Goal: Task Accomplishment & Management: Manage account settings

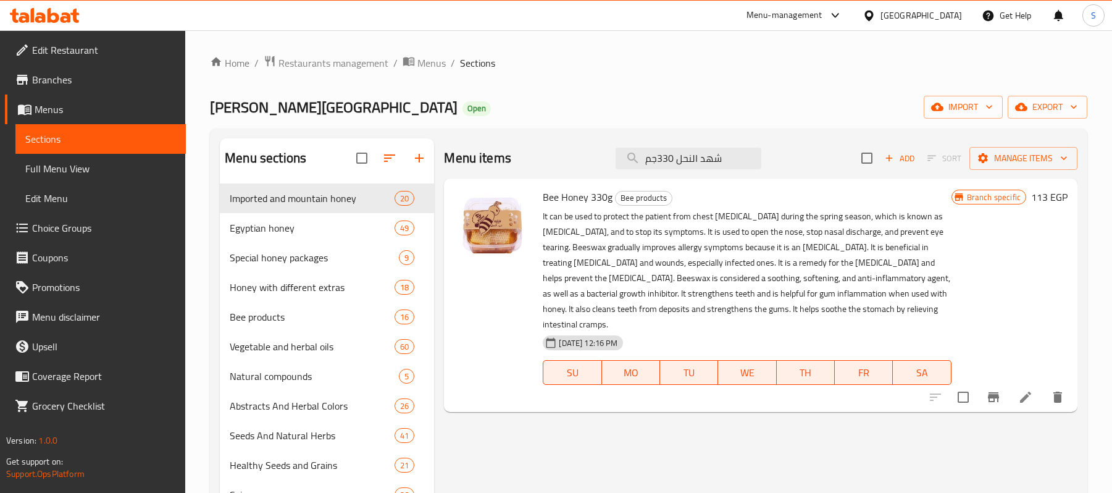
click at [692, 164] on input "شهد النحل 330جم" at bounding box center [689, 159] width 146 height 22
click at [989, 392] on icon "Branch-specific-item" at bounding box center [993, 397] width 11 height 10
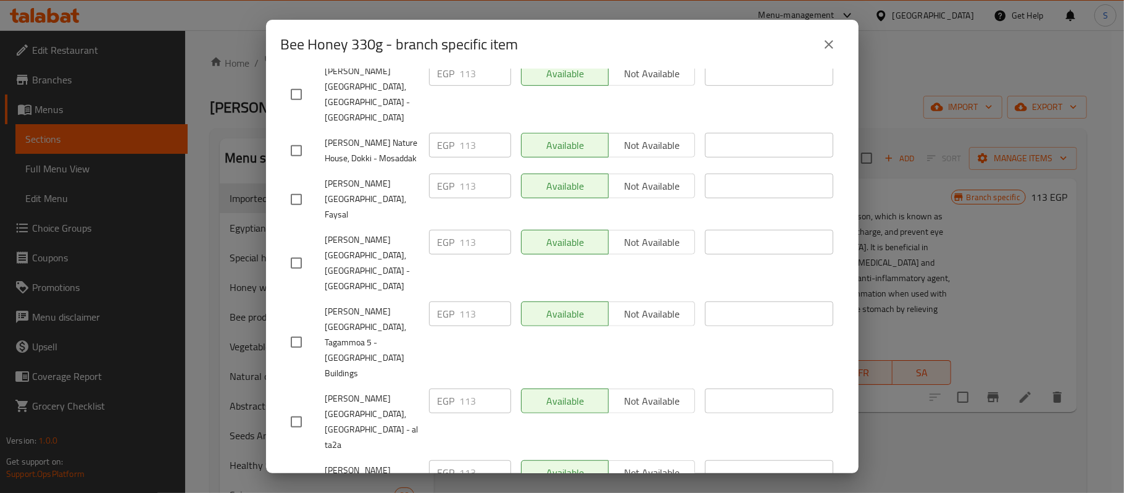
scroll to position [554, 0]
click at [823, 47] on icon "close" at bounding box center [829, 44] width 15 height 15
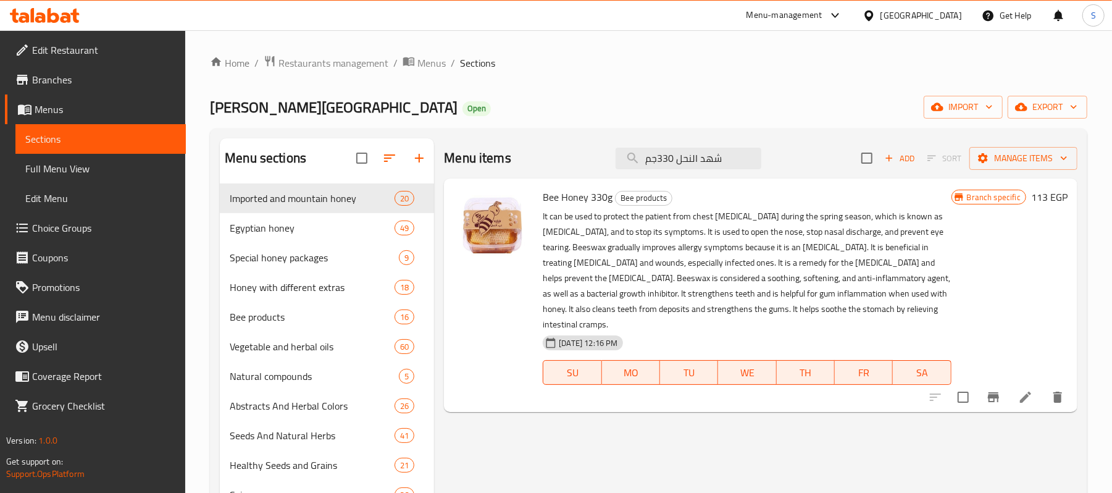
click at [1020, 390] on icon at bounding box center [1025, 397] width 15 height 15
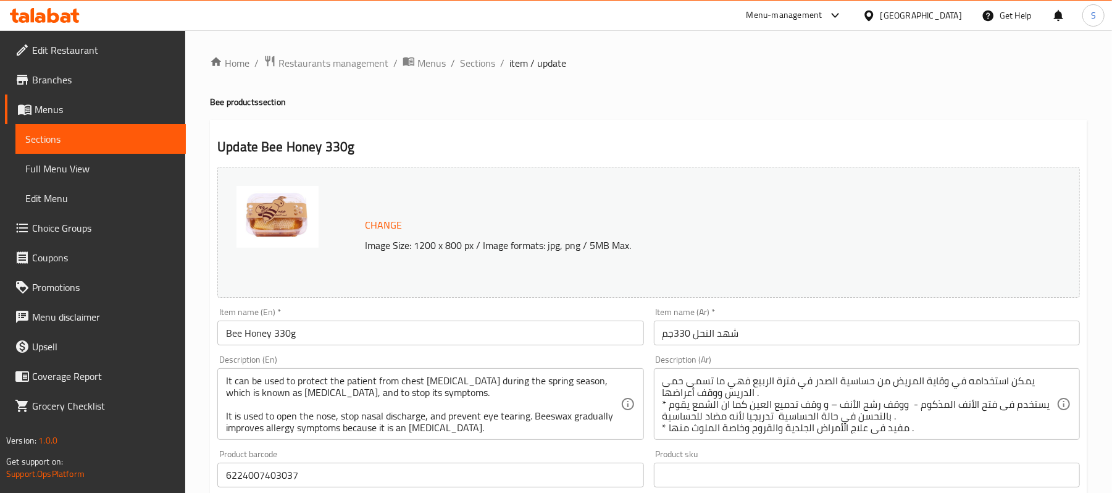
drag, startPoint x: 480, startPoint y: 67, endPoint x: 573, endPoint y: 3, distance: 112.9
click at [480, 67] on span "Sections" at bounding box center [477, 63] width 35 height 15
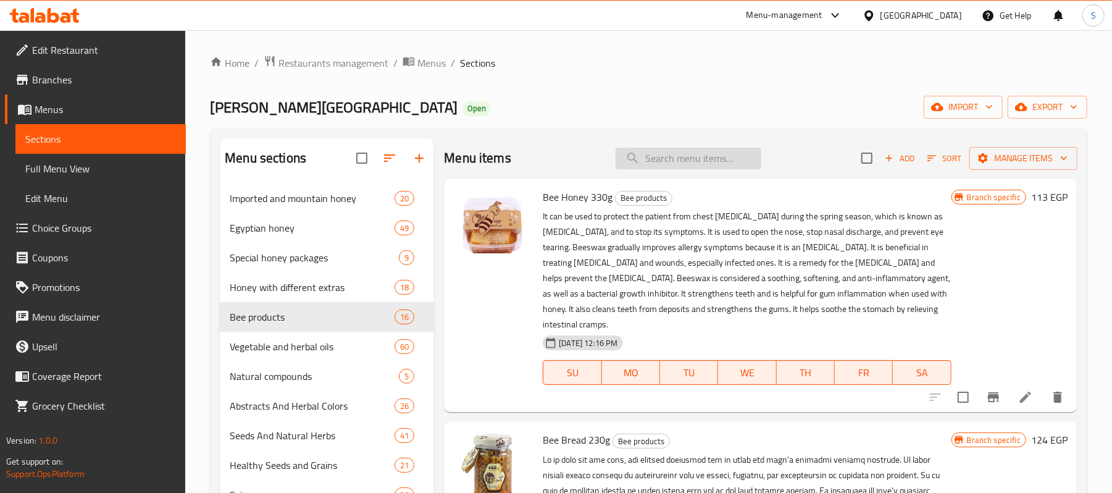
click at [695, 162] on input "search" at bounding box center [689, 159] width 146 height 22
paste input "جوزهند مجفف قطع150جم"
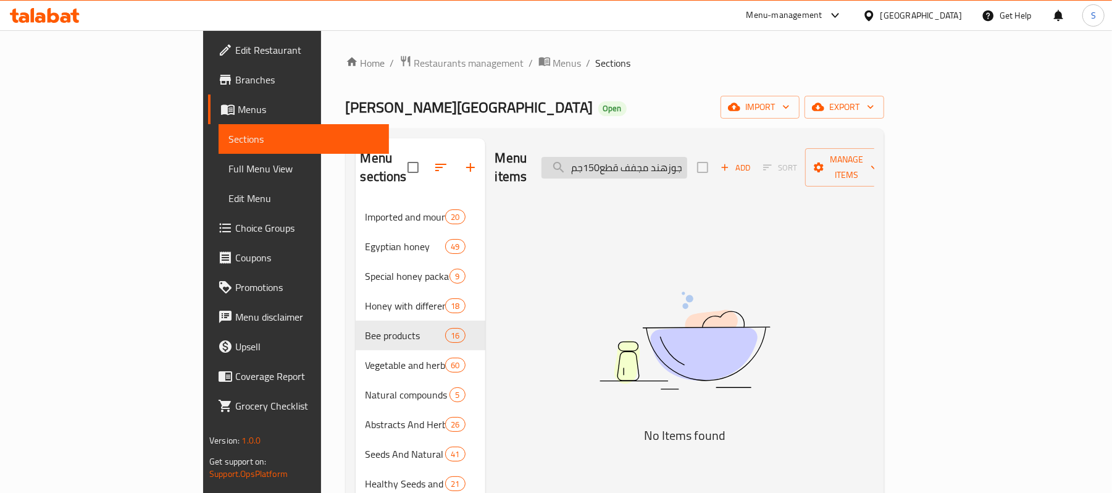
click at [673, 157] on input "جوزهند مجفف قطع150جم" at bounding box center [615, 168] width 146 height 22
click at [676, 159] on input "جوزهند مجفف قطع150 جم" at bounding box center [615, 168] width 146 height 22
click at [655, 157] on input "جوزهند مجفف قطع150 جم" at bounding box center [615, 168] width 146 height 22
click at [680, 157] on input "جوزهند مجفف قطع150 جم" at bounding box center [615, 168] width 146 height 22
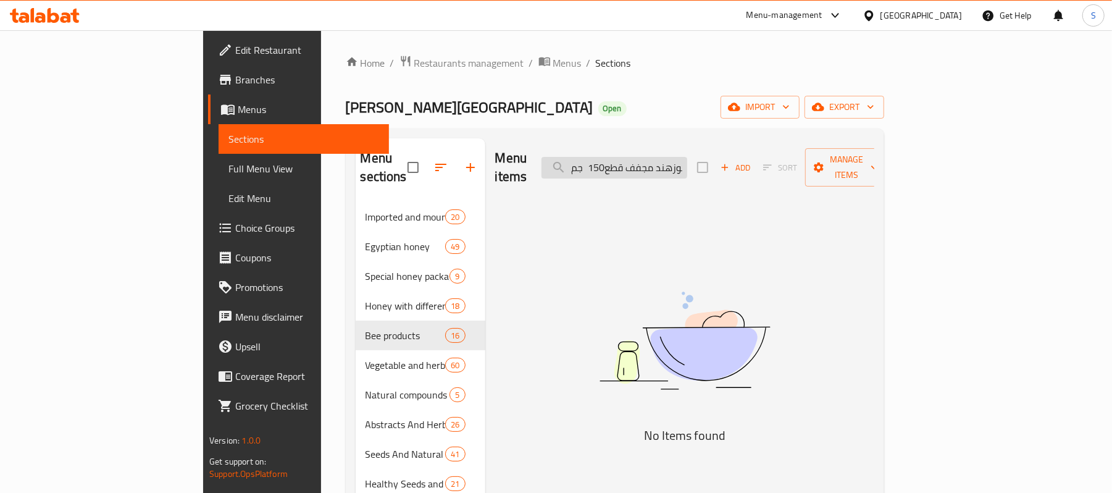
click at [680, 157] on input "جوزهند مجفف قطع150 جم" at bounding box center [615, 168] width 146 height 22
paste input "search"
drag, startPoint x: 671, startPoint y: 161, endPoint x: 658, endPoint y: 159, distance: 12.4
click at [658, 159] on input "جوزهند مجفف قطع150جم" at bounding box center [615, 168] width 146 height 22
drag, startPoint x: 656, startPoint y: 161, endPoint x: 642, endPoint y: 159, distance: 13.7
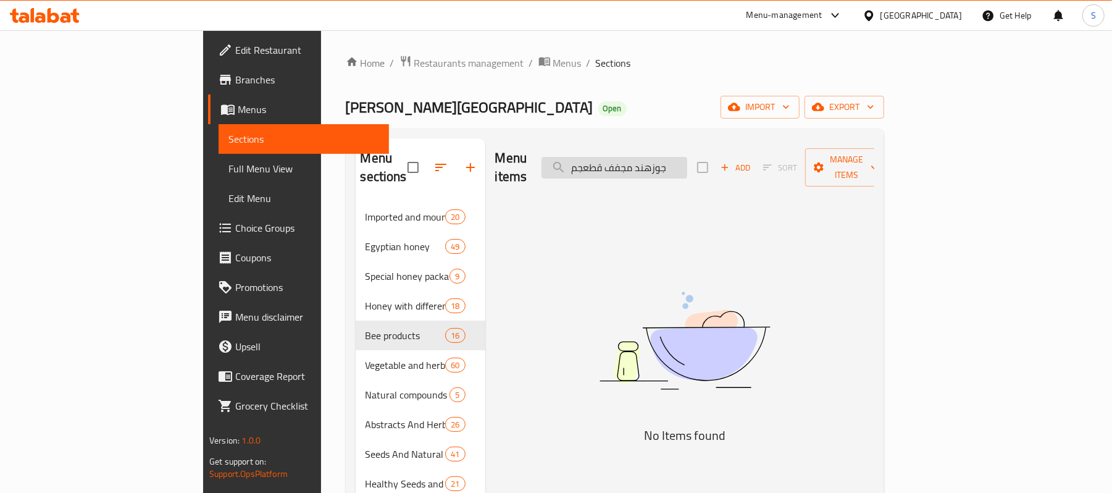
click at [642, 159] on input "جوزهند مجفف قطعجم" at bounding box center [615, 168] width 146 height 22
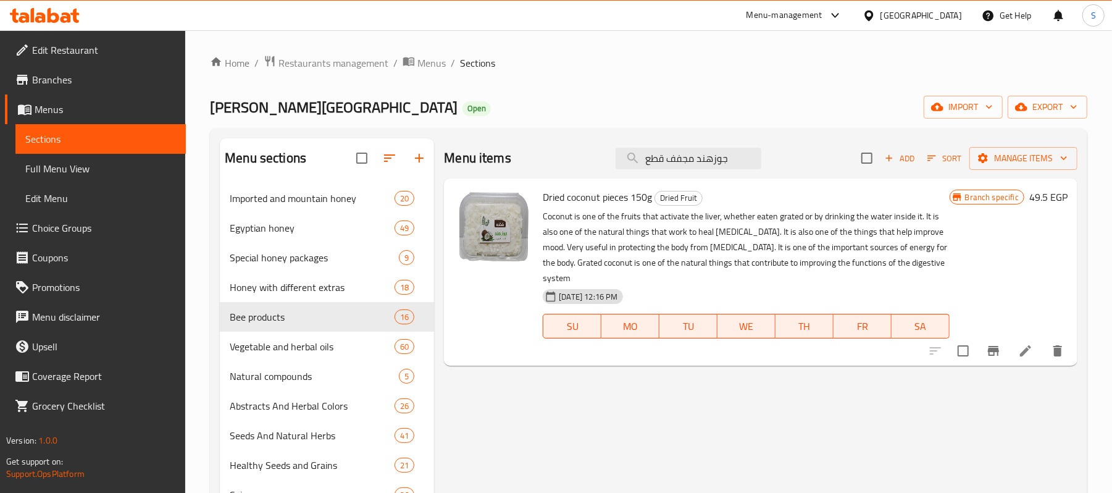
type input "جوزهند مجفف قطع"
click at [998, 346] on icon "Branch-specific-item" at bounding box center [993, 351] width 11 height 10
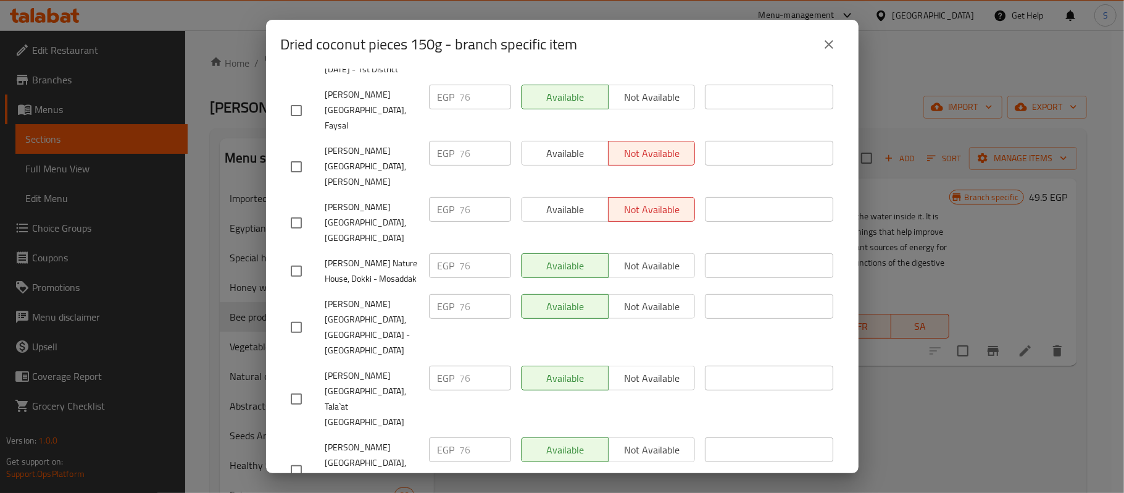
scroll to position [524, 0]
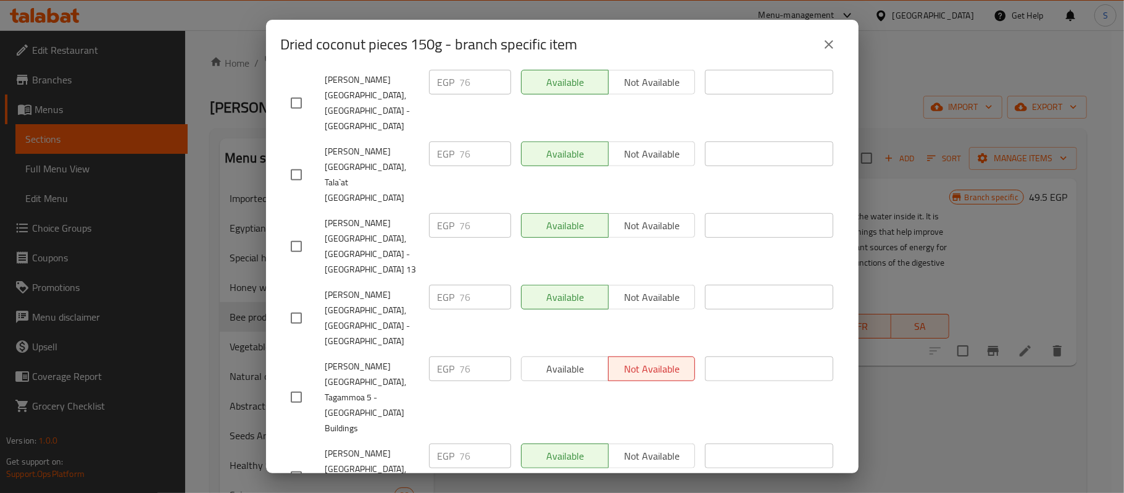
click at [826, 45] on icon "close" at bounding box center [829, 44] width 15 height 15
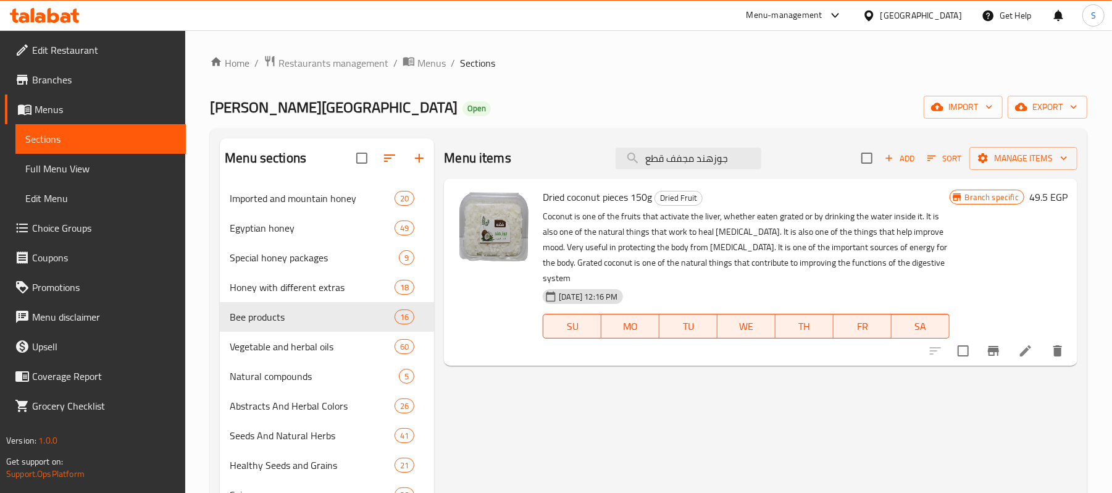
click at [1023, 343] on icon at bounding box center [1025, 350] width 15 height 15
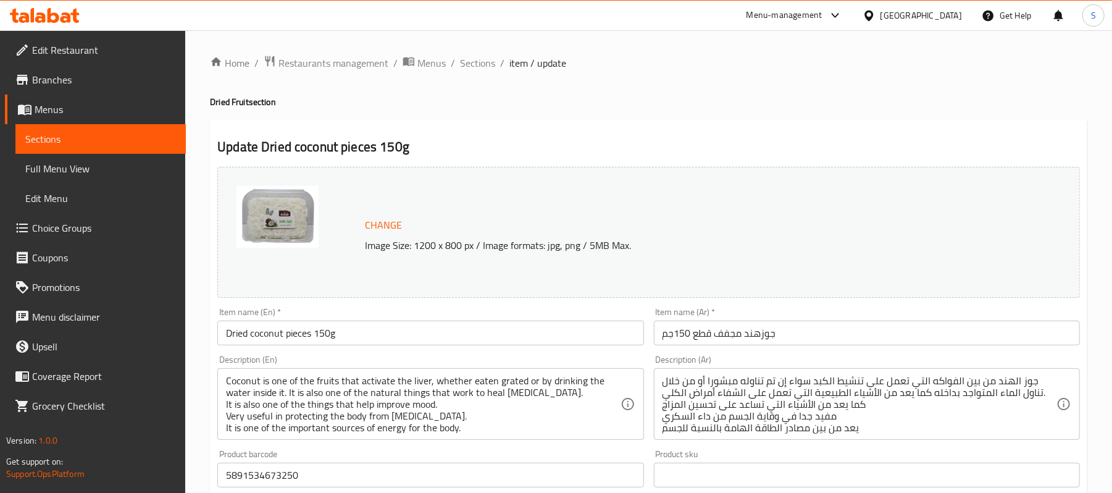
drag, startPoint x: 475, startPoint y: 62, endPoint x: 712, endPoint y: 5, distance: 243.4
click at [475, 62] on span "Sections" at bounding box center [477, 63] width 35 height 15
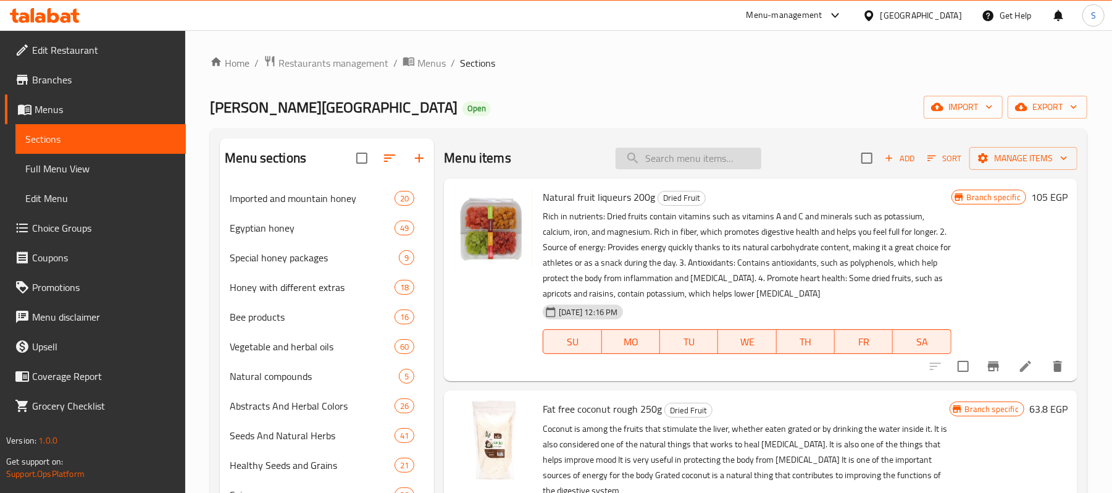
click at [732, 161] on input "search" at bounding box center [689, 159] width 146 height 22
paste input "زيت الياسمين 30 مل"
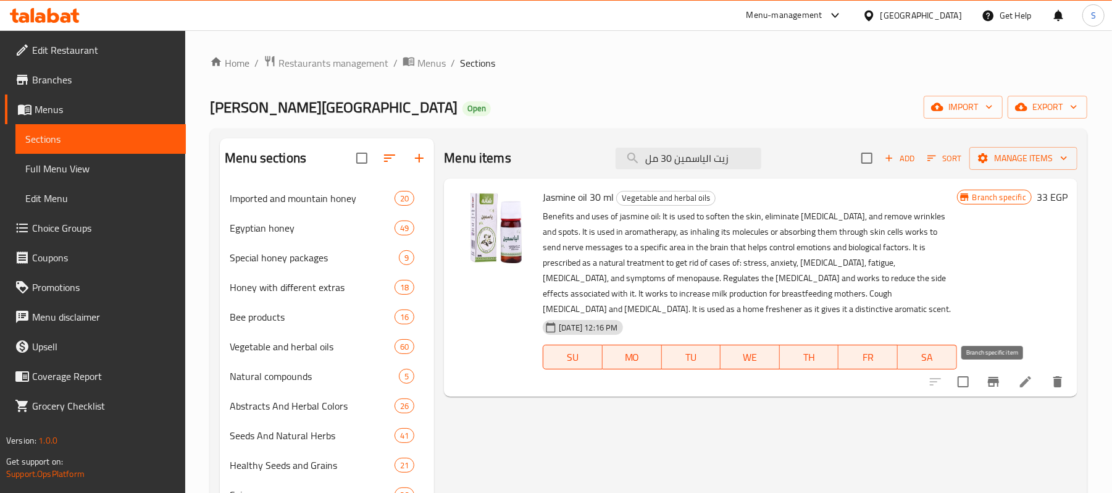
click at [991, 387] on icon "Branch-specific-item" at bounding box center [993, 382] width 11 height 10
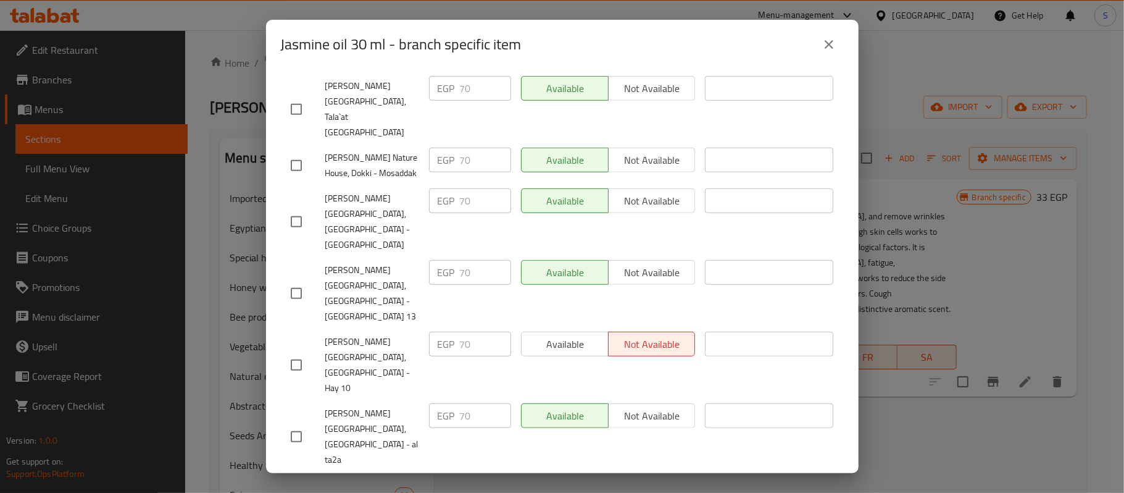
scroll to position [225, 0]
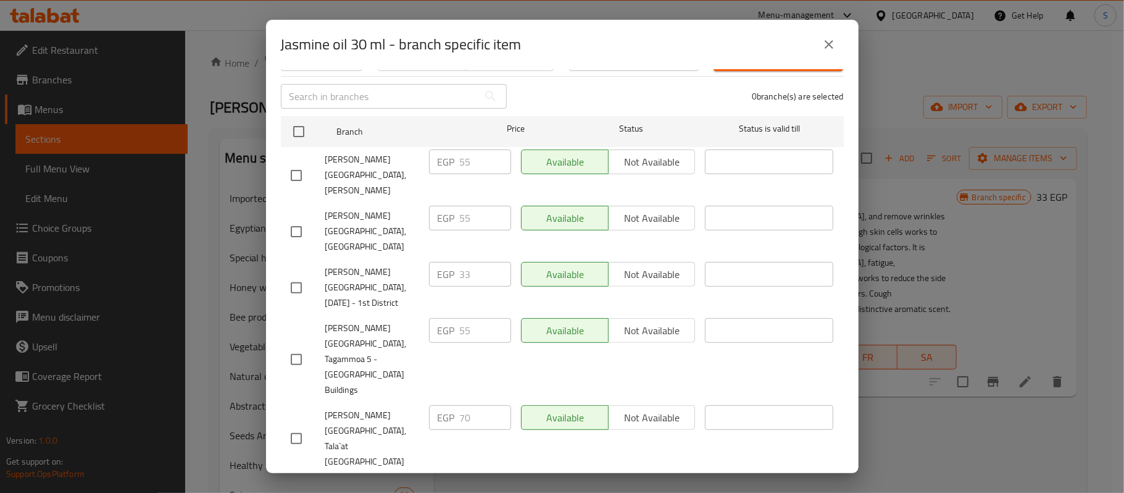
click at [831, 36] on button "close" at bounding box center [830, 45] width 30 height 30
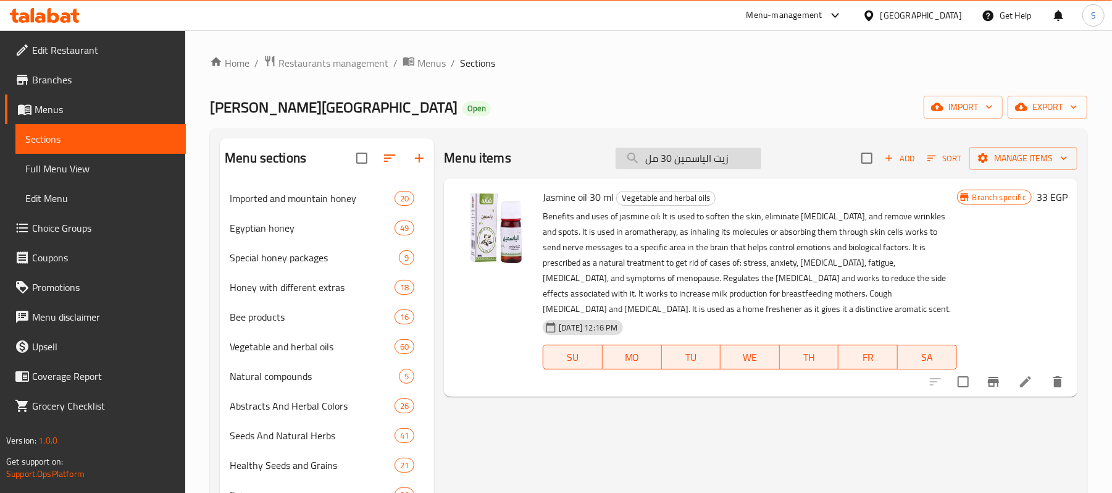
click at [680, 165] on input "زيت الياسمين 30 مل" at bounding box center [689, 159] width 146 height 22
paste input "بابونج30"
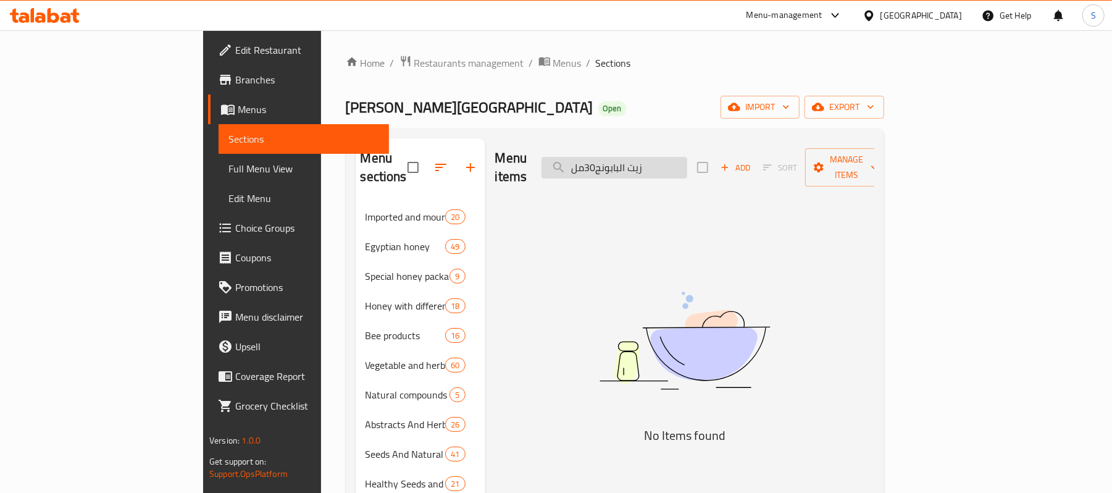
drag, startPoint x: 669, startPoint y: 159, endPoint x: 653, endPoint y: 161, distance: 16.2
click at [653, 161] on input "زيت البابونج30مل" at bounding box center [615, 168] width 146 height 22
click at [701, 171] on div "Menu items زيت البابونج30مل Add Sort Manage items" at bounding box center [684, 167] width 379 height 59
click at [687, 162] on input "زيت البابونج30مل" at bounding box center [615, 168] width 146 height 22
click at [687, 159] on input "زيت البابونج 30مل" at bounding box center [615, 168] width 146 height 22
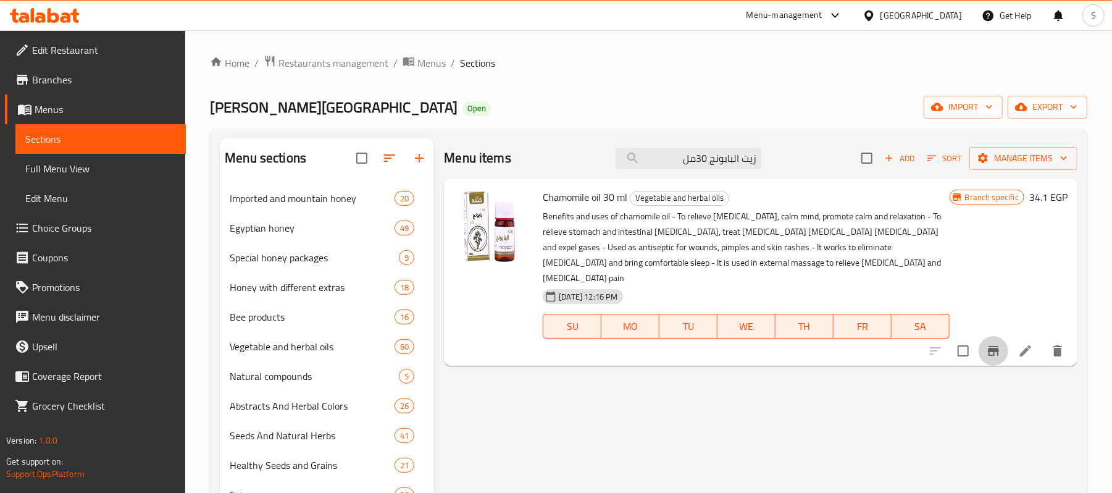
click at [990, 343] on icon "Branch-specific-item" at bounding box center [993, 350] width 15 height 15
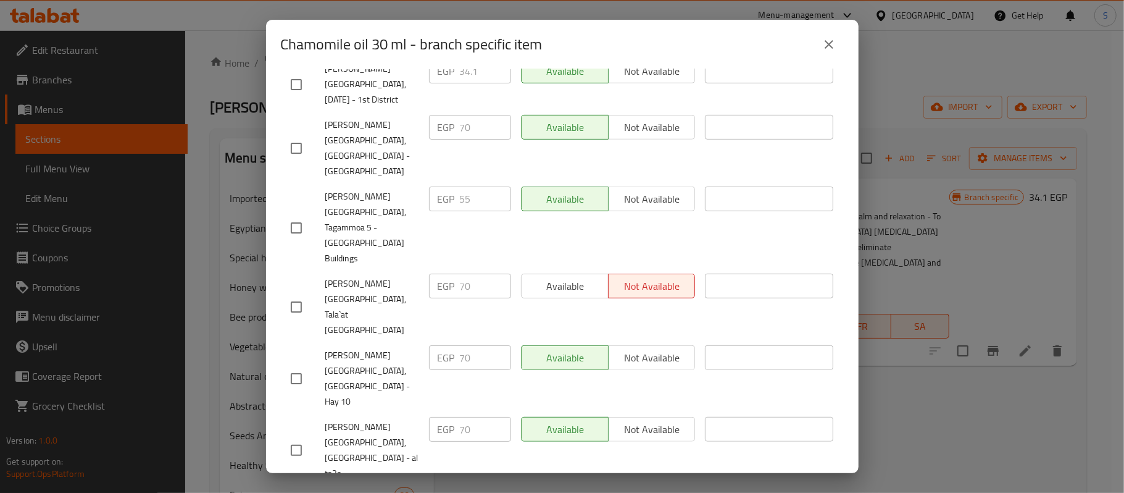
scroll to position [524, 0]
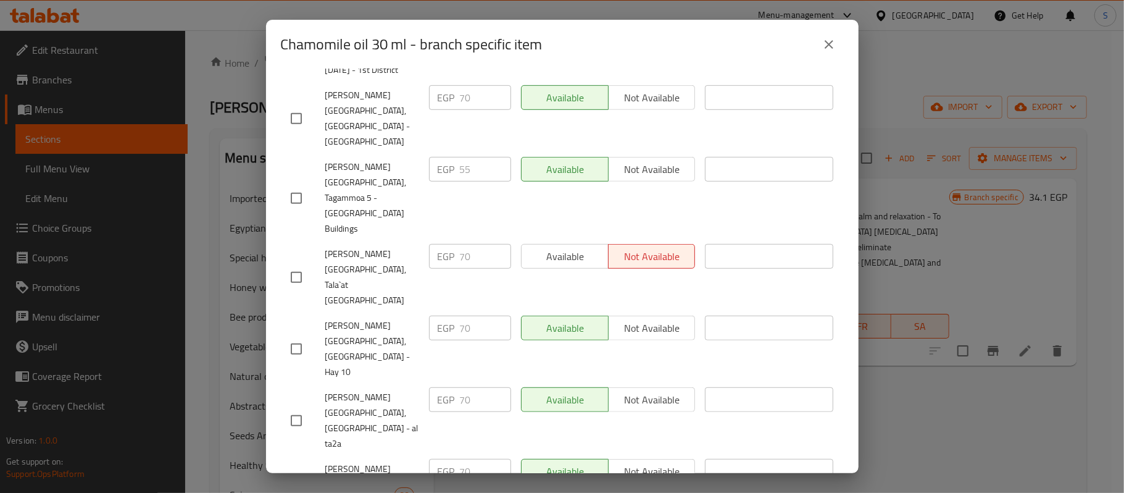
click at [821, 45] on button "close" at bounding box center [830, 45] width 30 height 30
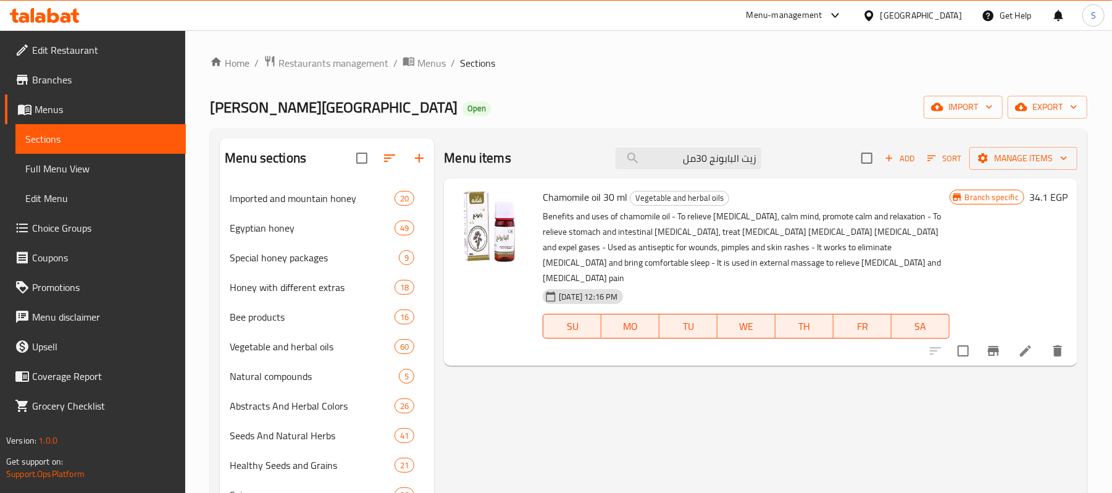
click at [994, 343] on icon "Branch-specific-item" at bounding box center [993, 350] width 15 height 15
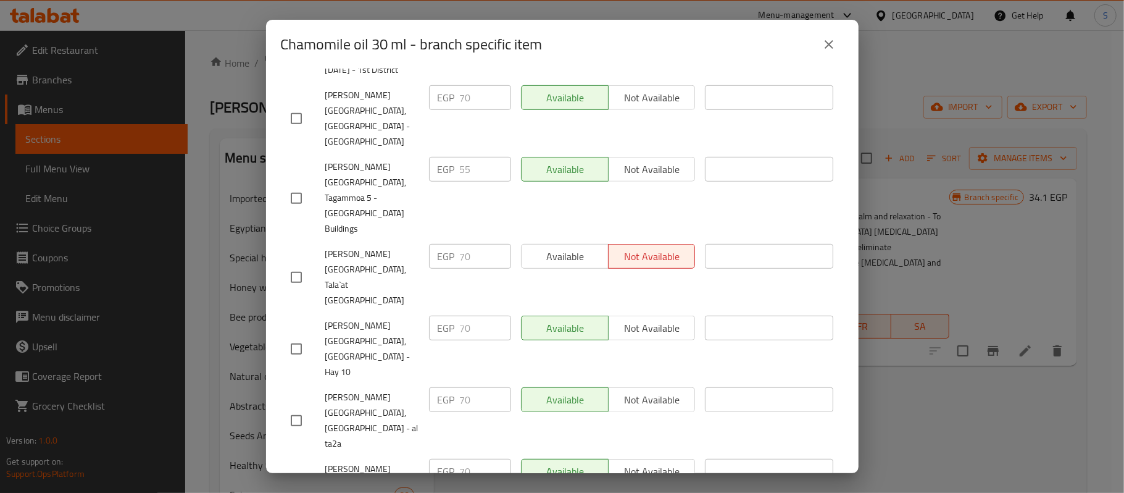
click at [842, 37] on button "close" at bounding box center [830, 45] width 30 height 30
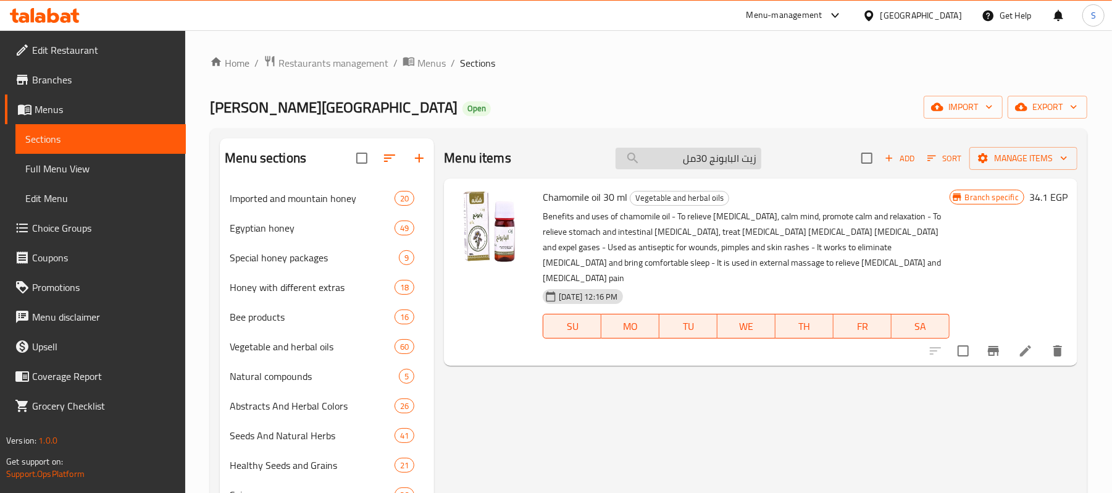
click at [717, 162] on input "زيت البابونج 30مل" at bounding box center [689, 159] width 146 height 22
paste input "لوز الحلو"
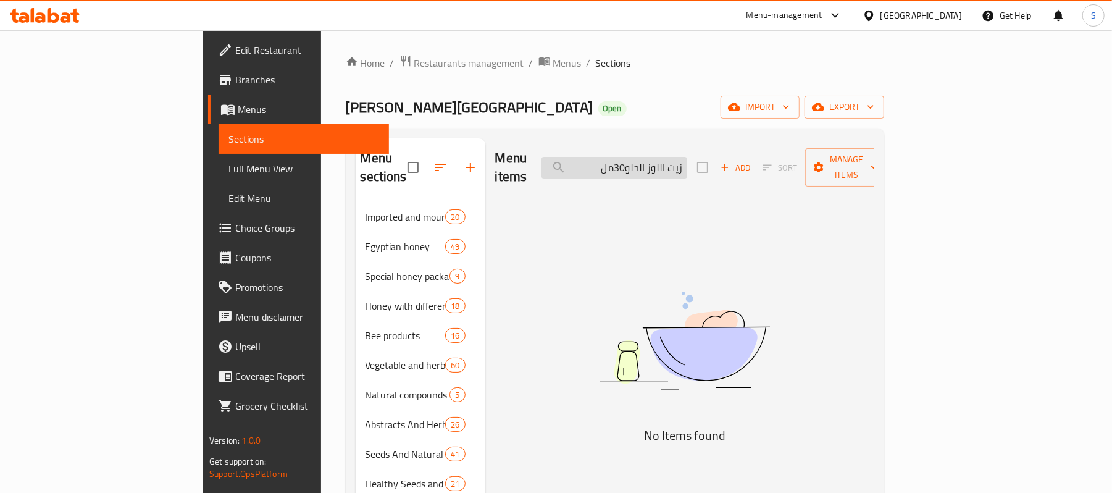
click at [687, 159] on input "زيت اللوز الحلو30مل" at bounding box center [615, 168] width 146 height 22
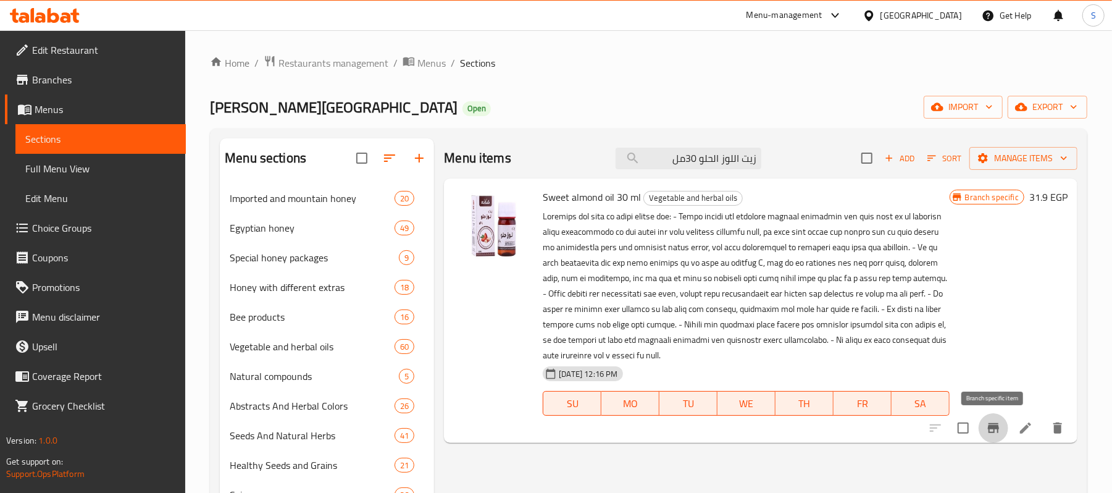
click at [994, 432] on icon "Branch-specific-item" at bounding box center [993, 428] width 11 height 10
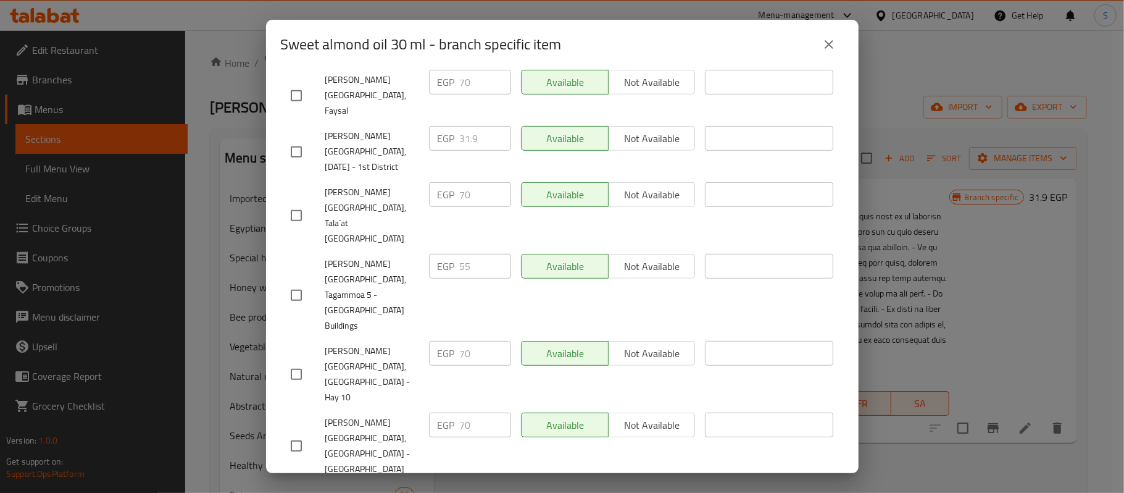
scroll to position [601, 0]
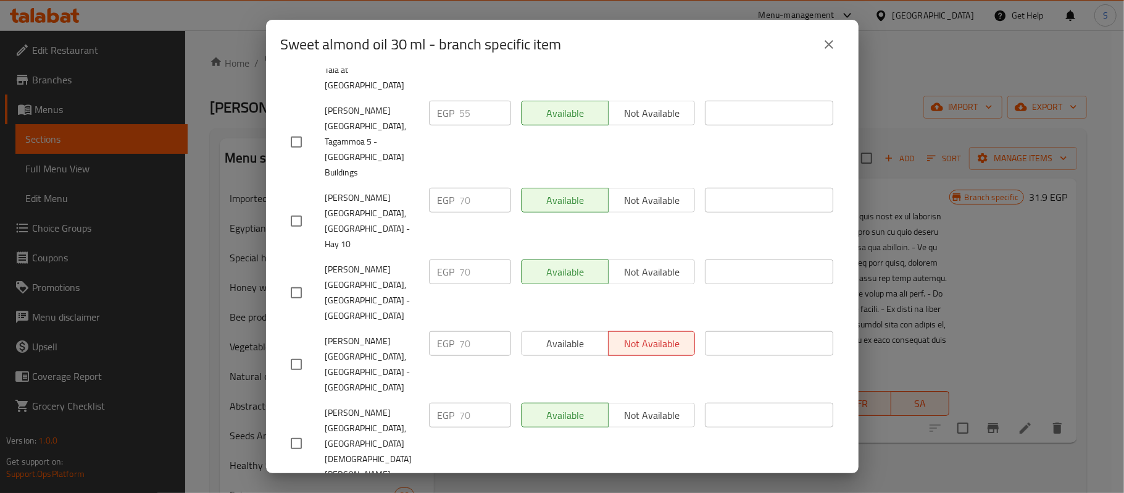
click at [819, 42] on button "close" at bounding box center [830, 45] width 30 height 30
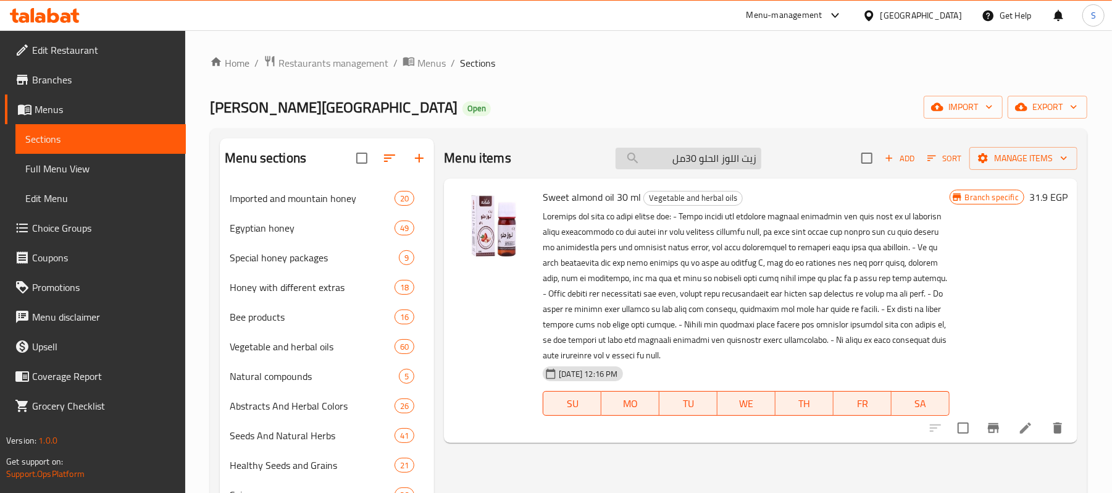
click at [730, 163] on input "زيت اللوز الحلو 30مل" at bounding box center [689, 159] width 146 height 22
paste input "حنظل"
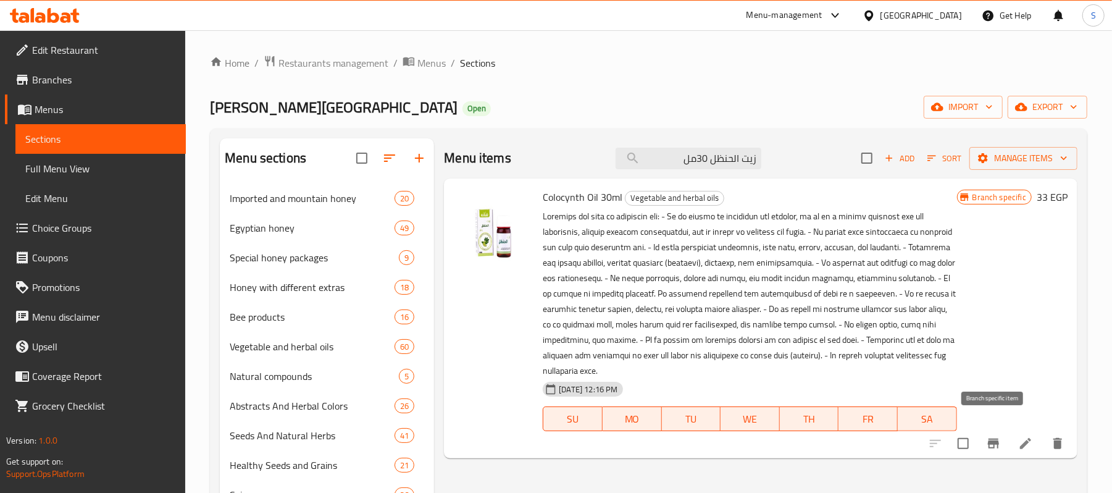
click at [989, 436] on icon "Branch-specific-item" at bounding box center [993, 443] width 15 height 15
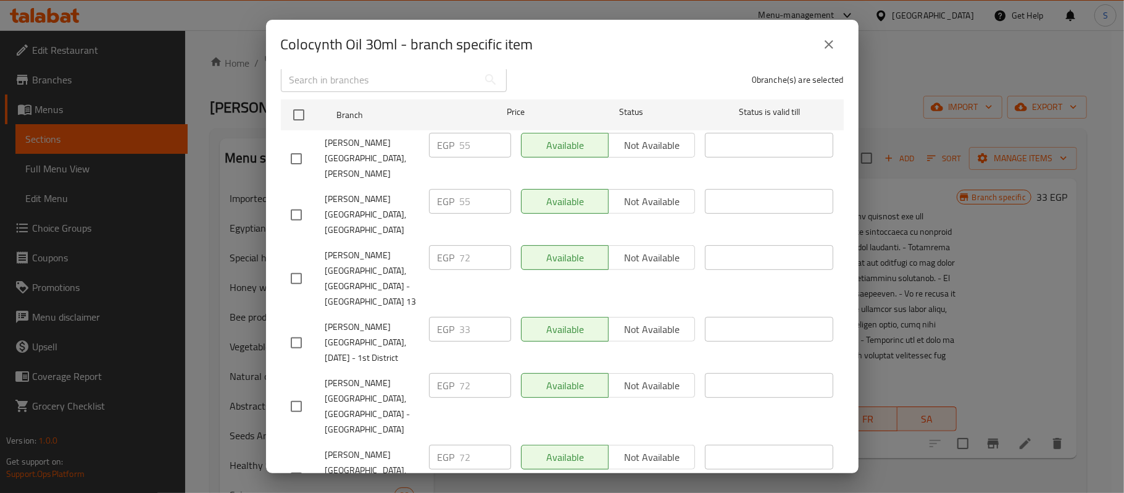
scroll to position [616, 0]
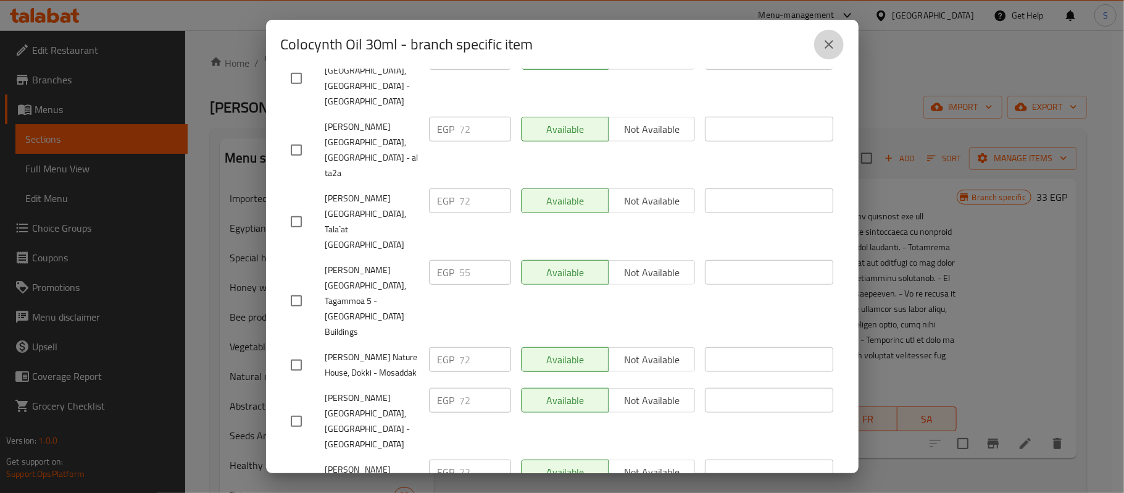
click at [831, 44] on icon "close" at bounding box center [829, 44] width 15 height 15
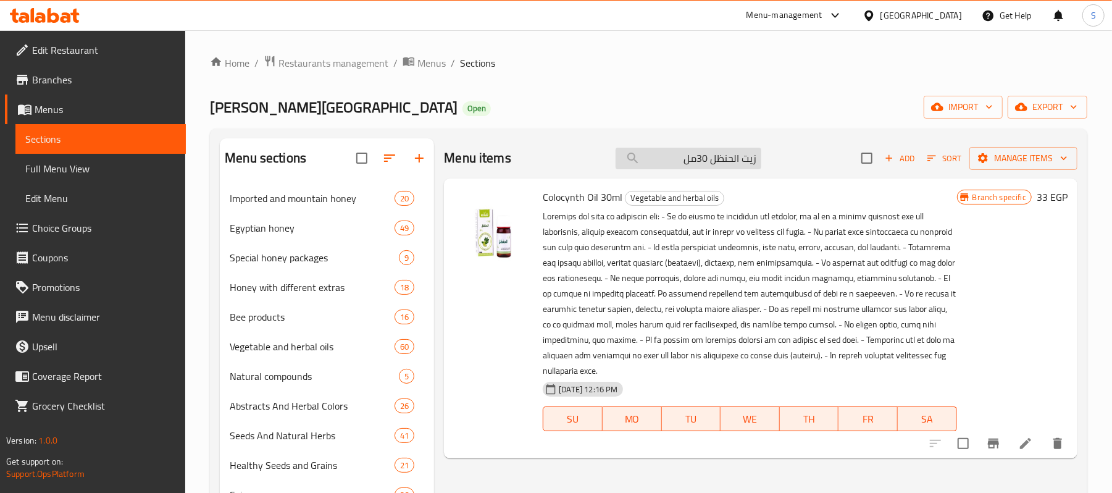
click at [697, 152] on input "زيت الحنظل 30مل" at bounding box center [689, 159] width 146 height 22
paste input "رافين 10"
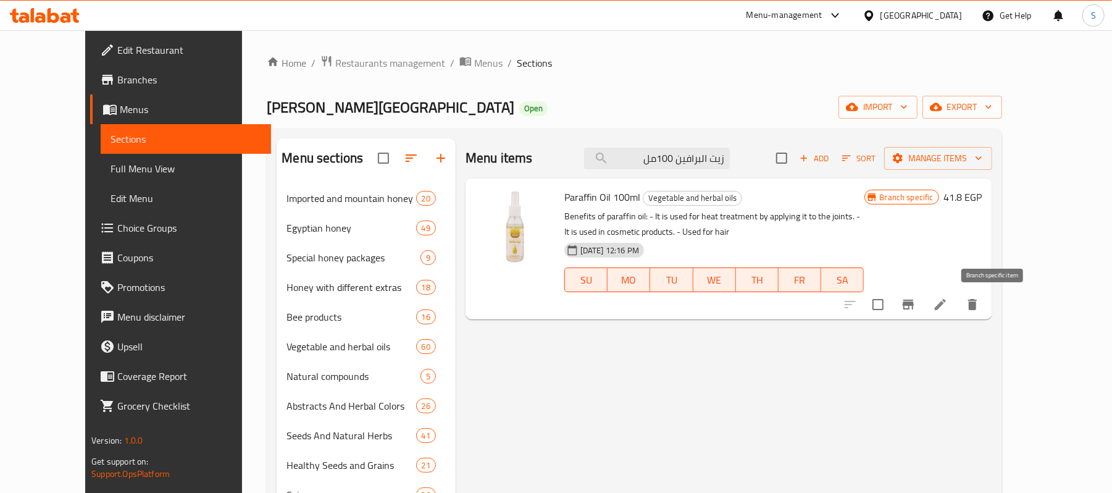
click at [923, 314] on button "Branch-specific-item" at bounding box center [909, 305] width 30 height 30
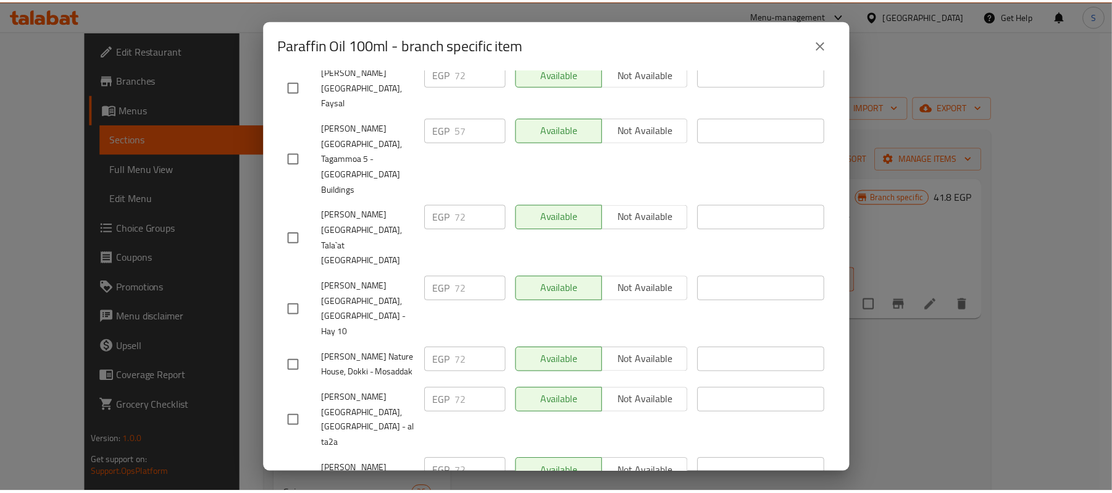
scroll to position [500, 0]
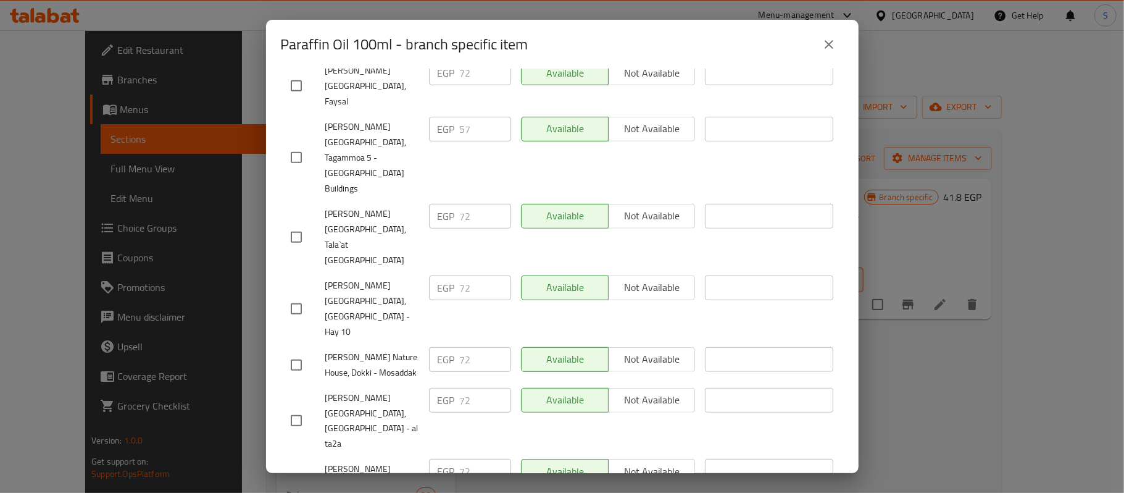
click at [831, 45] on icon "close" at bounding box center [829, 44] width 9 height 9
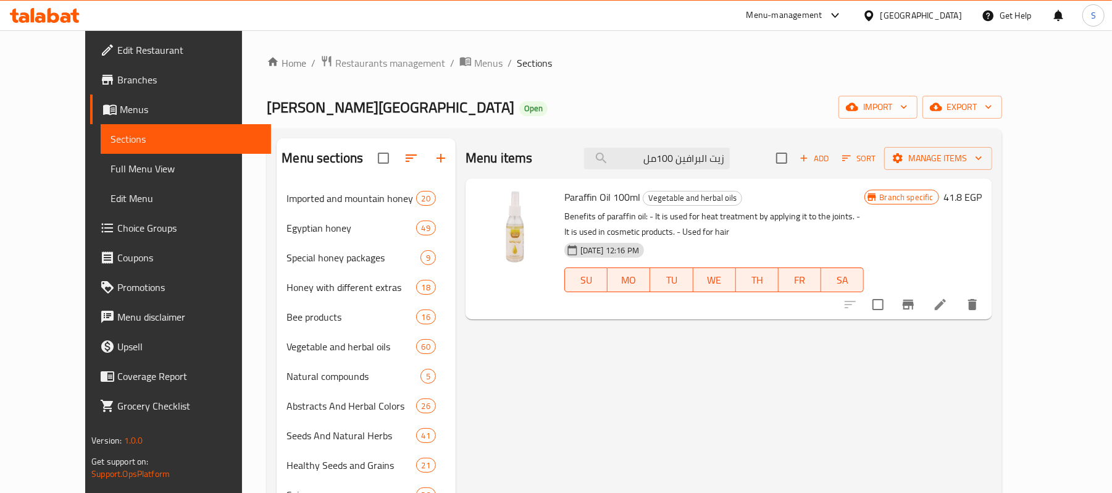
click at [719, 147] on div "Menu items زيت البرافين 100مل Add Sort Manage items" at bounding box center [729, 158] width 527 height 40
click at [711, 153] on input "زيت البرافين 100مل" at bounding box center [657, 159] width 146 height 22
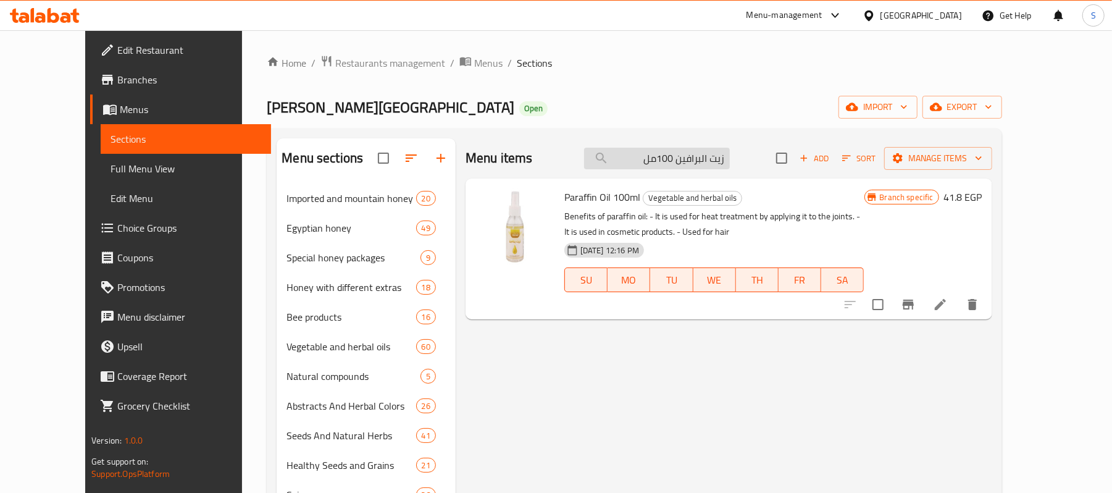
paste input "ابونه فحم بزيت شجرة الشاي60جم"
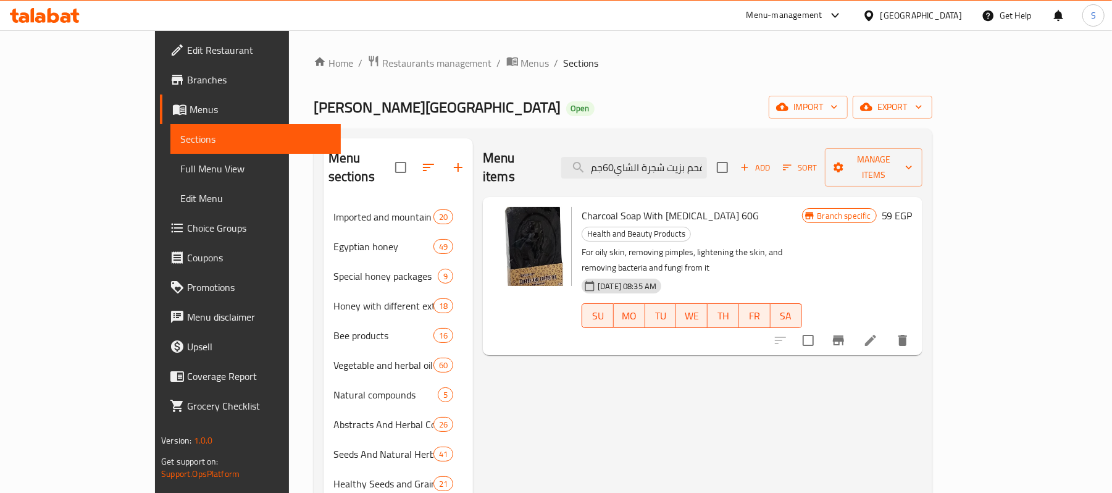
type input "صابونه فحم بزيت شجرة الشاي60جم"
click at [888, 329] on li at bounding box center [870, 340] width 35 height 22
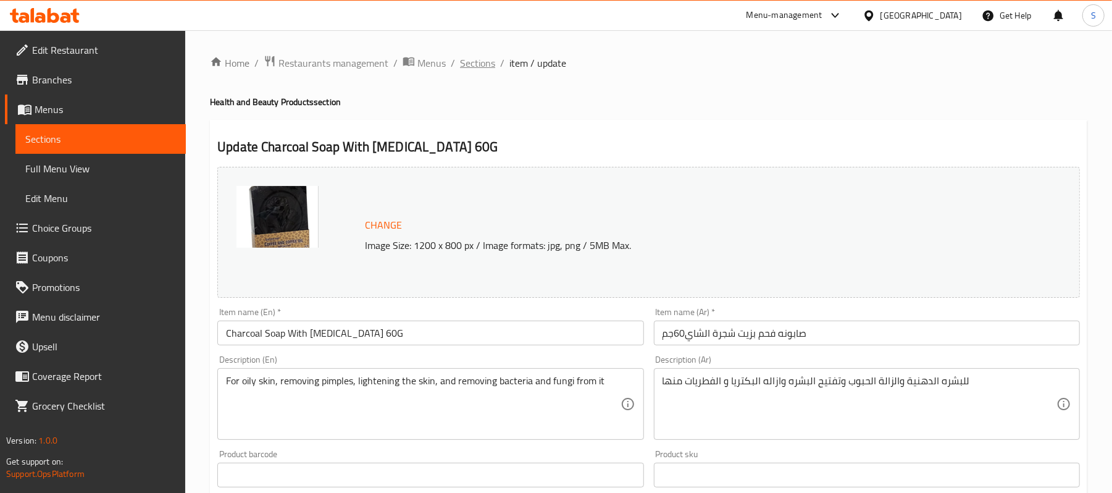
click at [484, 64] on span "Sections" at bounding box center [477, 63] width 35 height 15
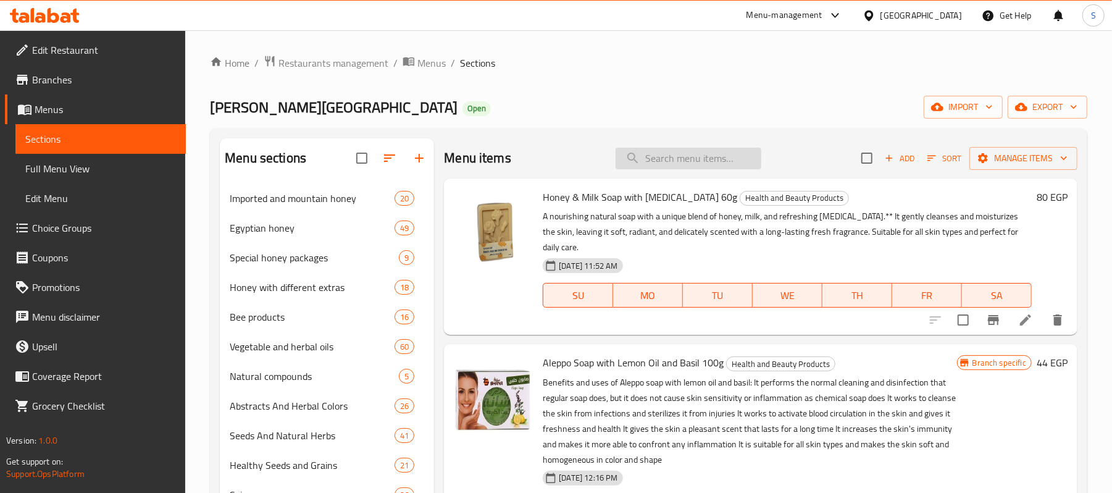
click at [690, 161] on input "search" at bounding box center [689, 159] width 146 height 22
paste input "صابونه فحم بزيت شجرة الشاي60جم"
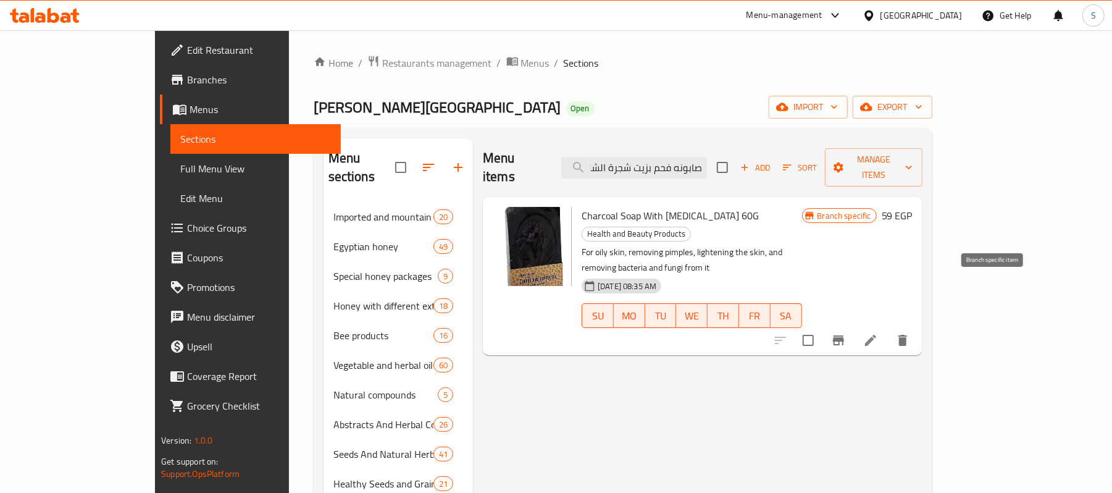
click at [844, 335] on icon "Branch-specific-item" at bounding box center [838, 340] width 11 height 10
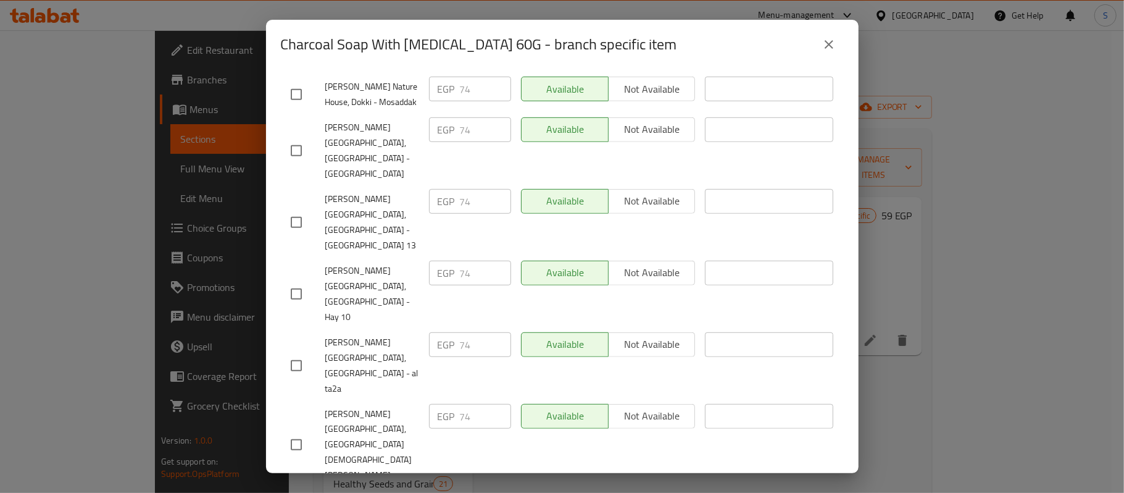
scroll to position [500, 0]
click at [822, 38] on icon "close" at bounding box center [829, 44] width 15 height 15
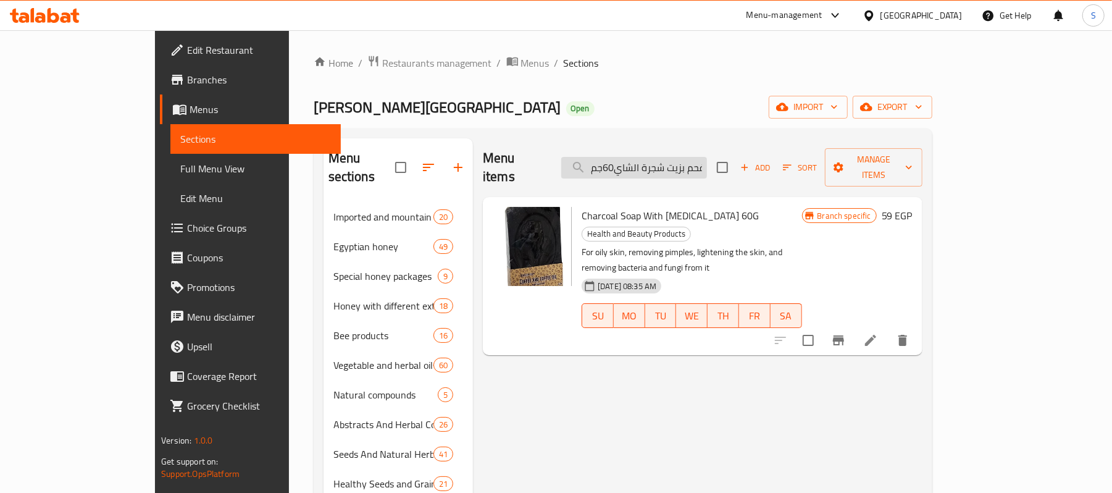
click at [707, 161] on input "صابونه فحم بزيت شجرة الشاي60جم" at bounding box center [634, 168] width 146 height 22
paste input "بس التمر 45"
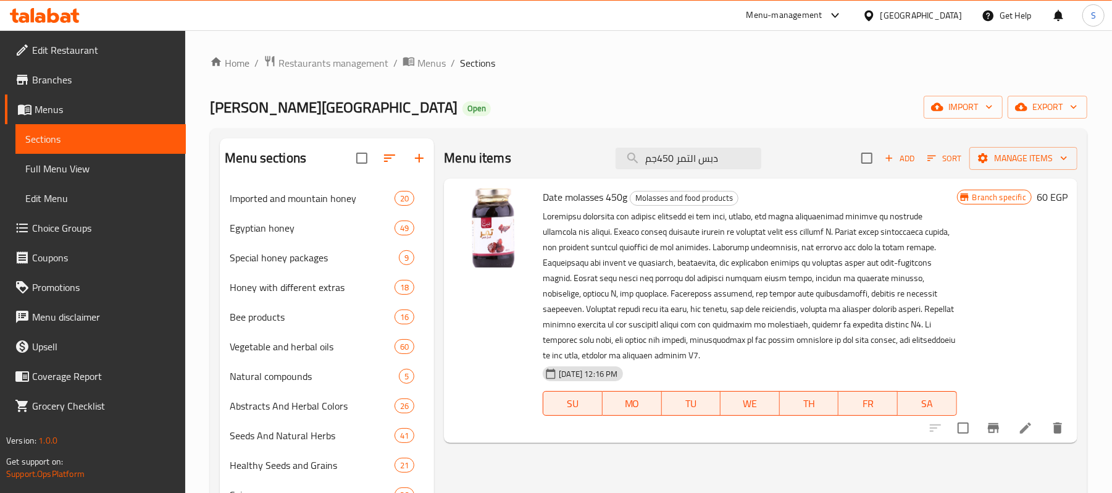
type input "دبس التمر 450جم"
click at [991, 430] on icon "Branch-specific-item" at bounding box center [993, 428] width 15 height 15
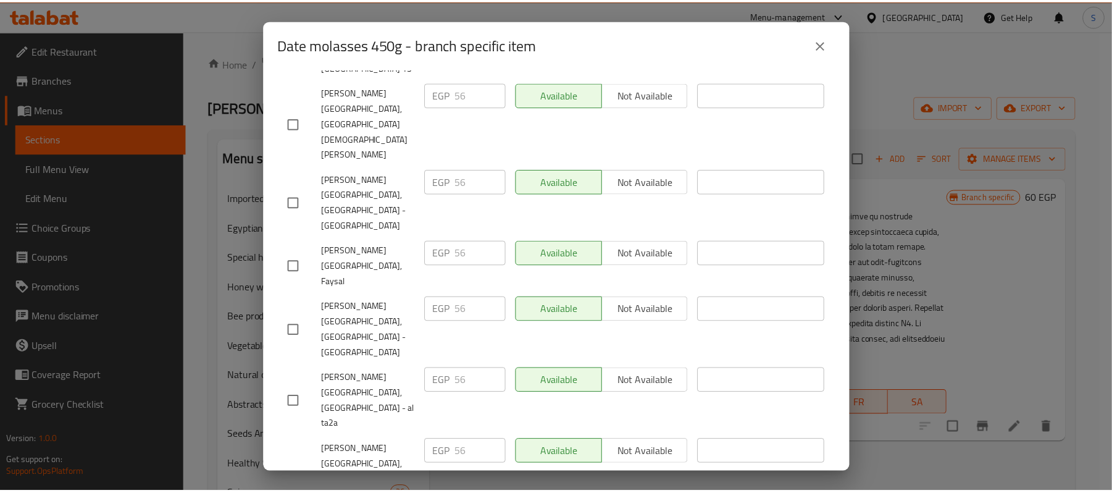
scroll to position [601, 0]
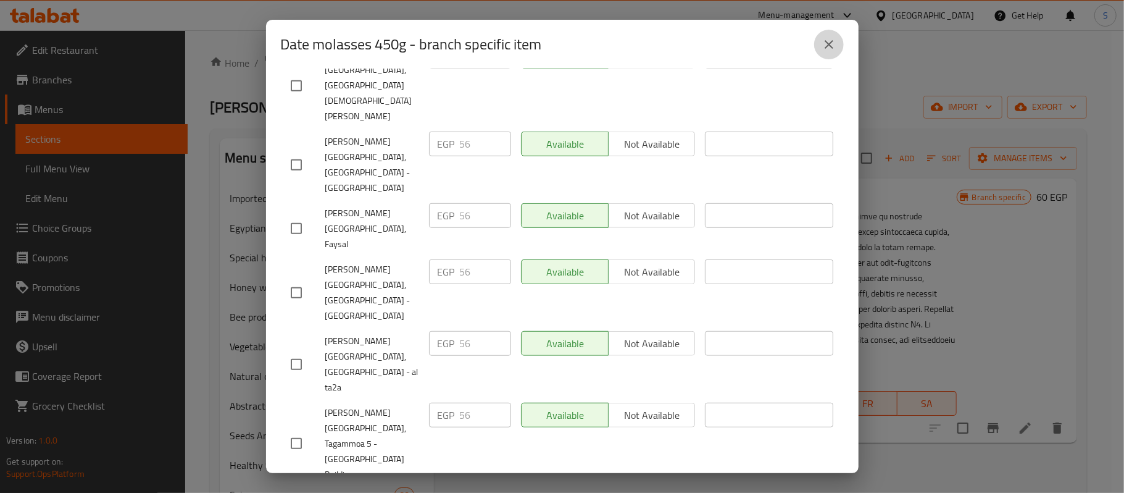
click at [823, 44] on icon "close" at bounding box center [829, 44] width 15 height 15
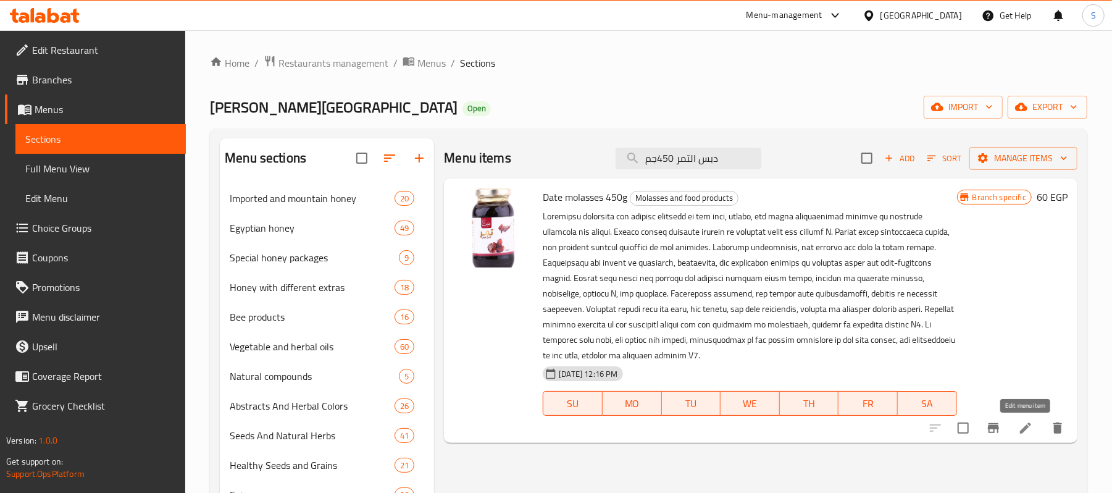
click at [1025, 429] on icon at bounding box center [1025, 427] width 11 height 11
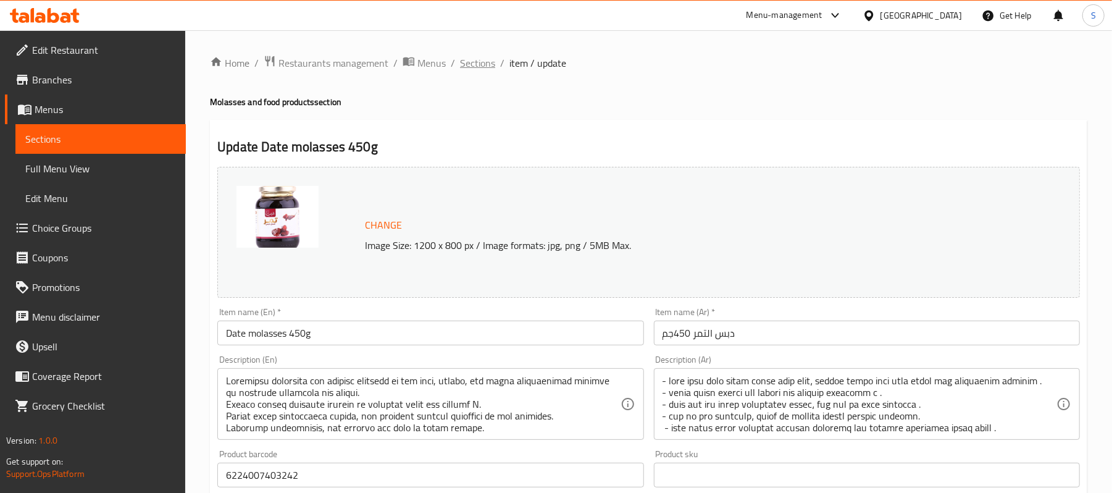
click at [482, 58] on span "Sections" at bounding box center [477, 63] width 35 height 15
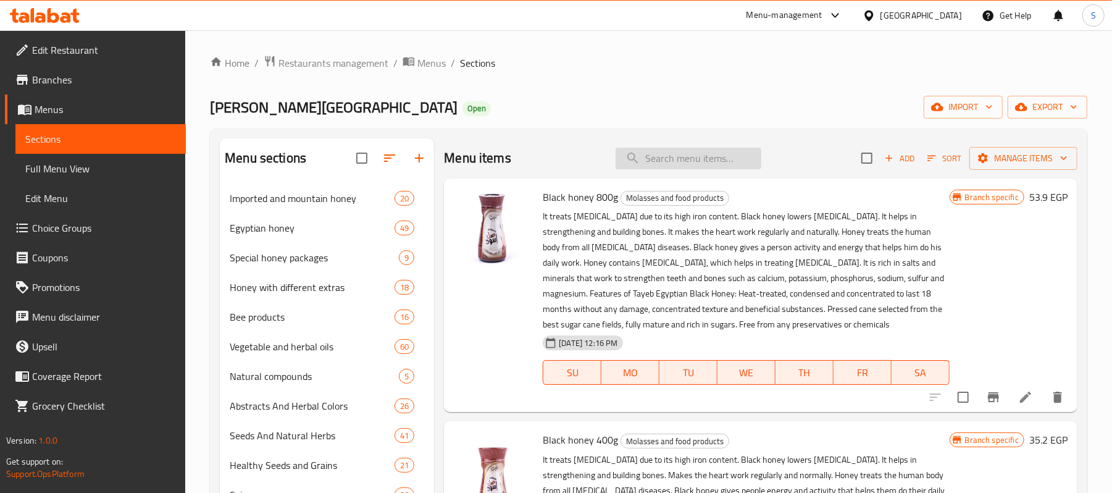
click at [705, 159] on input "search" at bounding box center [689, 159] width 146 height 22
paste input "دبس التمر بالزنجبيل 350 جم"
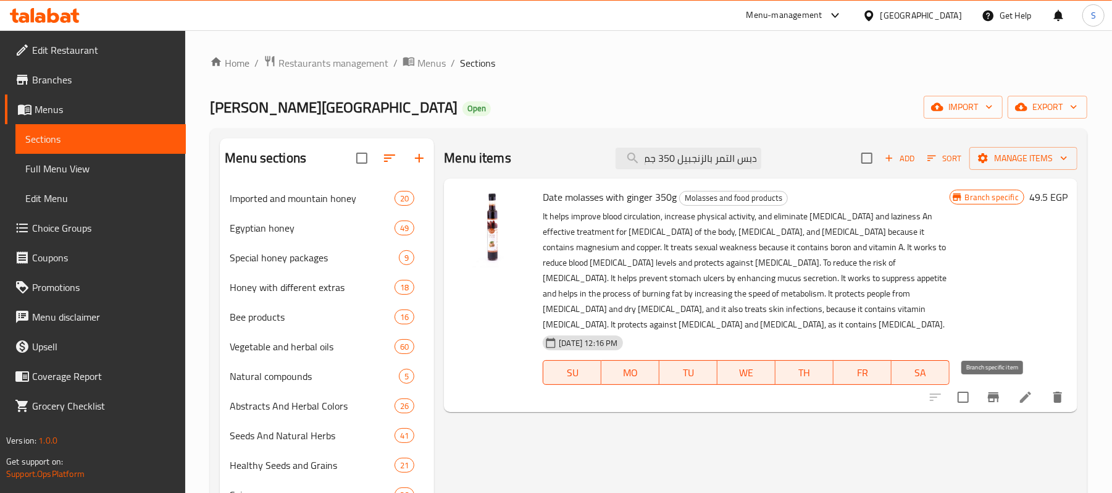
type input "دبس التمر بالزنجبيل 350 جم"
click at [992, 401] on icon "Branch-specific-item" at bounding box center [993, 397] width 15 height 15
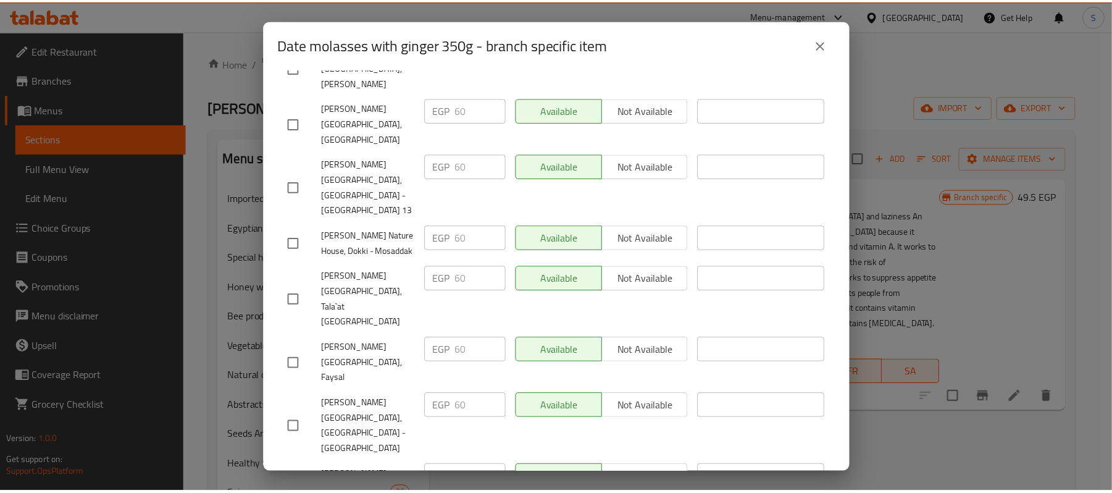
scroll to position [569, 0]
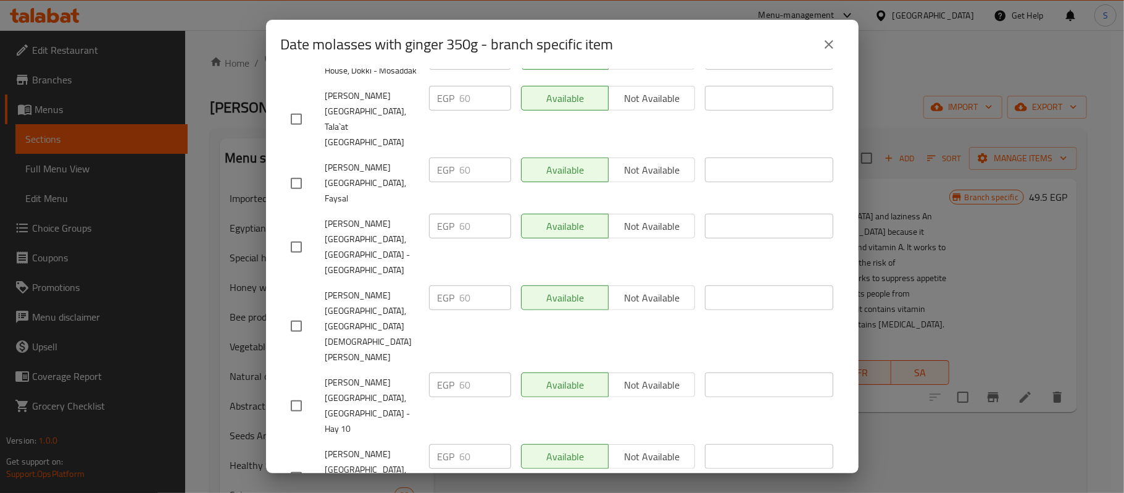
click at [828, 43] on icon "close" at bounding box center [829, 44] width 9 height 9
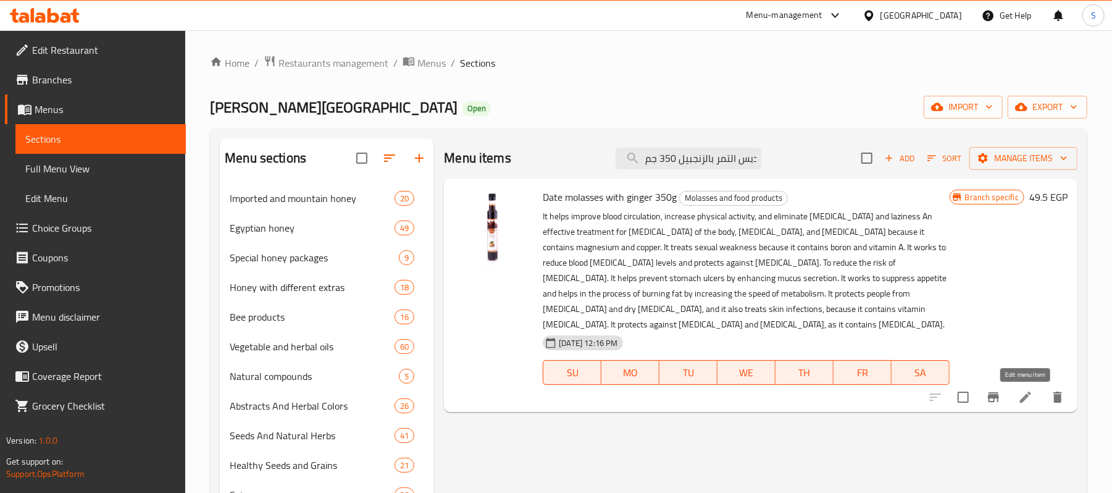
click at [1025, 396] on icon at bounding box center [1025, 397] width 11 height 11
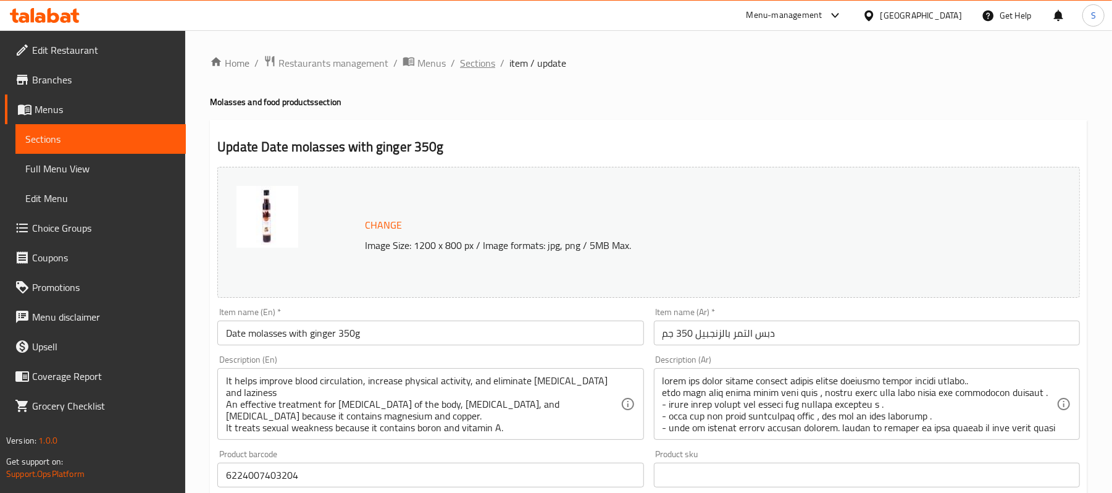
click at [478, 62] on span "Sections" at bounding box center [477, 63] width 35 height 15
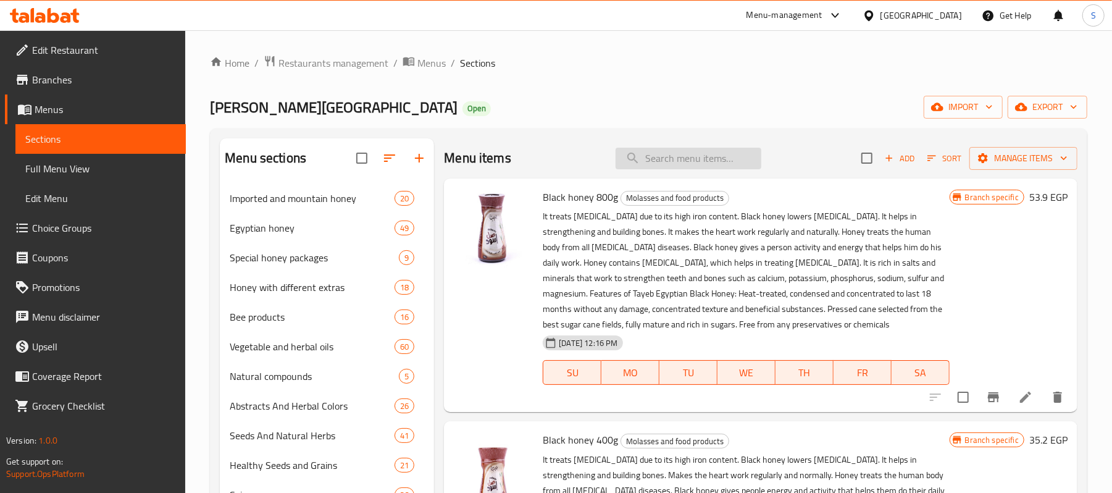
click at [715, 149] on input "search" at bounding box center [689, 159] width 146 height 22
paste input "عشب البردقوش 35 جم"
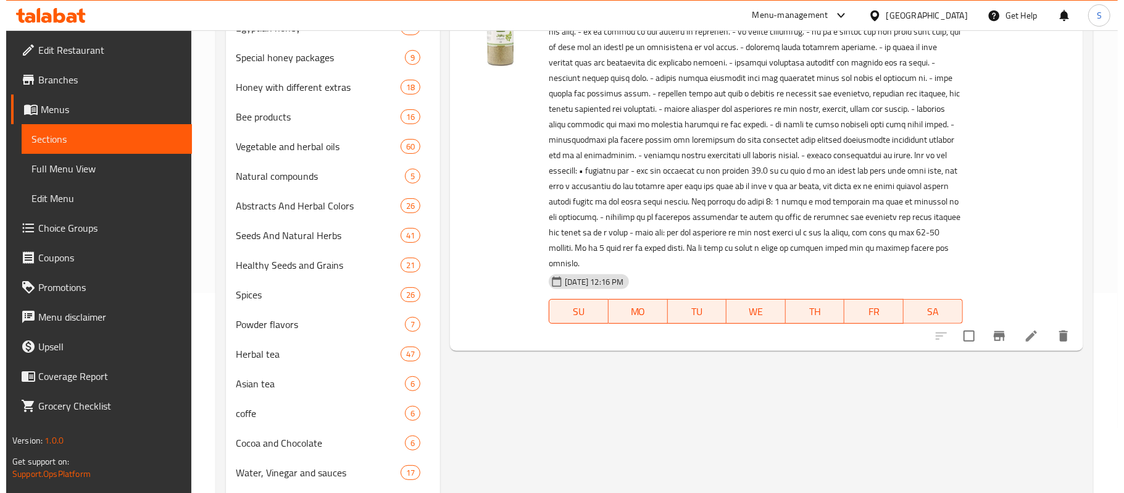
scroll to position [247, 0]
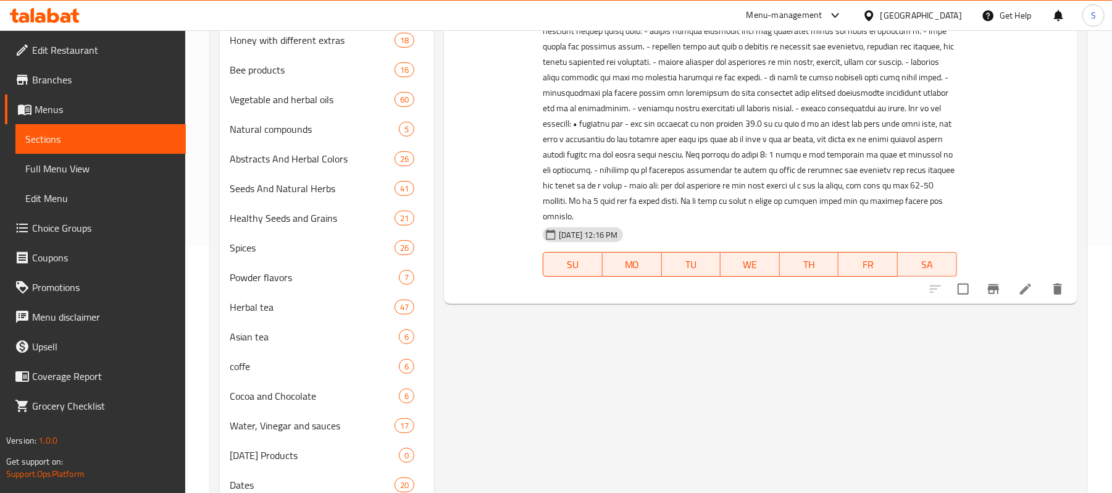
click at [994, 283] on button "Branch-specific-item" at bounding box center [994, 289] width 30 height 30
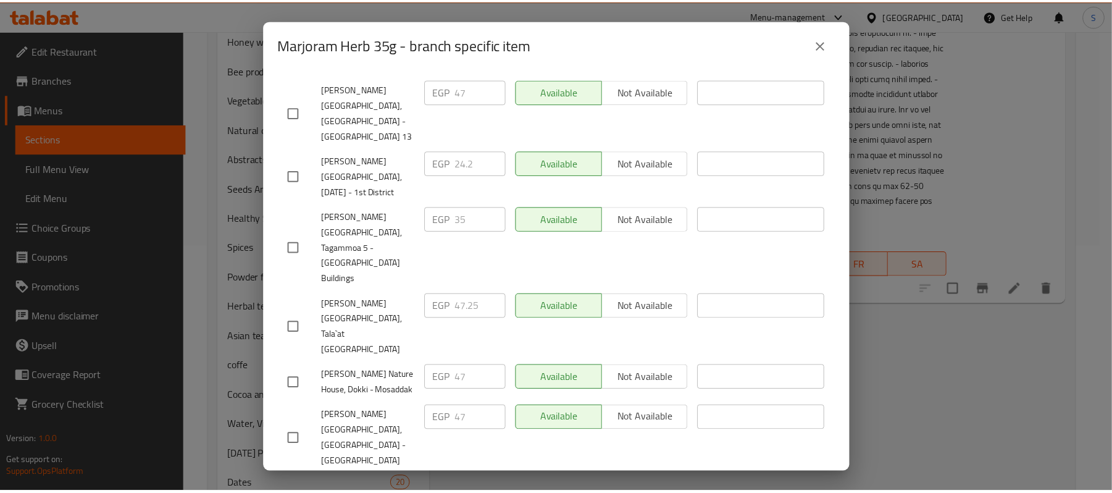
scroll to position [693, 0]
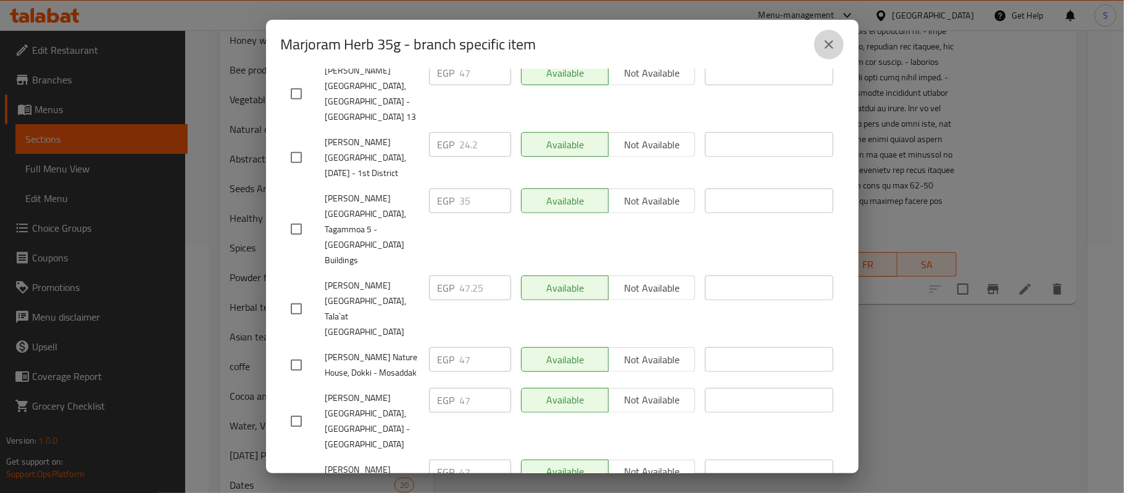
click at [828, 54] on button "close" at bounding box center [830, 45] width 30 height 30
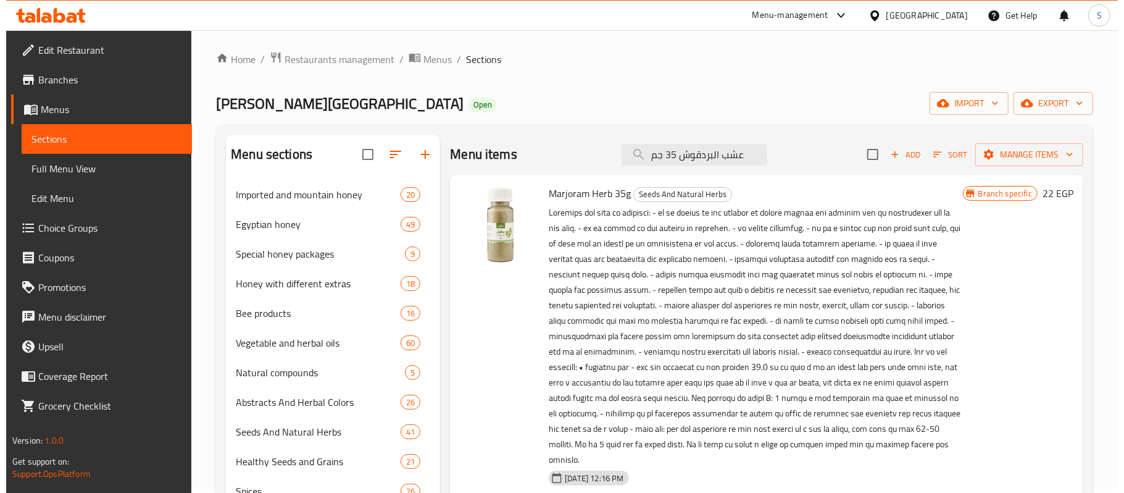
scroll to position [0, 0]
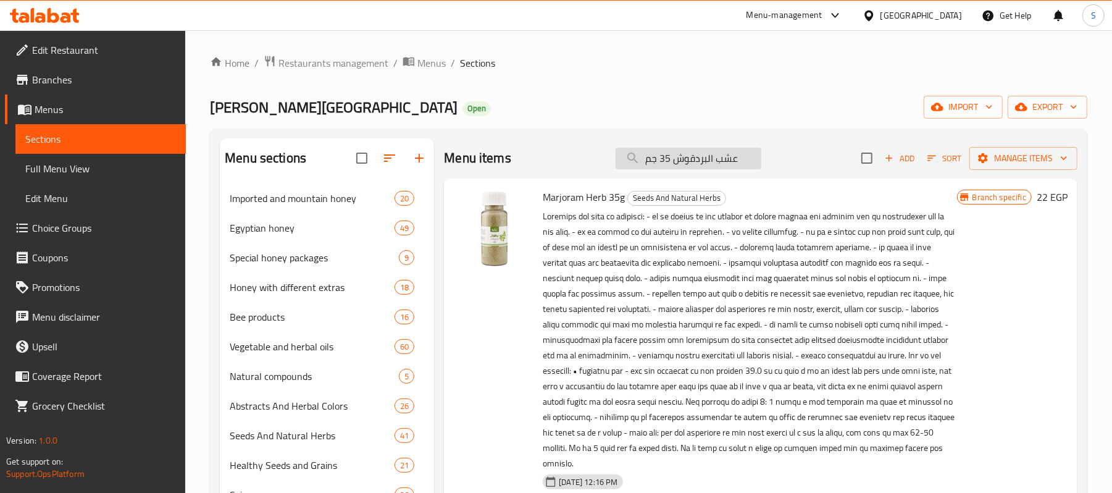
click at [701, 156] on input "عشب البردقوش 35 جم" at bounding box center [689, 159] width 146 height 22
paste input "كاكاو خام غامق 125 جم"
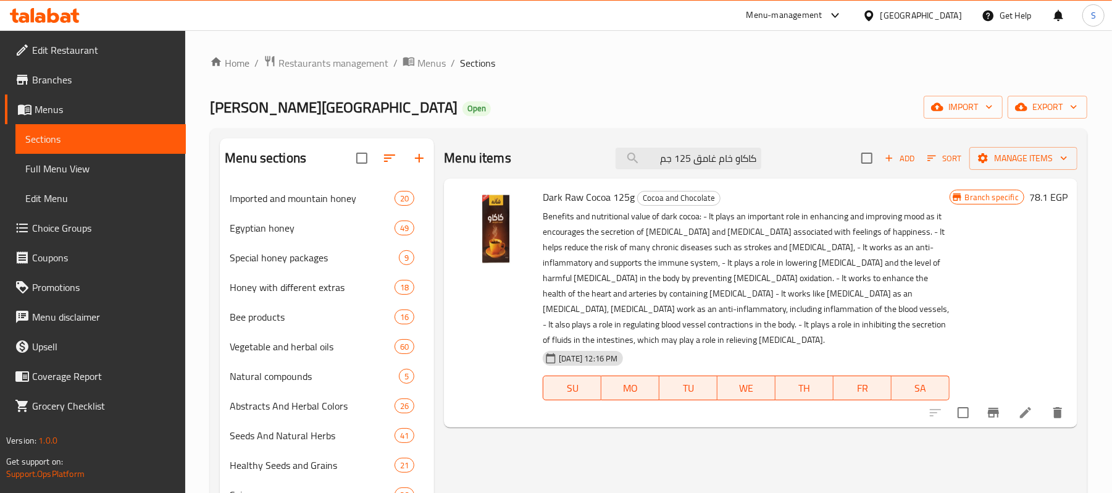
type input "كاكاو خام غامق 125 جم"
click at [989, 411] on icon "Branch-specific-item" at bounding box center [993, 413] width 11 height 10
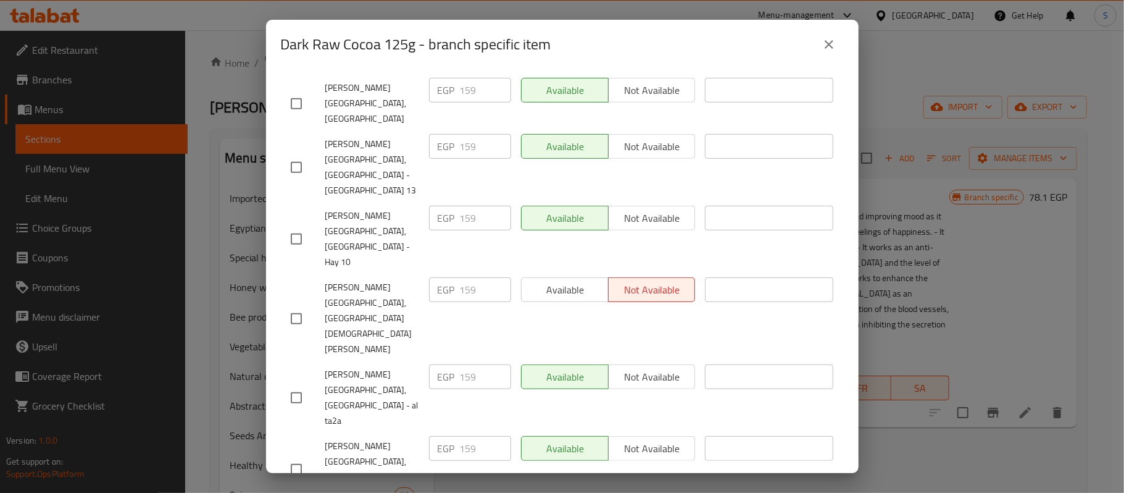
scroll to position [585, 0]
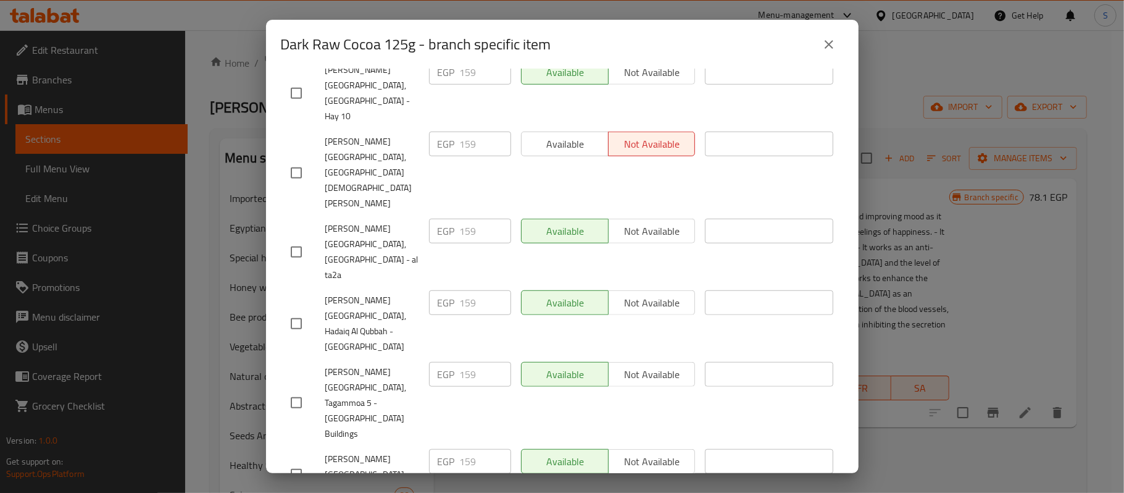
click at [835, 38] on icon "close" at bounding box center [829, 44] width 15 height 15
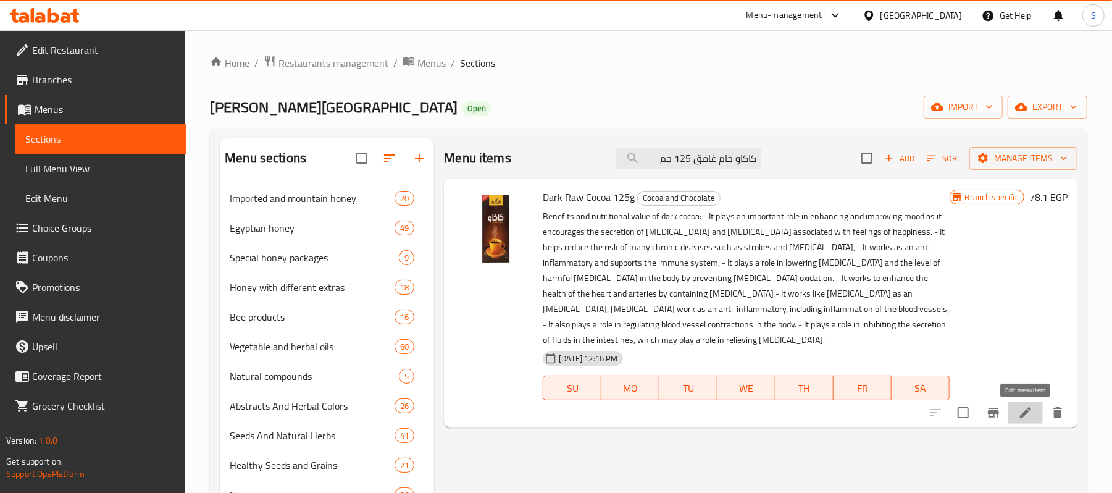
click at [1023, 417] on icon at bounding box center [1025, 412] width 11 height 11
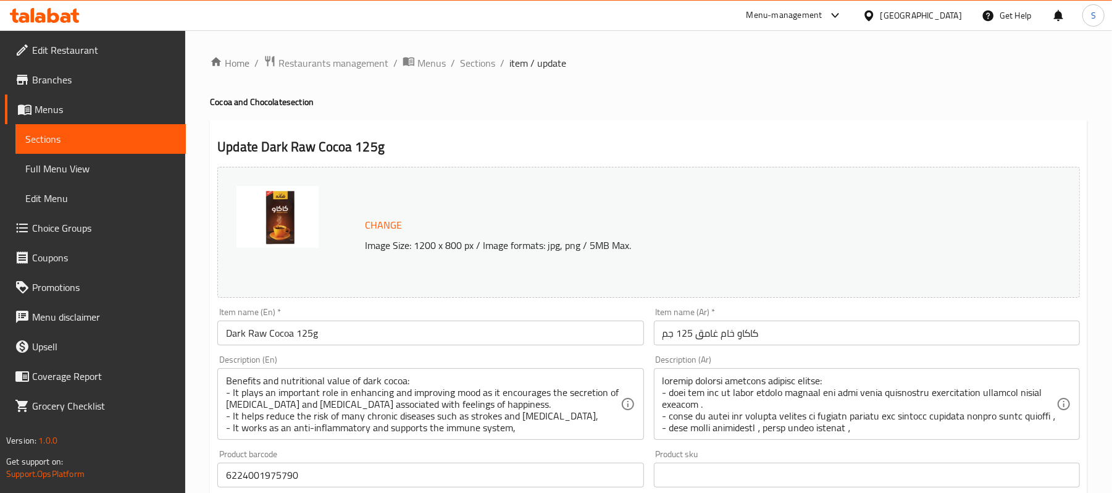
drag, startPoint x: 485, startPoint y: 65, endPoint x: 569, endPoint y: 0, distance: 106.6
click at [485, 65] on span "Sections" at bounding box center [477, 63] width 35 height 15
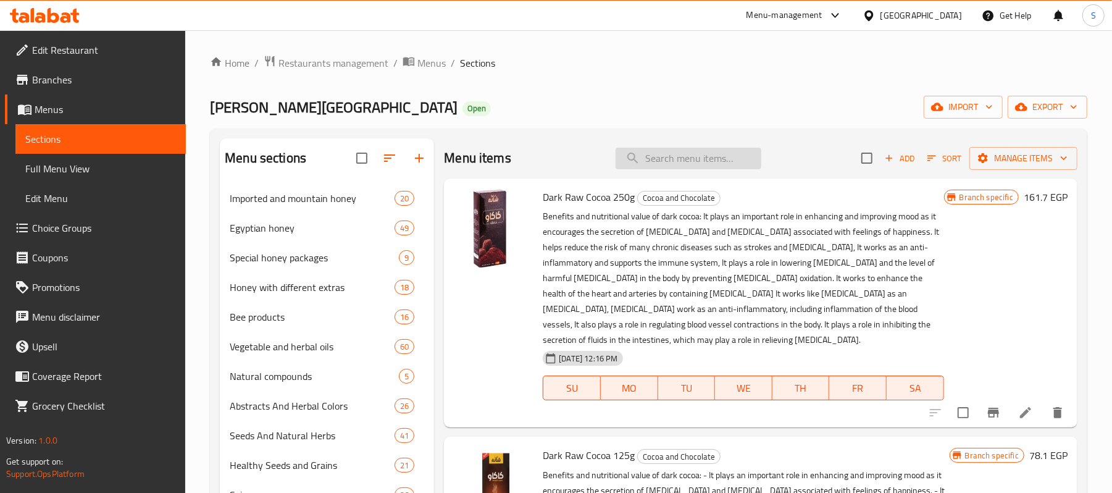
click at [709, 165] on input "search" at bounding box center [689, 159] width 146 height 22
paste input "كاكاو خام فاتح 125 جم"
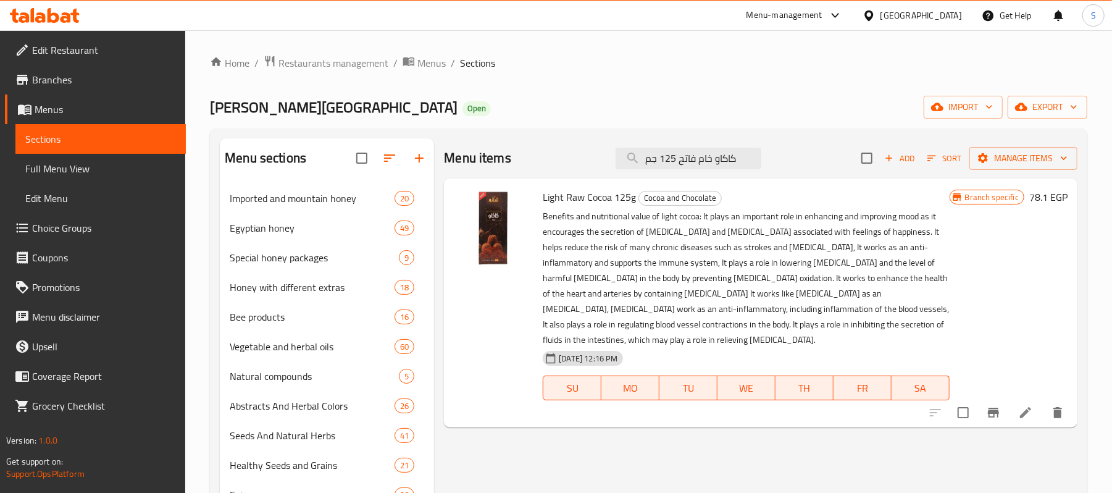
type input "كاكاو خام فاتح 125 جم"
click at [997, 419] on icon "Branch-specific-item" at bounding box center [993, 412] width 15 height 15
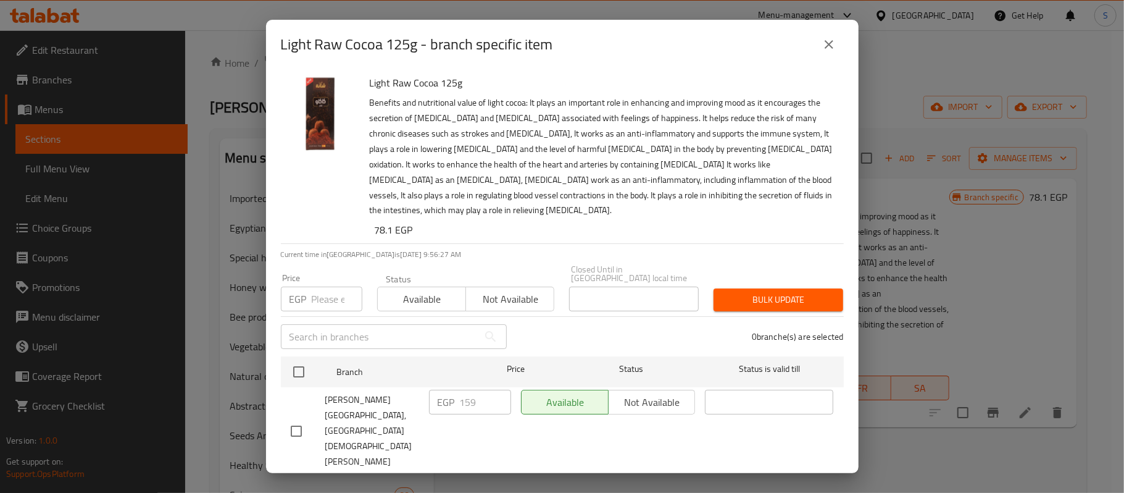
click at [830, 47] on icon "close" at bounding box center [829, 44] width 15 height 15
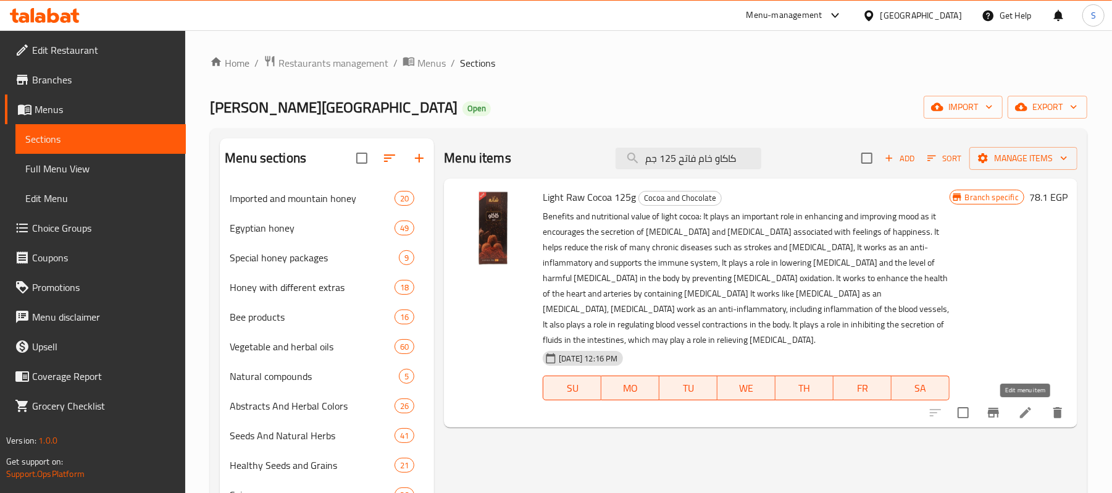
click at [1021, 409] on icon at bounding box center [1025, 412] width 15 height 15
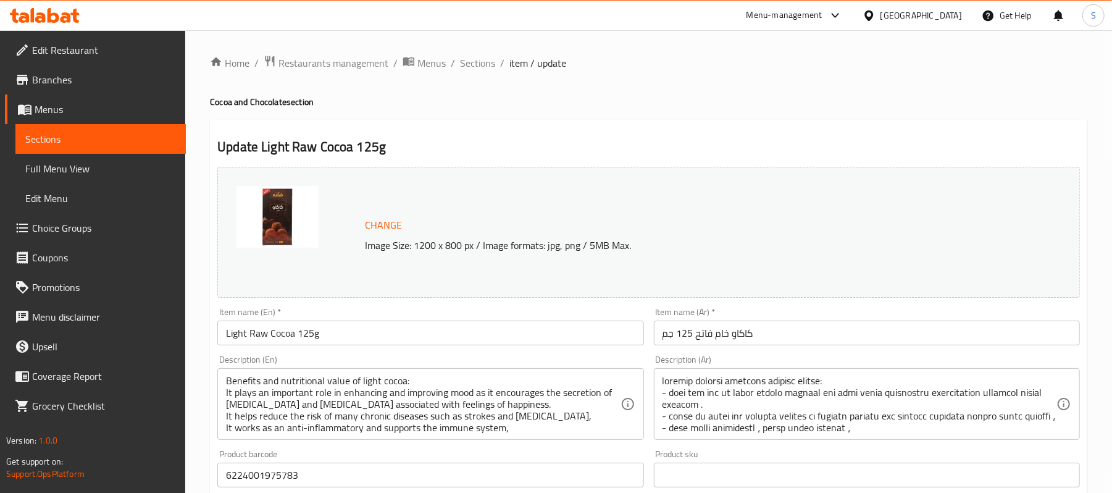
drag, startPoint x: 485, startPoint y: 62, endPoint x: 645, endPoint y: 33, distance: 163.2
click at [485, 62] on span "Sections" at bounding box center [477, 63] width 35 height 15
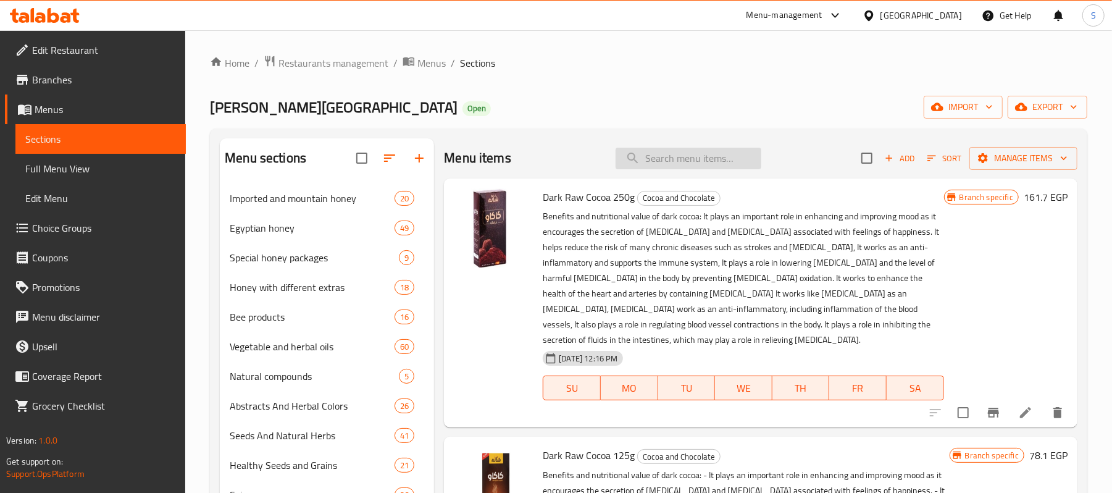
click at [653, 161] on input "search" at bounding box center [689, 159] width 146 height 22
paste input "مشروب كاكاو خام 250 جم"
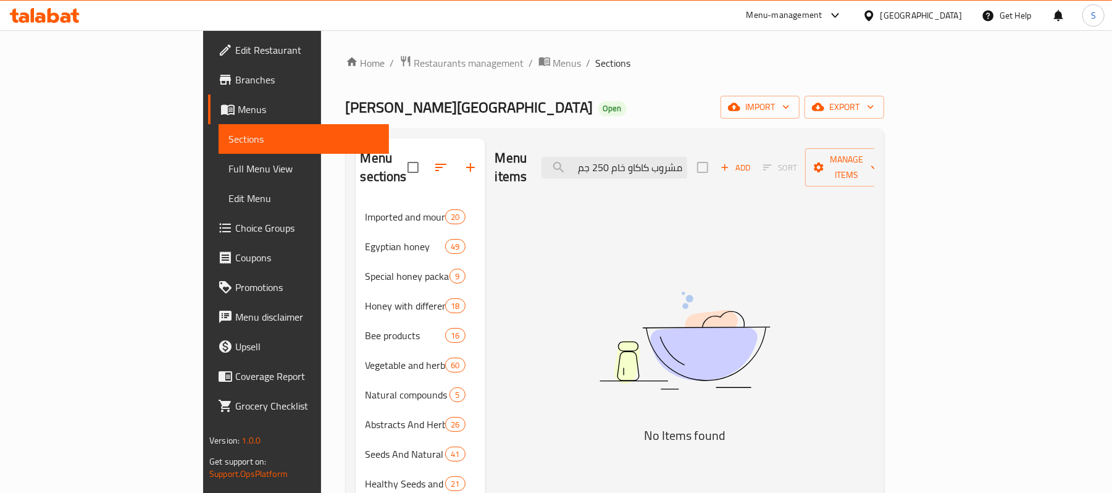
drag, startPoint x: 685, startPoint y: 159, endPoint x: 559, endPoint y: 148, distance: 125.8
click at [569, 151] on div "Menu items مشروب كاكاو خام 250 جم Add Sort Manage items" at bounding box center [684, 167] width 379 height 59
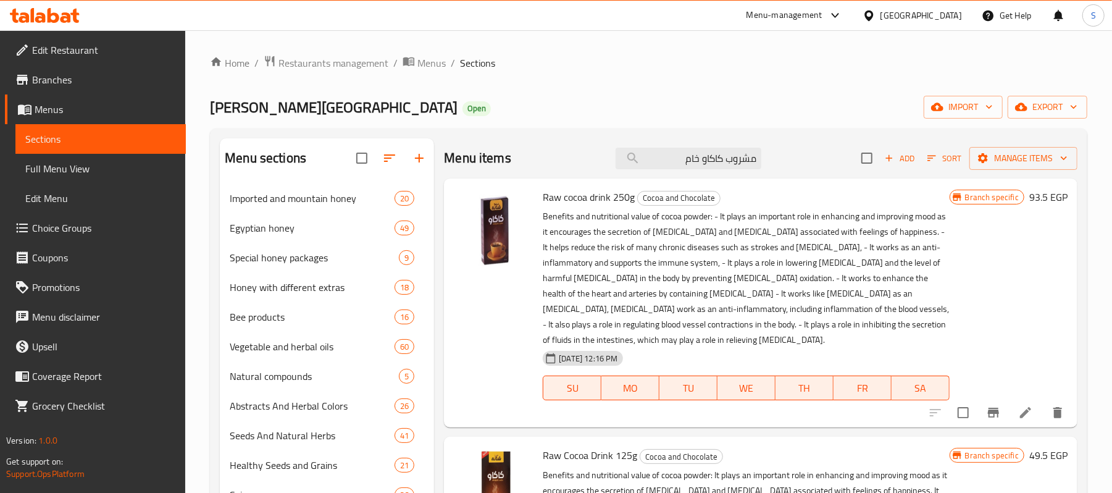
type input "مشروب كاكاو خام"
click at [990, 411] on icon "Branch-specific-item" at bounding box center [993, 413] width 11 height 10
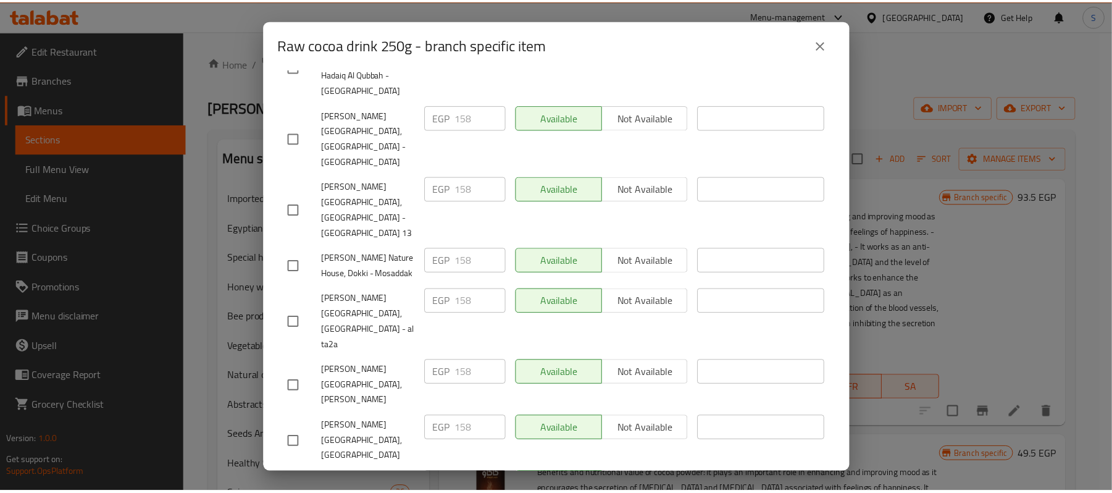
scroll to position [585, 0]
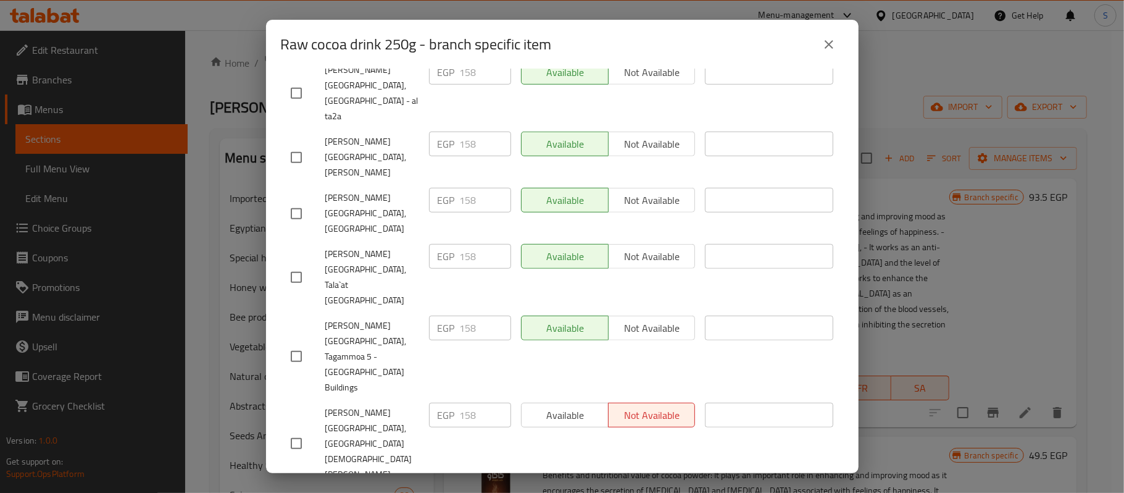
click at [829, 49] on icon "close" at bounding box center [829, 44] width 15 height 15
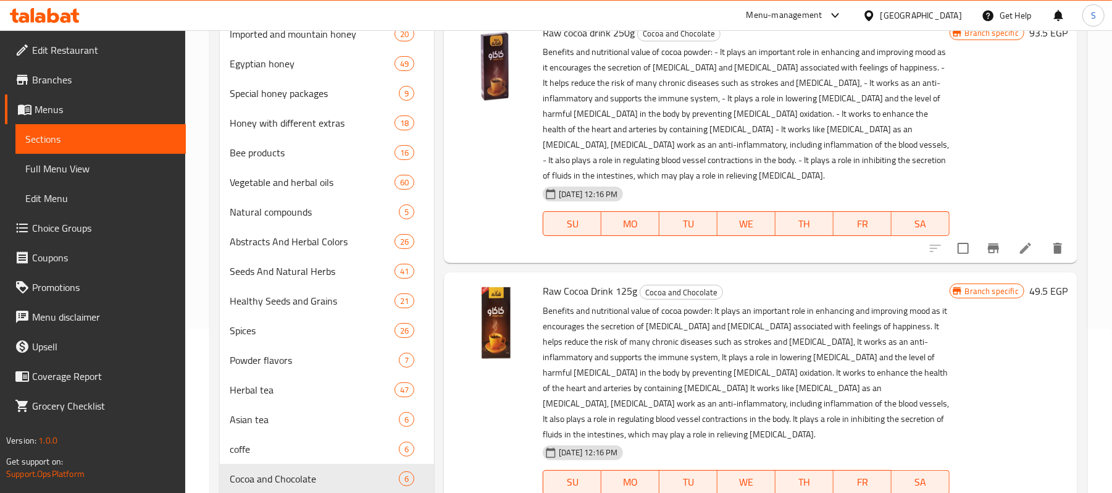
scroll to position [82, 0]
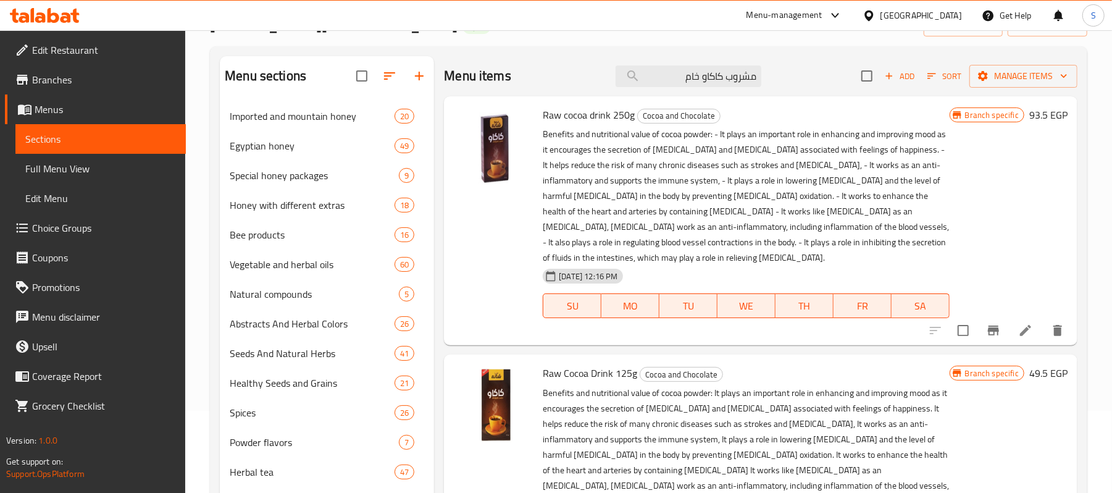
click at [1021, 339] on li at bounding box center [1025, 330] width 35 height 22
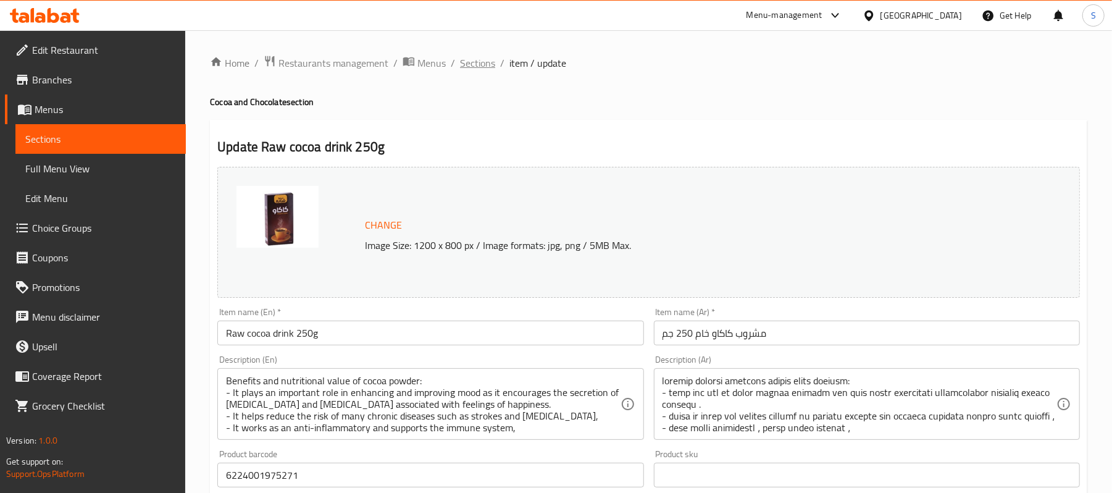
click at [480, 62] on span "Sections" at bounding box center [477, 63] width 35 height 15
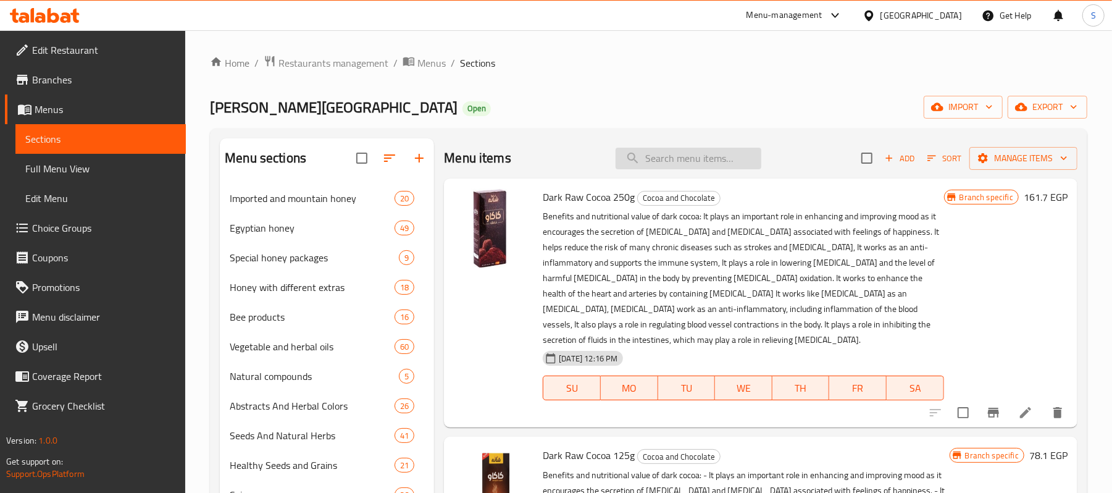
click at [690, 158] on input "search" at bounding box center [689, 159] width 146 height 22
paste input "كاكاو خام غامق 250 جم"
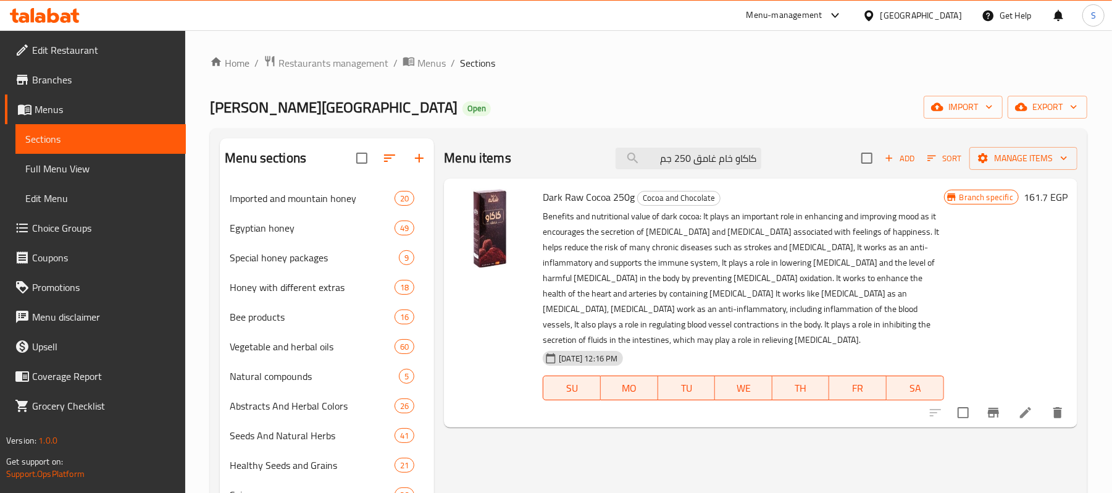
type input "كاكاو خام غامق 250 جم"
click at [997, 416] on icon "Branch-specific-item" at bounding box center [993, 412] width 15 height 15
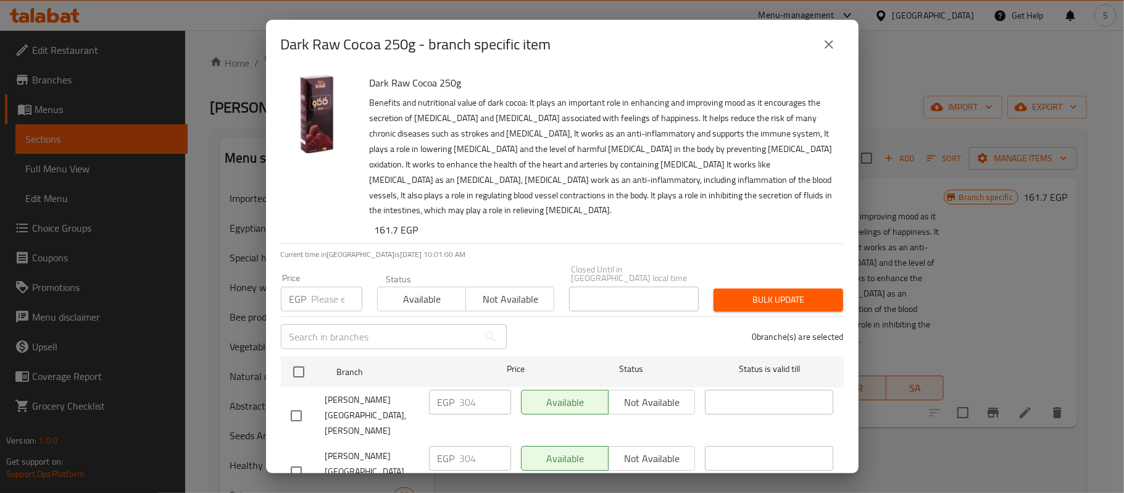
click at [820, 47] on button "close" at bounding box center [830, 45] width 30 height 30
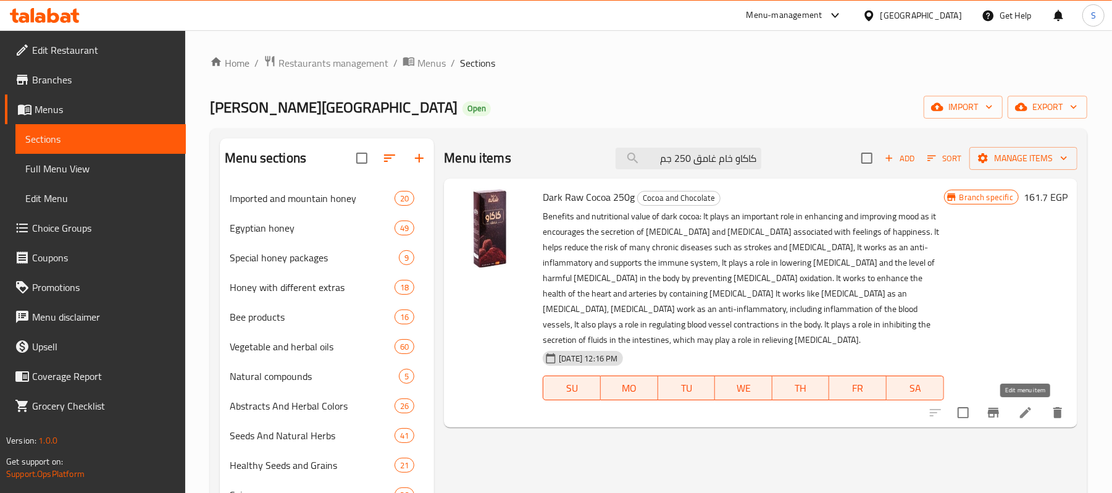
click at [1025, 415] on icon at bounding box center [1025, 412] width 11 height 11
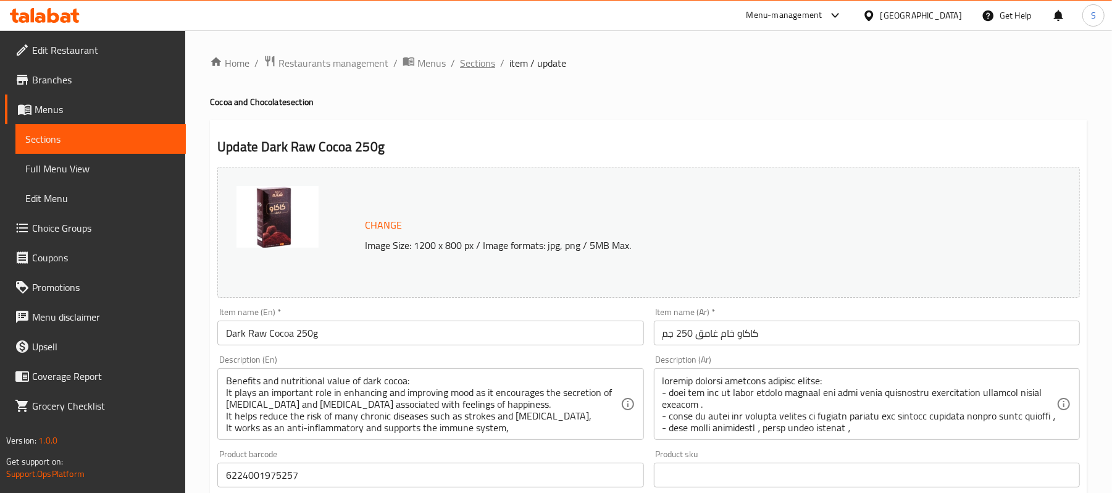
click at [471, 60] on span "Sections" at bounding box center [477, 63] width 35 height 15
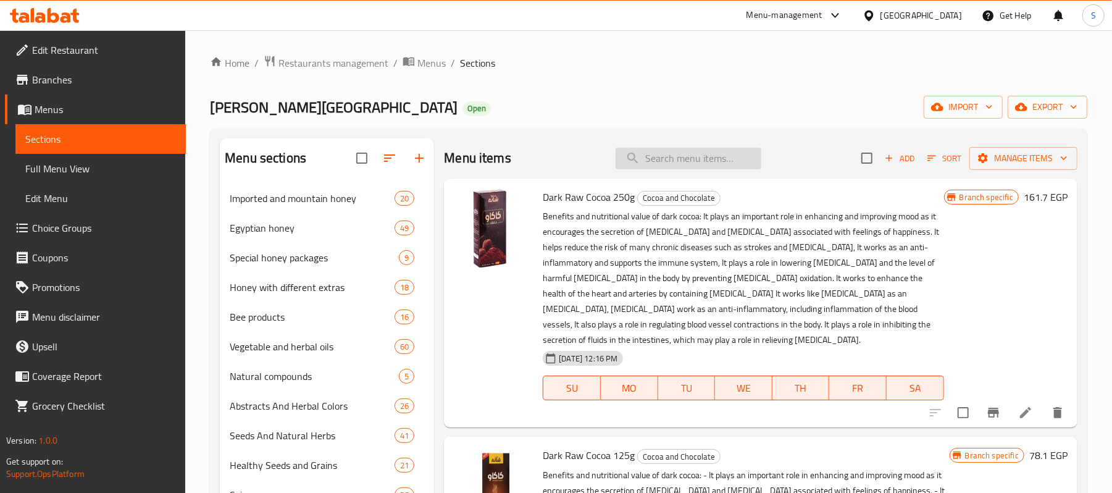
click at [682, 158] on input "search" at bounding box center [689, 159] width 146 height 22
paste input "كاكاو خام فاتح 250 جم"
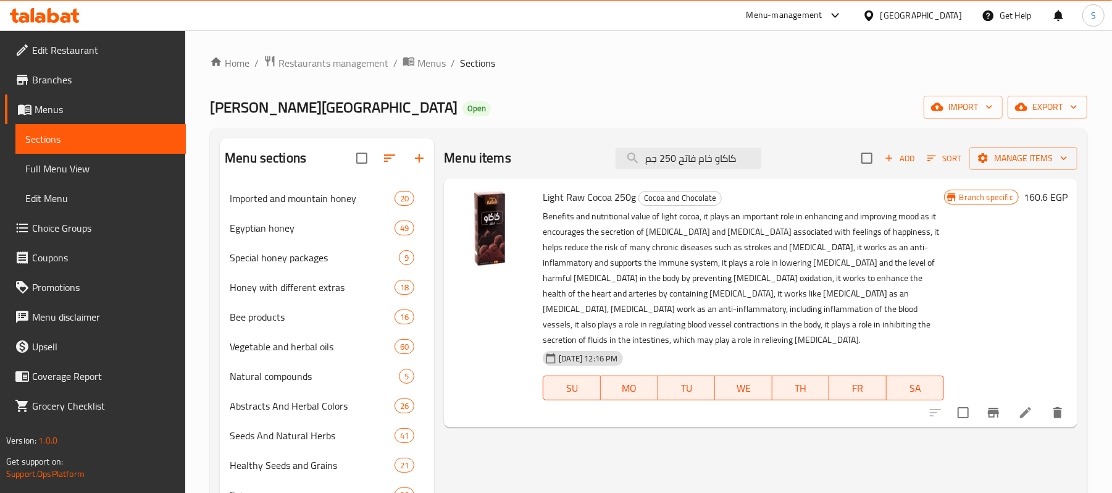
type input "كاكاو خام فاتح 250 جم"
click at [993, 412] on icon "Branch-specific-item" at bounding box center [993, 413] width 11 height 10
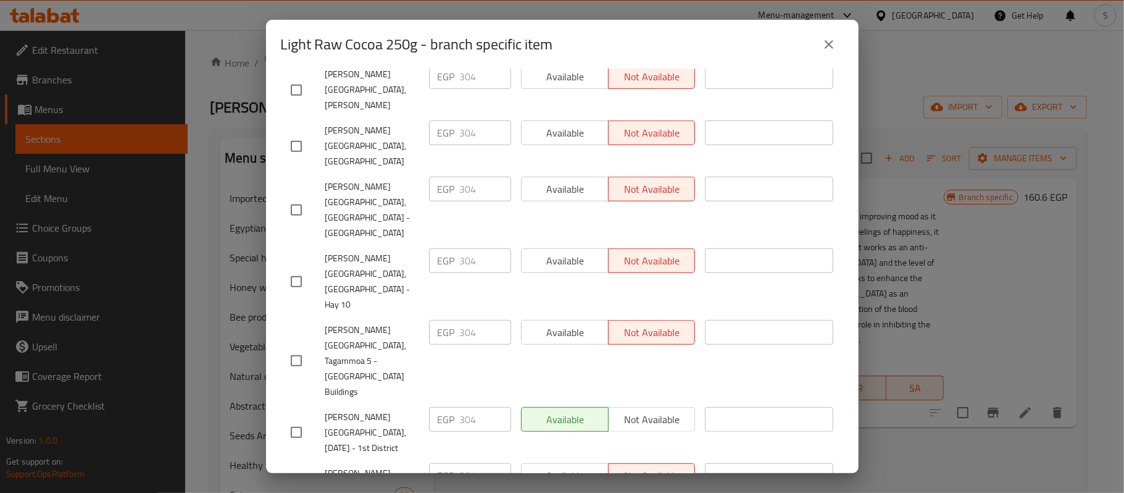
scroll to position [585, 0]
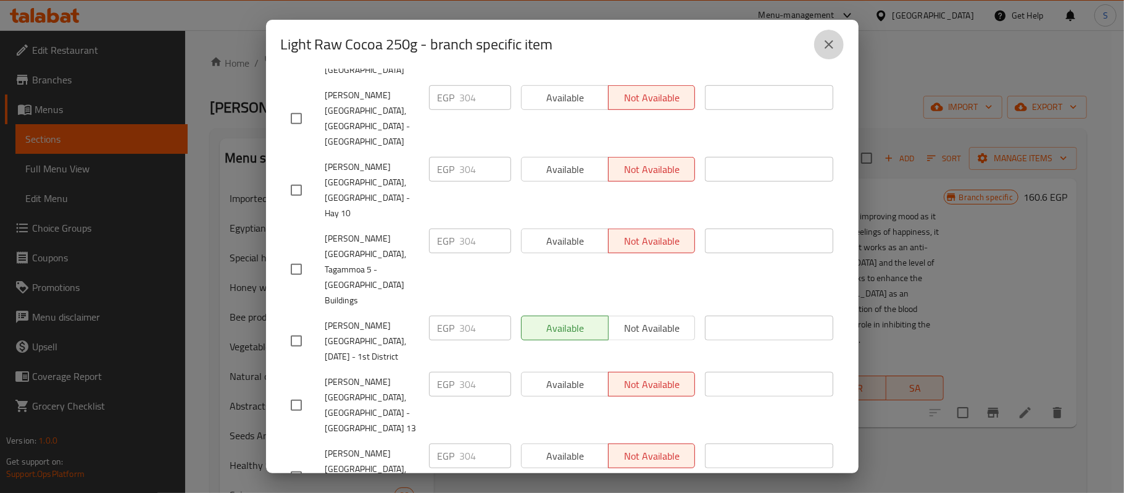
click at [830, 48] on icon "close" at bounding box center [829, 44] width 15 height 15
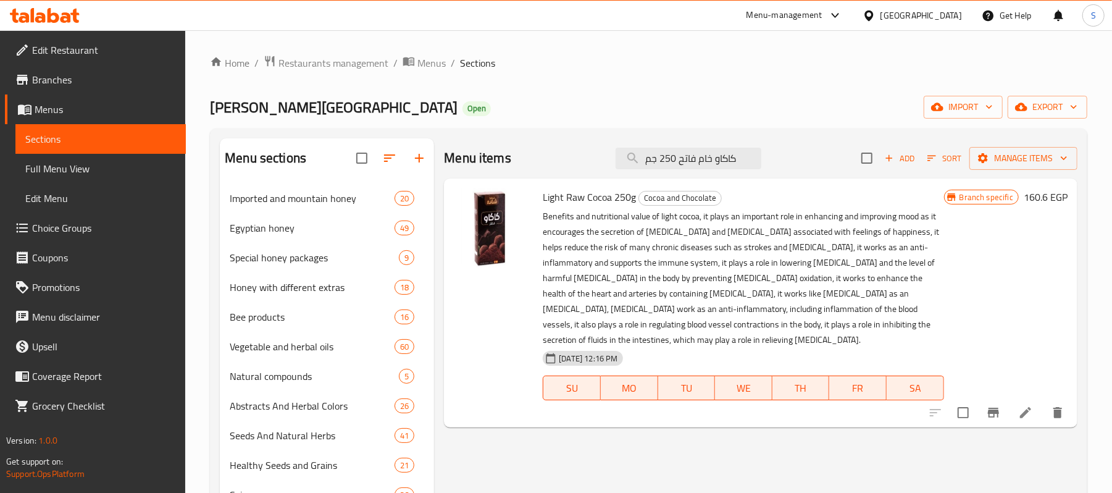
click at [1023, 415] on icon at bounding box center [1025, 412] width 11 height 11
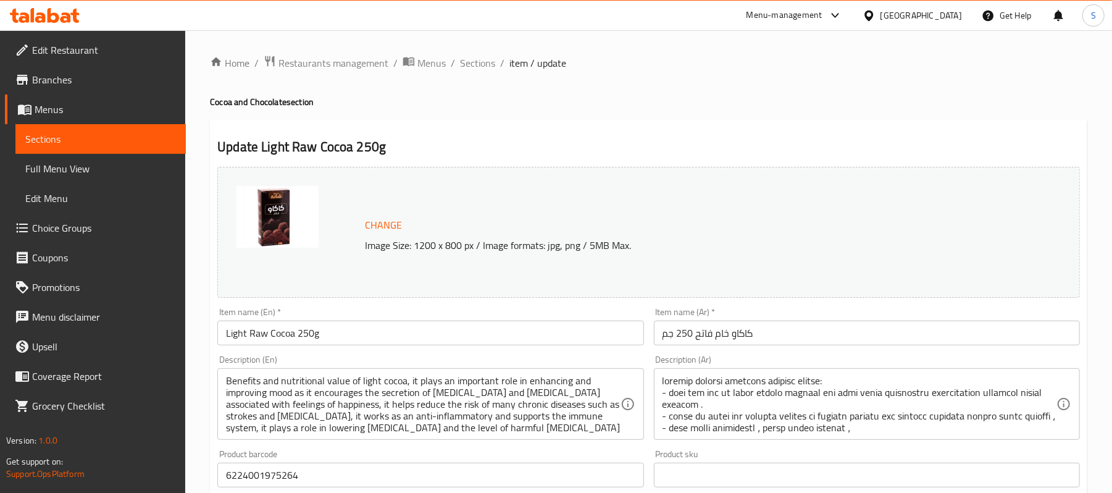
click at [753, 74] on div "Home / Restaurants management / Menus / Sections / item / update Cocoa and Choc…" at bounding box center [648, 460] width 877 height 811
drag, startPoint x: 485, startPoint y: 63, endPoint x: 692, endPoint y: 1, distance: 216.1
click at [485, 63] on span "Sections" at bounding box center [477, 63] width 35 height 15
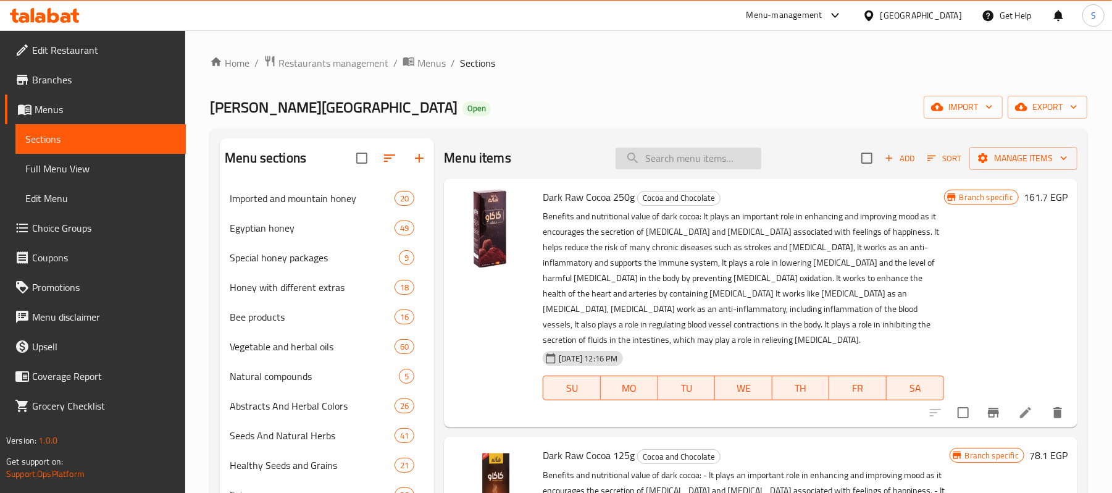
click at [645, 157] on input "search" at bounding box center [689, 159] width 146 height 22
paste input "زيت القرنفل30مل"
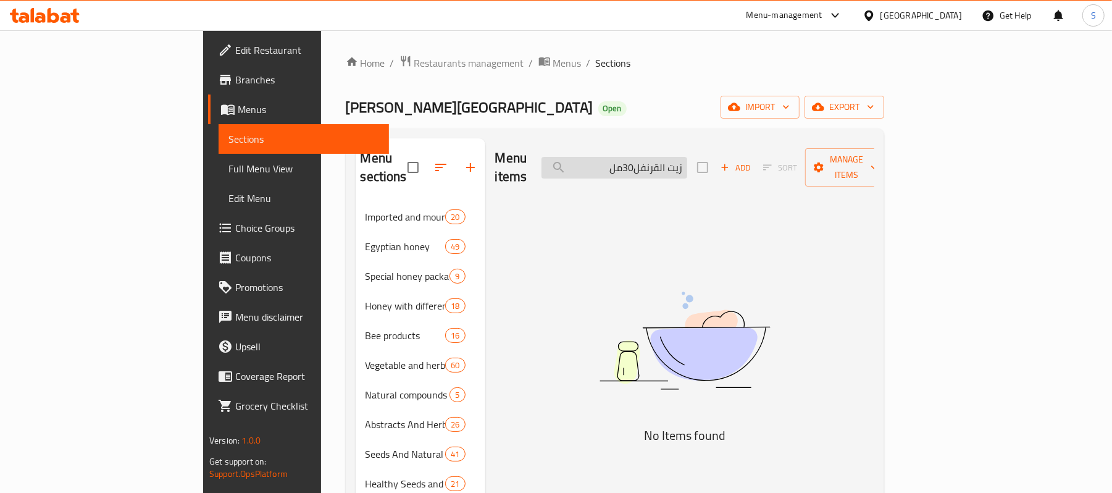
click at [687, 158] on input "زيت القرنفل30مل" at bounding box center [615, 168] width 146 height 22
click at [687, 157] on input "زيت القرنفل 30مل" at bounding box center [615, 168] width 146 height 22
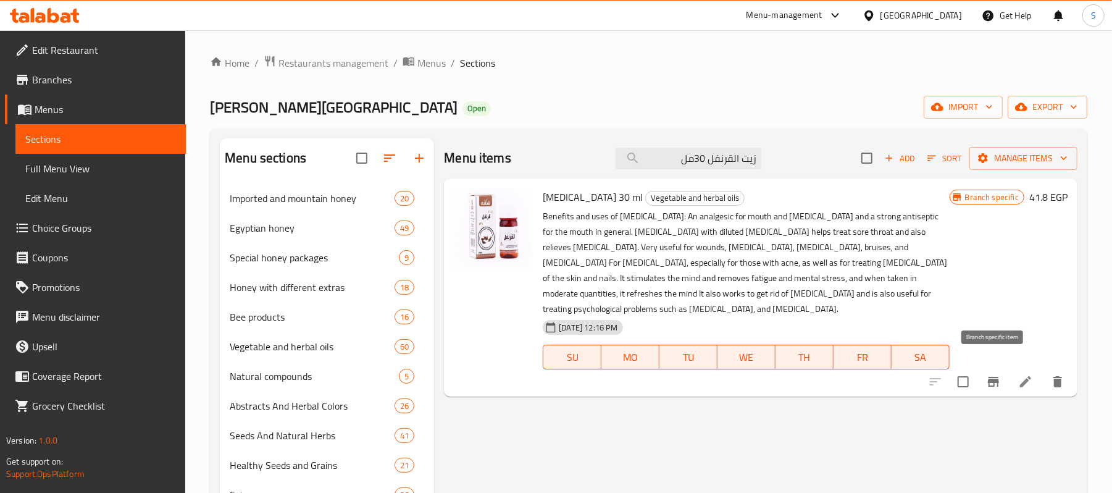
type input "زيت القرنفل 30مل"
click at [993, 377] on icon "Branch-specific-item" at bounding box center [993, 382] width 11 height 10
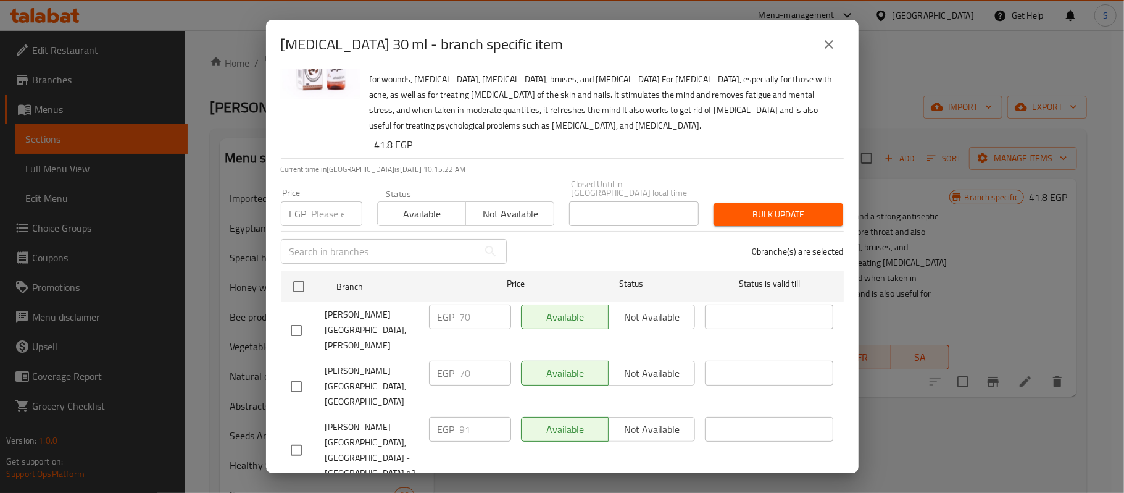
scroll to position [82, 0]
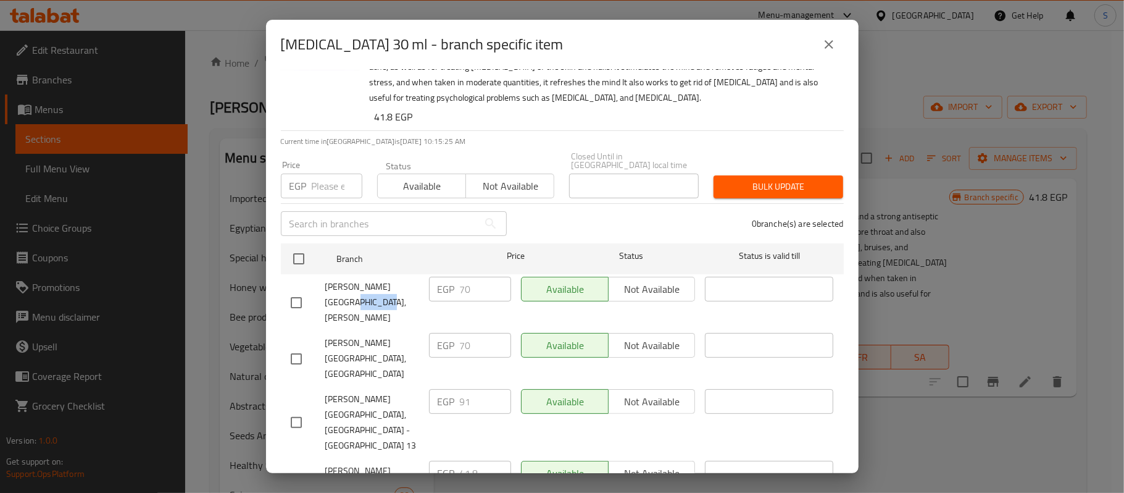
drag, startPoint x: 326, startPoint y: 293, endPoint x: 362, endPoint y: 293, distance: 35.8
click at [362, 293] on span "[PERSON_NAME][GEOGRAPHIC_DATA], [PERSON_NAME]" at bounding box center [372, 302] width 94 height 46
copy span "Abo Qeer"
drag, startPoint x: 403, startPoint y: 319, endPoint x: 417, endPoint y: 327, distance: 16.3
click at [417, 328] on div "[PERSON_NAME][GEOGRAPHIC_DATA], [GEOGRAPHIC_DATA]" at bounding box center [355, 358] width 138 height 61
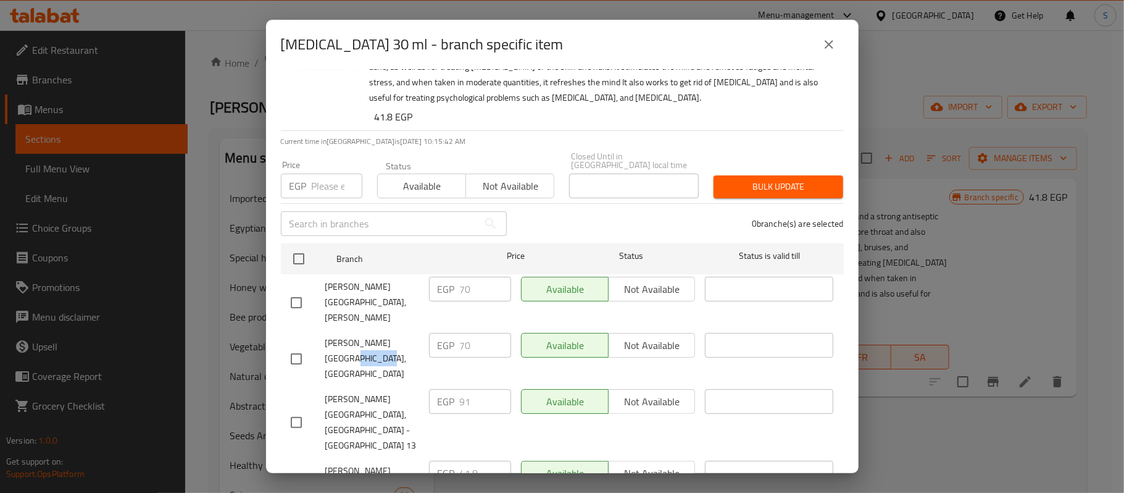
copy span "El Galaa"
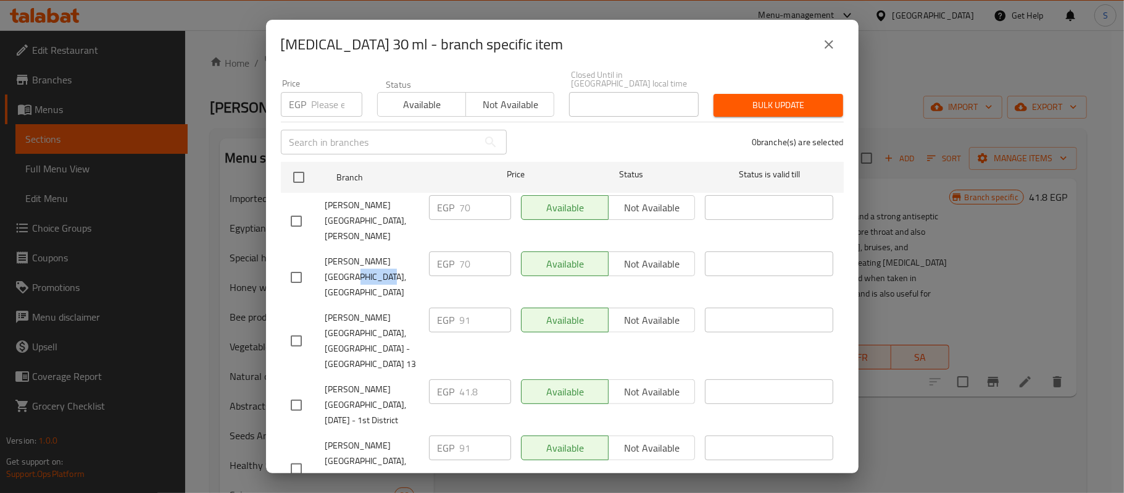
scroll to position [164, 0]
drag, startPoint x: 325, startPoint y: 332, endPoint x: 353, endPoint y: 346, distance: 32.0
click at [353, 381] on span "[PERSON_NAME][GEOGRAPHIC_DATA], [DATE] - 1st District" at bounding box center [372, 404] width 94 height 46
copy span "[DATE] - 1st District"
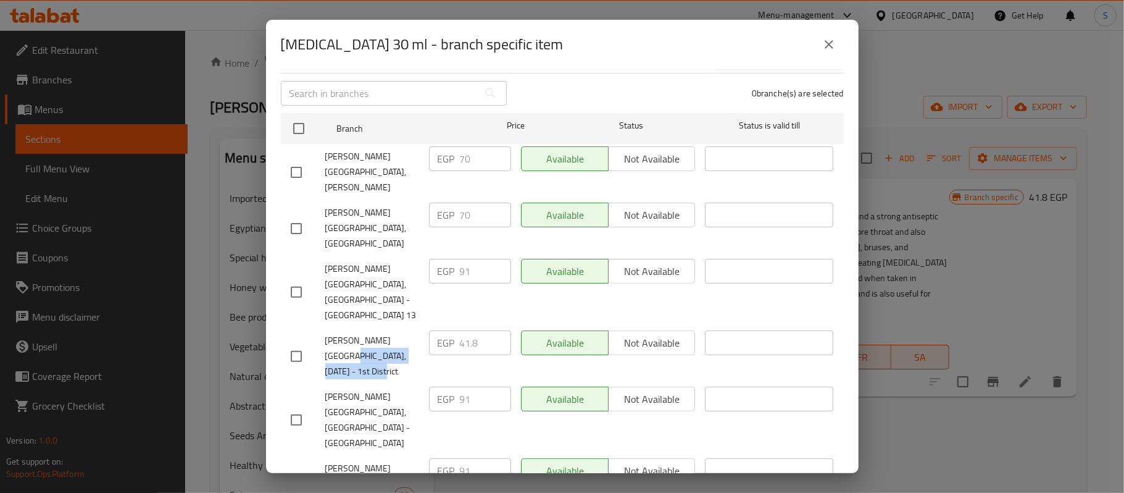
scroll to position [247, 0]
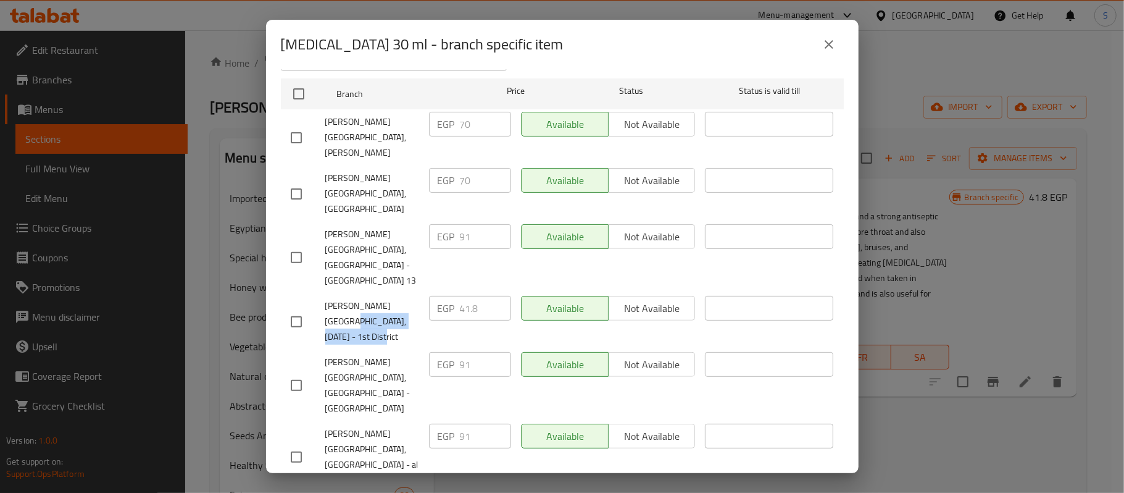
click at [297, 309] on input "checkbox" at bounding box center [296, 322] width 26 height 26
checkbox input "true"
click at [451, 224] on div "EGP 91 ​" at bounding box center [470, 236] width 82 height 25
click at [467, 296] on input "41.8" at bounding box center [485, 308] width 51 height 25
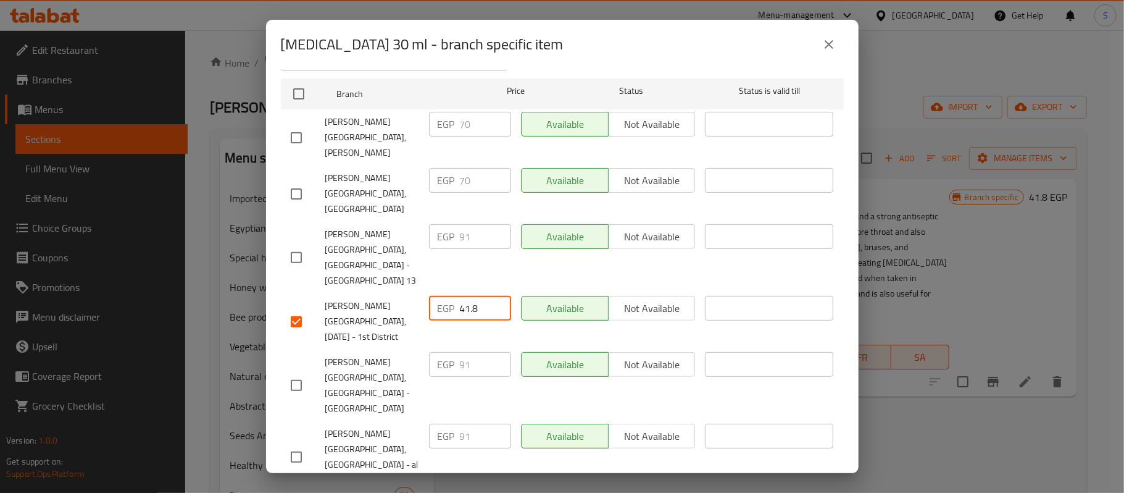
click at [467, 296] on input "41.8" at bounding box center [485, 308] width 51 height 25
paste input "91"
type input "91"
click at [840, 246] on div "[MEDICAL_DATA] 30 ml Benefits and uses of [MEDICAL_DATA]: An analgesic for mout…" at bounding box center [562, 271] width 593 height 404
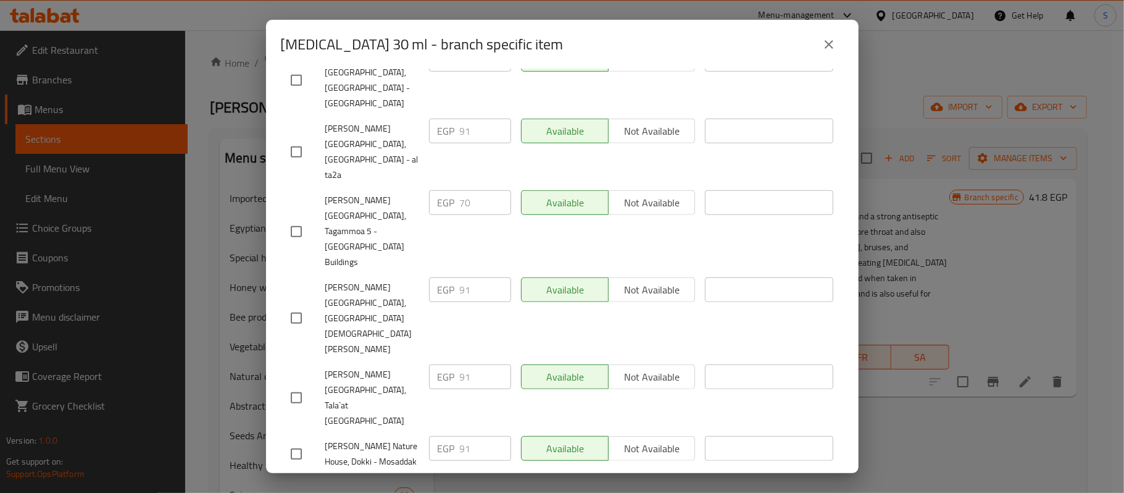
scroll to position [554, 0]
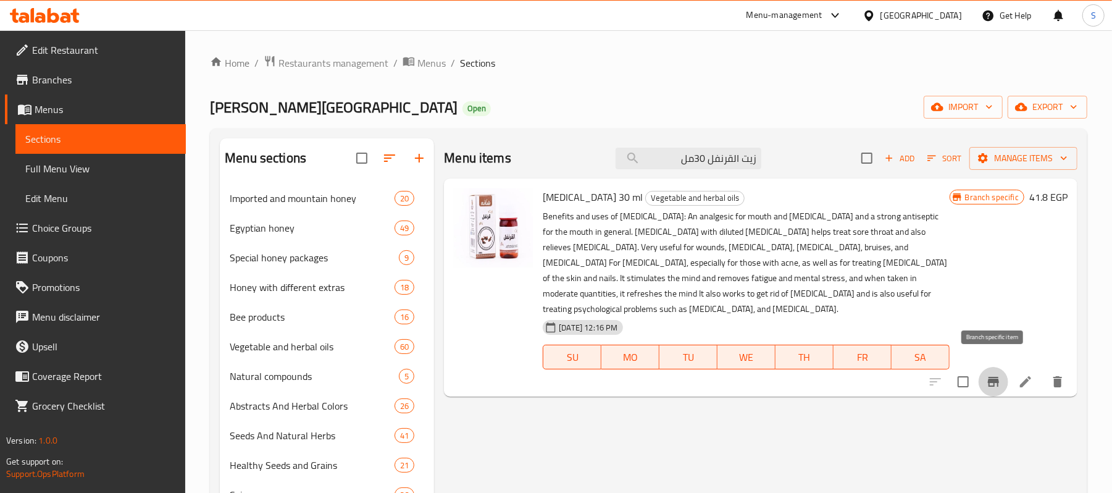
click at [992, 374] on icon "Branch-specific-item" at bounding box center [993, 381] width 15 height 15
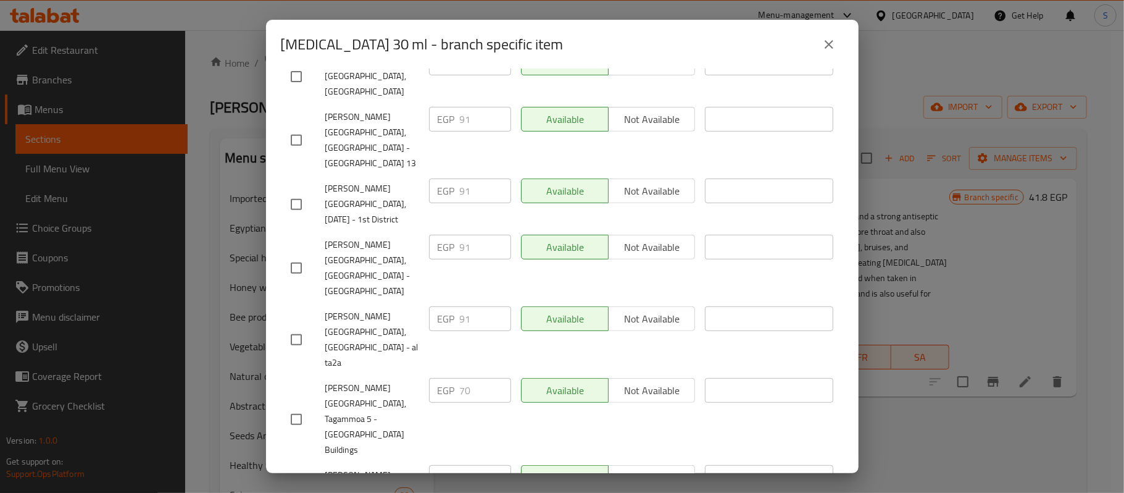
scroll to position [389, 0]
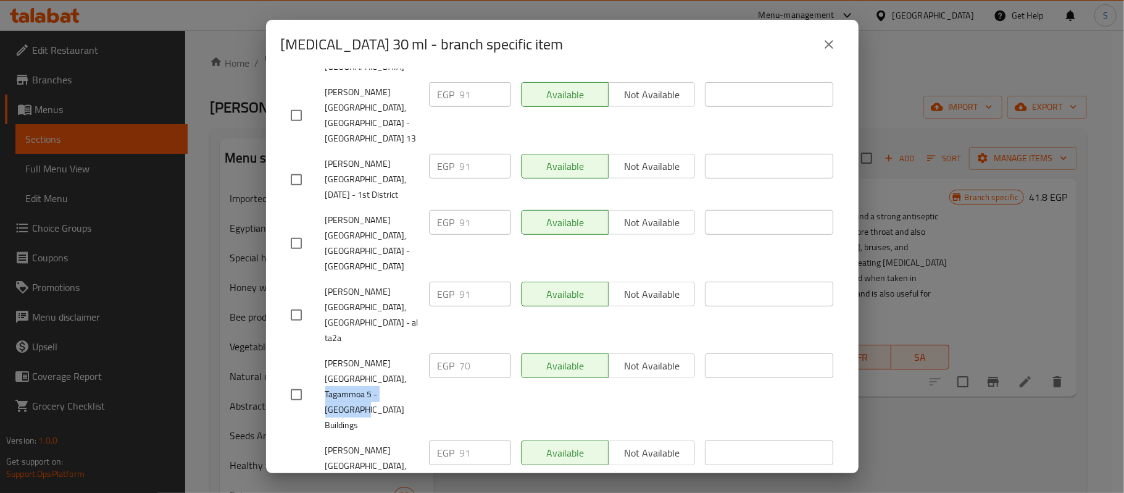
drag, startPoint x: 378, startPoint y: 263, endPoint x: 403, endPoint y: 282, distance: 30.9
click at [403, 356] on span "[PERSON_NAME][GEOGRAPHIC_DATA], Tagammoa 5 - [GEOGRAPHIC_DATA] Buildings" at bounding box center [372, 394] width 94 height 77
copy span "El Banafseg Buildings"
click at [825, 38] on icon "close" at bounding box center [829, 44] width 15 height 15
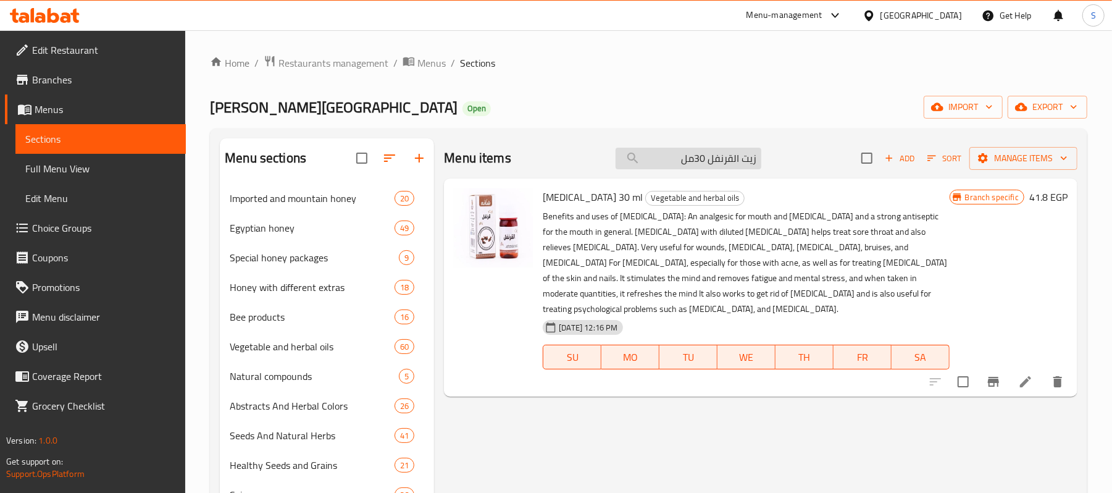
click at [713, 161] on input "زيت القرنفل 30مل" at bounding box center [689, 159] width 146 height 22
paste input "مفتقة طيب مصر 470 جم"
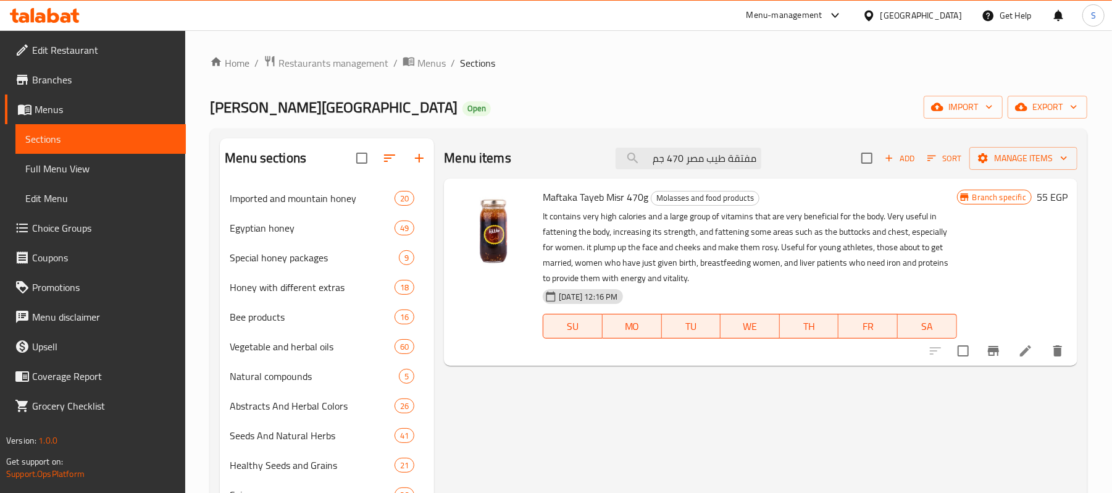
type input "مفتقة طيب مصر 470 جم"
click at [989, 357] on icon "Branch-specific-item" at bounding box center [993, 350] width 15 height 15
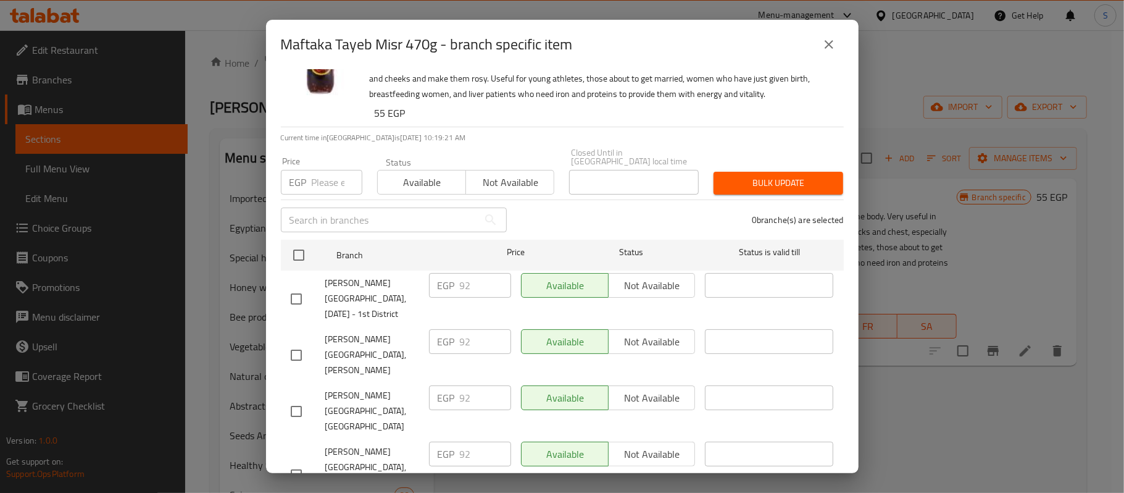
scroll to position [0, 0]
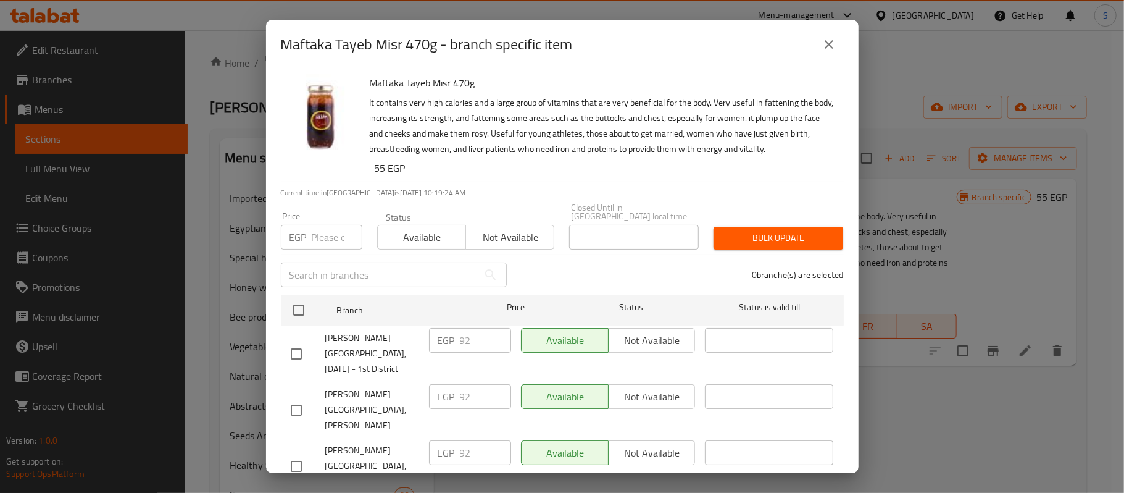
click at [835, 38] on icon "close" at bounding box center [829, 44] width 15 height 15
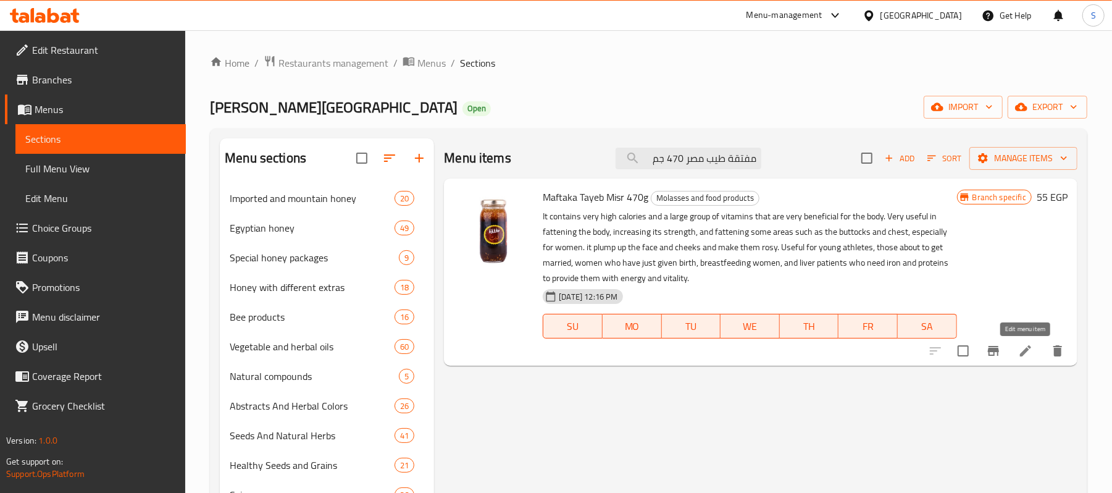
click at [1031, 354] on icon at bounding box center [1025, 350] width 15 height 15
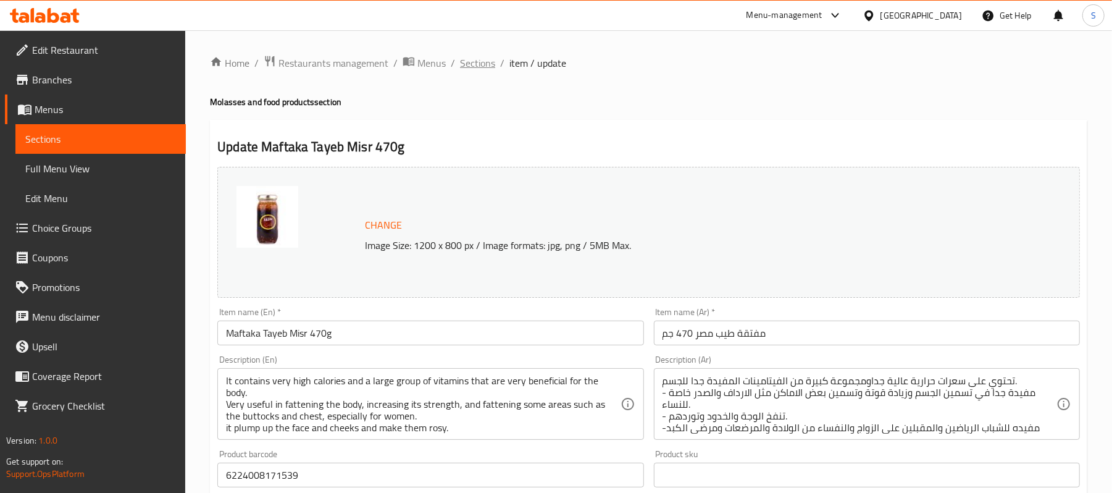
click at [475, 61] on span "Sections" at bounding box center [477, 63] width 35 height 15
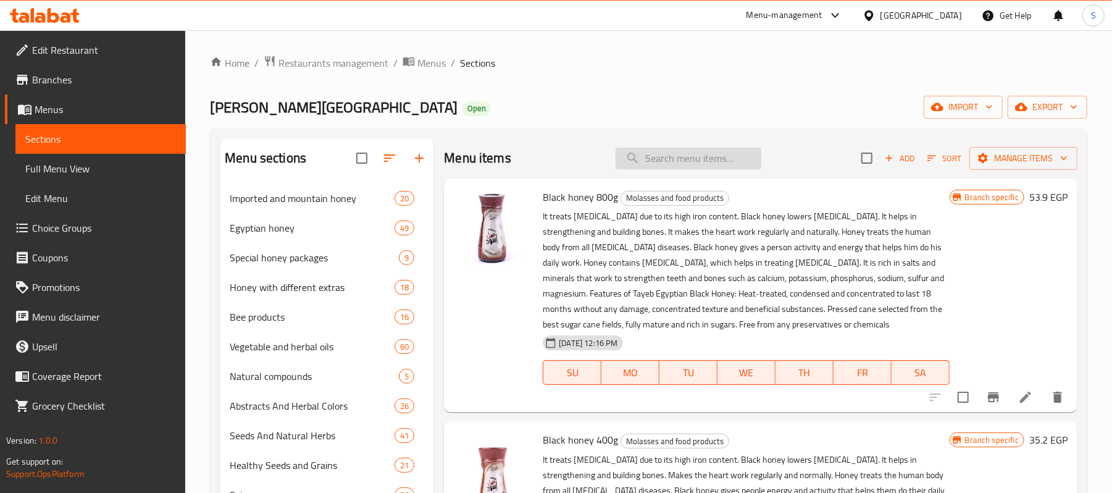
click at [708, 153] on input "search" at bounding box center [689, 159] width 146 height 22
paste input "زيت القرنفل30مل"
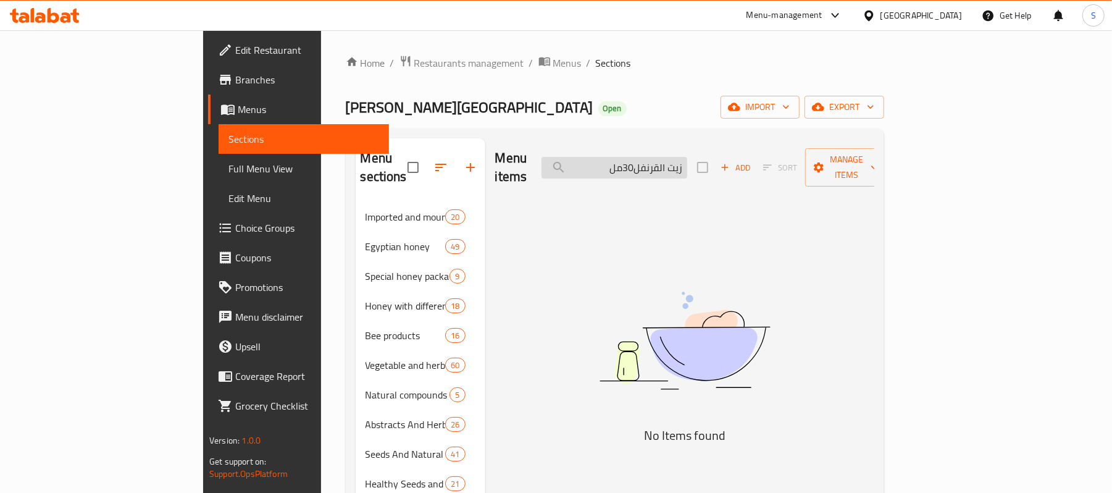
click at [687, 159] on input "زيت القرنفل30مل" at bounding box center [615, 168] width 146 height 22
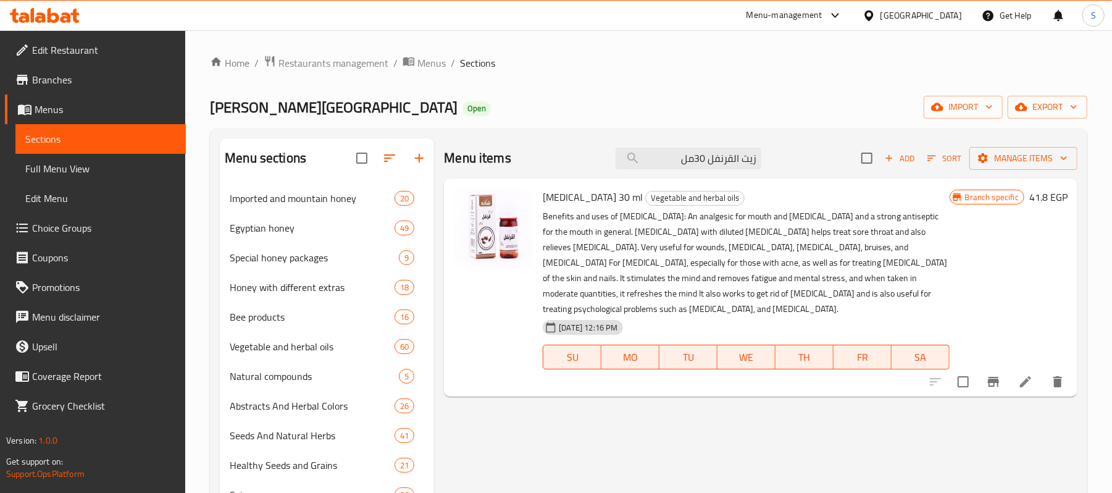
type input "زيت القرنفل 30مل"
click at [996, 375] on button "Branch-specific-item" at bounding box center [994, 382] width 30 height 30
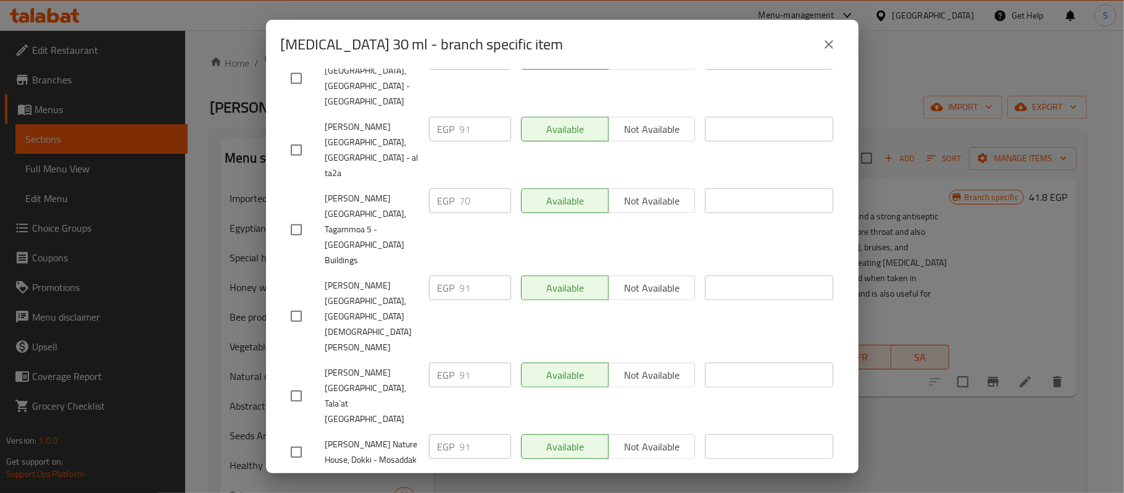
scroll to position [389, 0]
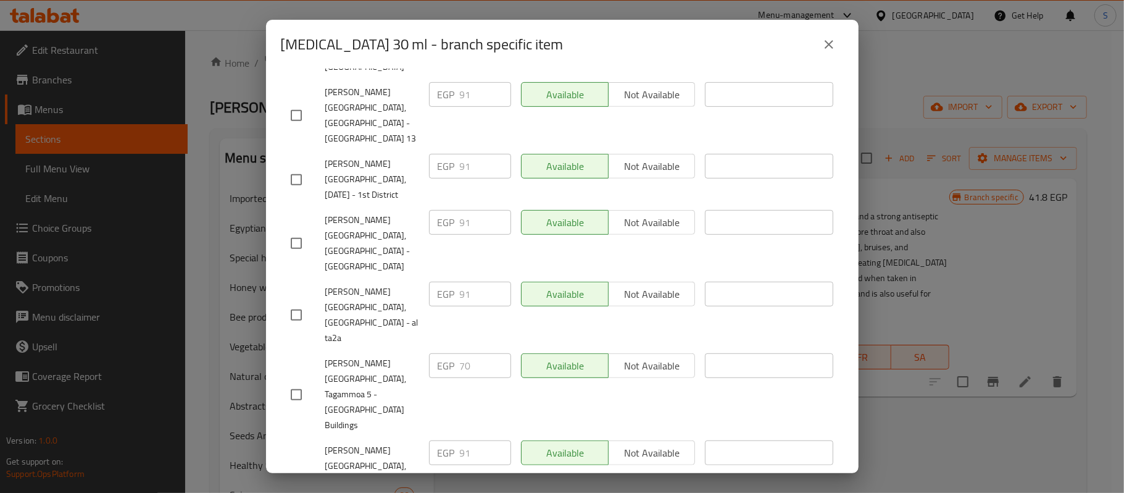
click at [295, 382] on input "checkbox" at bounding box center [296, 395] width 26 height 26
checkbox input "true"
drag, startPoint x: 470, startPoint y: 248, endPoint x: 448, endPoint y: 243, distance: 22.6
click at [448, 353] on div "EGP 70 ​" at bounding box center [470, 365] width 82 height 25
type input "91"
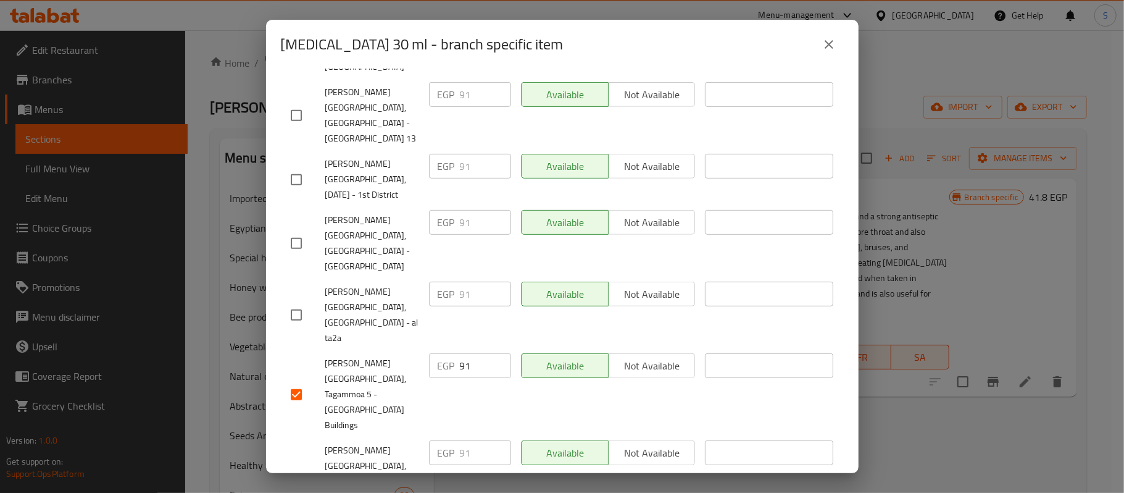
click at [839, 383] on div "[MEDICAL_DATA] 30 ml Benefits and uses of [MEDICAL_DATA]: An analgesic for mout…" at bounding box center [562, 271] width 593 height 404
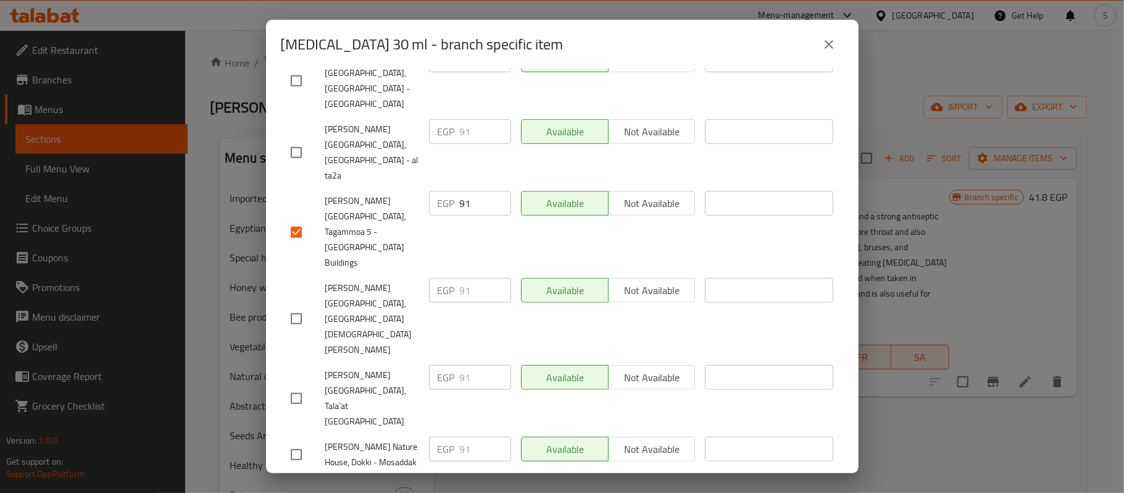
scroll to position [554, 0]
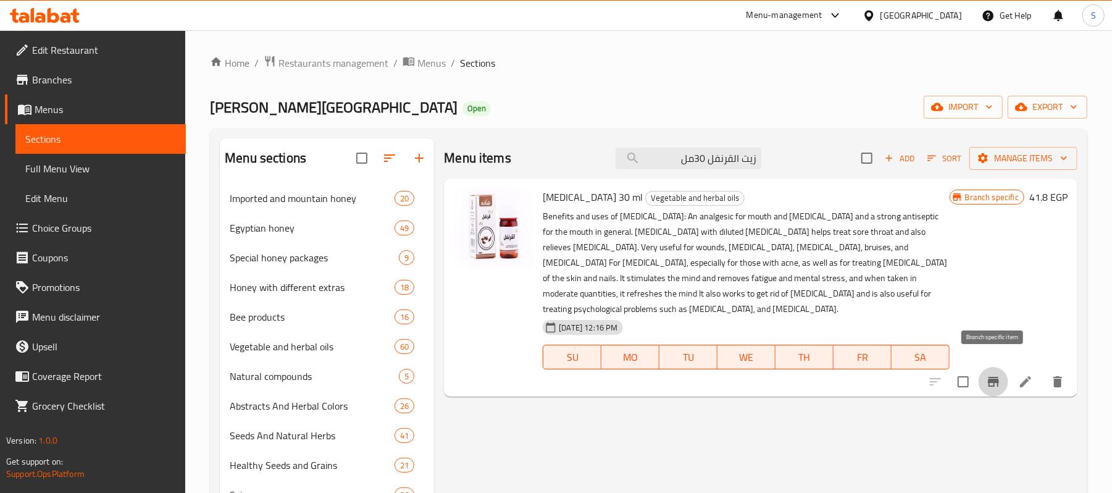
click at [987, 374] on icon "Branch-specific-item" at bounding box center [993, 381] width 15 height 15
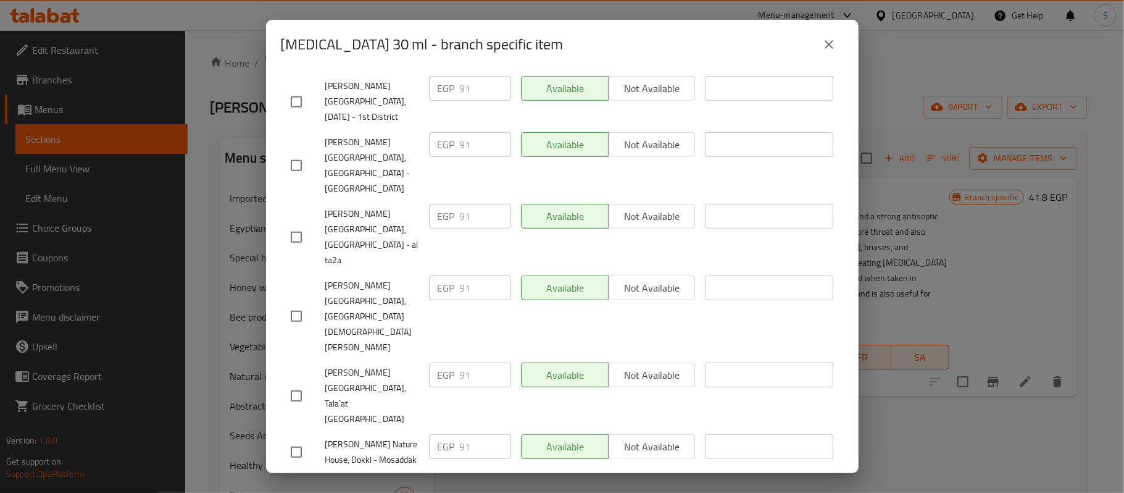
click at [829, 49] on icon "close" at bounding box center [829, 44] width 15 height 15
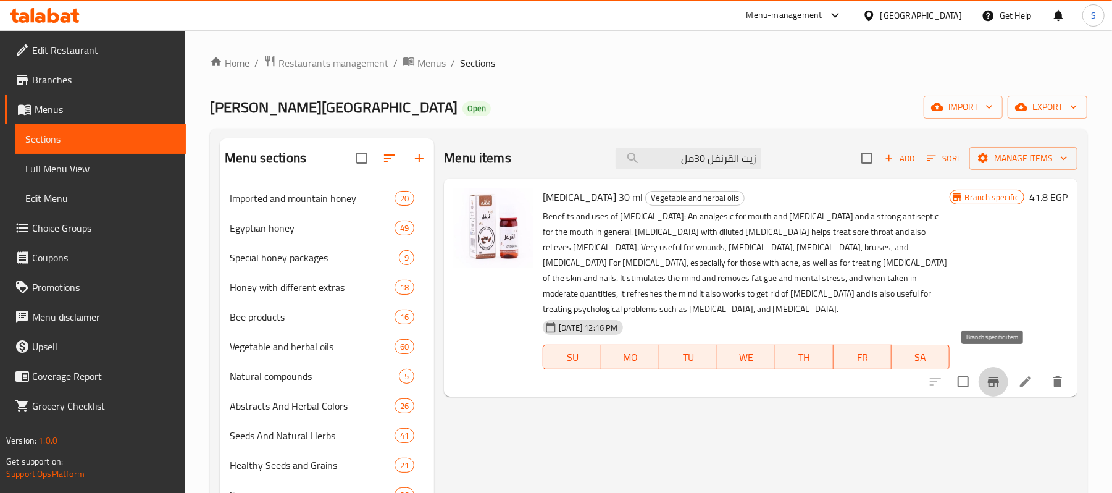
click at [989, 377] on icon "Branch-specific-item" at bounding box center [993, 382] width 11 height 10
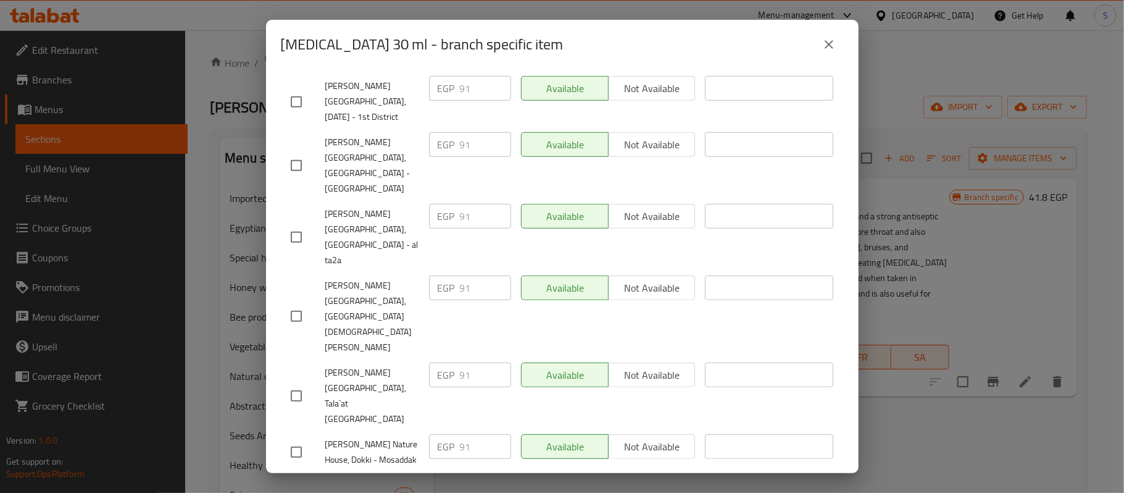
click at [835, 45] on icon "close" at bounding box center [829, 44] width 15 height 15
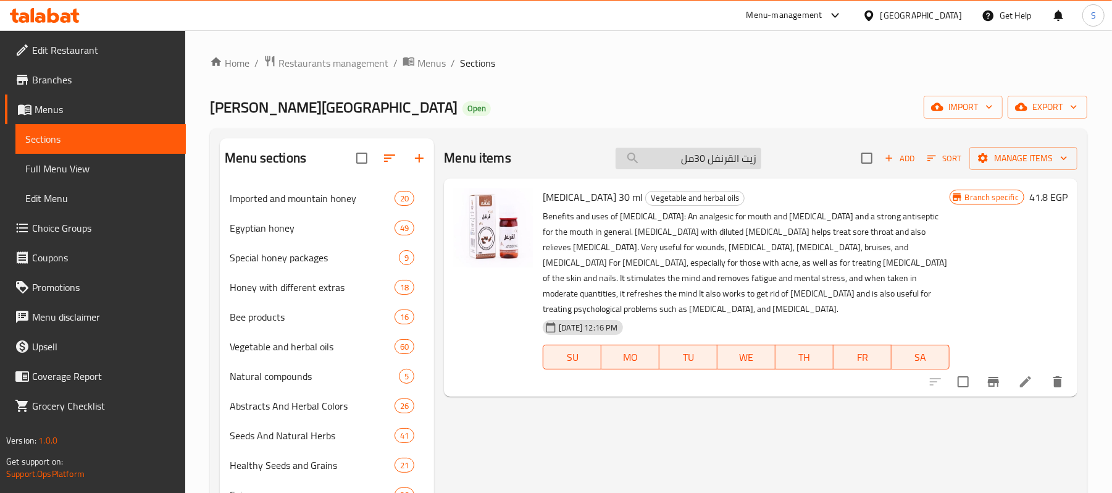
click at [687, 156] on input "زيت القرنفل 30مل" at bounding box center [689, 159] width 146 height 22
paste input "شب الحسك 50 جم"
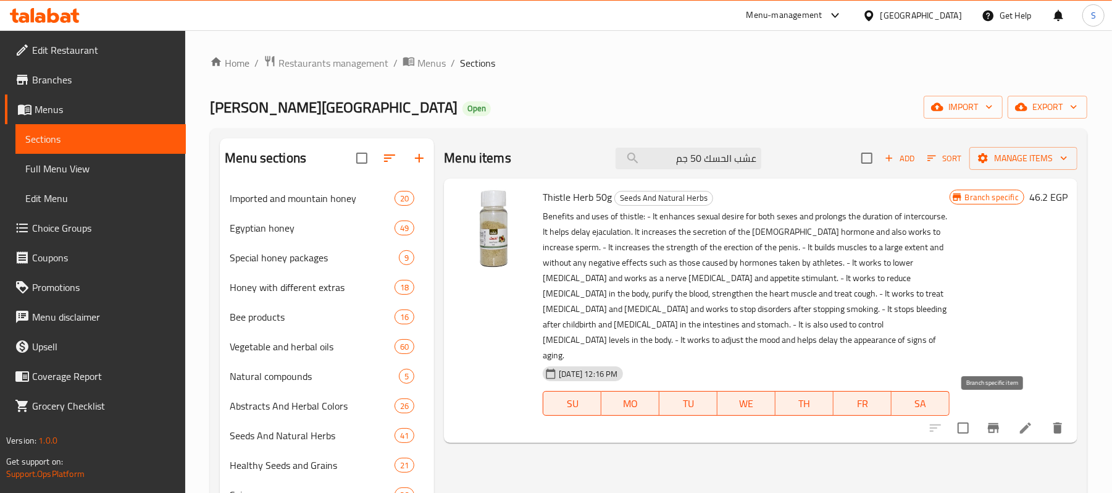
type input "عشب الحسك 50 جم"
click at [995, 421] on icon "Branch-specific-item" at bounding box center [993, 428] width 15 height 15
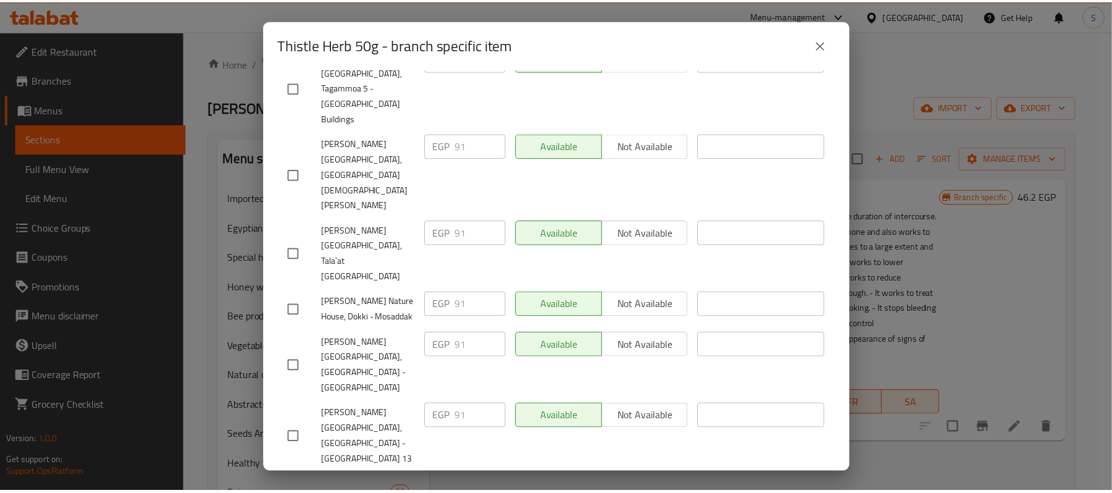
scroll to position [585, 0]
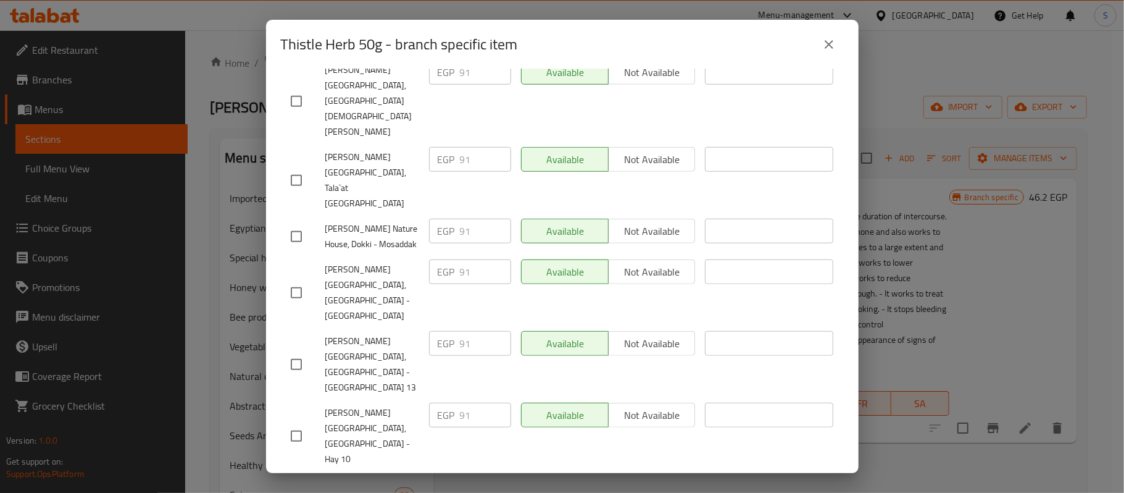
click at [824, 41] on icon "close" at bounding box center [829, 44] width 15 height 15
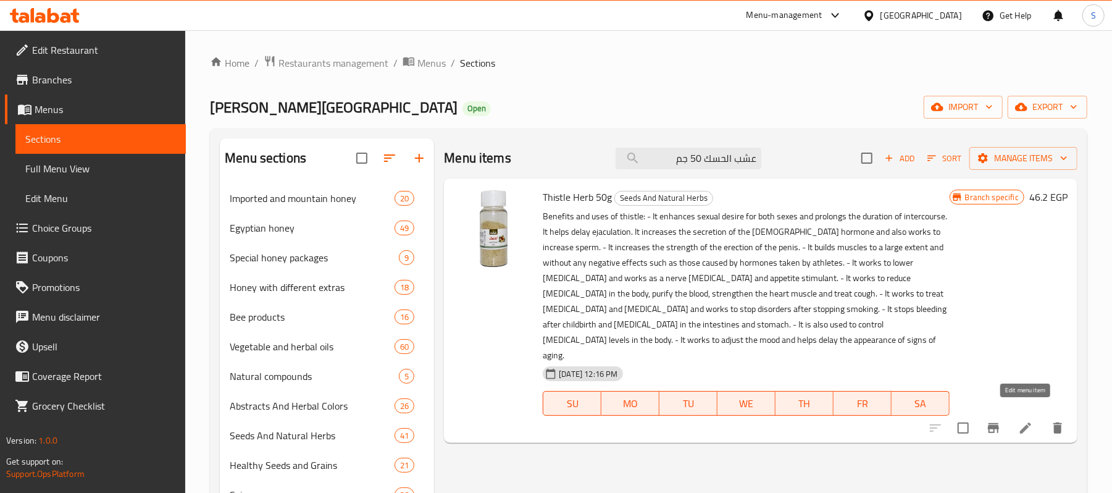
click at [1029, 421] on icon at bounding box center [1025, 428] width 15 height 15
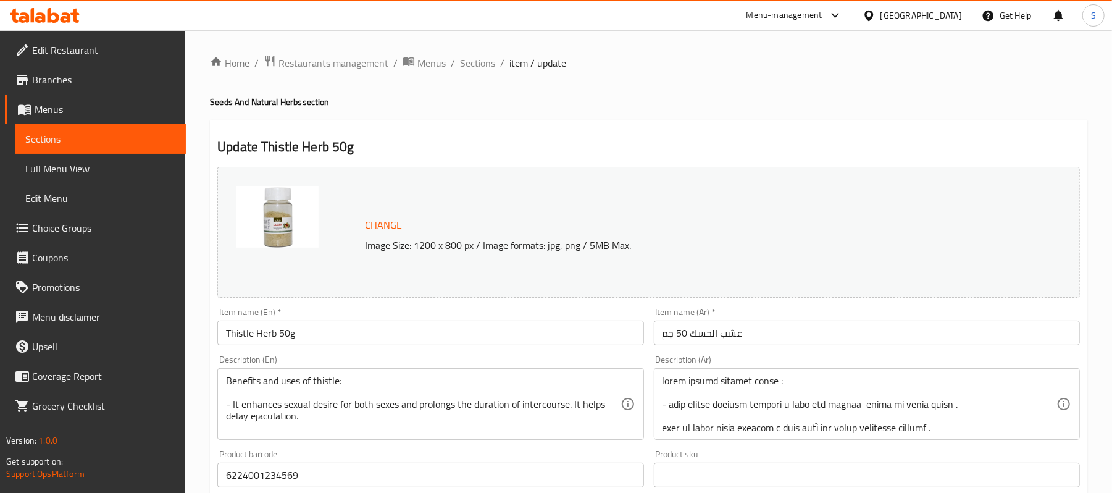
click at [482, 72] on div "Home / Restaurants management / Menus / Sections / item / update Seeds And Natu…" at bounding box center [648, 460] width 877 height 811
click at [474, 57] on span "Sections" at bounding box center [477, 63] width 35 height 15
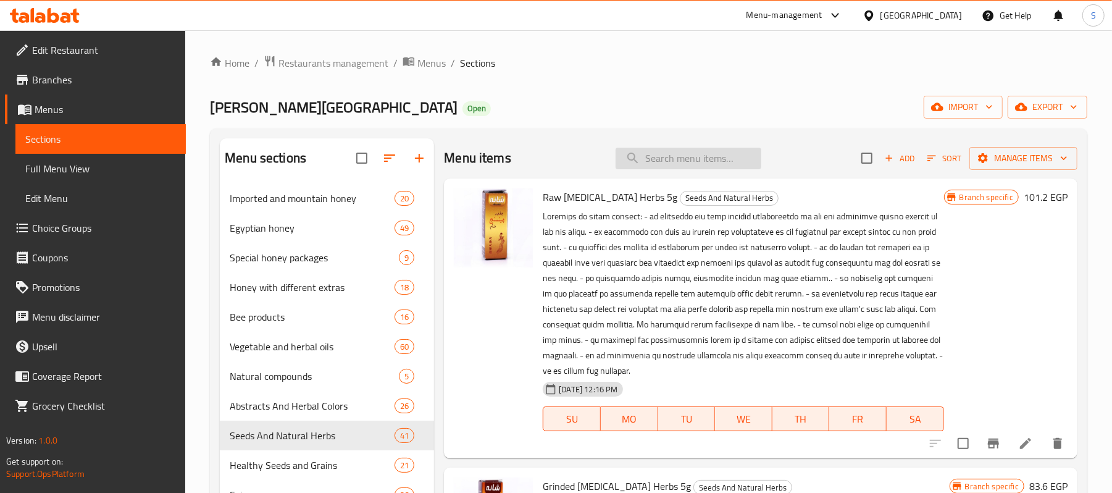
click at [685, 156] on input "search" at bounding box center [689, 159] width 146 height 22
paste input "ماء مقطر(ورد جوري)120مللي"
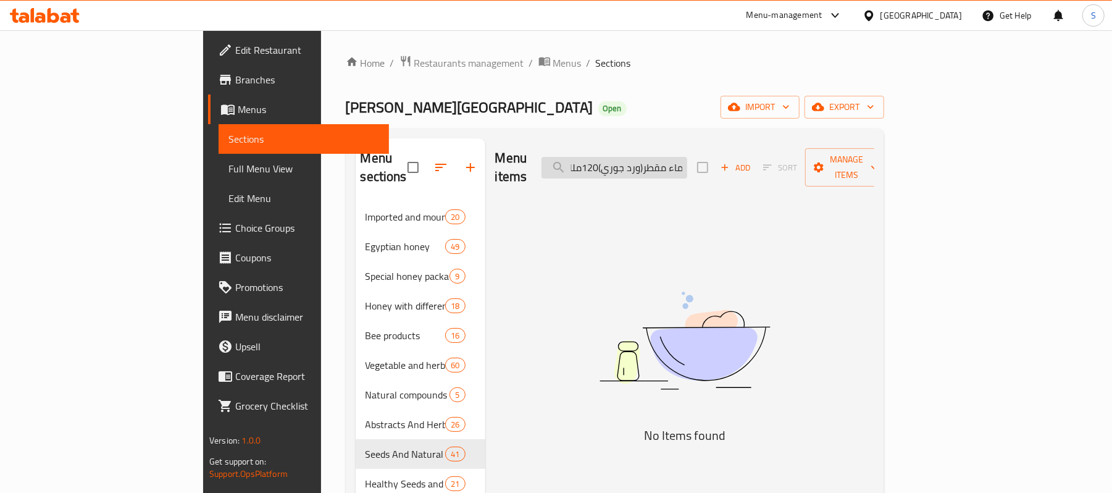
scroll to position [0, 1]
click at [671, 162] on input "ماء مقطر(ورد جوري)120مللي" at bounding box center [615, 168] width 146 height 22
click at [687, 161] on input "ماء مقطر(ورد جوري) 120مللي" at bounding box center [615, 168] width 146 height 22
drag, startPoint x: 714, startPoint y: 159, endPoint x: 628, endPoint y: 144, distance: 87.7
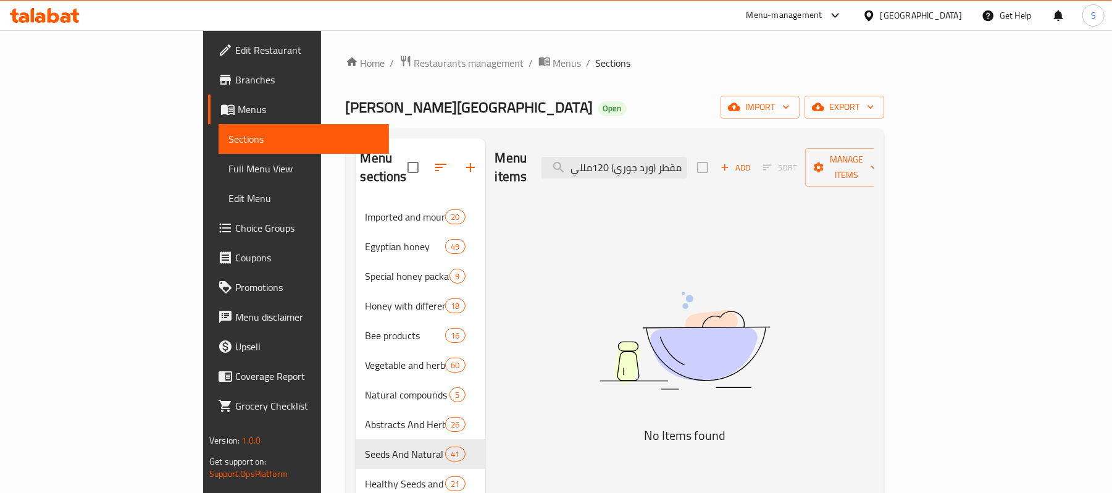
click at [628, 144] on div "Menu items ماء مقطر (ورد جوري) 120مللي Add Sort Manage items" at bounding box center [684, 167] width 379 height 59
click at [687, 157] on input "ماء مقطر" at bounding box center [615, 168] width 146 height 22
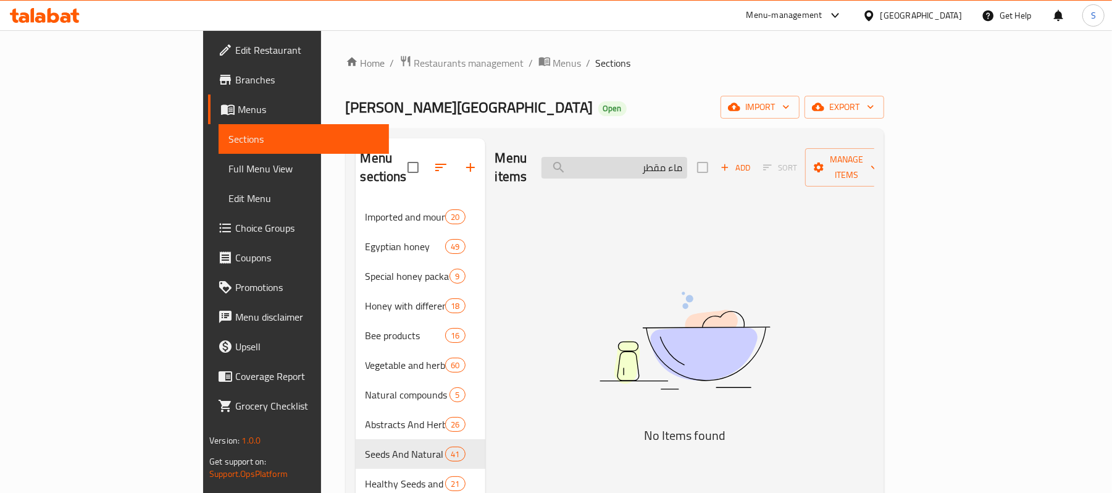
paste input "([PERSON_NAME])120مللي"
drag, startPoint x: 725, startPoint y: 158, endPoint x: 861, endPoint y: 171, distance: 136.5
click at [861, 171] on div "Menu items ماء مقطر(ورد جوري)120مللي Add Sort Manage items" at bounding box center [684, 167] width 379 height 59
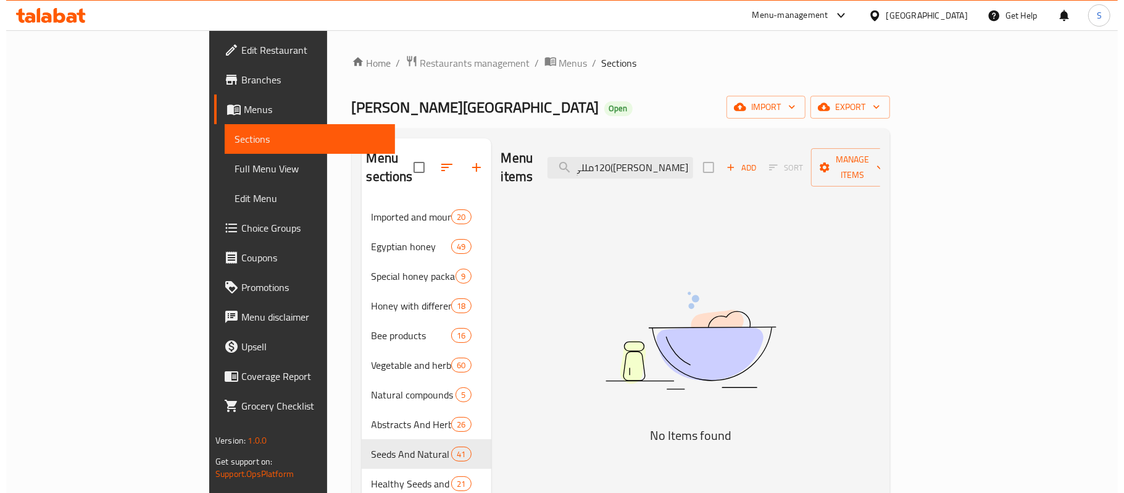
scroll to position [0, 0]
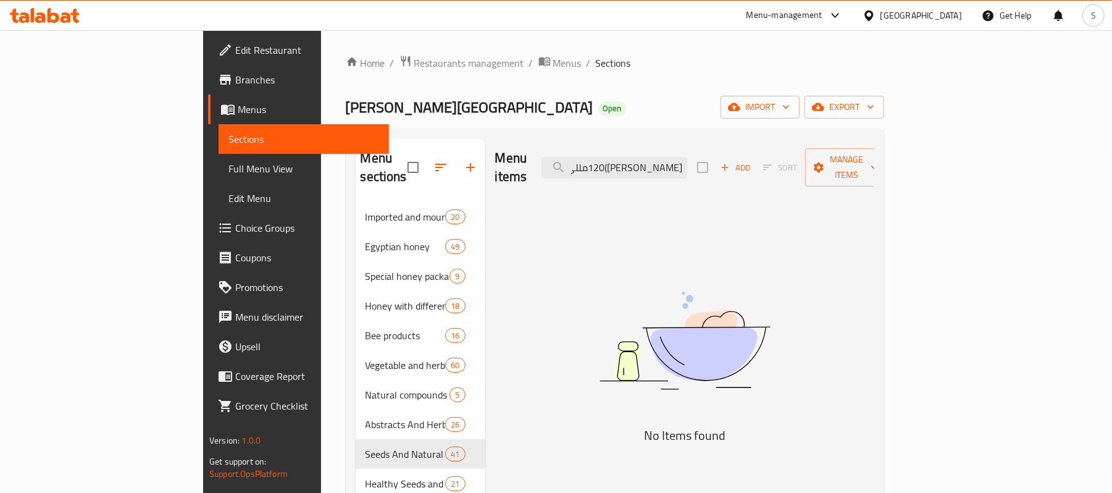
drag, startPoint x: 719, startPoint y: 156, endPoint x: 597, endPoint y: 156, distance: 122.3
click at [598, 157] on div "Menu items ورد جوري)120مللي Add Sort Manage items" at bounding box center [684, 167] width 379 height 59
drag, startPoint x: 737, startPoint y: 164, endPoint x: 808, endPoint y: 165, distance: 71.7
click at [808, 165] on div "Menu items ورد جوري Add Sort Manage items" at bounding box center [684, 167] width 379 height 59
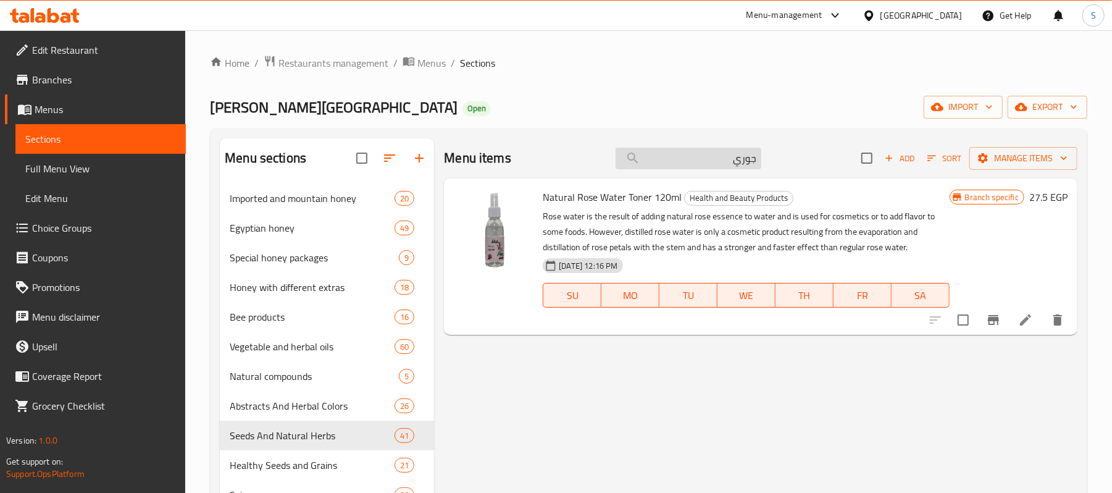
click at [717, 166] on input "جوري" at bounding box center [689, 159] width 146 height 22
click at [993, 320] on icon "Branch-specific-item" at bounding box center [993, 320] width 11 height 10
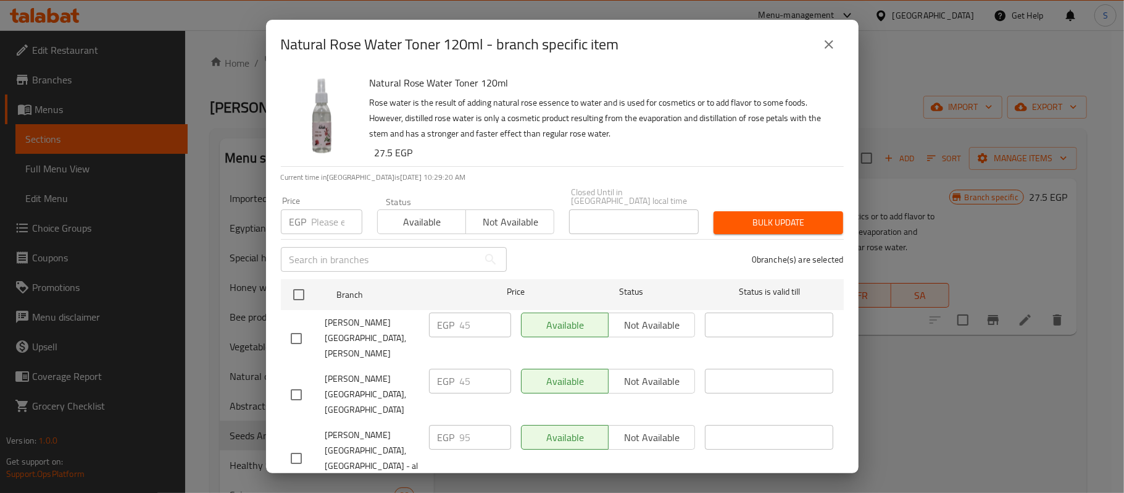
click at [824, 46] on icon "close" at bounding box center [829, 44] width 15 height 15
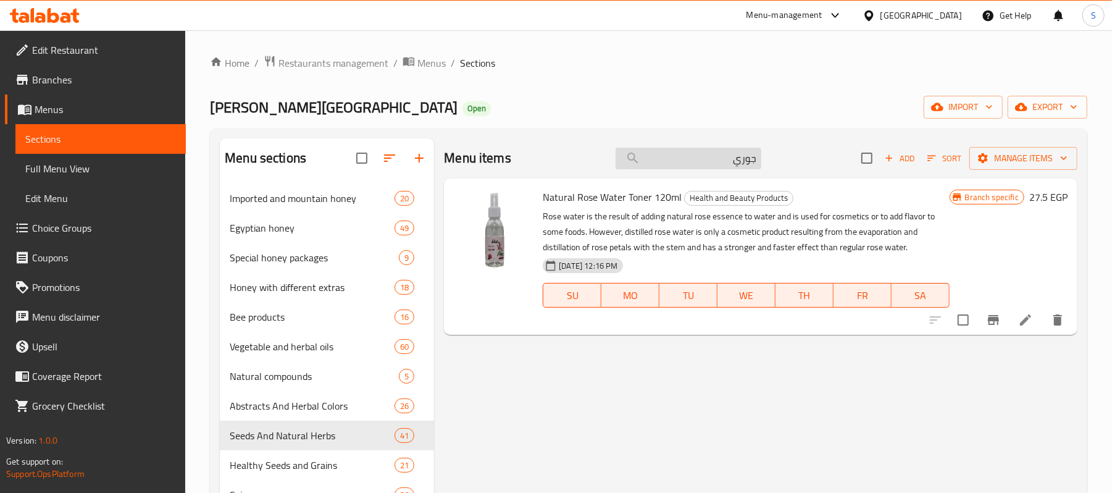
click at [713, 164] on input "جوري" at bounding box center [689, 159] width 146 height 22
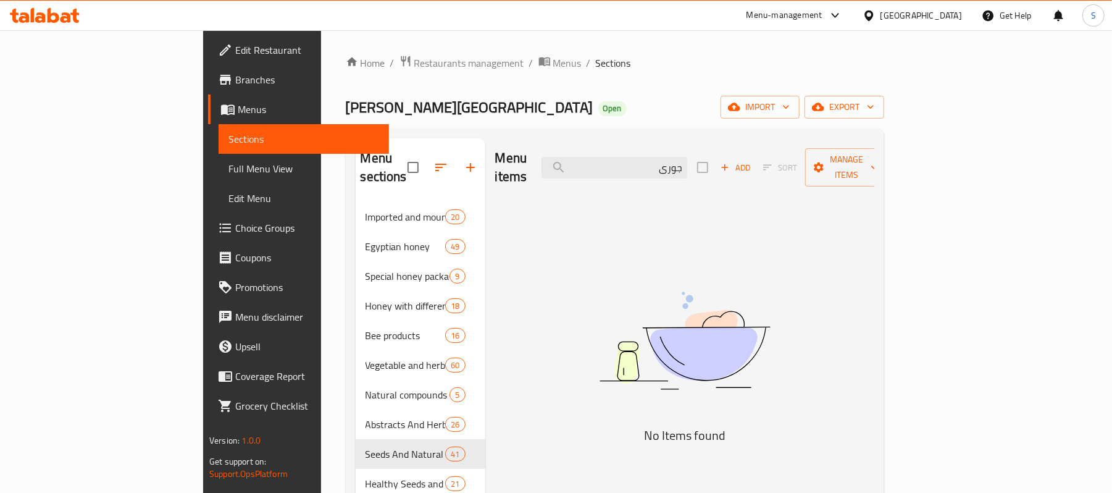
drag, startPoint x: 713, startPoint y: 159, endPoint x: 863, endPoint y: 161, distance: 150.1
click at [863, 161] on div "Menu items جورى Add Sort Manage items" at bounding box center [684, 167] width 379 height 59
paste input "ماء مقطر(عشبي بابونج)120مللي"
drag, startPoint x: 685, startPoint y: 161, endPoint x: 708, endPoint y: 162, distance: 22.9
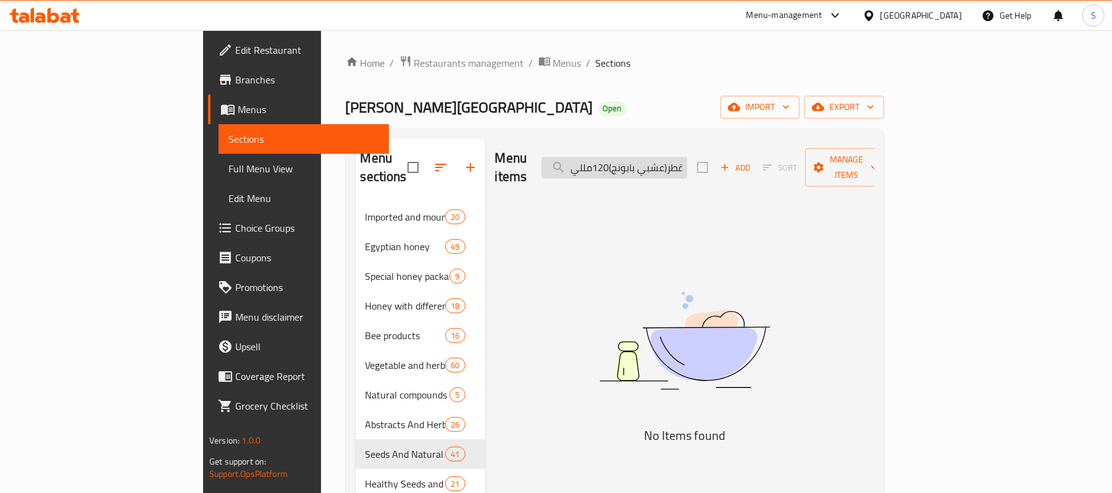
click at [687, 162] on input "ماء مقطر(عشبي بابونج)120مللي" at bounding box center [615, 168] width 146 height 22
click at [676, 175] on div "Menu items ماء مقطر(عشبي بابونج)120مللي Add Sort Manage items" at bounding box center [684, 167] width 379 height 59
click at [687, 161] on input "ماء مقطر(عشبي بابونج)120مللي" at bounding box center [615, 168] width 146 height 22
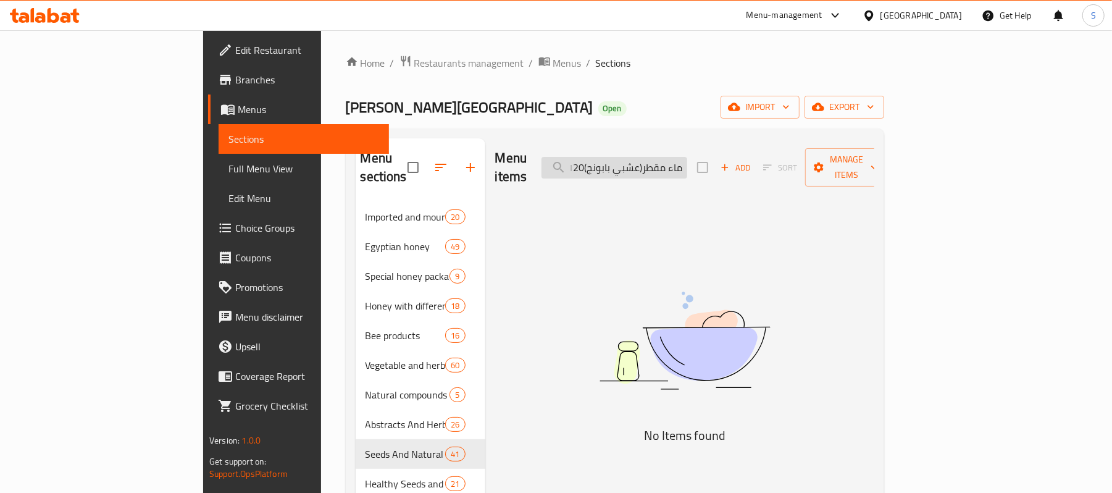
click at [687, 161] on input "ماء مقطر(عشبي بابونج)120مللي" at bounding box center [615, 168] width 146 height 22
paste input "تونر طبيعي بالبابونج"
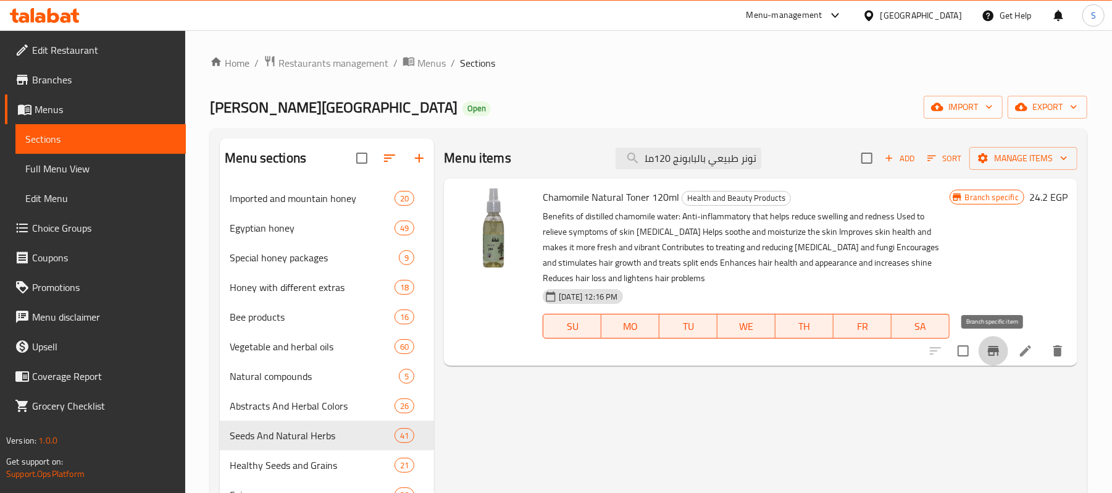
click at [1001, 356] on button "Branch-specific-item" at bounding box center [994, 351] width 30 height 30
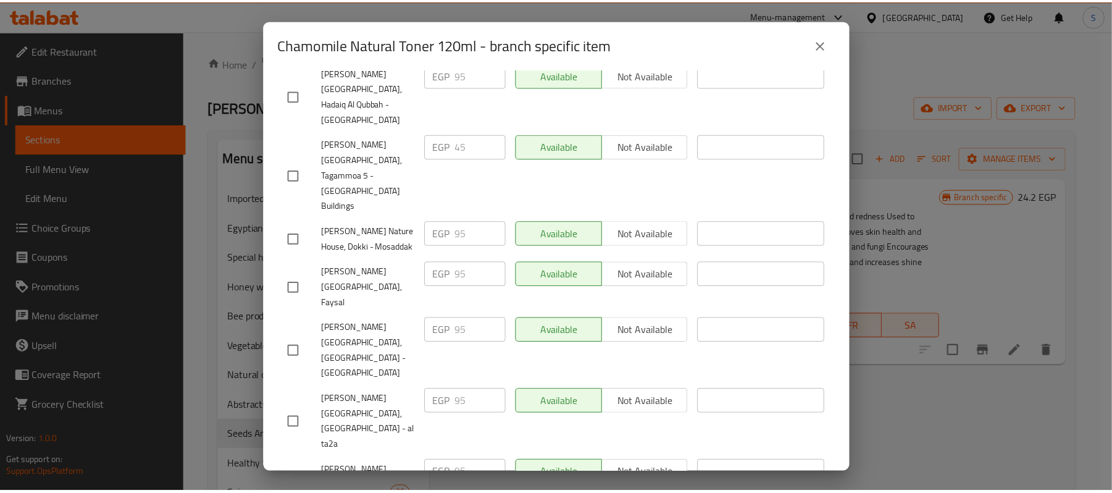
scroll to position [524, 0]
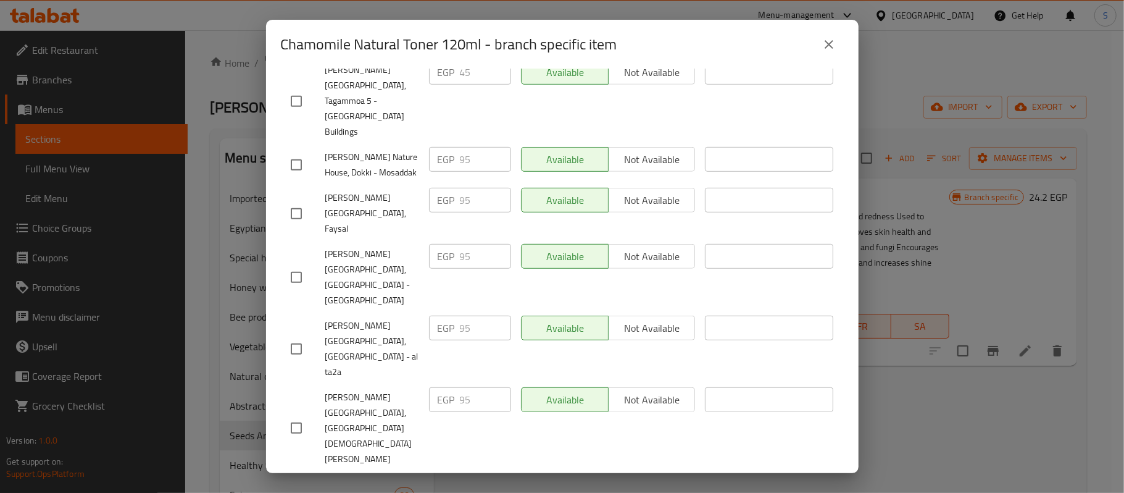
click at [826, 43] on icon "close" at bounding box center [829, 44] width 15 height 15
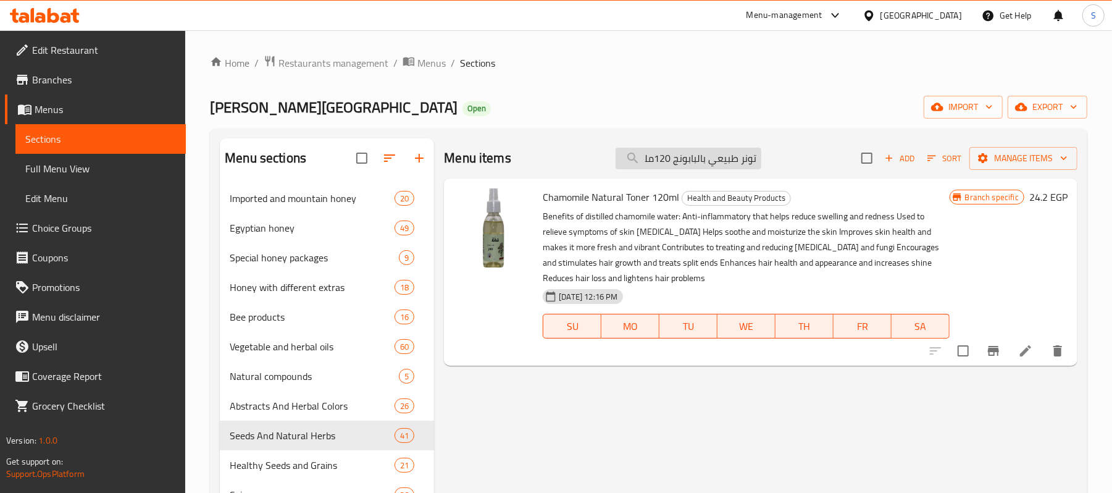
click at [710, 159] on input "تونر طبيعي بالبابونج 120مللي" at bounding box center [689, 159] width 146 height 22
click at [709, 159] on input "تونر طبيعي بالبابونج 120مللي" at bounding box center [689, 159] width 146 height 22
click at [708, 159] on input "تونر طبيعي بالبابونج 120مللي" at bounding box center [689, 159] width 146 height 22
click at [699, 177] on div "Menu items تونر طبيعي بالبابونج 120مللي Add Sort Manage items" at bounding box center [761, 158] width 634 height 40
click at [700, 158] on input "تونر طبيعي بالبابونج 120مللي" at bounding box center [689, 159] width 146 height 22
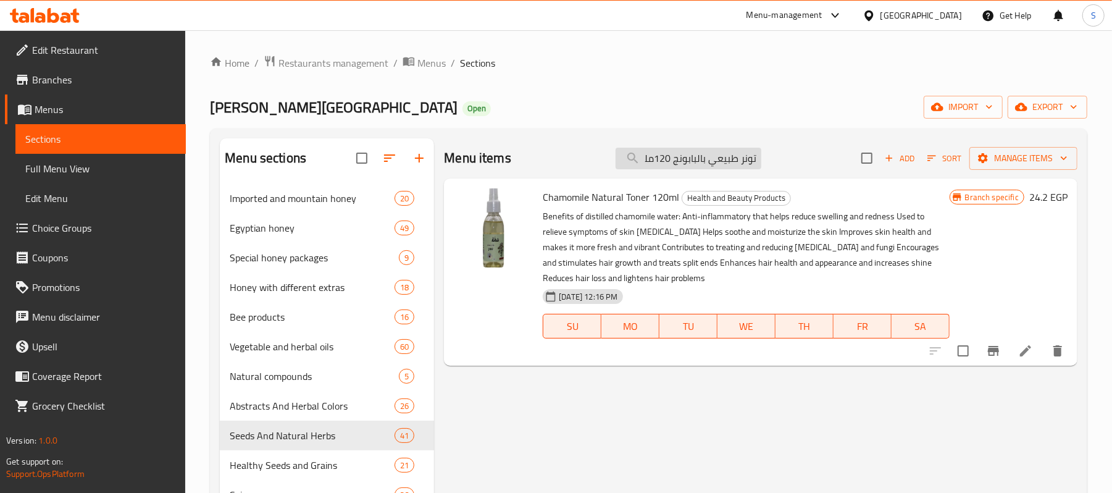
click at [700, 158] on input "تونر طبيعي بالبابونج 120مللي" at bounding box center [689, 159] width 146 height 22
paste input "شب البردقوش 35 جم"
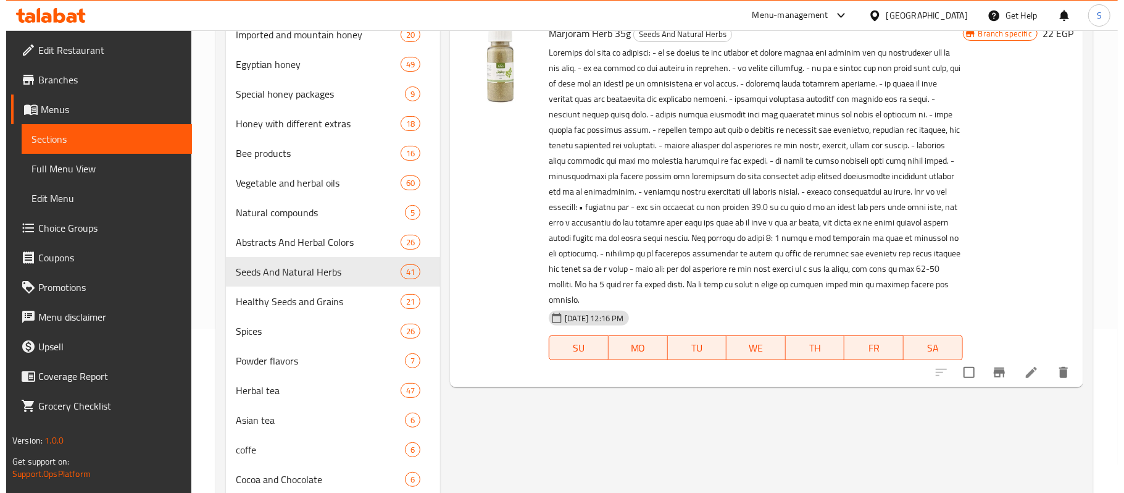
scroll to position [164, 0]
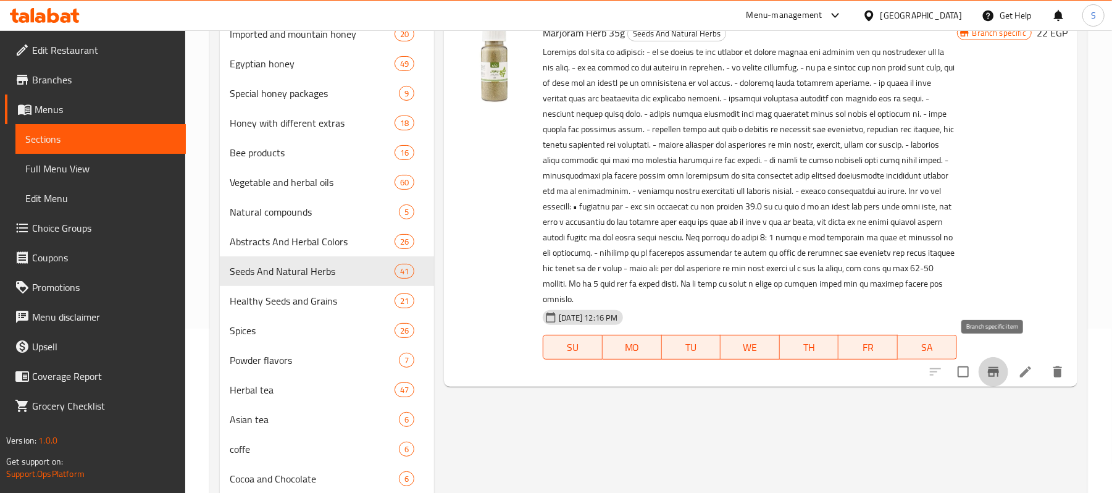
click at [1002, 366] on button "Branch-specific-item" at bounding box center [994, 372] width 30 height 30
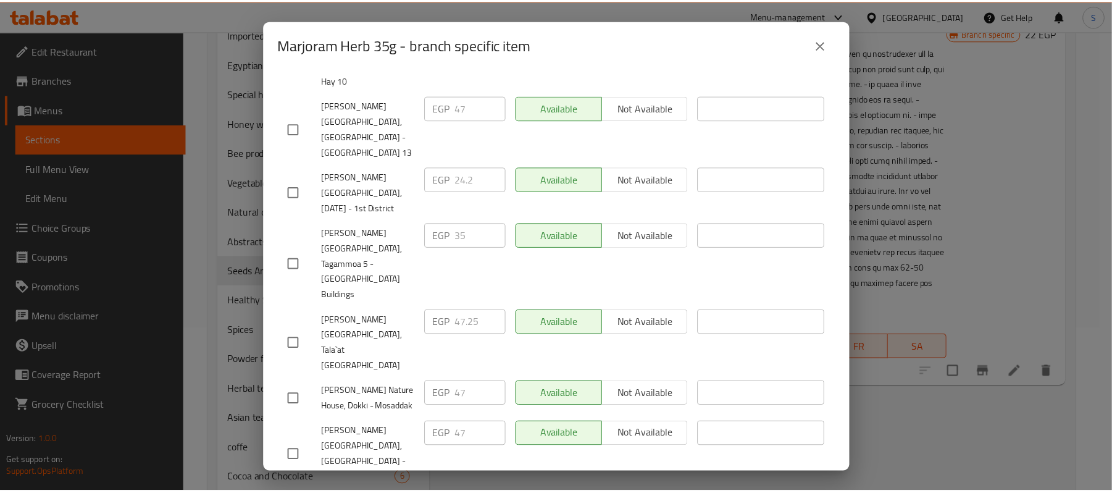
scroll to position [693, 0]
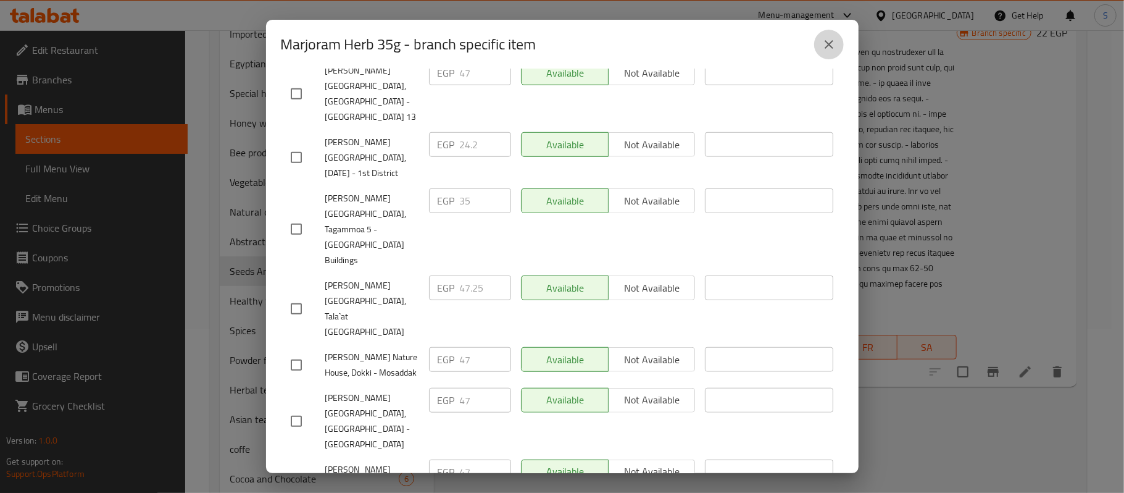
click at [826, 48] on icon "close" at bounding box center [829, 44] width 9 height 9
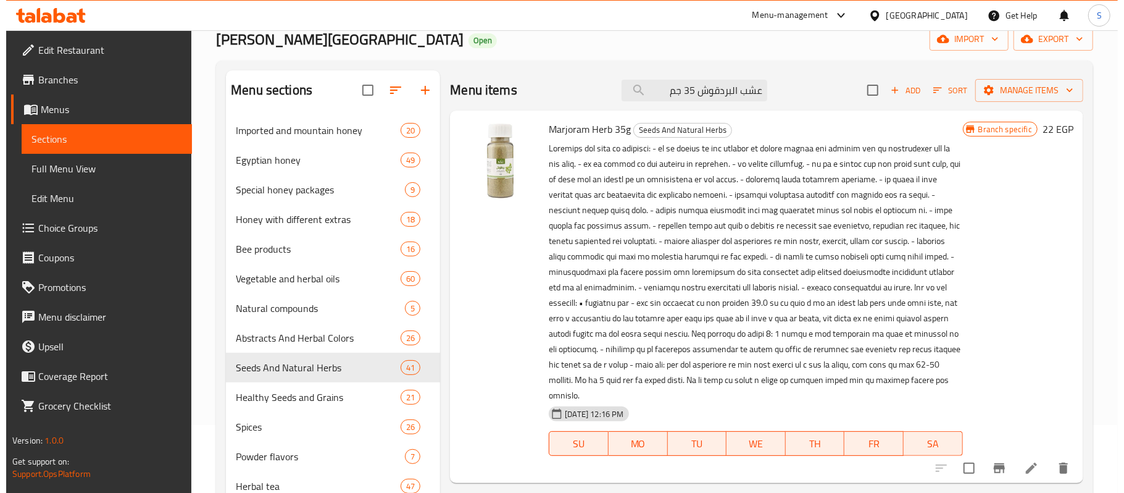
scroll to position [0, 0]
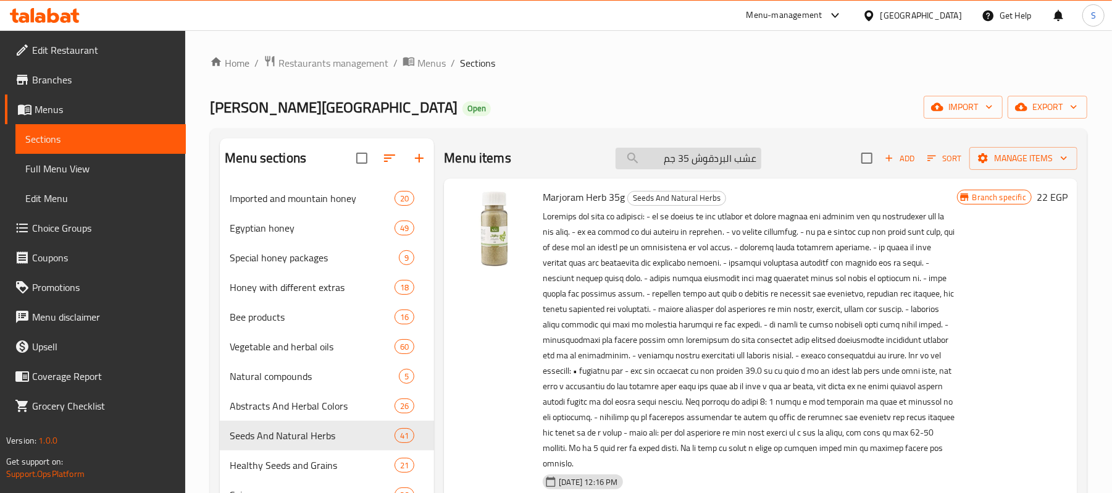
click at [679, 157] on input "عشب البردقوش 35 جم" at bounding box center [689, 159] width 146 height 22
paste input "لفابر"
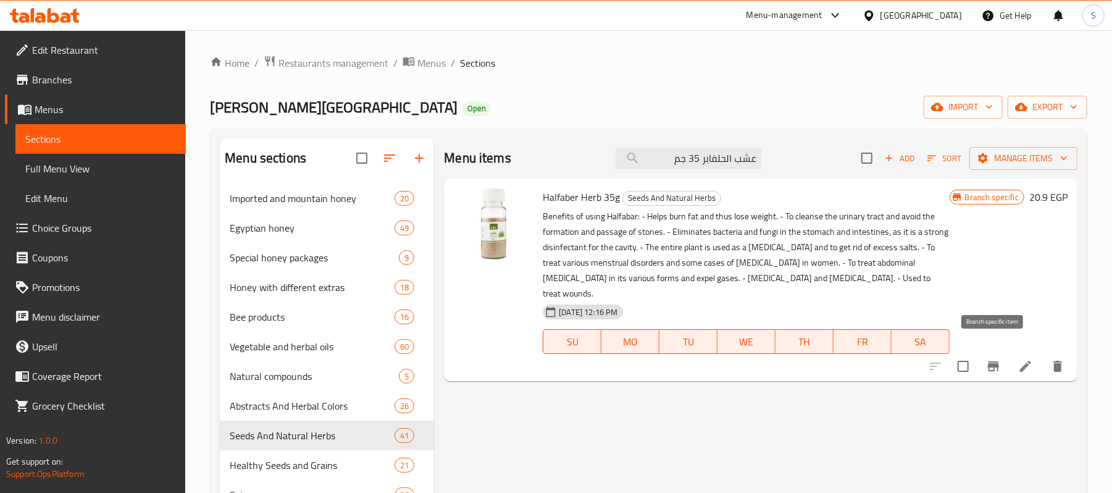
click at [1003, 358] on button "Branch-specific-item" at bounding box center [994, 366] width 30 height 30
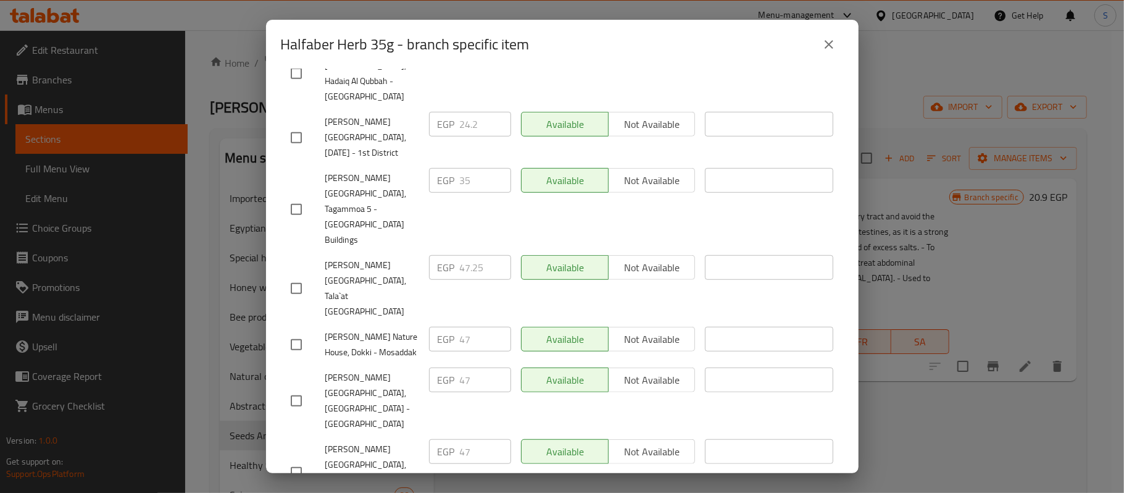
scroll to position [539, 0]
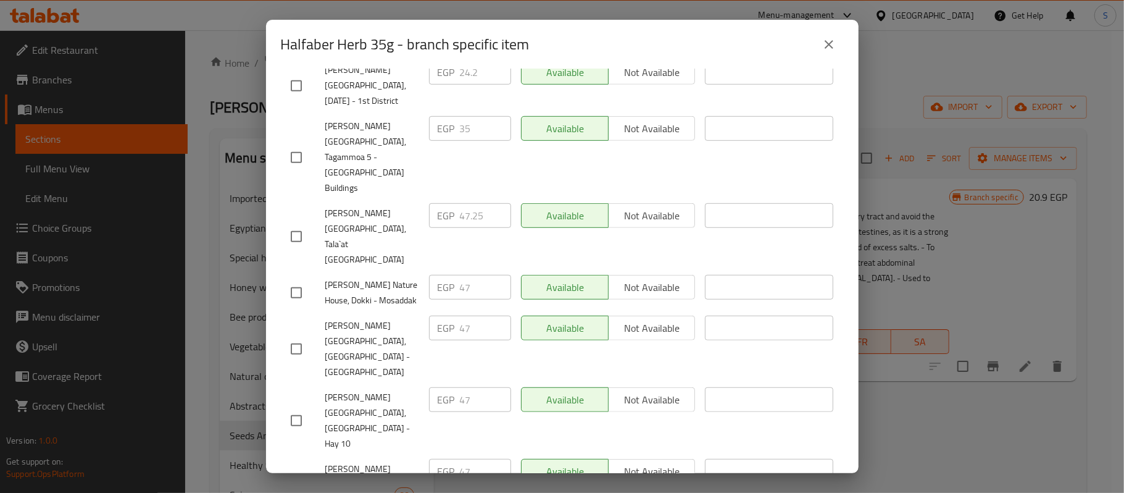
click at [831, 41] on icon "close" at bounding box center [829, 44] width 15 height 15
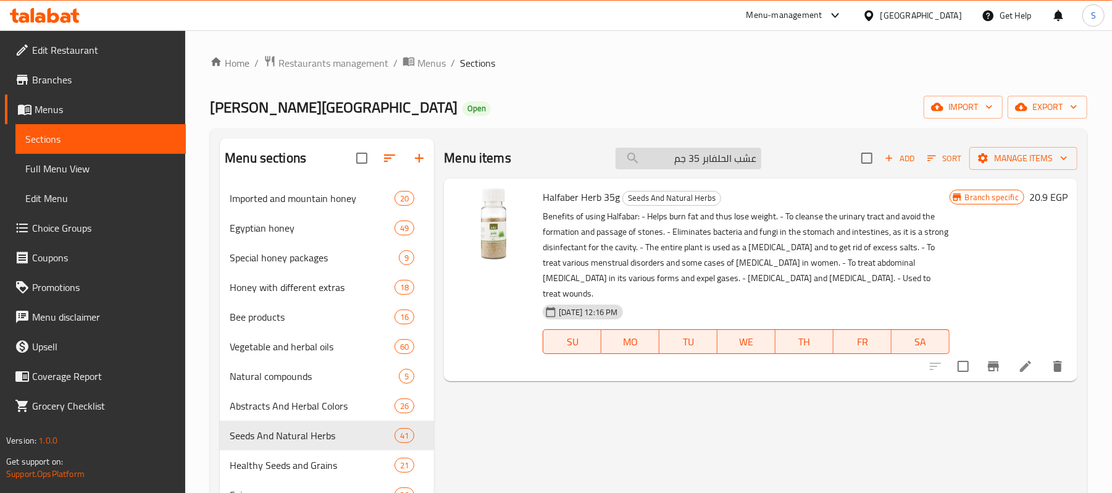
click at [711, 161] on input "عشب الحلفابر 35 جم" at bounding box center [689, 159] width 146 height 22
click at [712, 161] on input "عشب الحلفابر 35 جم" at bounding box center [689, 159] width 146 height 22
paste input "ابونج"
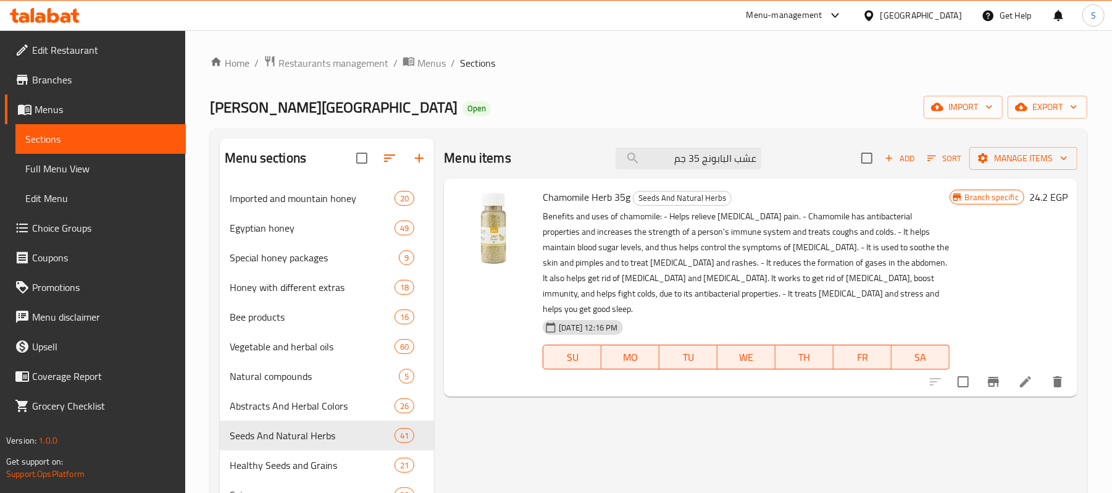
click at [998, 374] on icon "Branch-specific-item" at bounding box center [993, 381] width 15 height 15
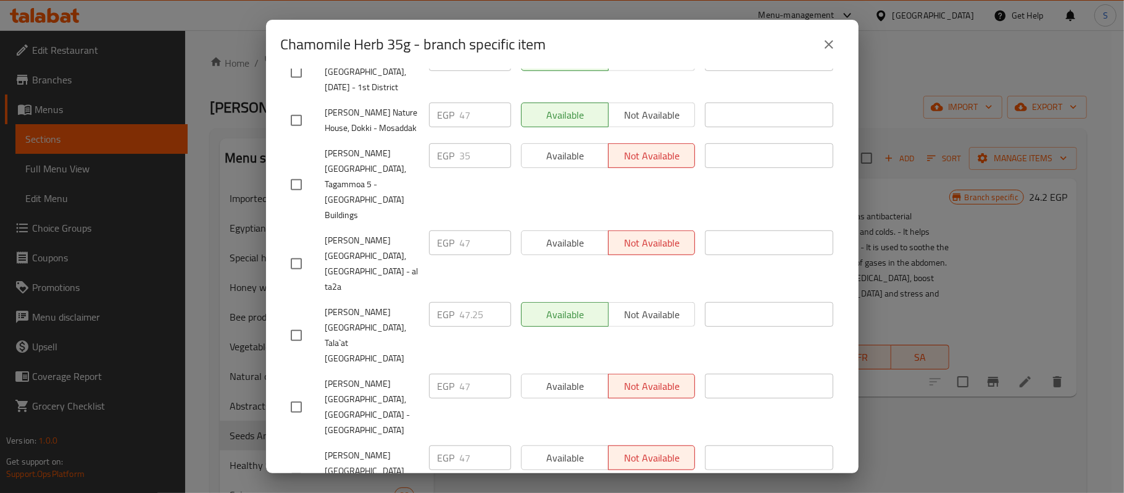
scroll to position [389, 0]
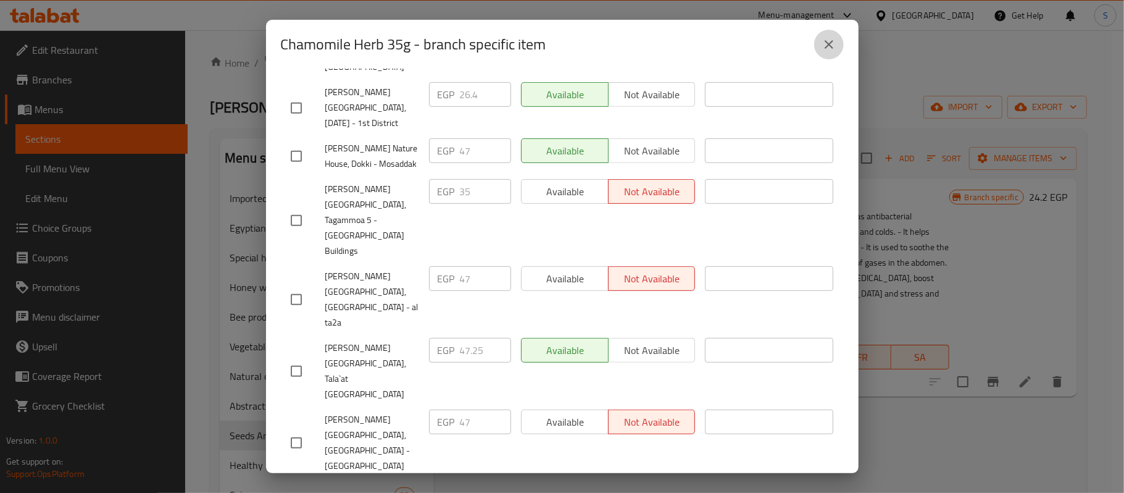
click at [824, 49] on icon "close" at bounding box center [829, 44] width 15 height 15
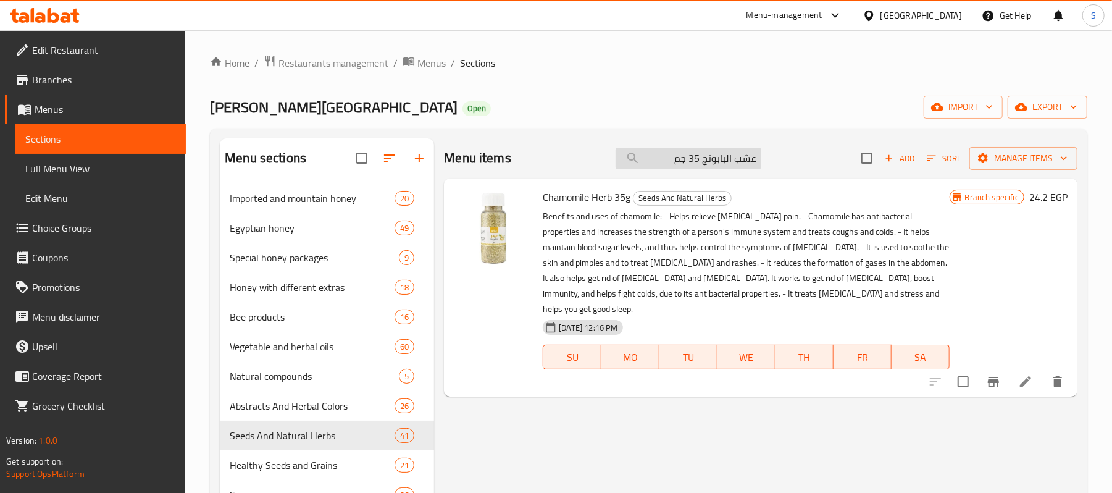
click at [694, 162] on input "عشب البابونج 35 جم" at bounding box center [689, 159] width 146 height 22
paste input "ليل الجبل 40"
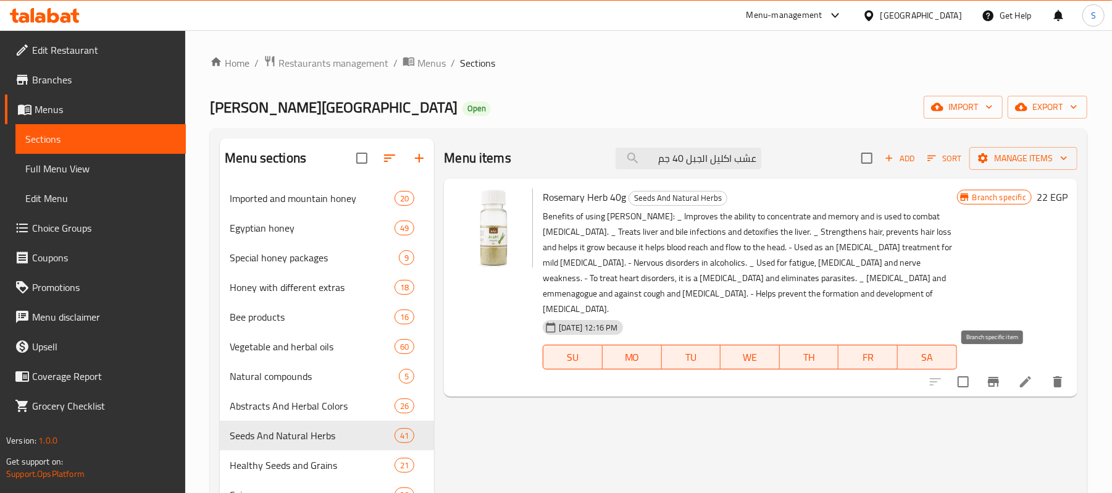
click at [998, 374] on icon "Branch-specific-item" at bounding box center [993, 381] width 15 height 15
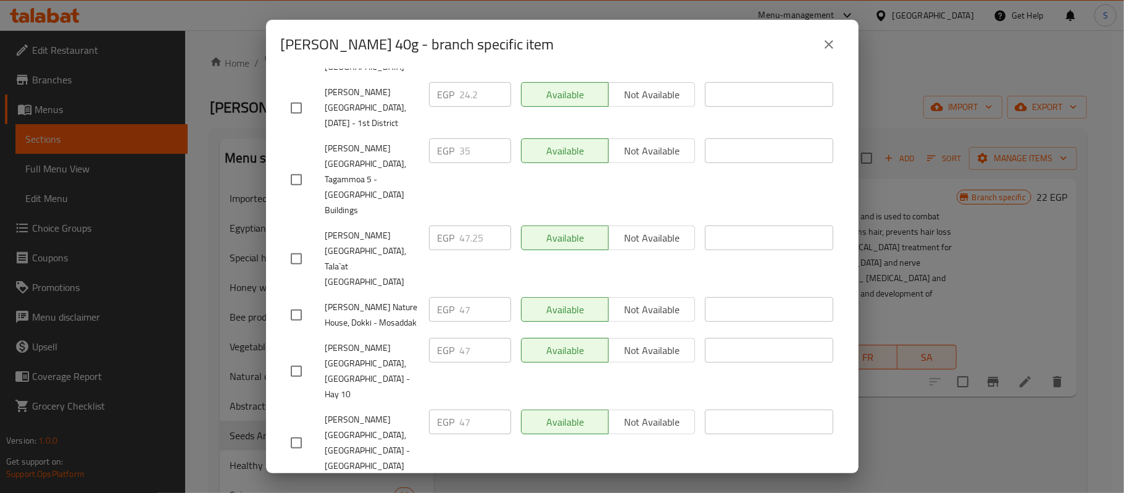
click at [826, 52] on button "close" at bounding box center [830, 45] width 30 height 30
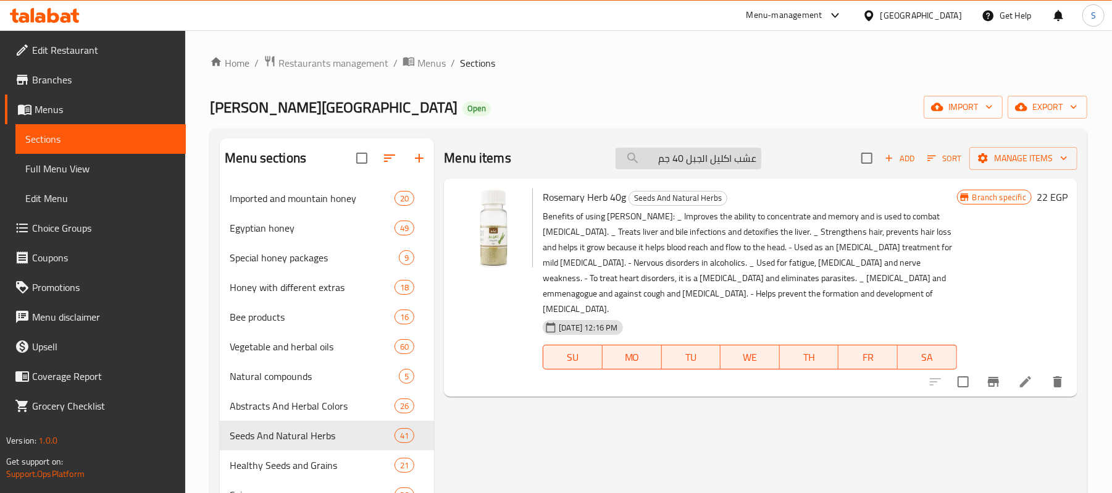
click at [707, 152] on input "عشب اكليل الجبل 40 جم" at bounding box center [689, 159] width 146 height 22
paste input "بس تمر هندى ½ ك"
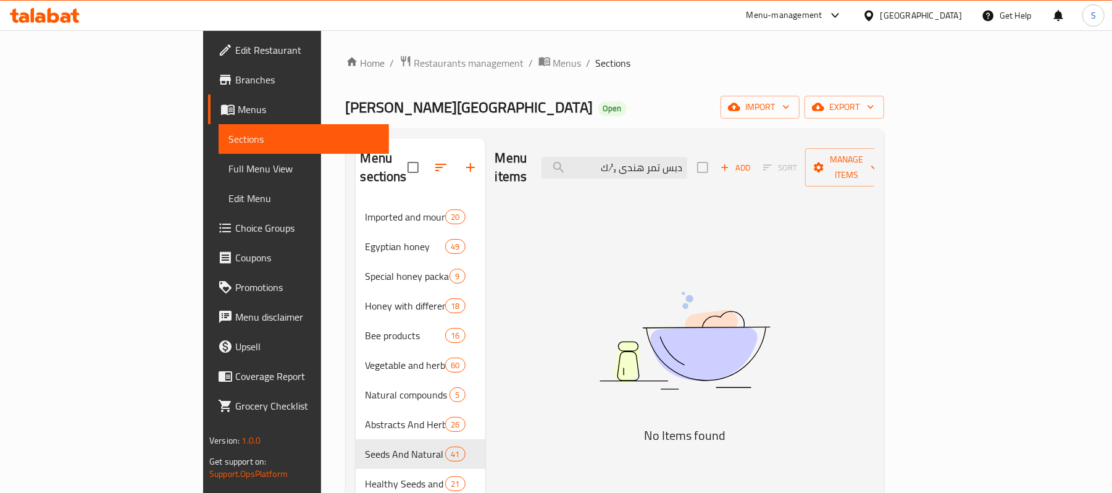
drag, startPoint x: 692, startPoint y: 158, endPoint x: 548, endPoint y: 137, distance: 145.4
click at [566, 141] on div "Menu items دبس تمر هندى ½ ك Add Sort Manage items" at bounding box center [684, 167] width 379 height 59
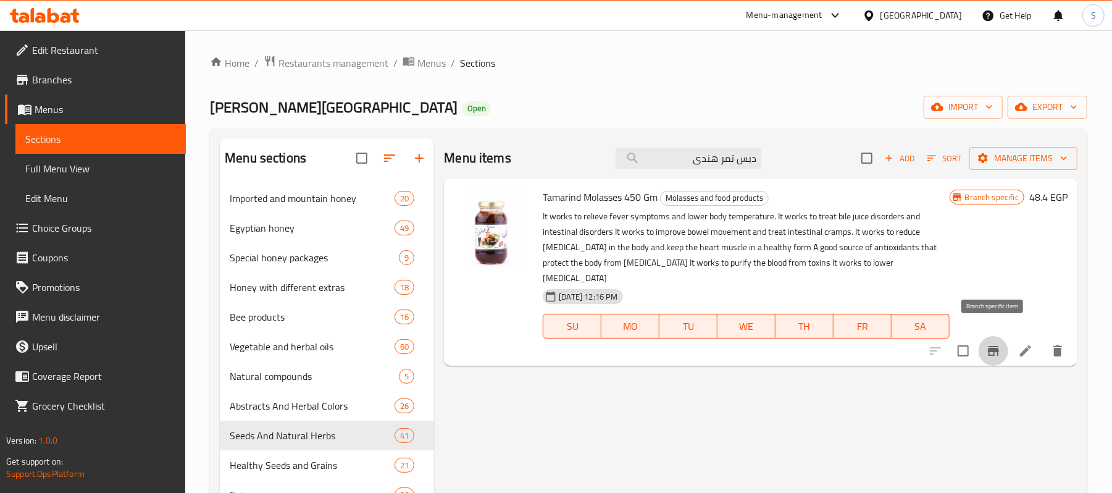
click at [989, 343] on icon "Branch-specific-item" at bounding box center [993, 350] width 15 height 15
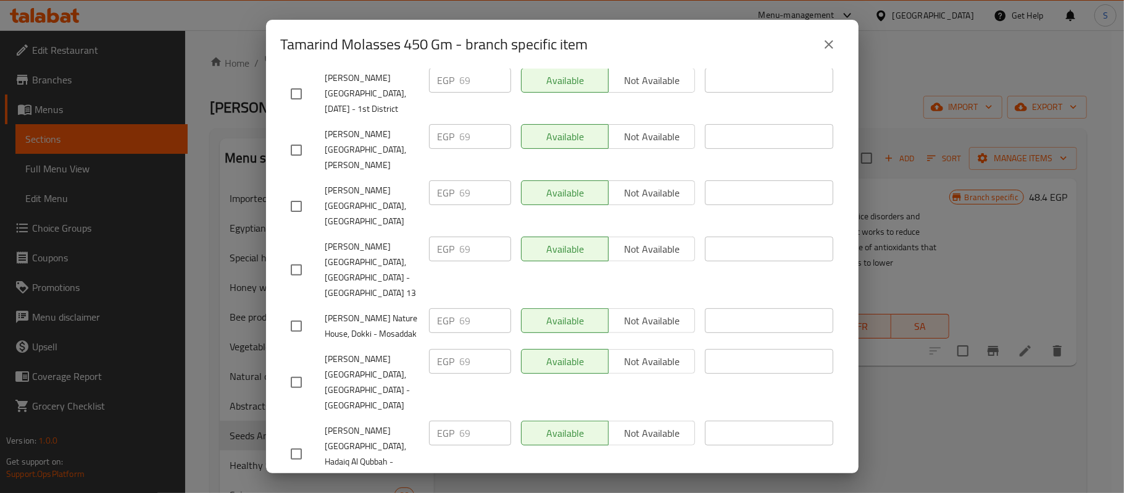
scroll to position [0, 0]
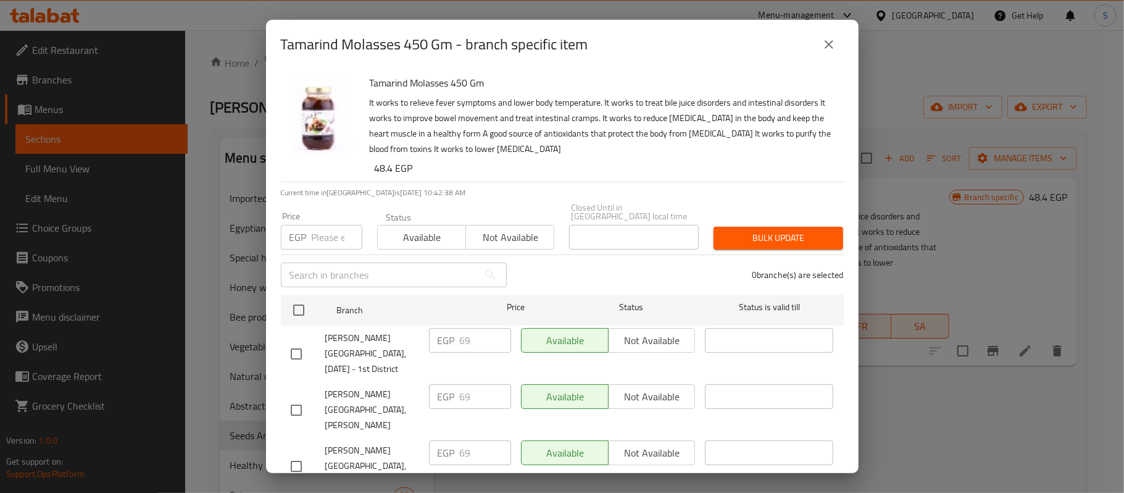
click at [819, 42] on button "close" at bounding box center [830, 45] width 30 height 30
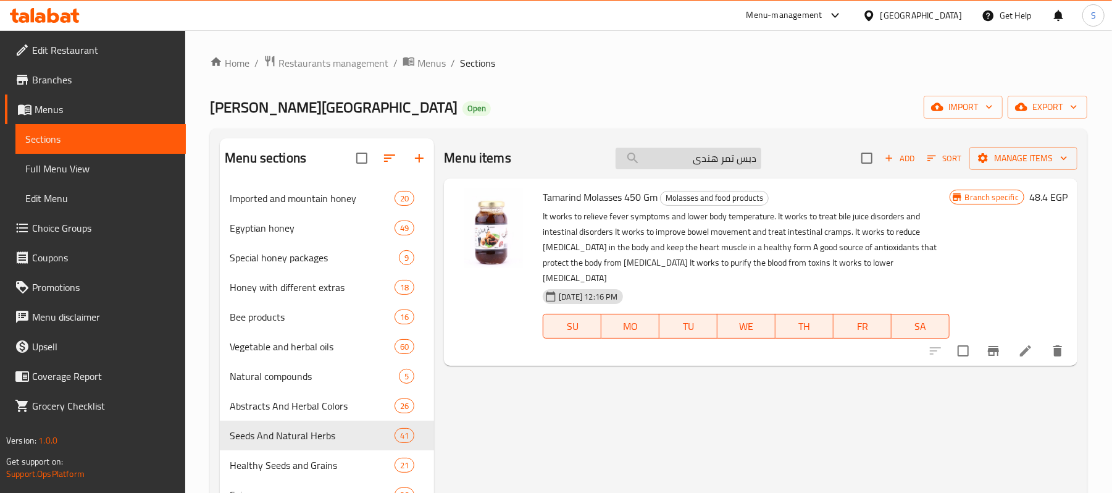
click at [716, 161] on input "دبس تمر هندى" at bounding box center [689, 159] width 146 height 22
paste input "يت الياسمين 30 مل"
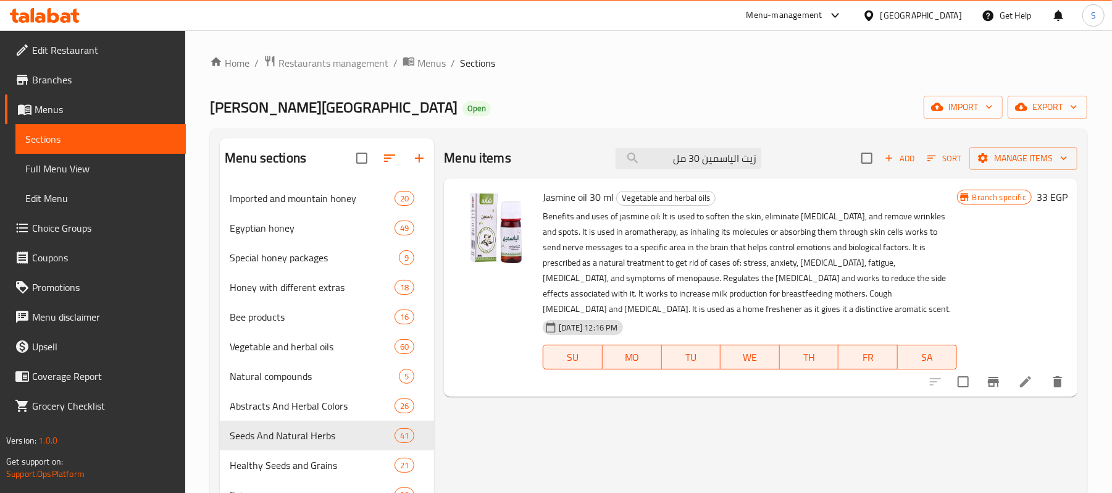
click at [991, 388] on icon "Branch-specific-item" at bounding box center [993, 381] width 15 height 15
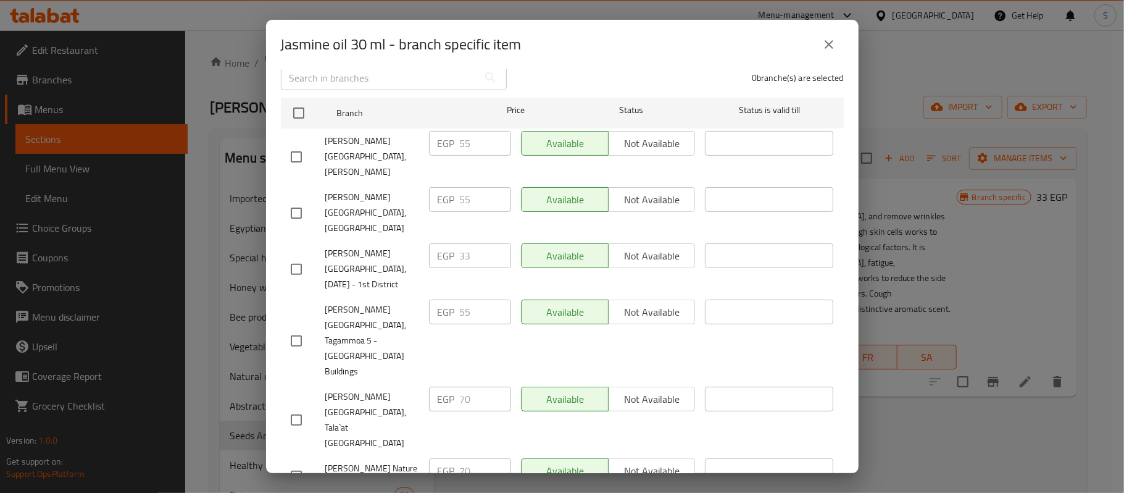
scroll to position [554, 0]
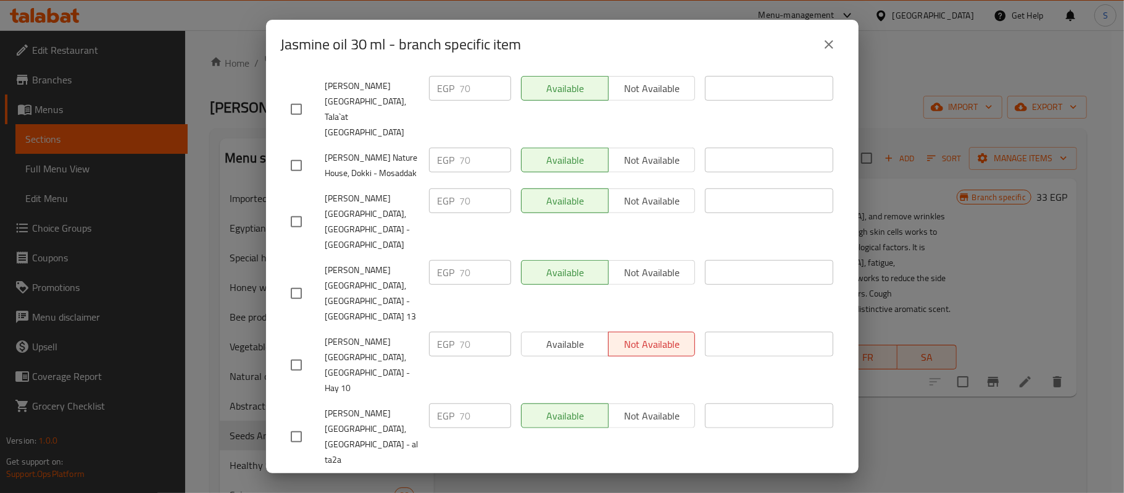
click at [822, 46] on icon "close" at bounding box center [829, 44] width 15 height 15
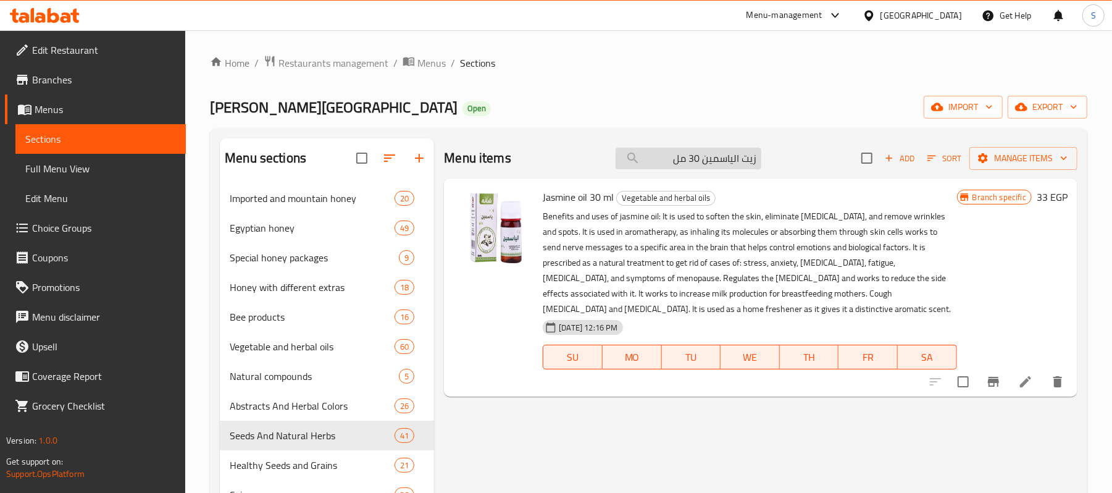
click at [697, 154] on input "زيت الياسمين 30 مل" at bounding box center [689, 159] width 146 height 22
paste input "افور 30"
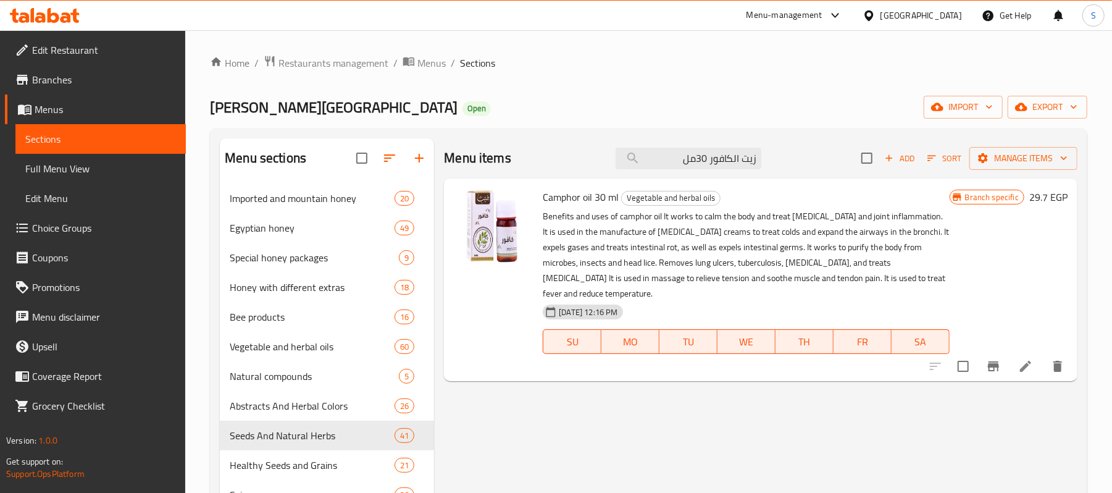
click at [976, 351] on div at bounding box center [997, 366] width 152 height 30
click at [993, 361] on icon "Branch-specific-item" at bounding box center [993, 366] width 11 height 10
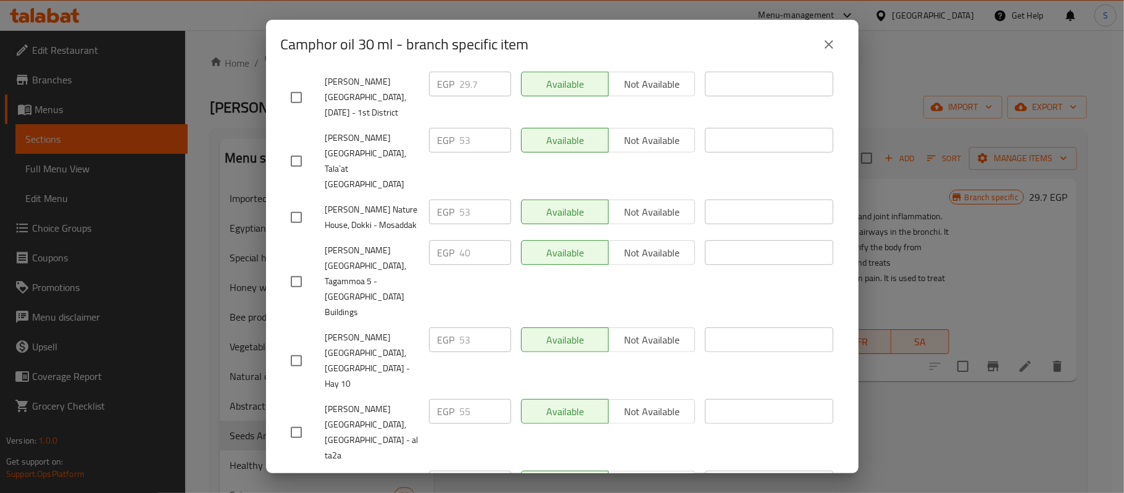
scroll to position [539, 0]
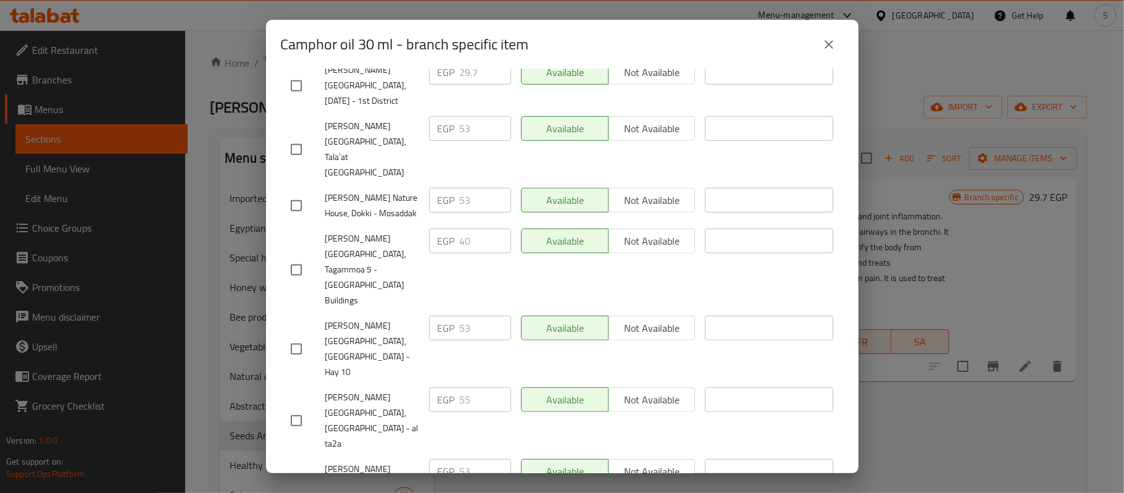
click at [837, 48] on button "close" at bounding box center [830, 45] width 30 height 30
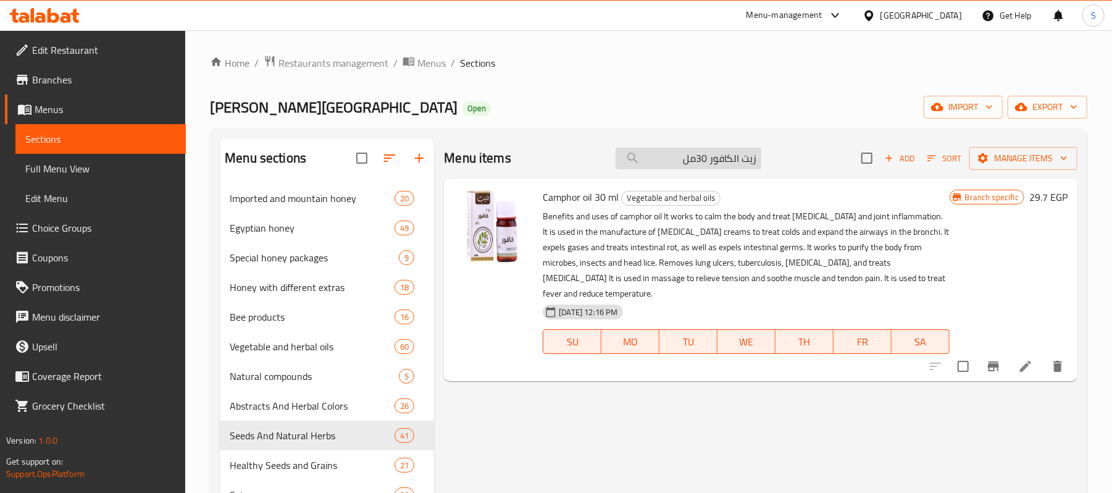
click at [724, 159] on input "زيت الكافور 30مل" at bounding box center [689, 159] width 146 height 22
paste input "خردل"
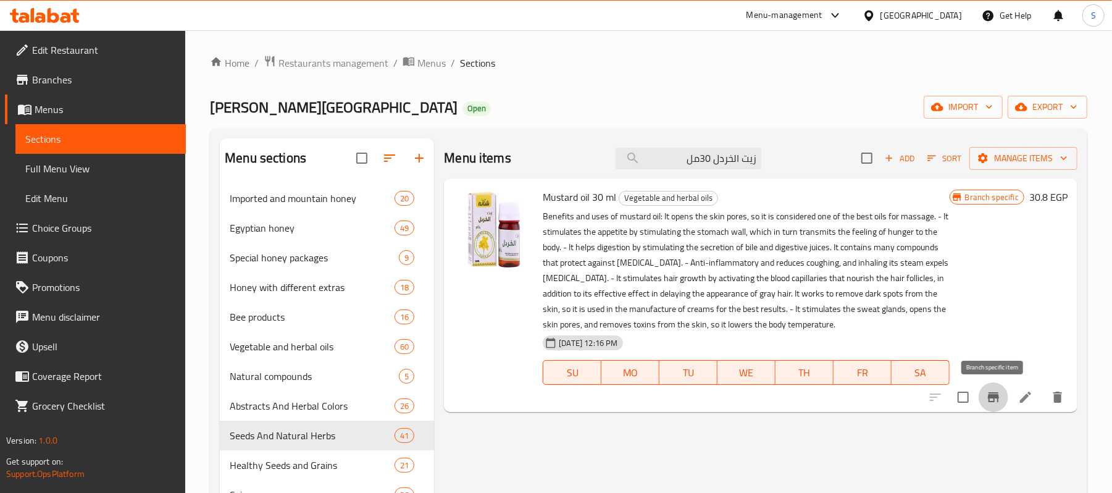
click at [991, 406] on button "Branch-specific-item" at bounding box center [994, 397] width 30 height 30
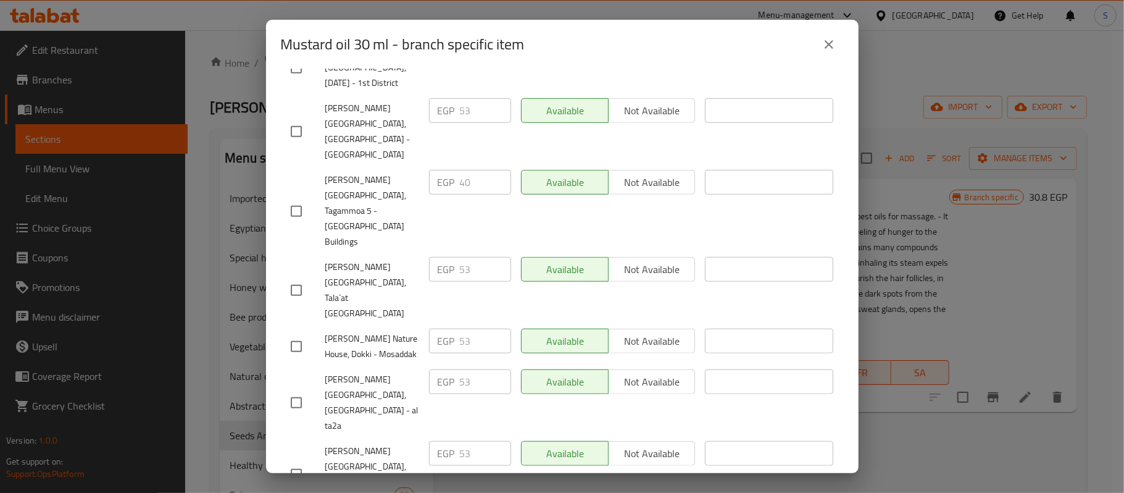
scroll to position [569, 0]
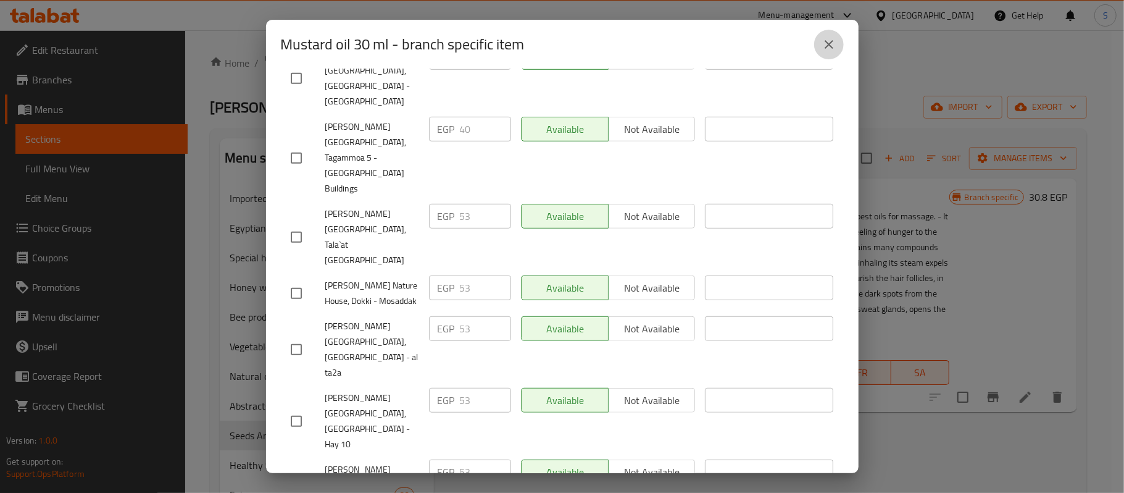
click at [828, 52] on button "close" at bounding box center [830, 45] width 30 height 30
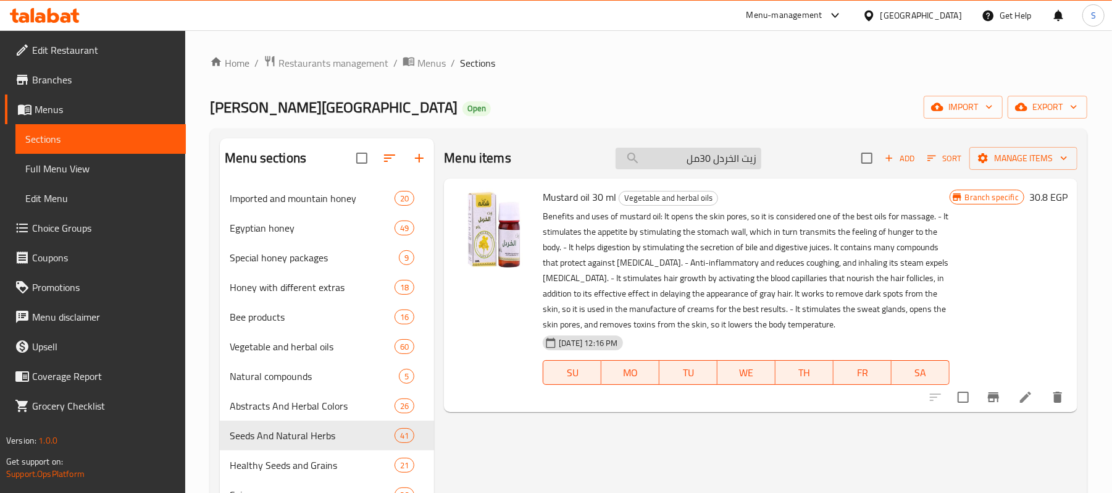
click at [697, 161] on input "زيت الخردل 30مل" at bounding box center [689, 159] width 146 height 22
paste input "وجوبا"
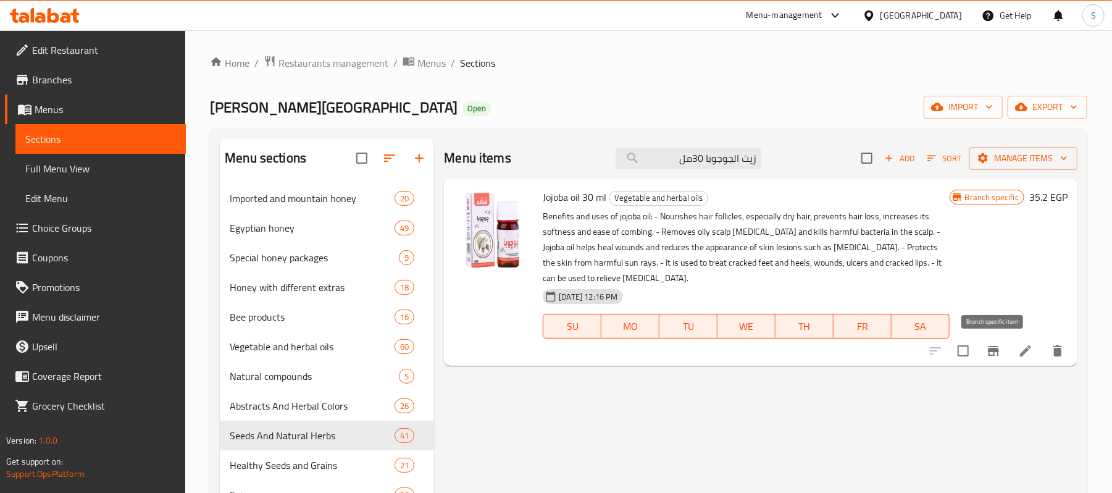
click at [999, 362] on button "Branch-specific-item" at bounding box center [994, 351] width 30 height 30
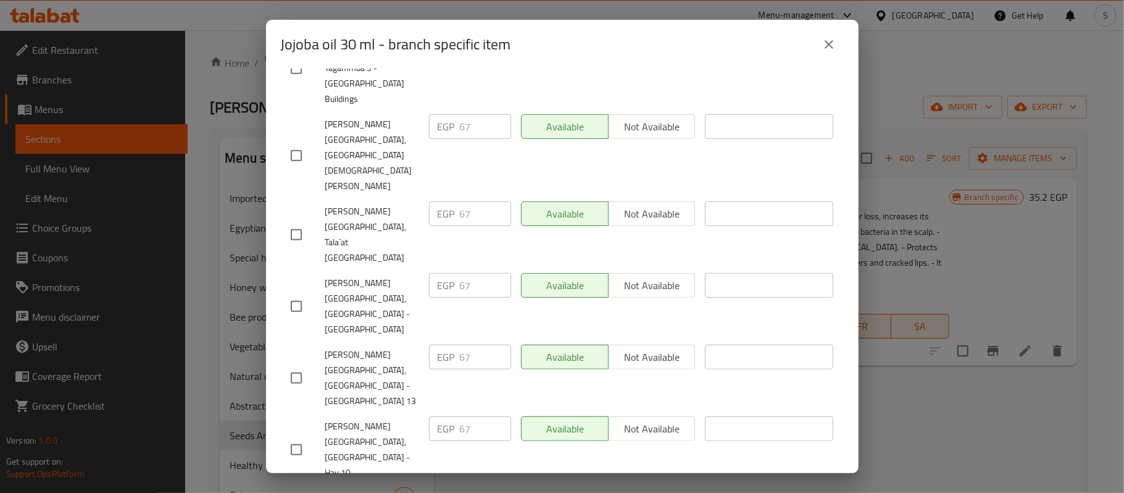
scroll to position [524, 0]
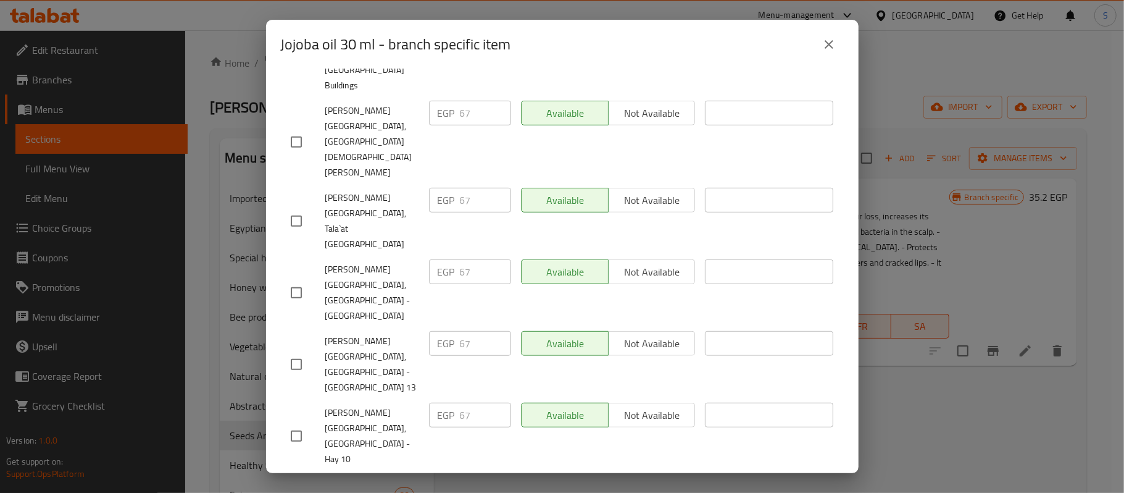
click at [839, 45] on button "close" at bounding box center [830, 45] width 30 height 30
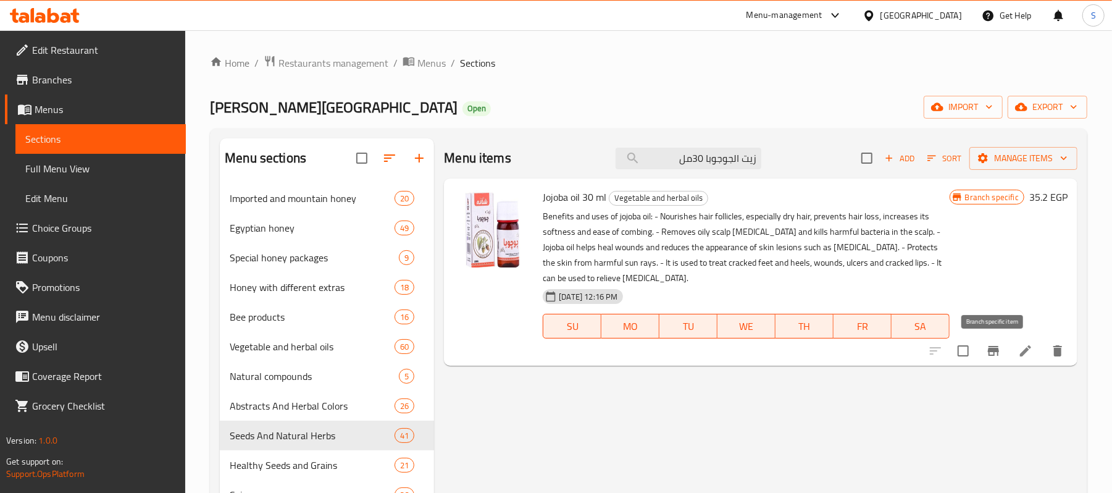
click at [993, 351] on icon "Branch-specific-item" at bounding box center [993, 351] width 11 height 10
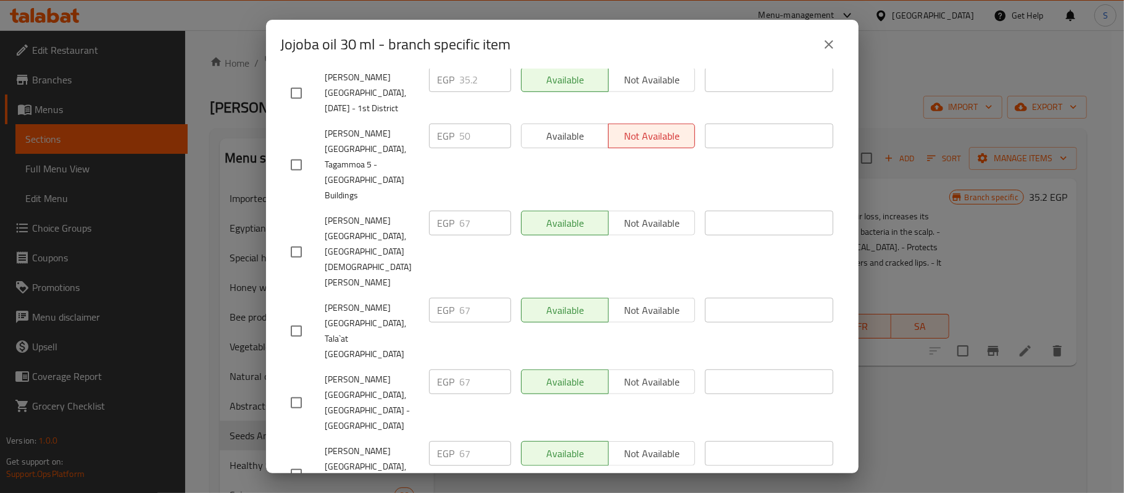
scroll to position [194, 0]
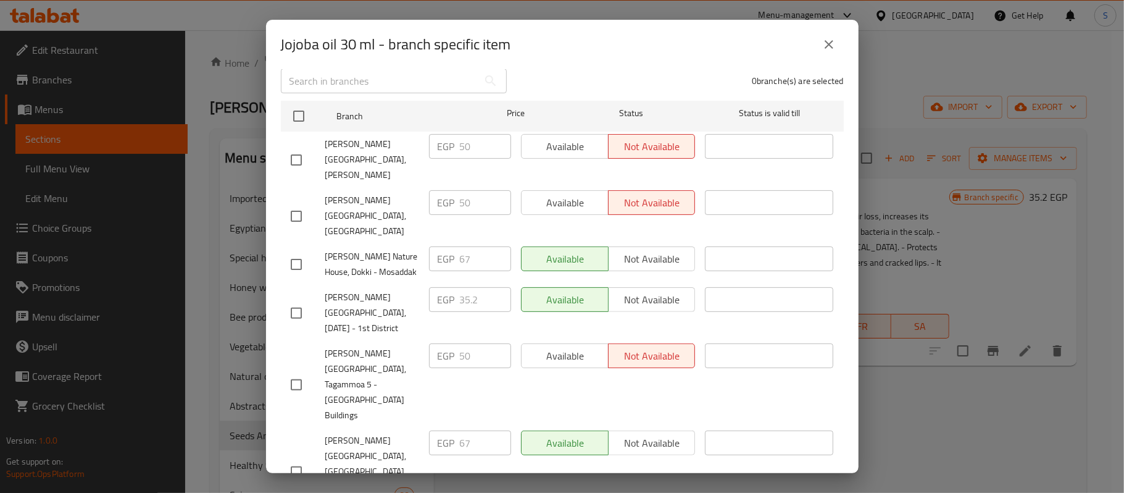
click at [829, 51] on icon "close" at bounding box center [829, 44] width 15 height 15
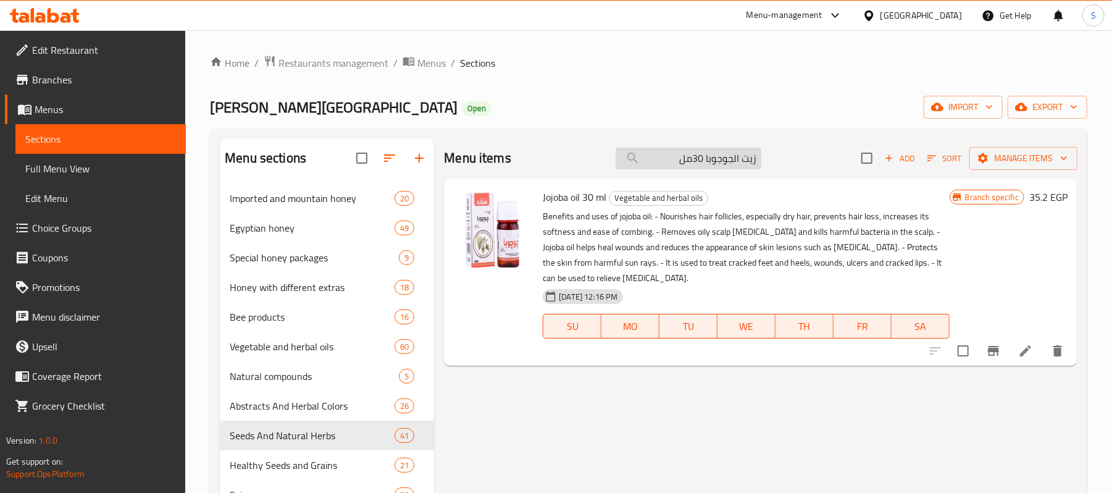
click at [670, 161] on input "زيت الجوجوبا 30مل" at bounding box center [689, 159] width 146 height 22
paste input "نين القمح"
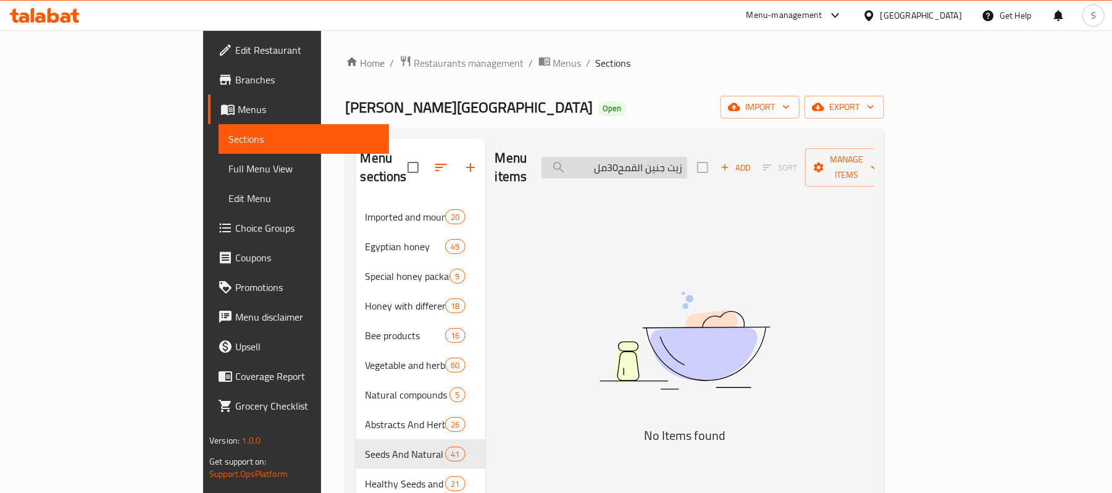
click at [687, 163] on input "زيت جنين القمح30مل" at bounding box center [615, 168] width 146 height 22
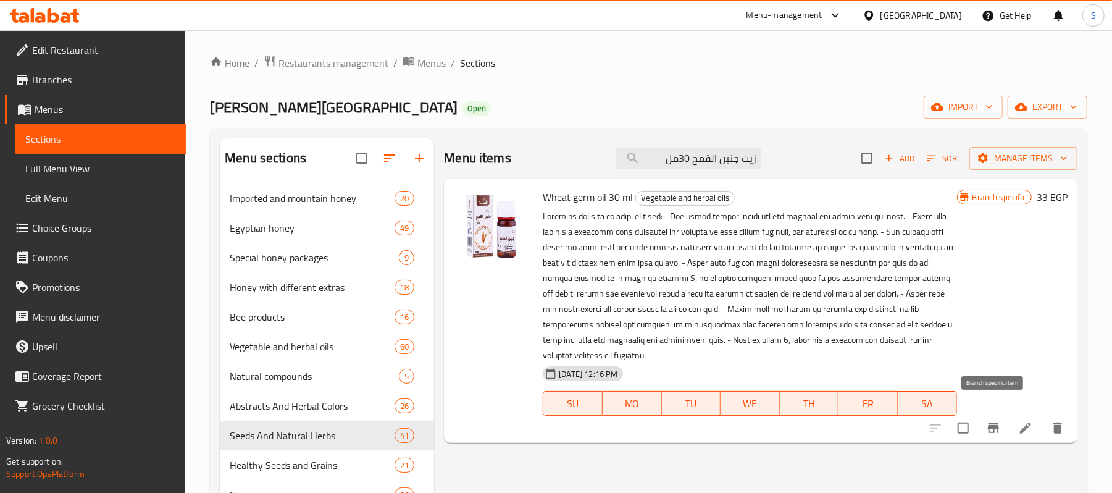
click at [987, 421] on icon "Branch-specific-item" at bounding box center [993, 428] width 15 height 15
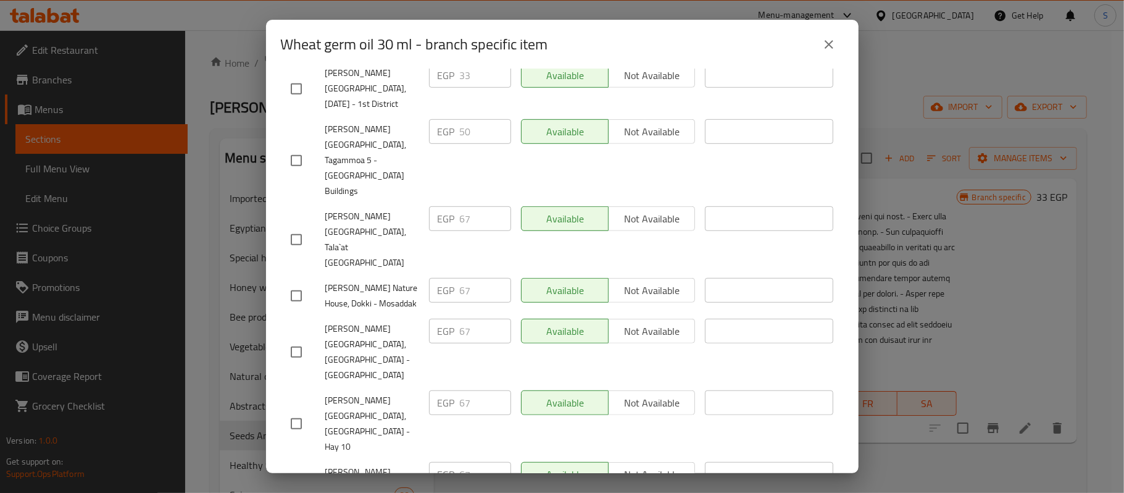
scroll to position [601, 0]
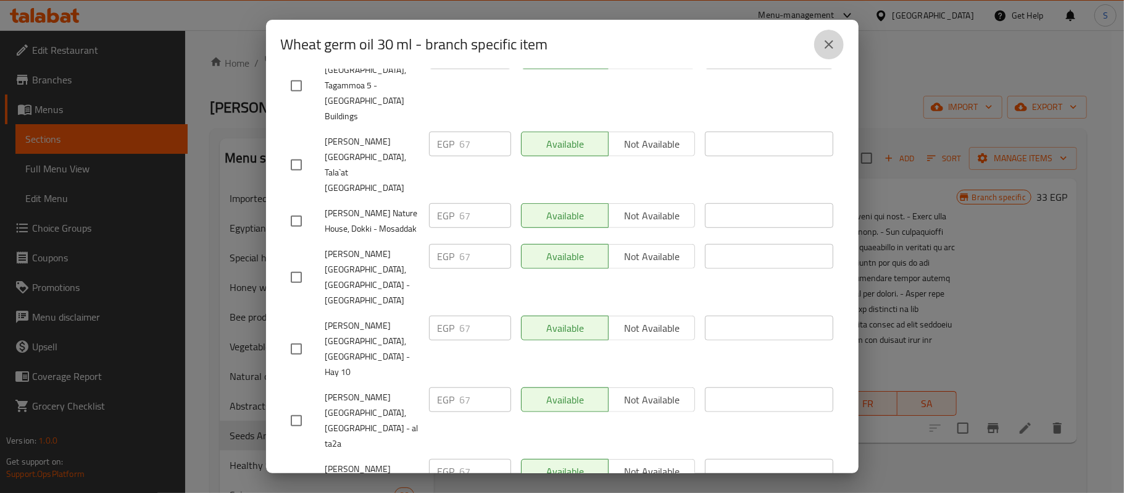
click at [826, 42] on icon "close" at bounding box center [829, 44] width 9 height 9
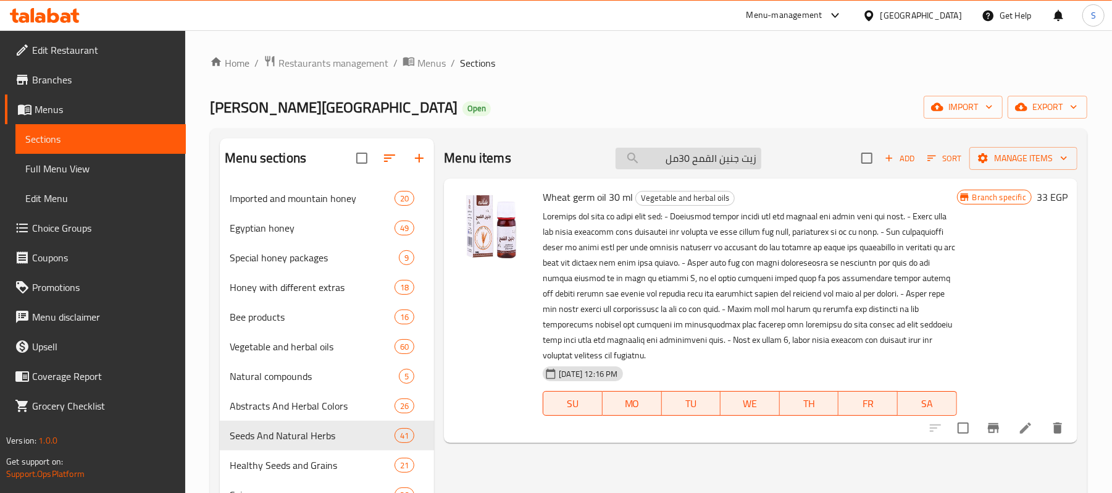
click at [719, 149] on input "زيت جنين القمح 30مل" at bounding box center [689, 159] width 146 height 22
paste input "ز الهند"
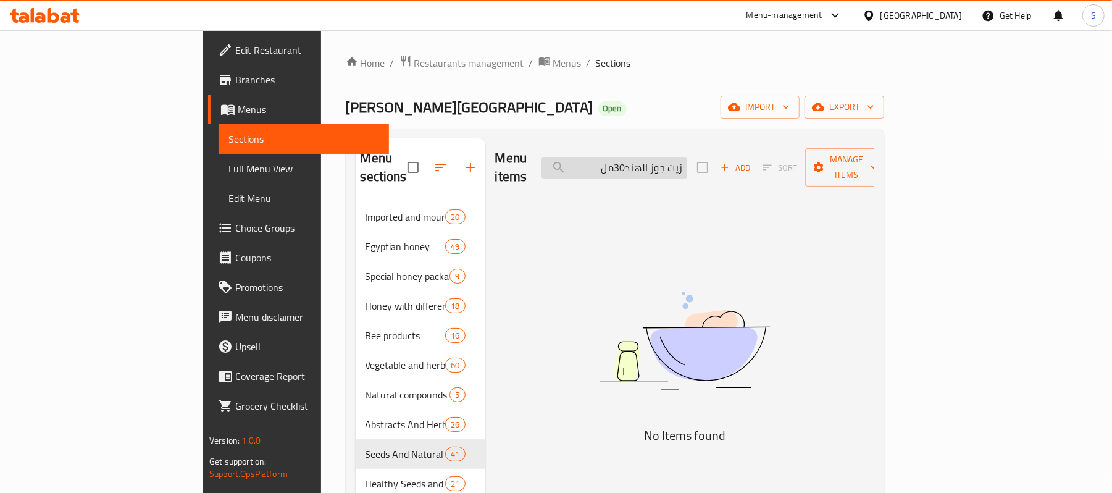
click at [687, 161] on input "زيت جوز الهند30مل" at bounding box center [615, 168] width 146 height 22
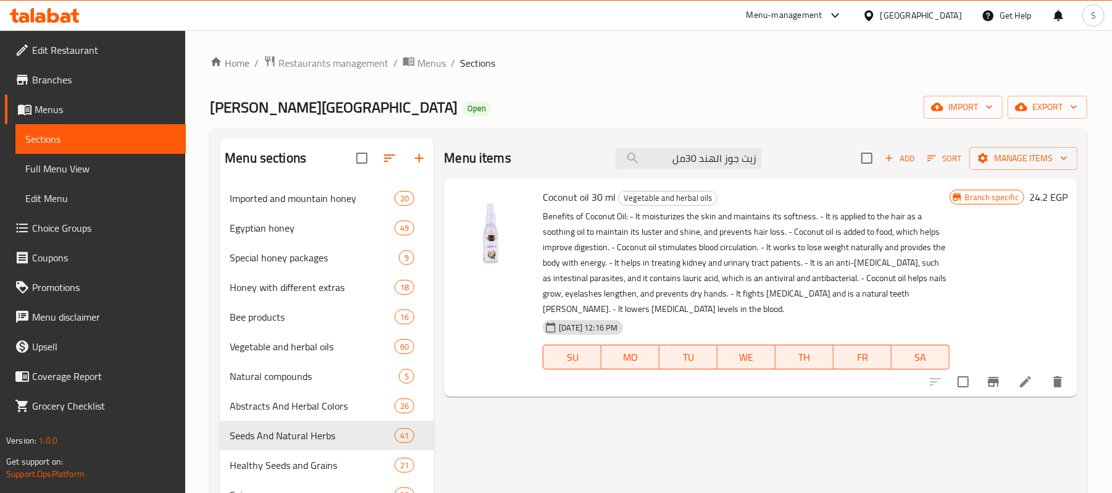
click at [989, 383] on icon "Branch-specific-item" at bounding box center [993, 382] width 11 height 10
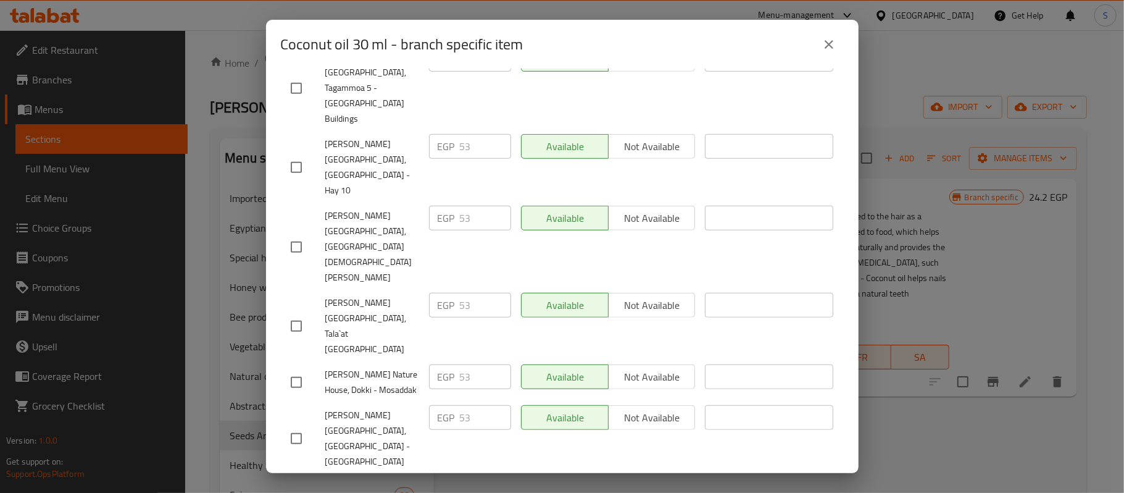
scroll to position [554, 0]
click at [821, 45] on button "close" at bounding box center [830, 45] width 30 height 30
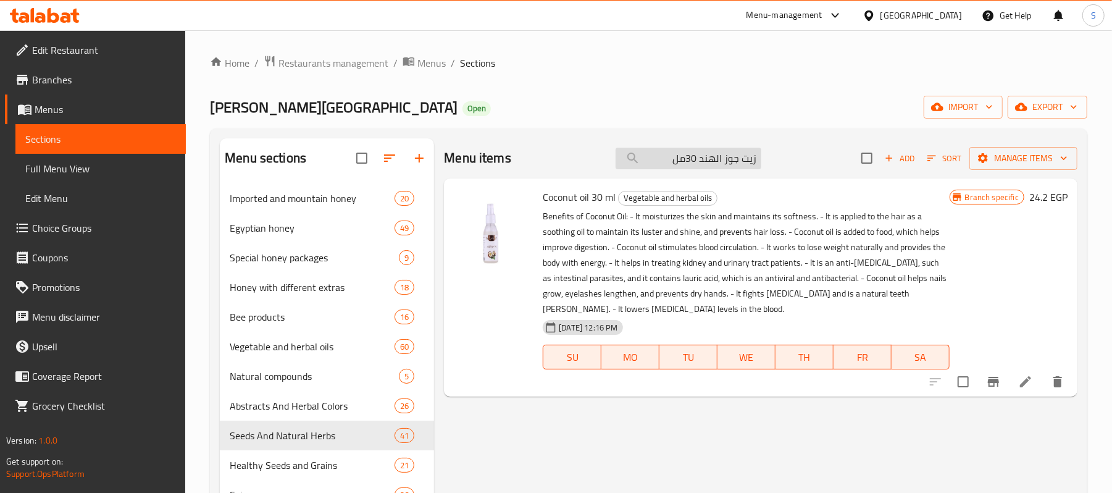
click at [699, 149] on input "زيت جوز الهند 30مل" at bounding box center [689, 159] width 146 height 22
paste input "كليل الجبل"
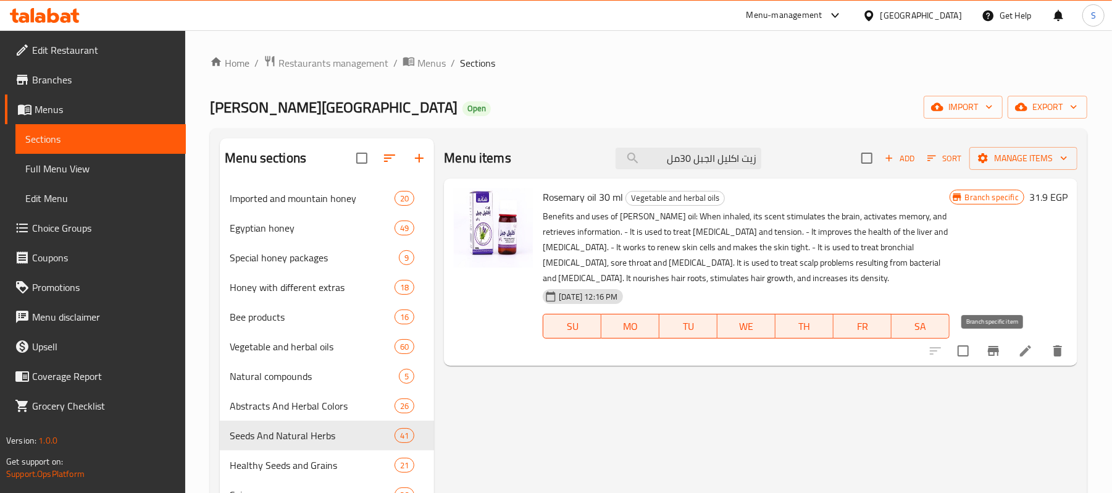
click at [987, 354] on icon "Branch-specific-item" at bounding box center [993, 350] width 15 height 15
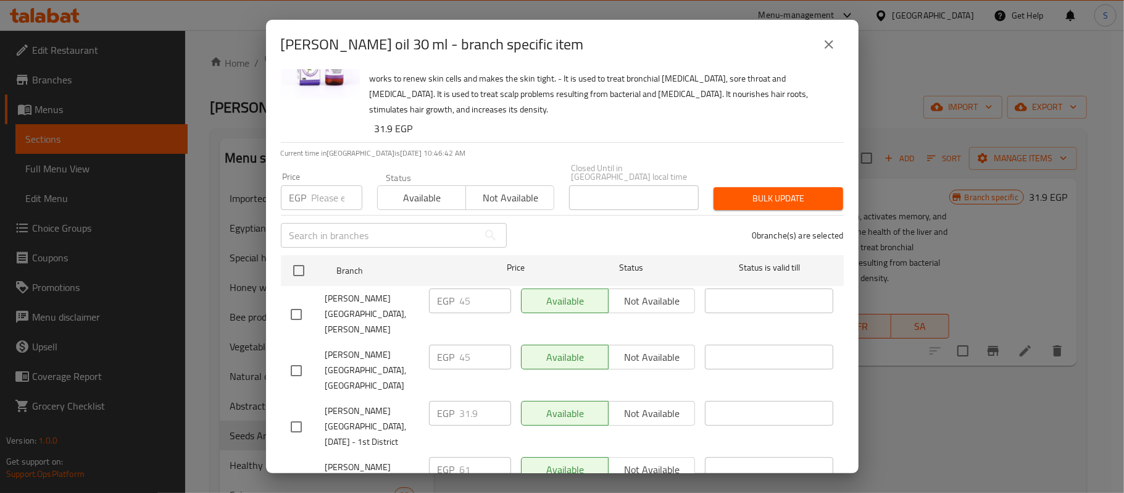
scroll to position [45, 0]
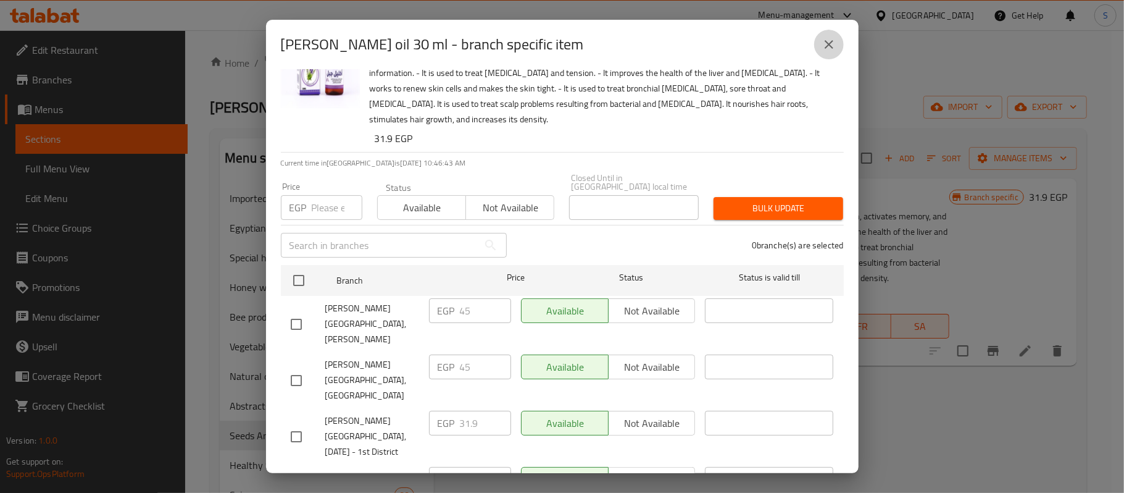
click at [826, 48] on icon "close" at bounding box center [829, 44] width 9 height 9
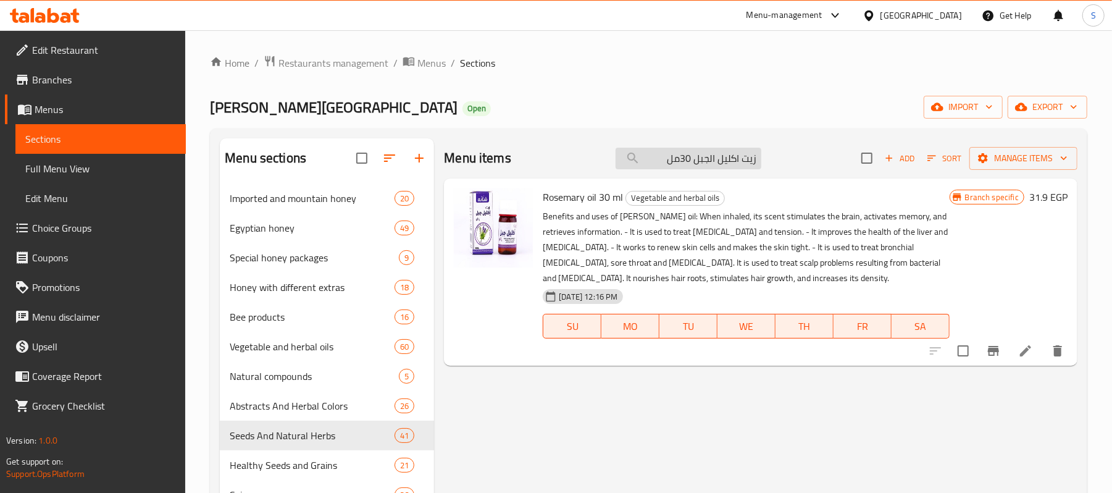
click at [687, 166] on input "زيت اكليل الجبل 30مل" at bounding box center [689, 159] width 146 height 22
paste input "بابونج"
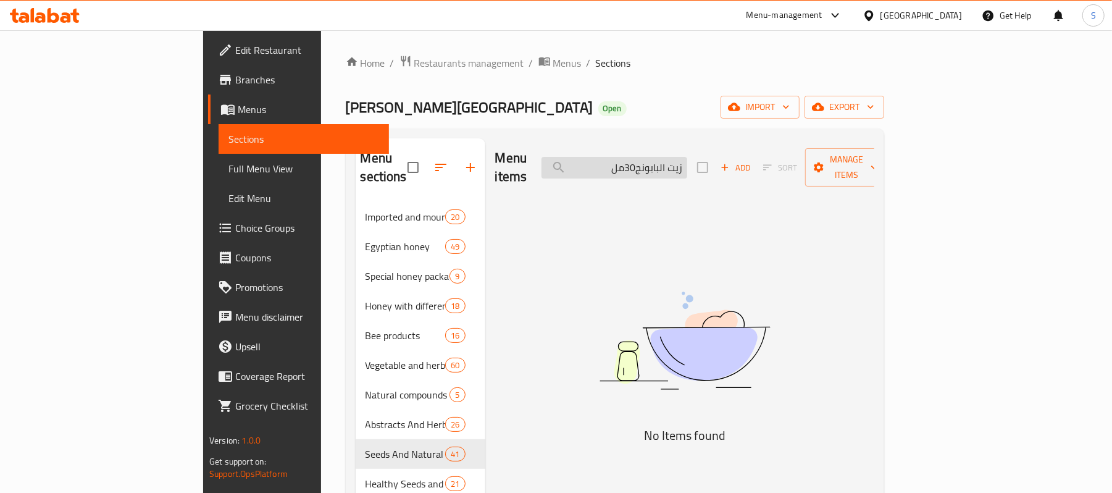
click at [687, 157] on input "زيت البابونج30مل" at bounding box center [615, 168] width 146 height 22
click at [687, 159] on input "زيت البابونج30مل" at bounding box center [615, 168] width 146 height 22
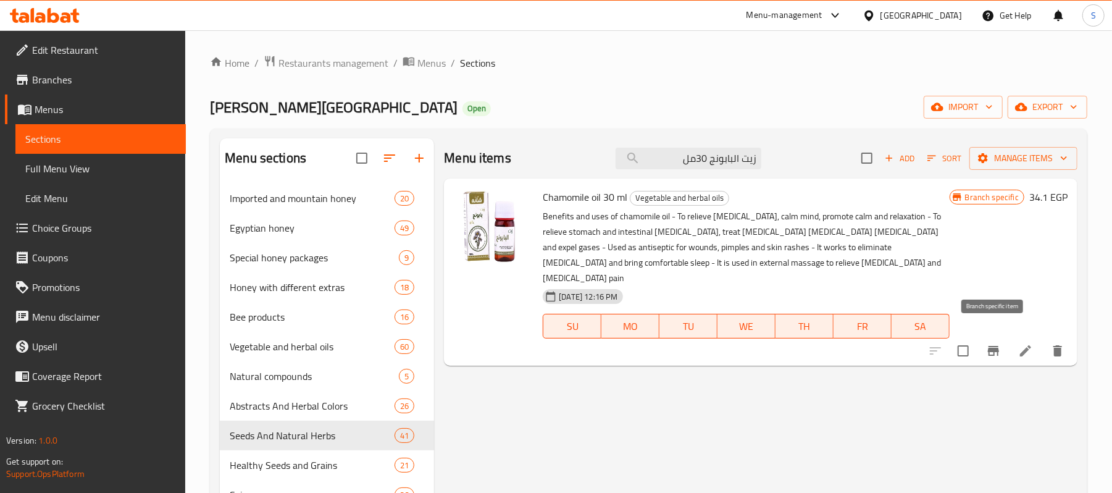
click at [988, 343] on icon "Branch-specific-item" at bounding box center [993, 350] width 15 height 15
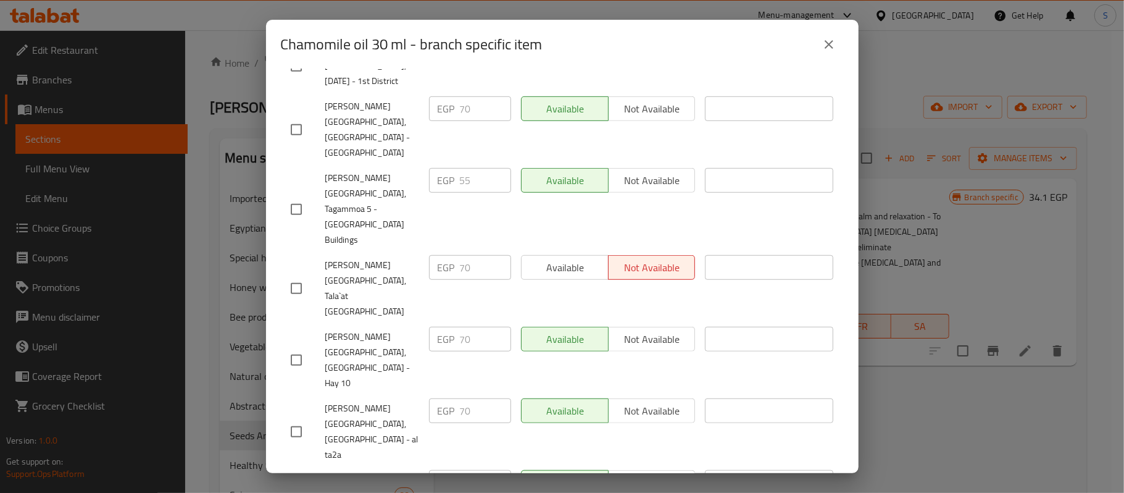
scroll to position [524, 0]
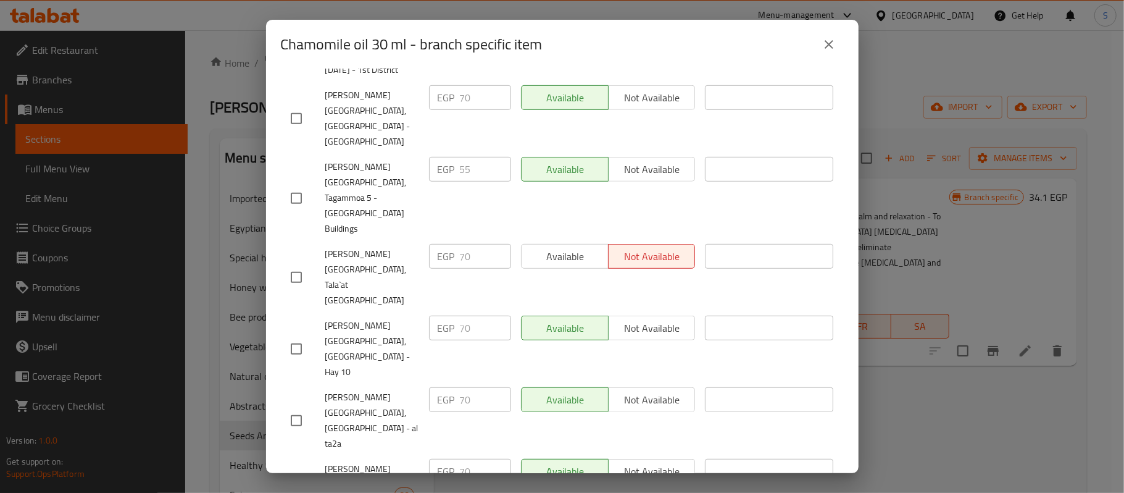
click at [824, 46] on icon "close" at bounding box center [829, 44] width 15 height 15
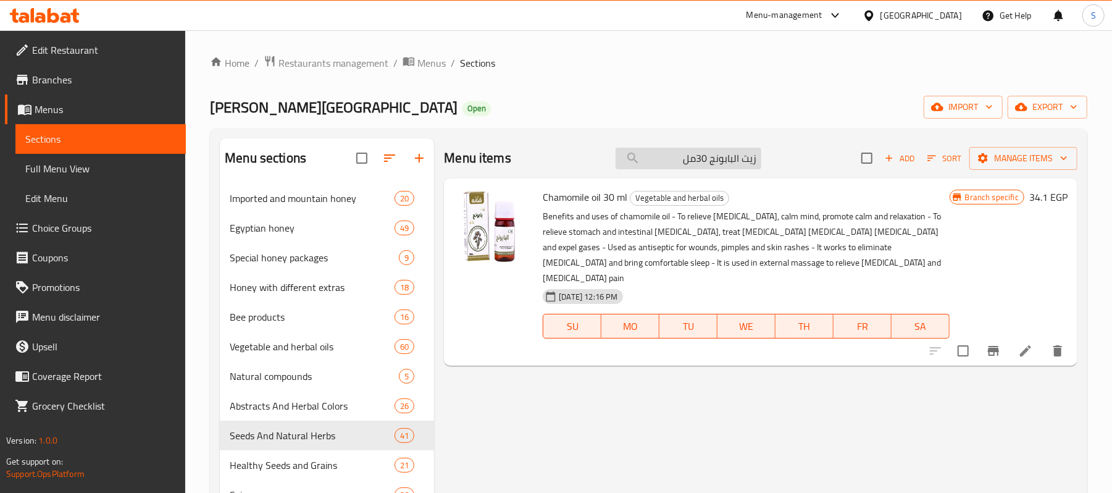
click at [687, 152] on input "زيت البابونج 30مل" at bounding box center [689, 159] width 146 height 22
paste input "لوز الحلو"
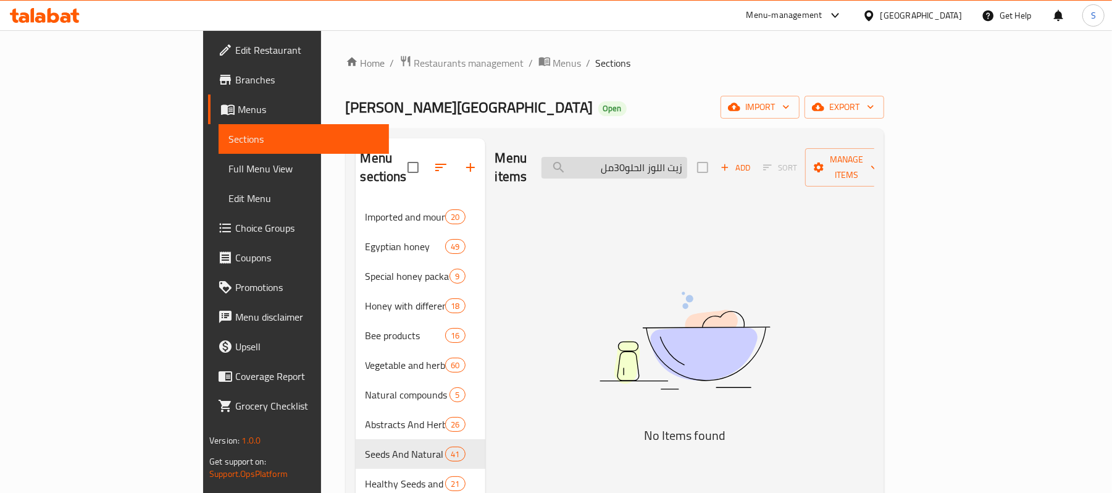
click at [687, 164] on input "زيت اللوز الحلو30مل" at bounding box center [615, 168] width 146 height 22
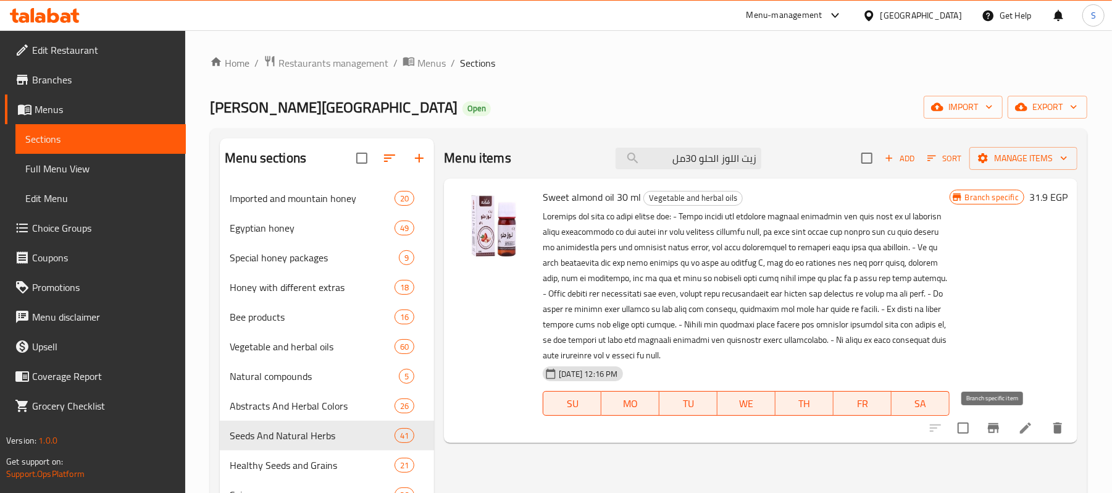
click at [995, 433] on icon "Branch-specific-item" at bounding box center [993, 428] width 15 height 15
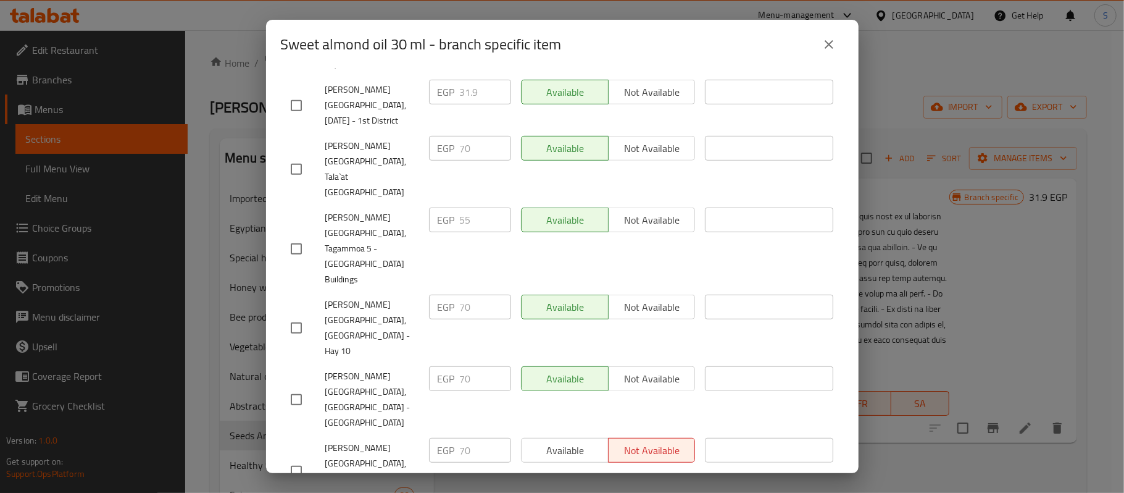
scroll to position [601, 0]
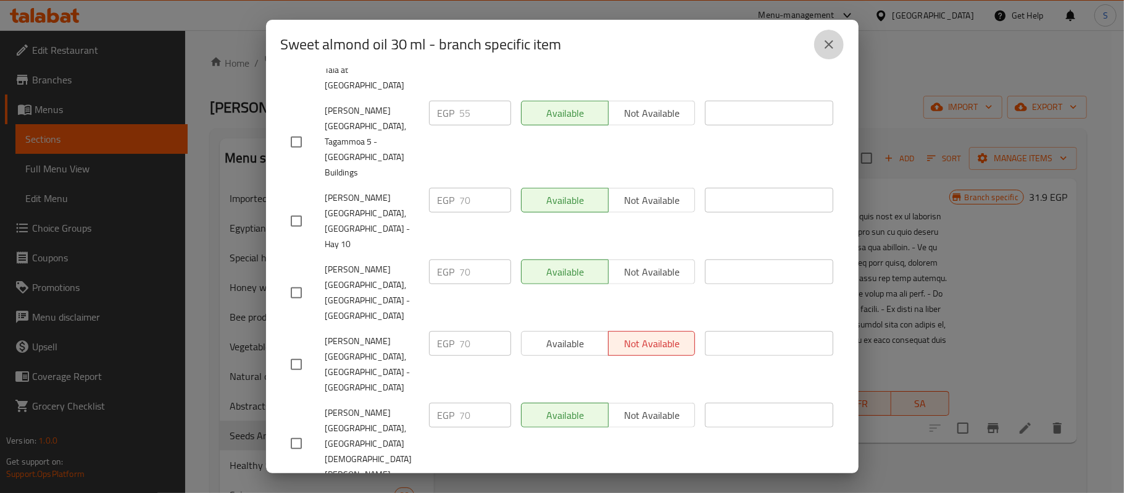
click at [826, 41] on icon "close" at bounding box center [829, 44] width 9 height 9
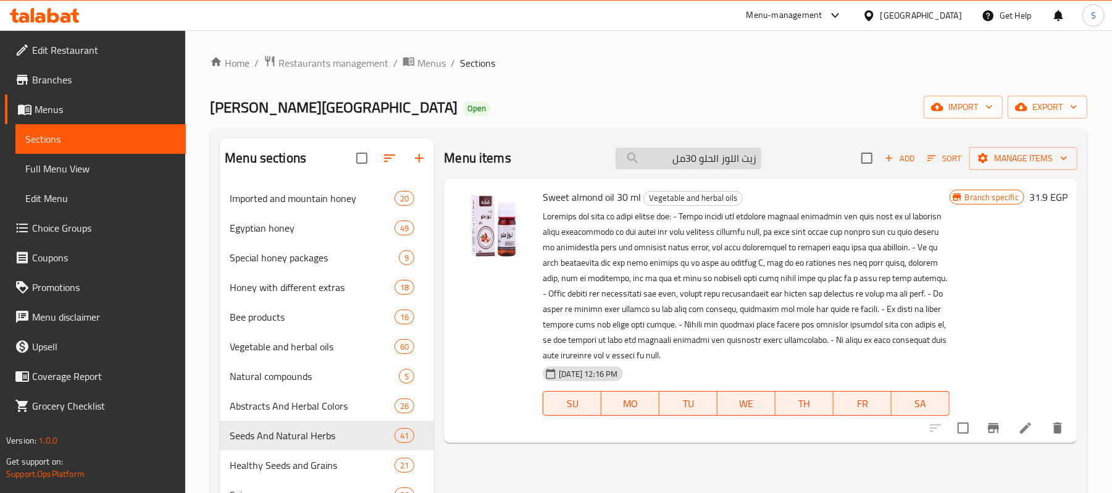
click at [741, 167] on input "زيت اللوز الحلو 30مل" at bounding box center [689, 159] width 146 height 22
paste input "افندر"
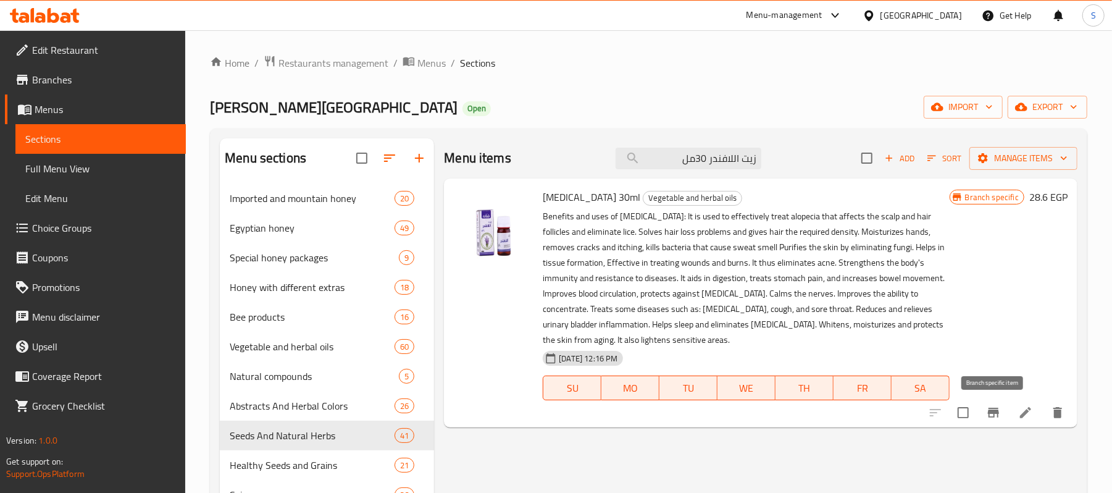
click at [990, 413] on icon "Branch-specific-item" at bounding box center [993, 413] width 11 height 10
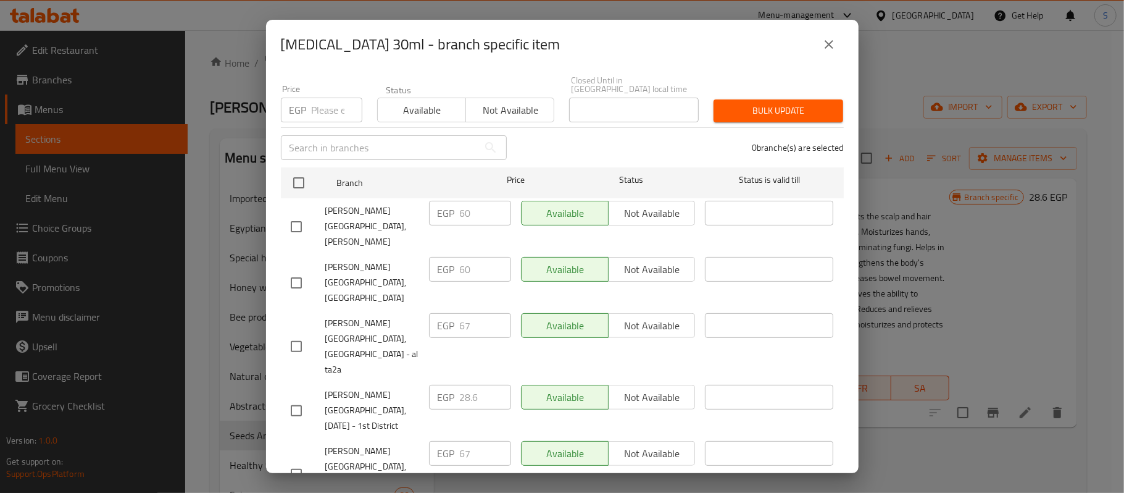
scroll to position [174, 0]
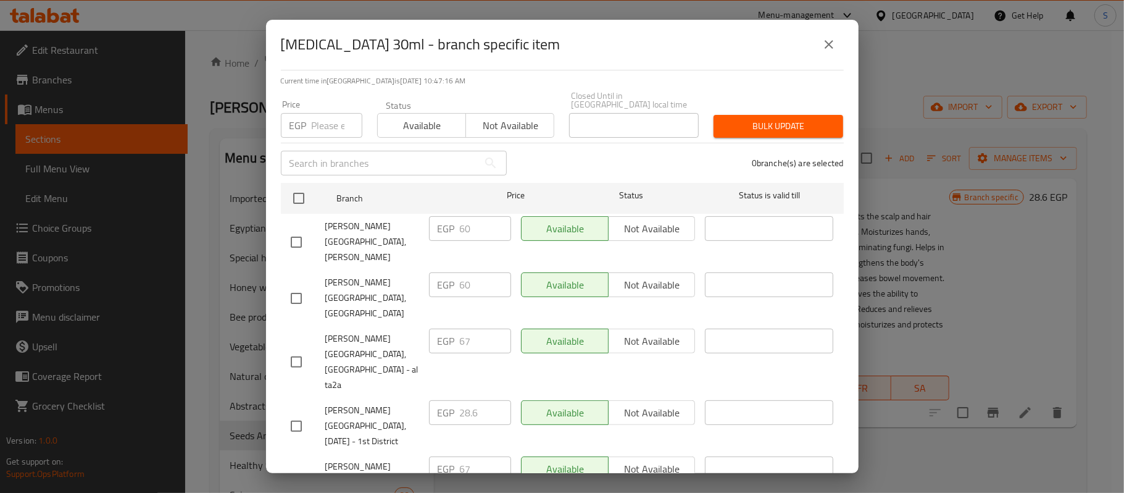
click at [832, 40] on icon "close" at bounding box center [829, 44] width 9 height 9
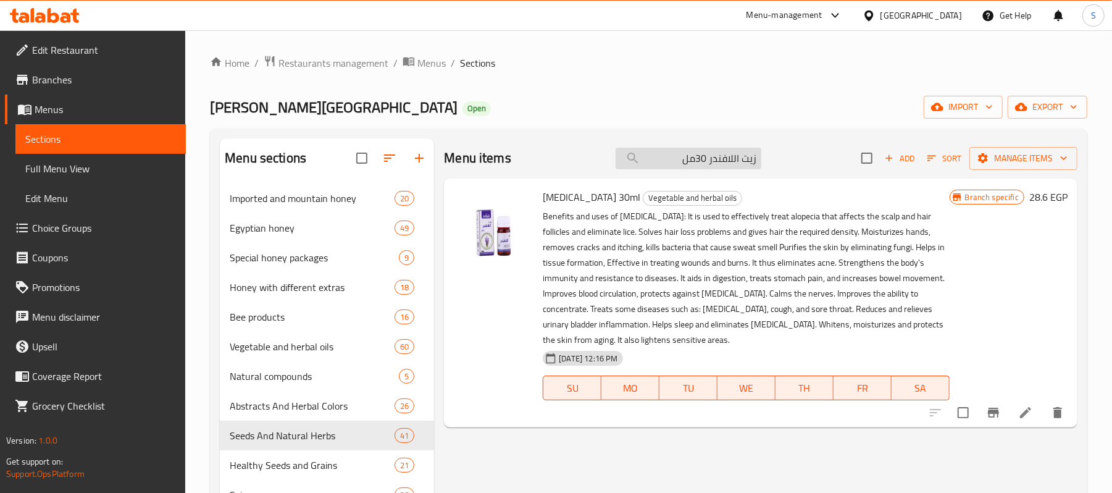
click at [692, 154] on input "زيت اللافندر 30مل" at bounding box center [689, 159] width 146 height 22
paste input "رع العسلى"
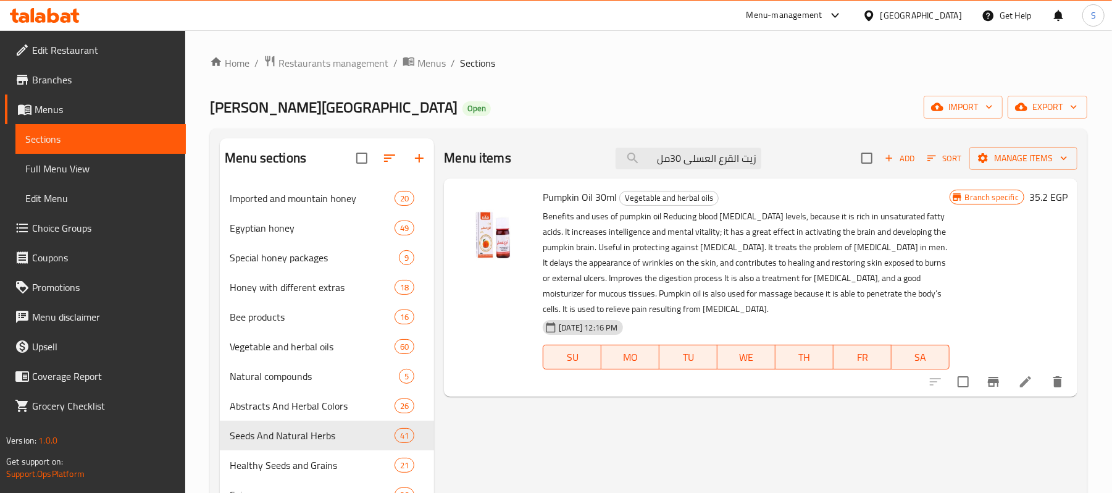
click at [995, 385] on icon "Branch-specific-item" at bounding box center [993, 381] width 15 height 15
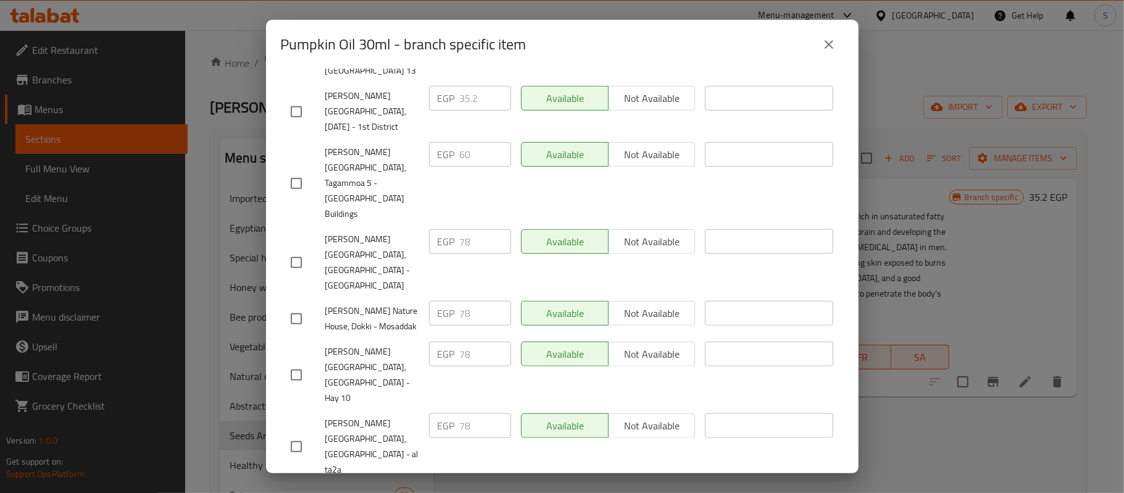
scroll to position [554, 0]
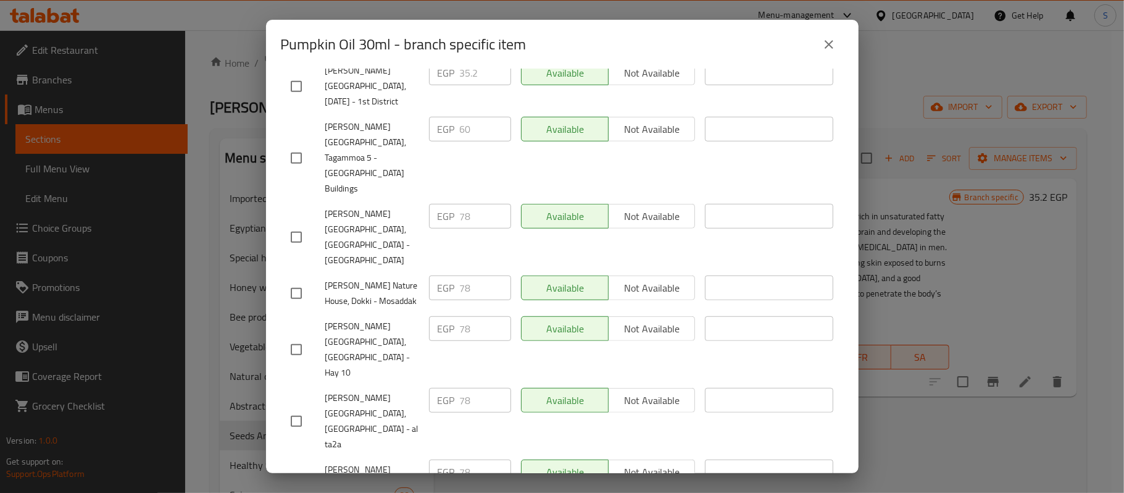
click at [825, 46] on icon "close" at bounding box center [829, 44] width 15 height 15
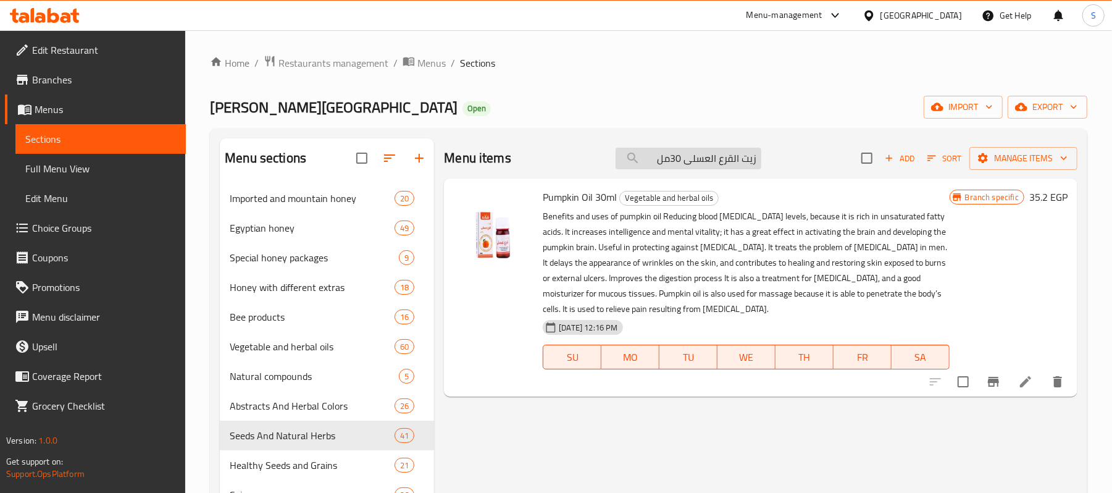
click at [725, 161] on input "زيت القرع العسلى 30مل" at bounding box center [689, 159] width 146 height 22
paste input "شب الملسيا 50 جم"
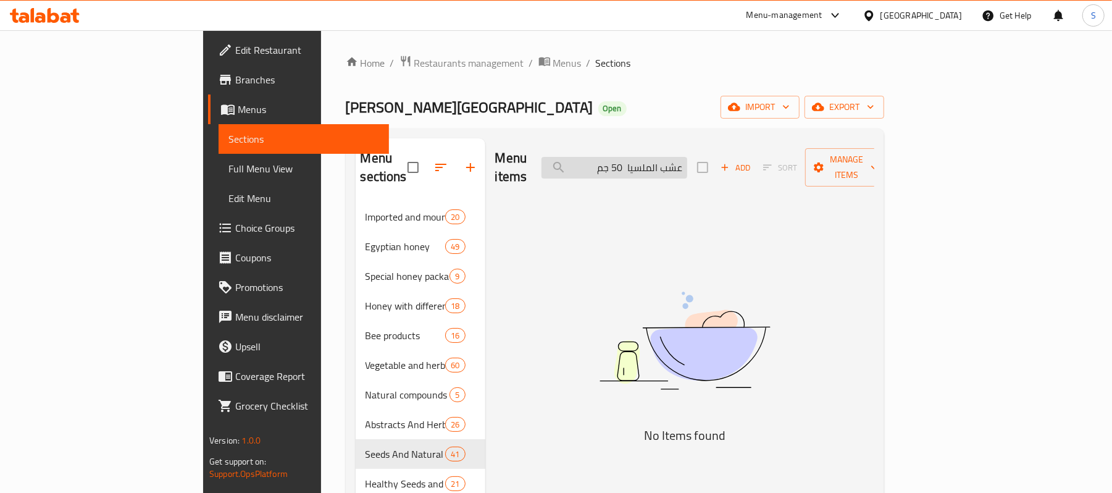
click at [687, 163] on input "عشب الملسيا 50 جم" at bounding box center [615, 168] width 146 height 22
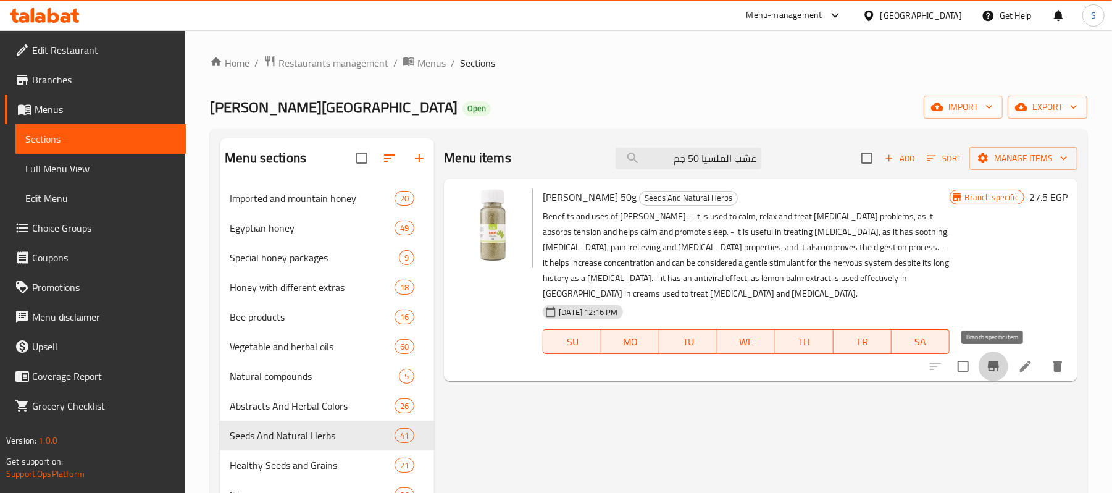
click at [991, 375] on button "Branch-specific-item" at bounding box center [994, 366] width 30 height 30
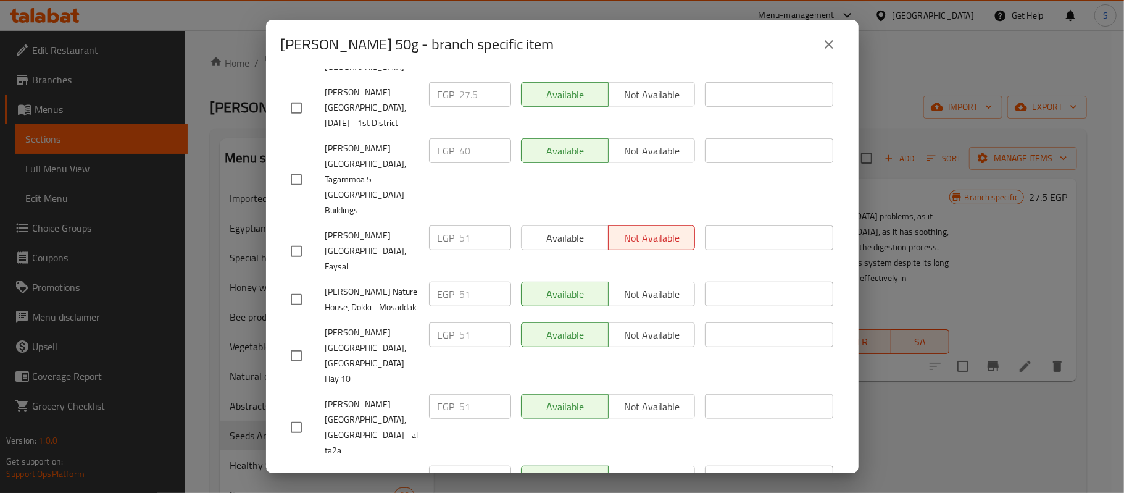
scroll to position [539, 0]
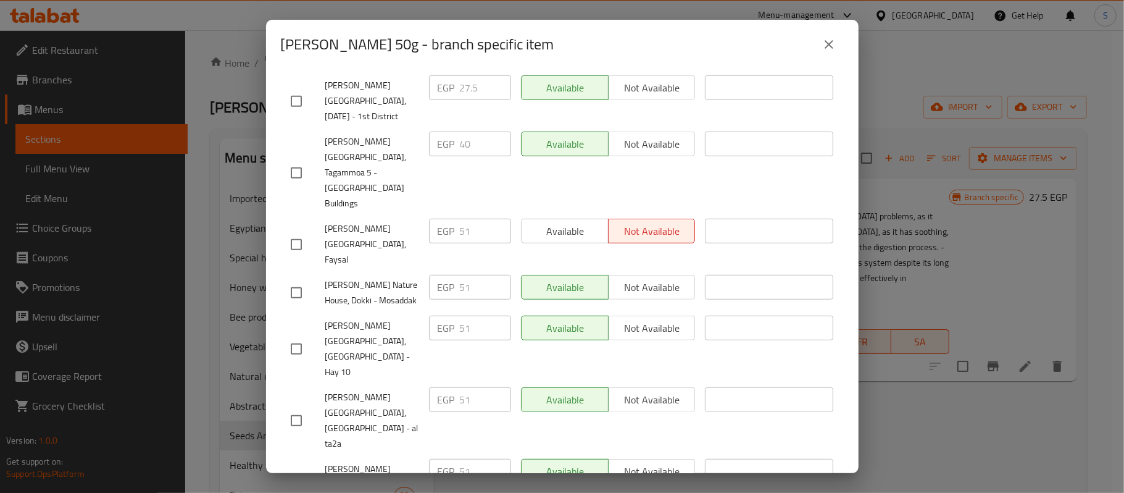
click at [835, 43] on icon "close" at bounding box center [829, 44] width 15 height 15
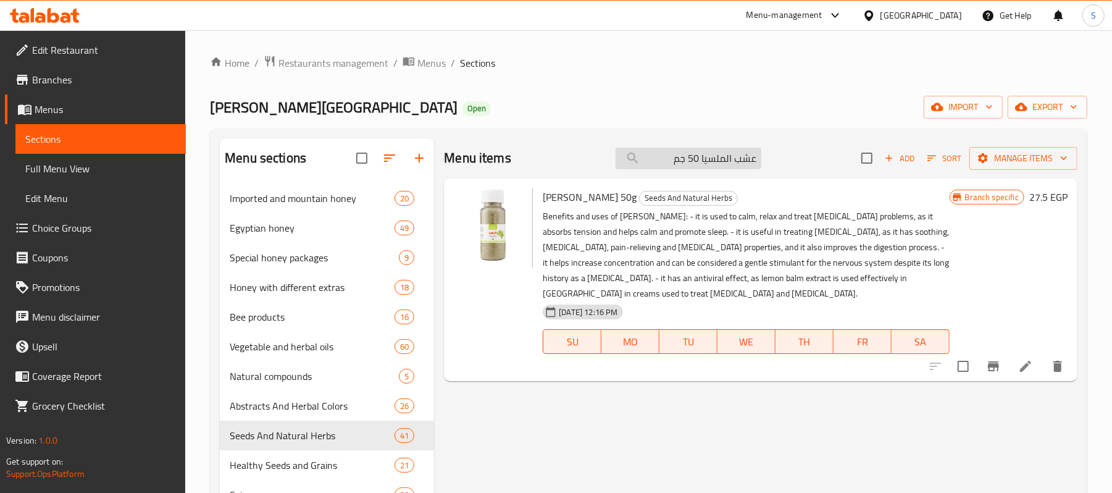
click at [688, 161] on input "عشب الملسيا 50 جم" at bounding box center [689, 159] width 146 height 22
paste input "يت القرع العسلى 30مل"
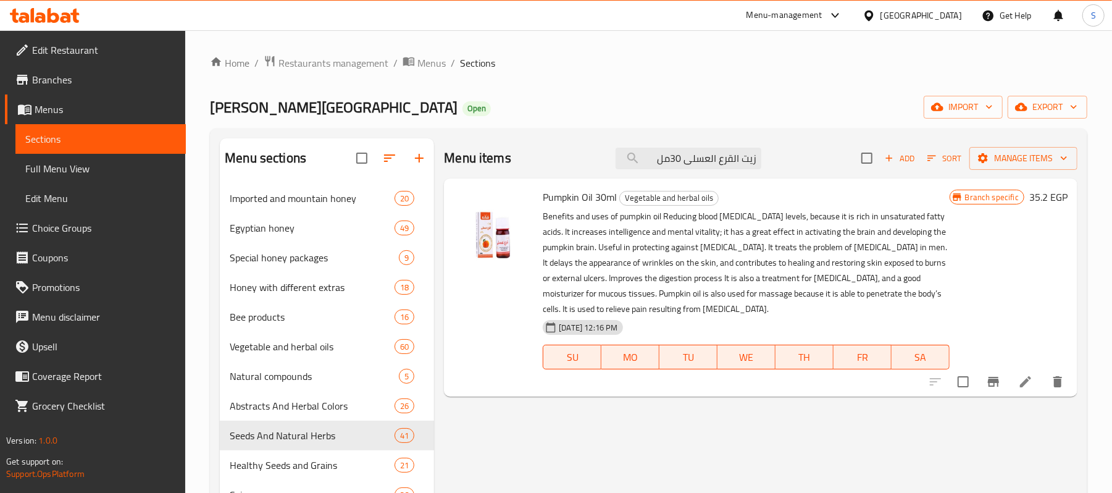
type input "زيت القرع العسلى 30مل"
click at [990, 381] on icon "Branch-specific-item" at bounding box center [993, 382] width 11 height 10
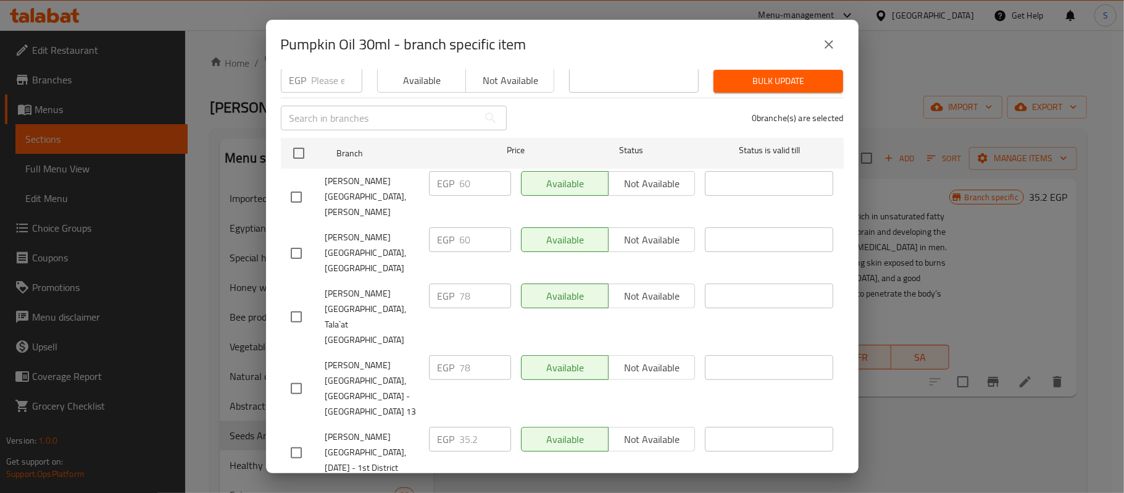
scroll to position [494, 0]
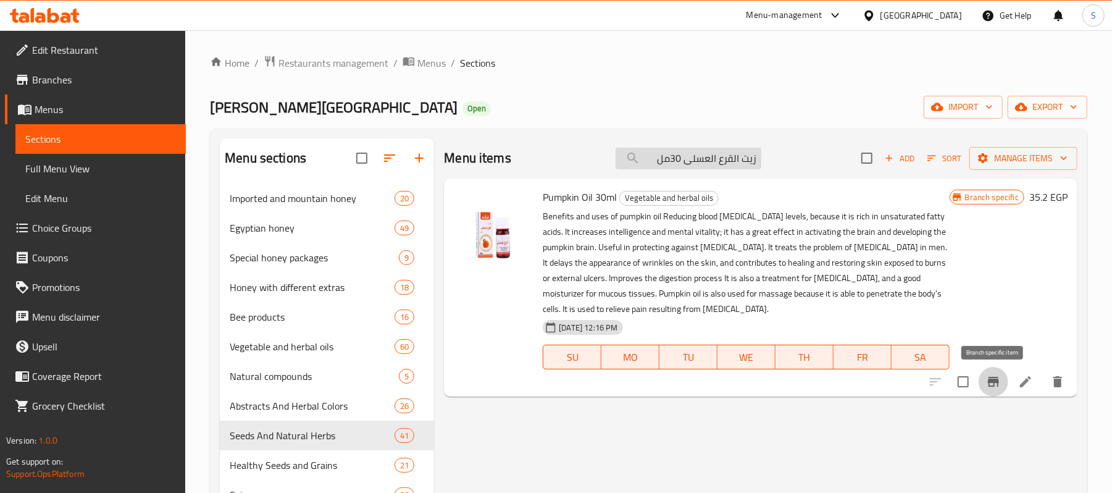
click at [708, 161] on input "زيت القرع العسلى 30مل" at bounding box center [689, 159] width 146 height 22
paste input "حنظل"
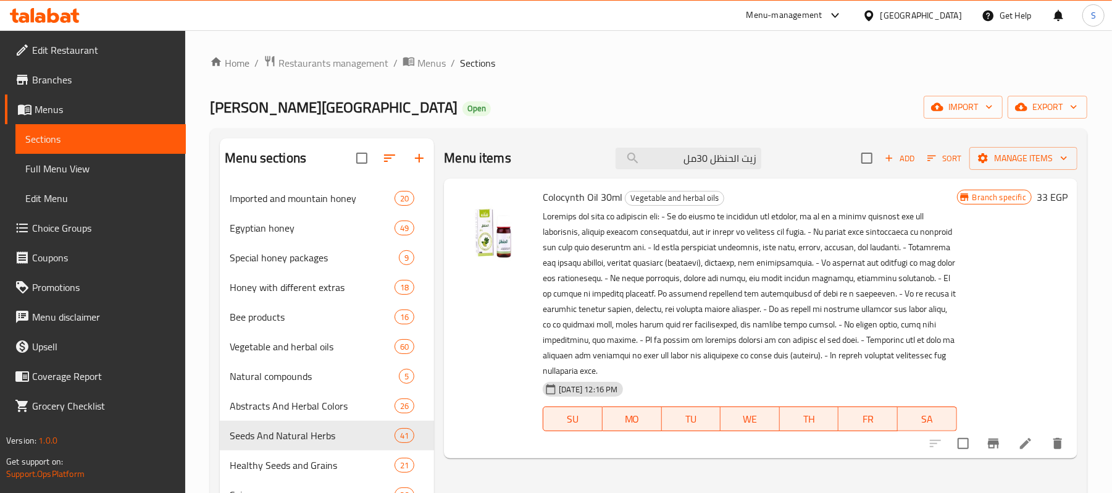
type input "زيت الحنظل 30مل"
click at [991, 436] on icon "Branch-specific-item" at bounding box center [993, 443] width 15 height 15
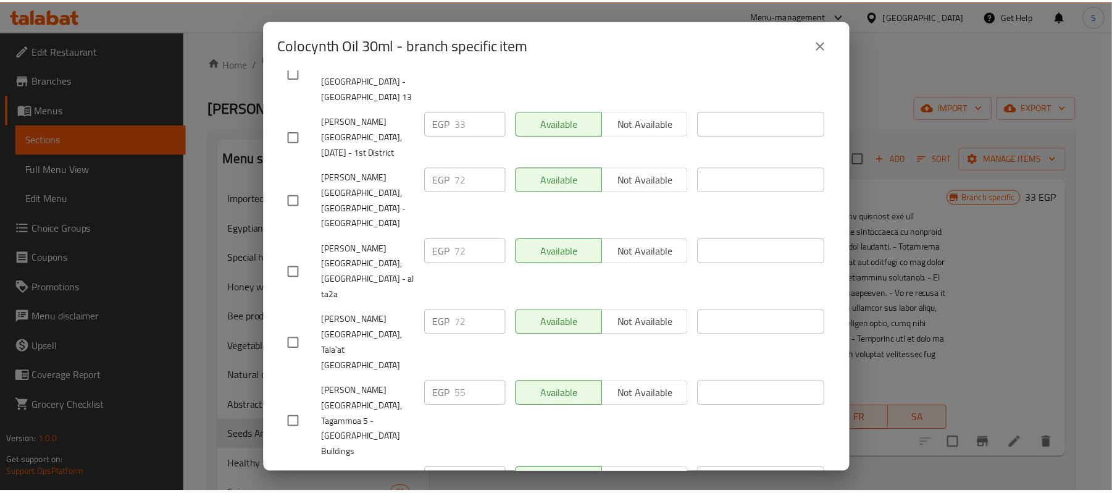
scroll to position [616, 0]
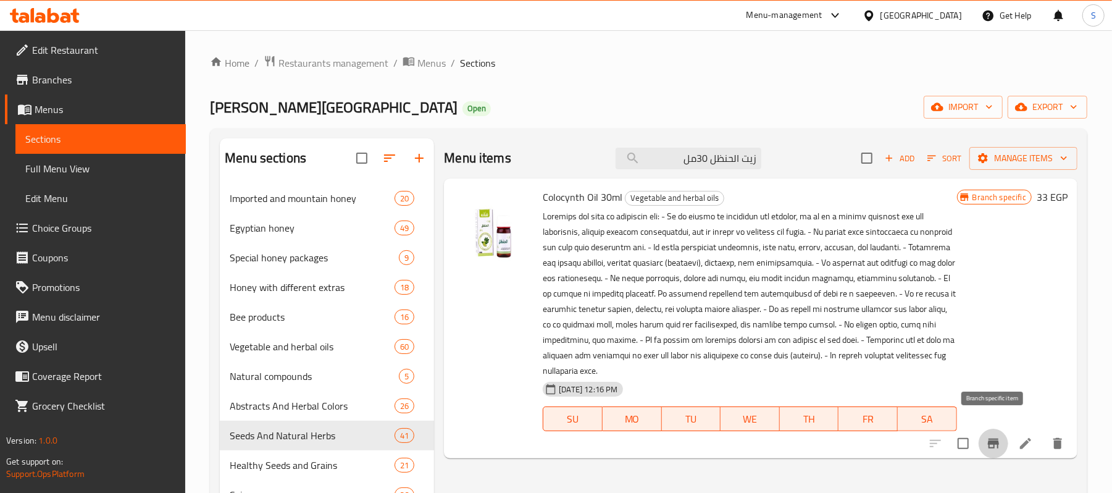
click at [695, 144] on div "Menu items زيت الحنظل 30مل Add Sort Manage items" at bounding box center [761, 158] width 634 height 40
click at [697, 159] on input "زيت الحنظل 30مل" at bounding box center [689, 159] width 146 height 22
paste input "ليمون 30"
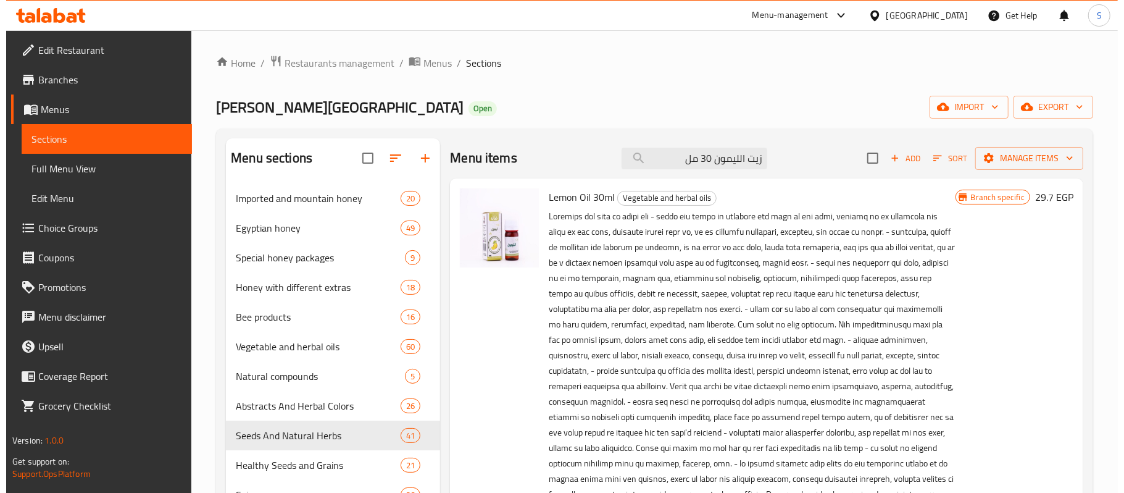
scroll to position [329, 0]
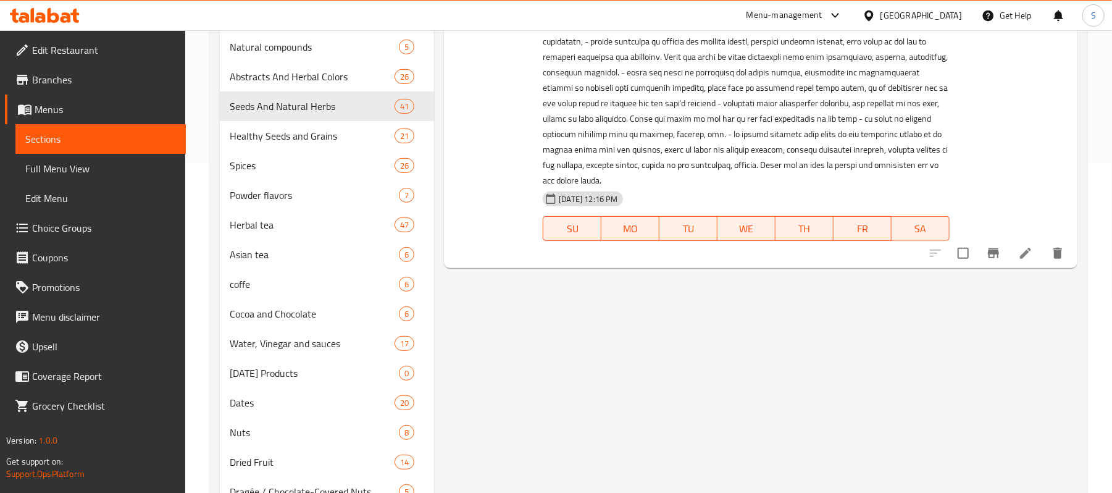
type input "زيت الليمون 30 مل"
click at [1000, 246] on button "Branch-specific-item" at bounding box center [994, 253] width 30 height 30
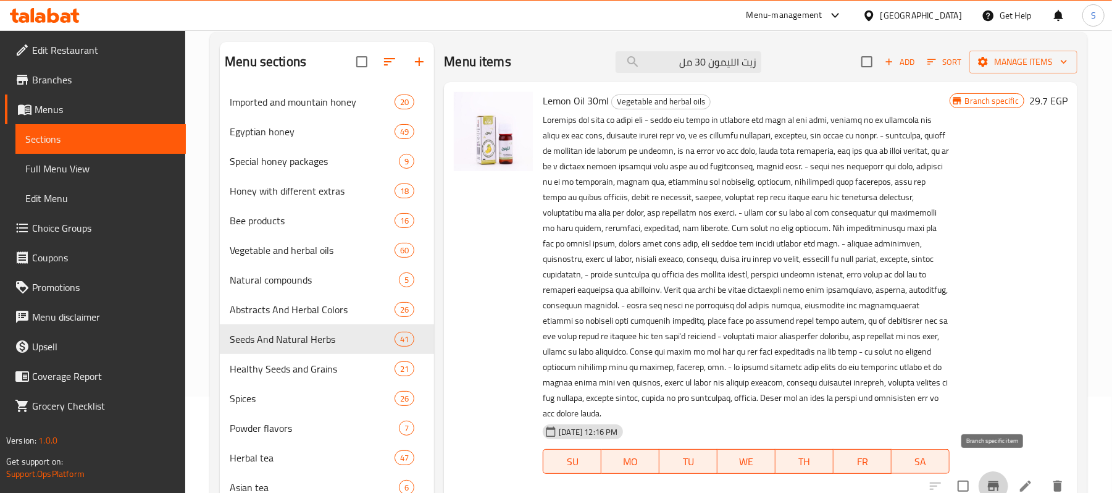
scroll to position [0, 0]
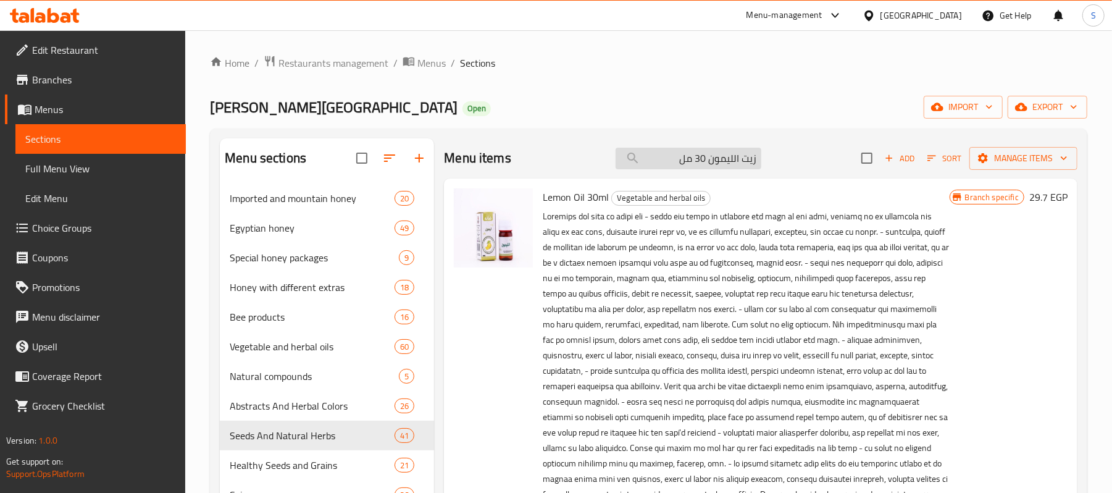
click at [724, 161] on input "زيت الليمون 30 مل" at bounding box center [689, 159] width 146 height 22
paste input "رد"
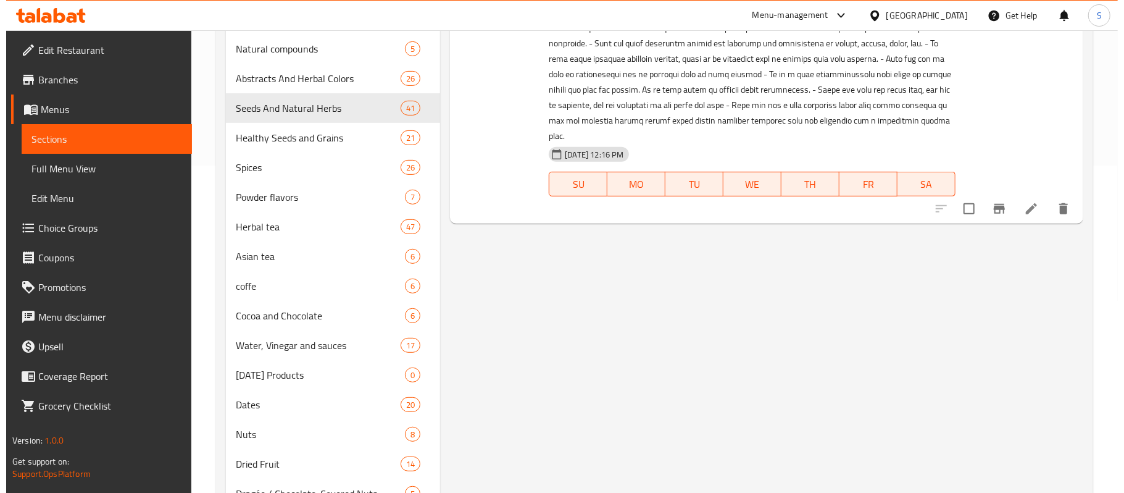
scroll to position [329, 0]
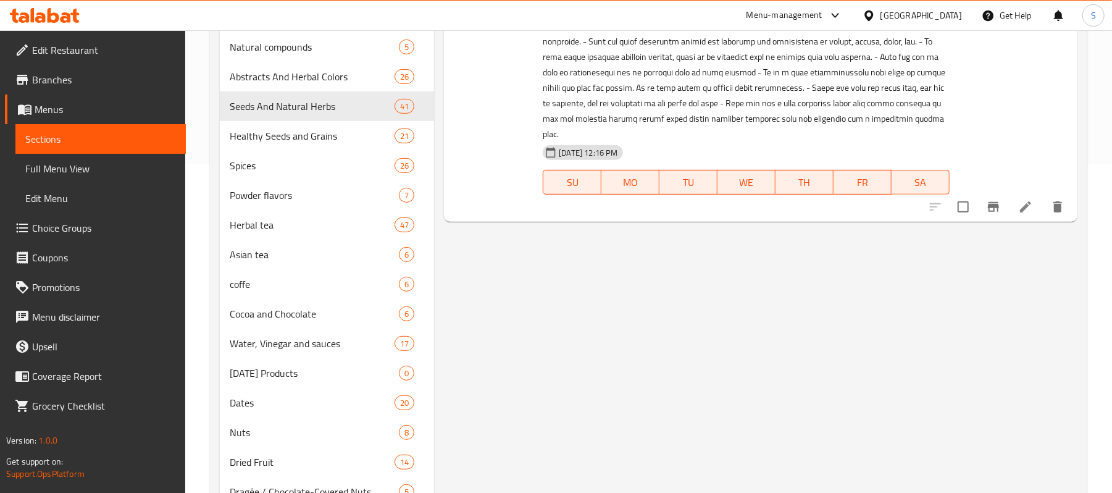
click at [994, 202] on icon "Branch-specific-item" at bounding box center [993, 207] width 11 height 10
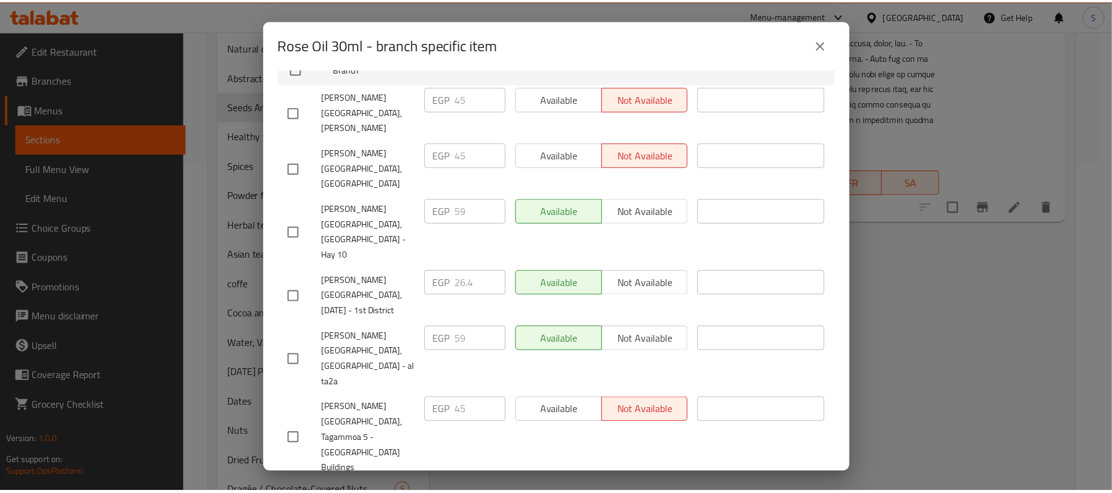
scroll to position [658, 0]
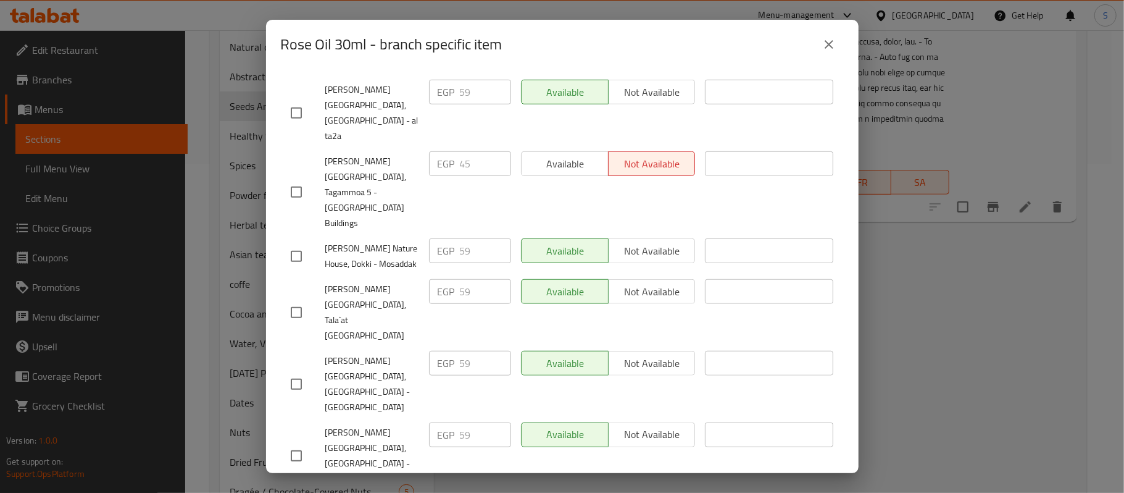
click at [835, 42] on icon "close" at bounding box center [829, 44] width 15 height 15
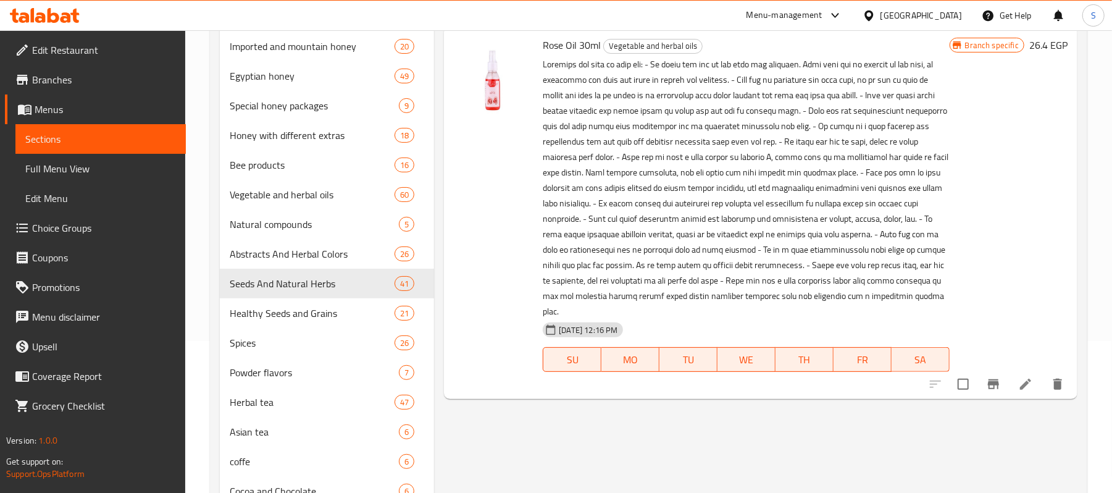
scroll to position [0, 0]
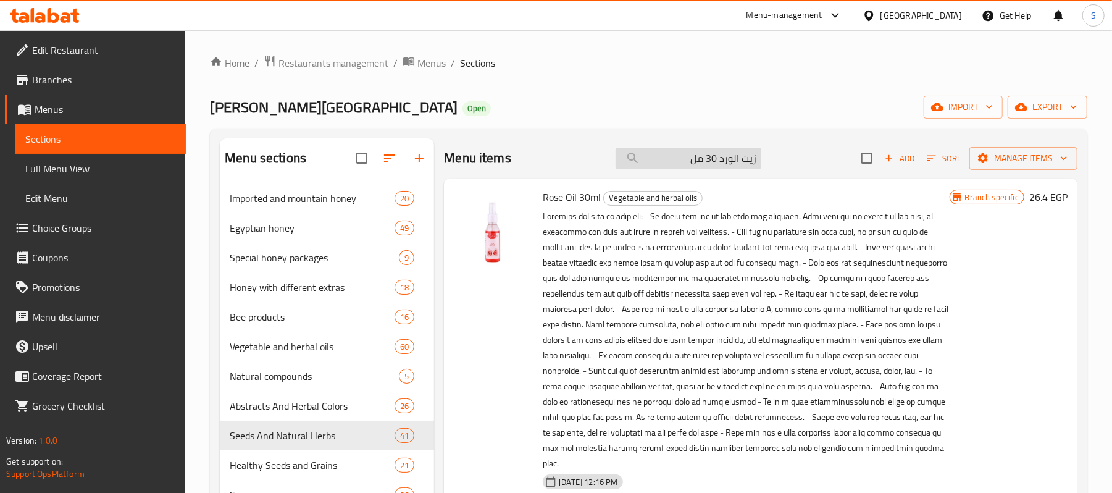
click at [718, 159] on input "زيت الورد 30 مل" at bounding box center [689, 159] width 146 height 22
paste input "املج"
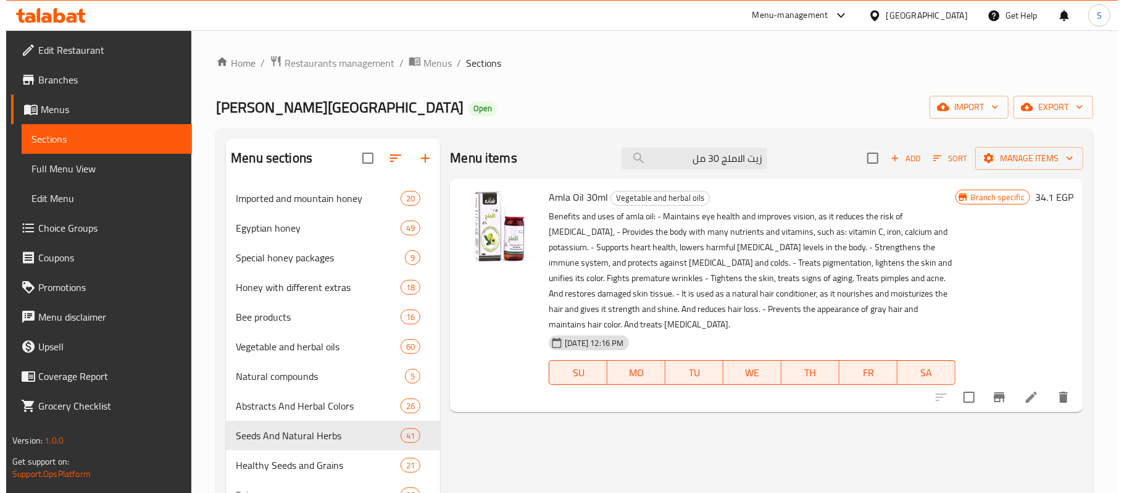
scroll to position [164, 0]
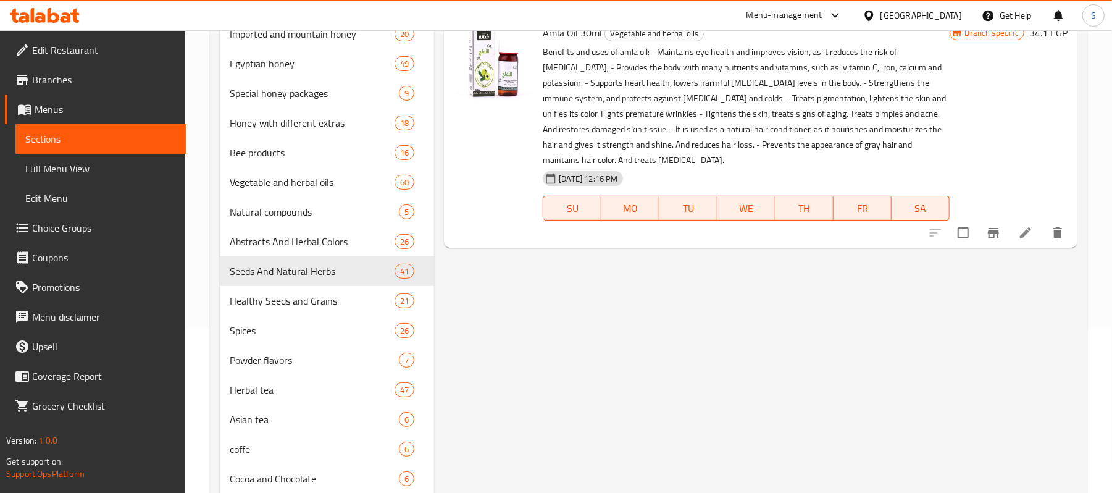
click at [994, 225] on icon "Branch-specific-item" at bounding box center [993, 232] width 15 height 15
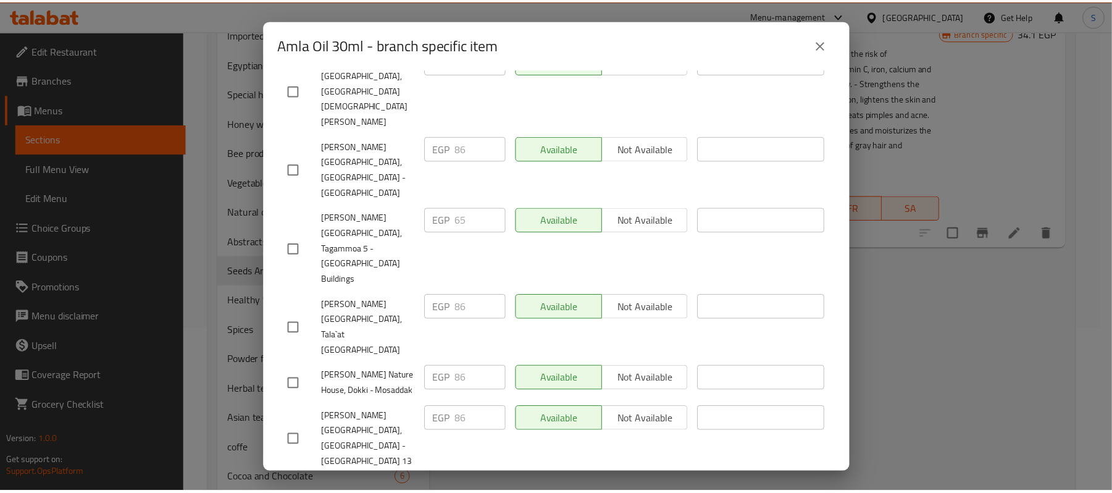
scroll to position [569, 0]
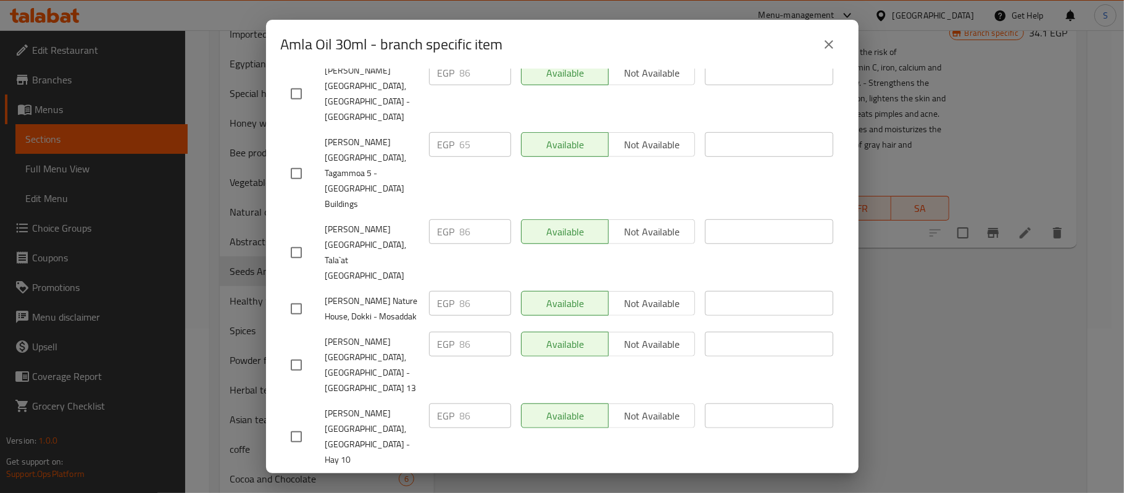
click at [818, 35] on button "close" at bounding box center [830, 45] width 30 height 30
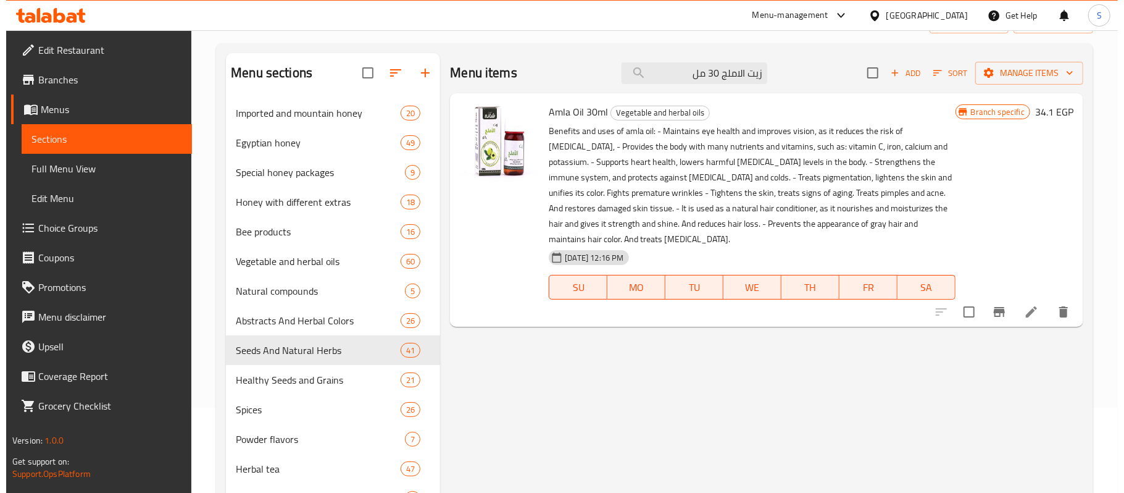
scroll to position [0, 0]
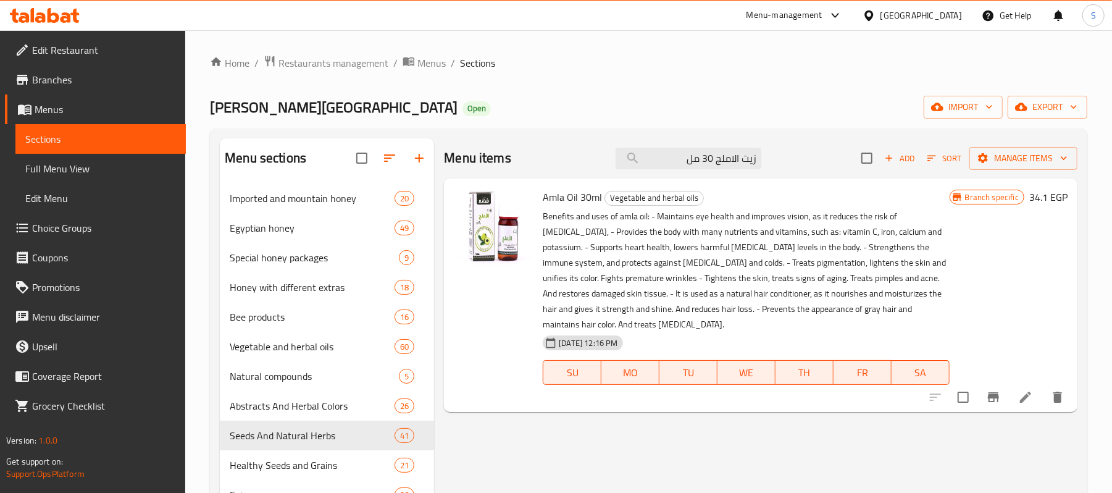
click at [705, 175] on div "Menu items زيت الاملج 30 مل Add Sort Manage items" at bounding box center [761, 158] width 634 height 40
click at [713, 163] on input "زيت الاملج 30 مل" at bounding box center [689, 159] width 146 height 22
paste input "ذر العنب"
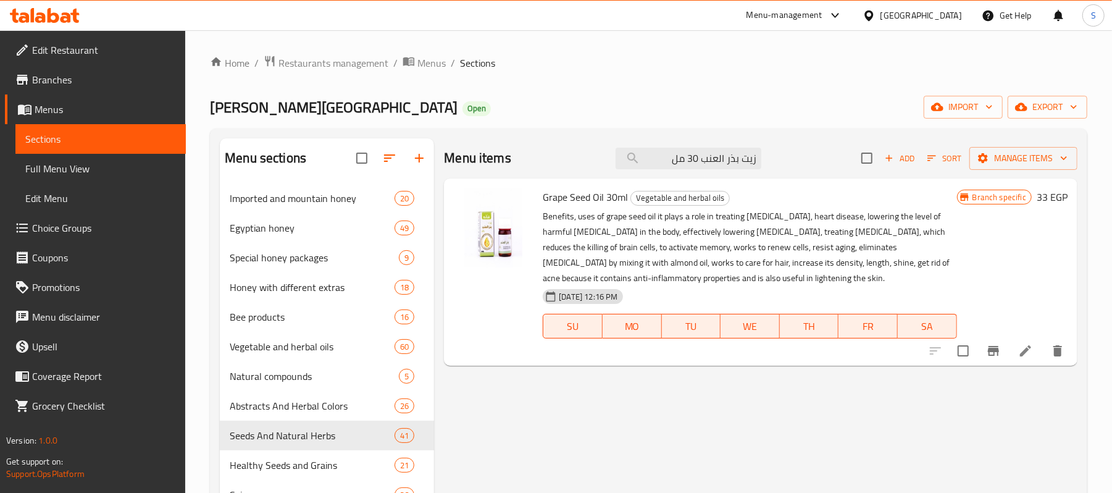
type input "زيت بذر العنب 30 مل"
click at [994, 359] on button "Branch-specific-item" at bounding box center [994, 351] width 30 height 30
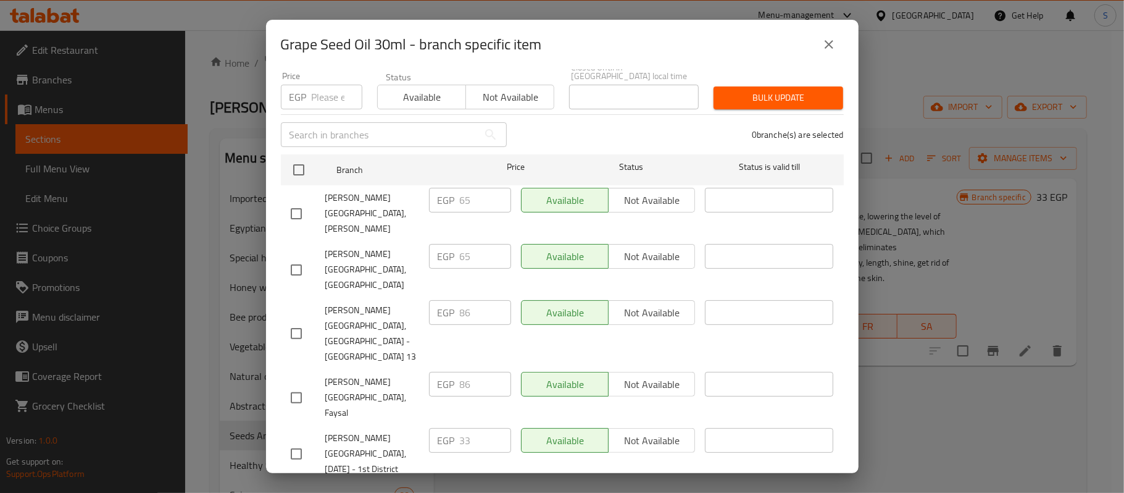
scroll to position [411, 0]
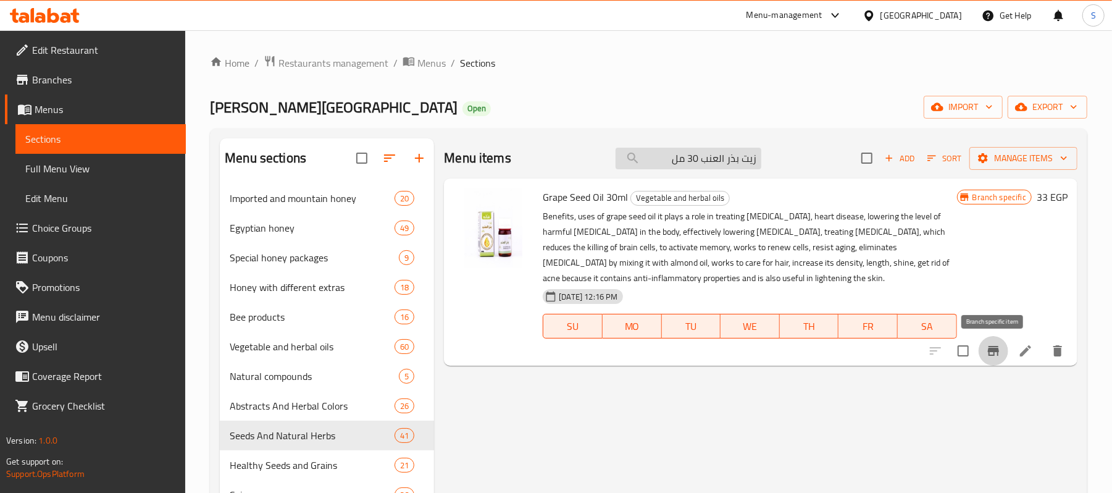
click at [680, 168] on input "زيت بذر العنب 30 مل" at bounding box center [689, 159] width 146 height 22
paste input "لجينسينج"
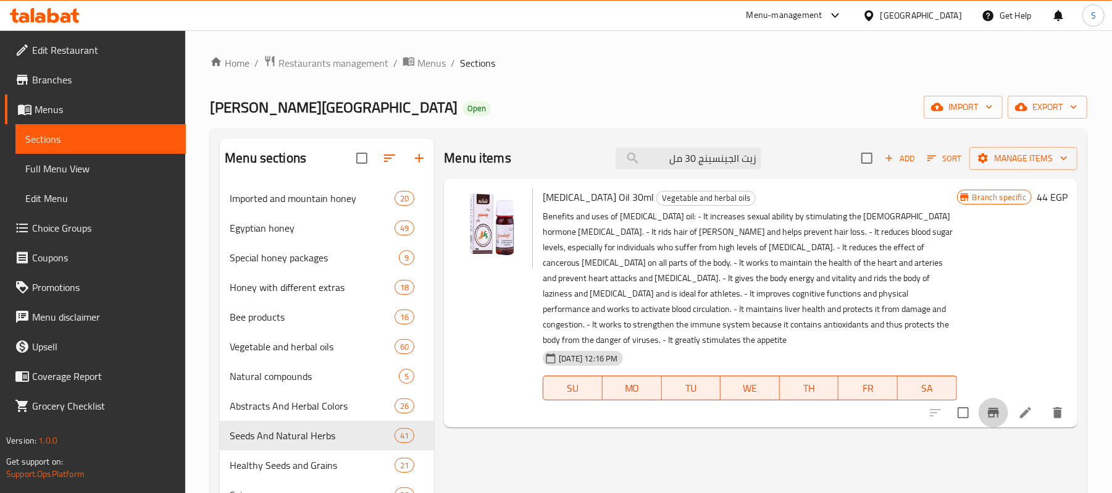
click at [992, 408] on icon "Branch-specific-item" at bounding box center [993, 413] width 11 height 10
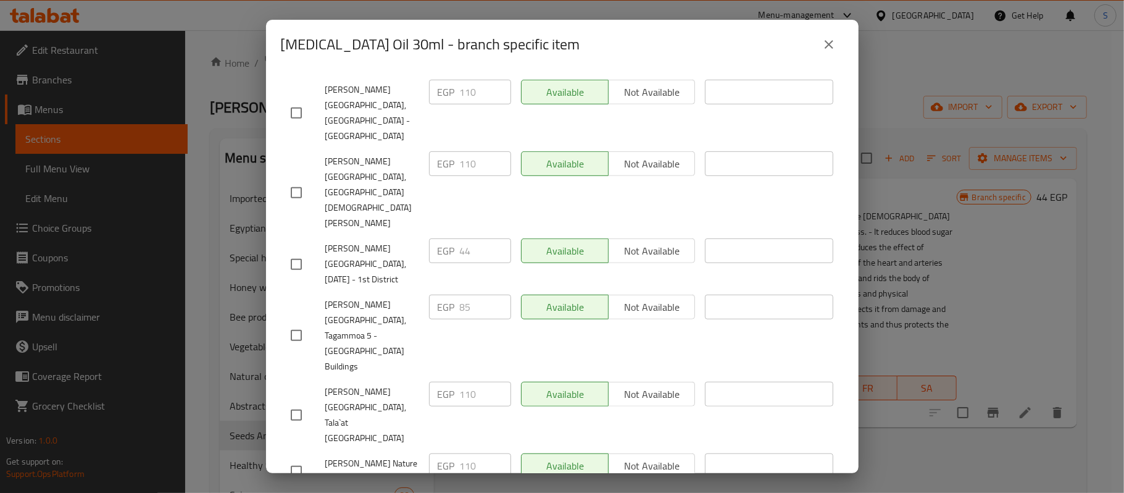
scroll to position [585, 0]
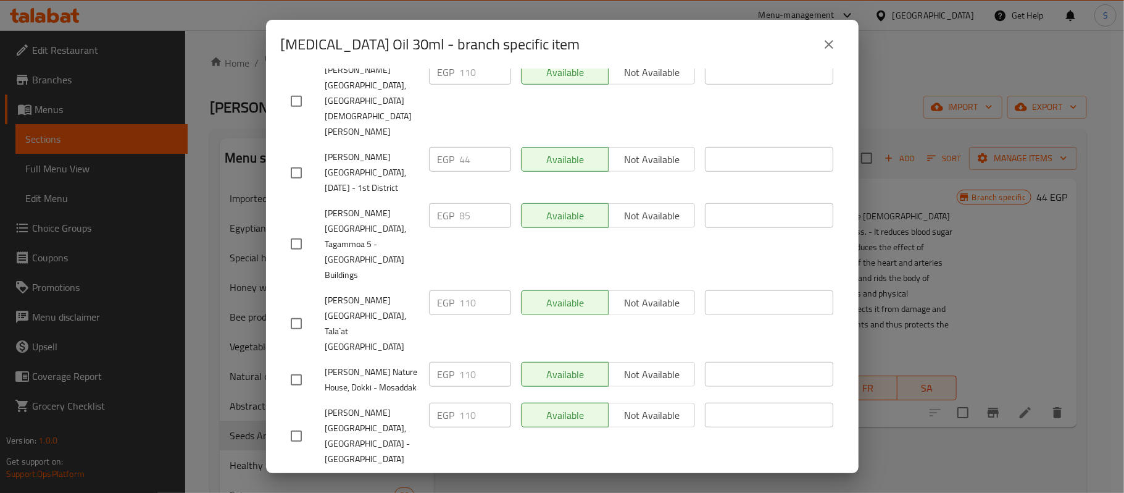
click at [830, 48] on icon "close" at bounding box center [829, 44] width 15 height 15
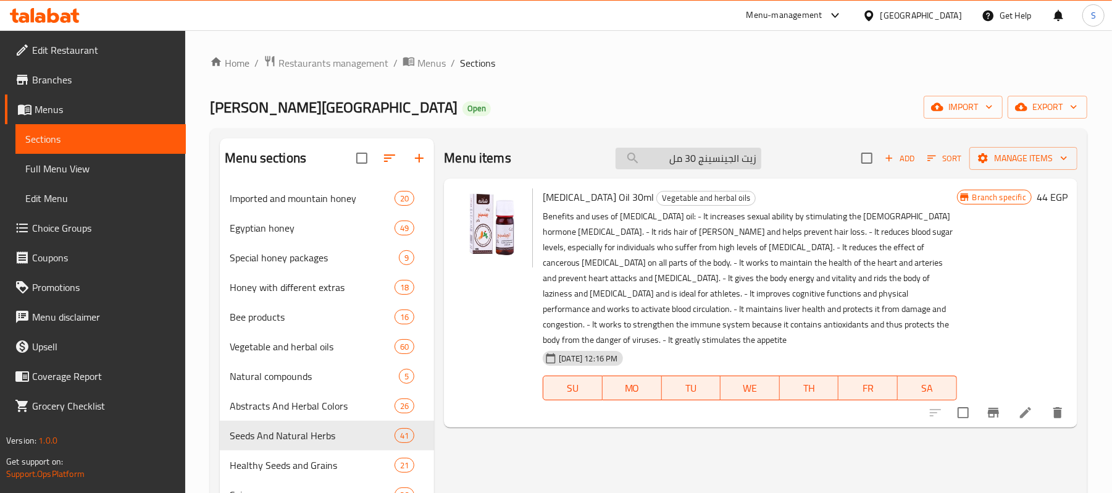
click at [710, 169] on input "زيت الجينسينج 30 مل" at bounding box center [689, 159] width 146 height 22
paste input "رجان"
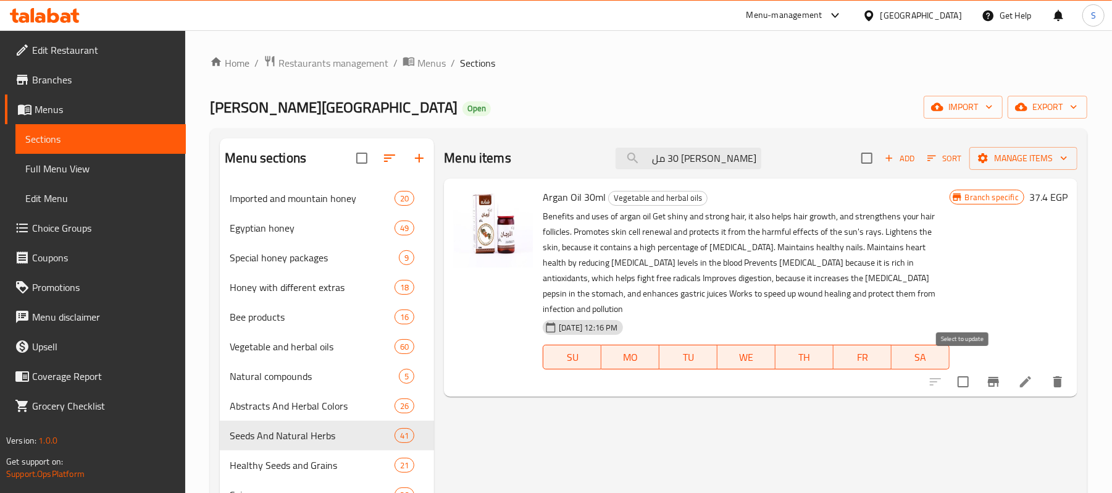
type input "[PERSON_NAME] 30 مل"
click at [991, 377] on icon "Branch-specific-item" at bounding box center [993, 382] width 11 height 10
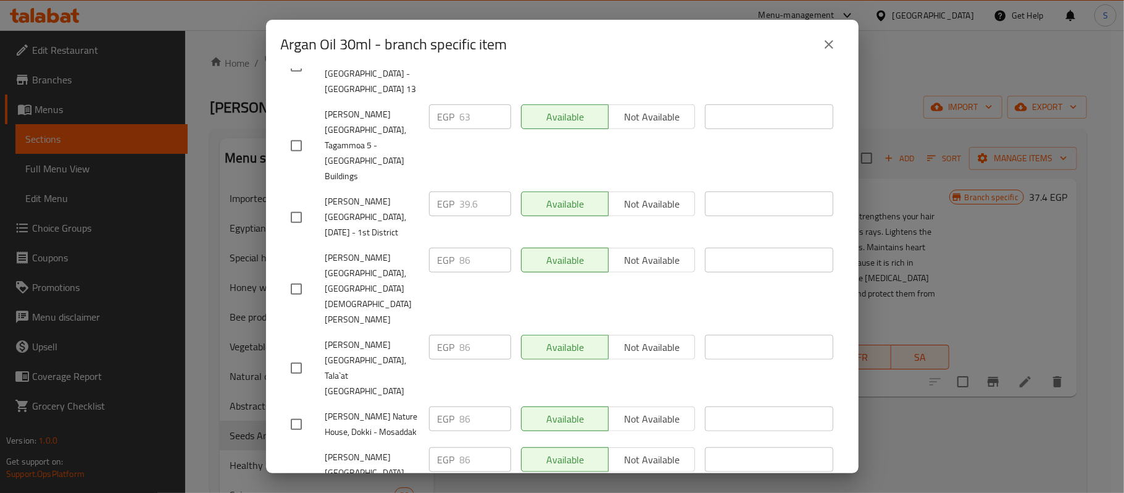
scroll to position [554, 0]
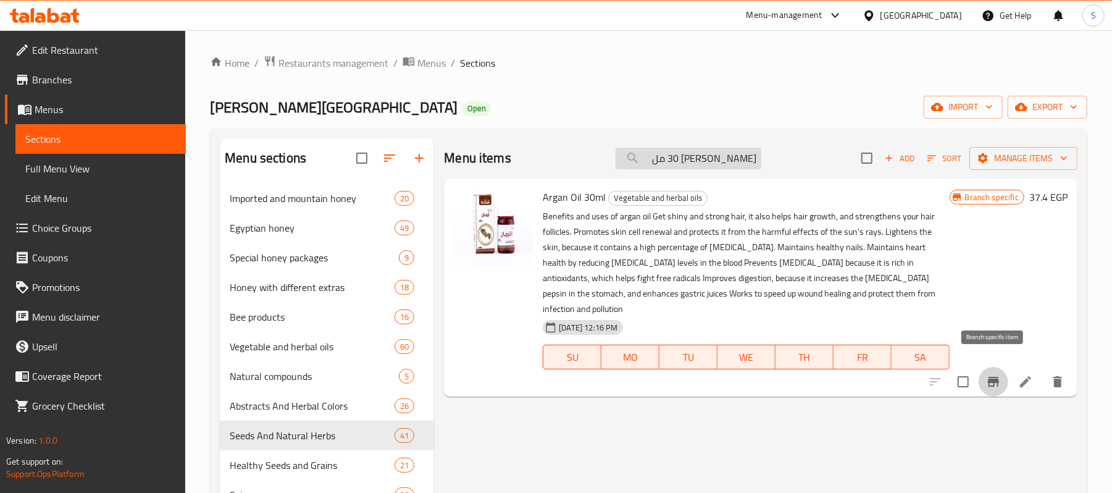
click at [715, 164] on input "[PERSON_NAME] 30 مل" at bounding box center [689, 159] width 146 height 22
paste input "هن النعام 30"
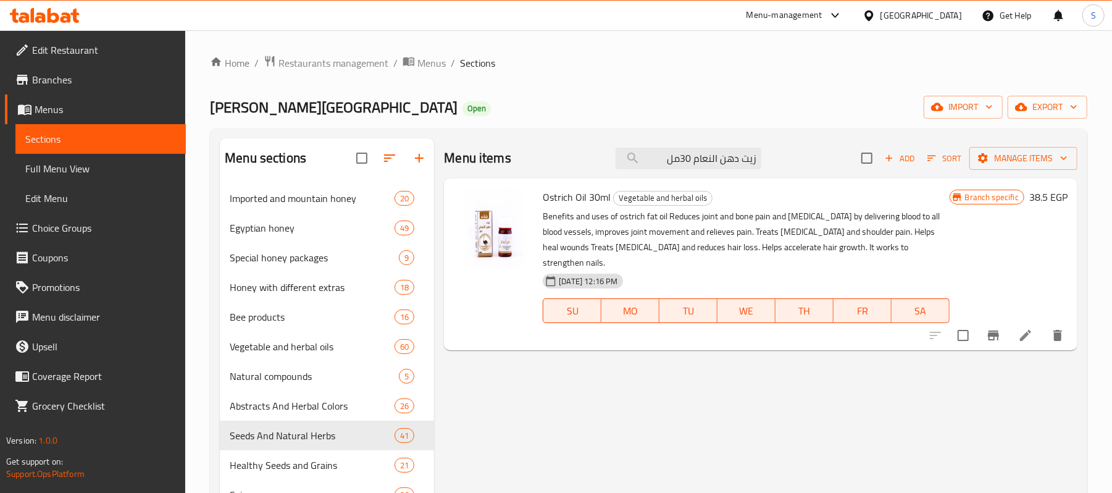
click at [994, 330] on icon "Branch-specific-item" at bounding box center [993, 335] width 11 height 10
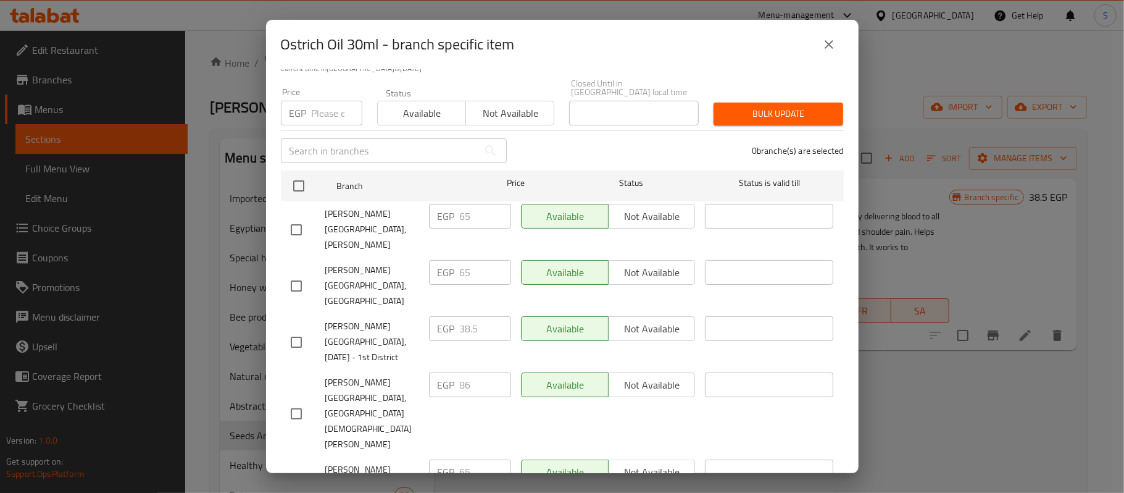
scroll to position [247, 0]
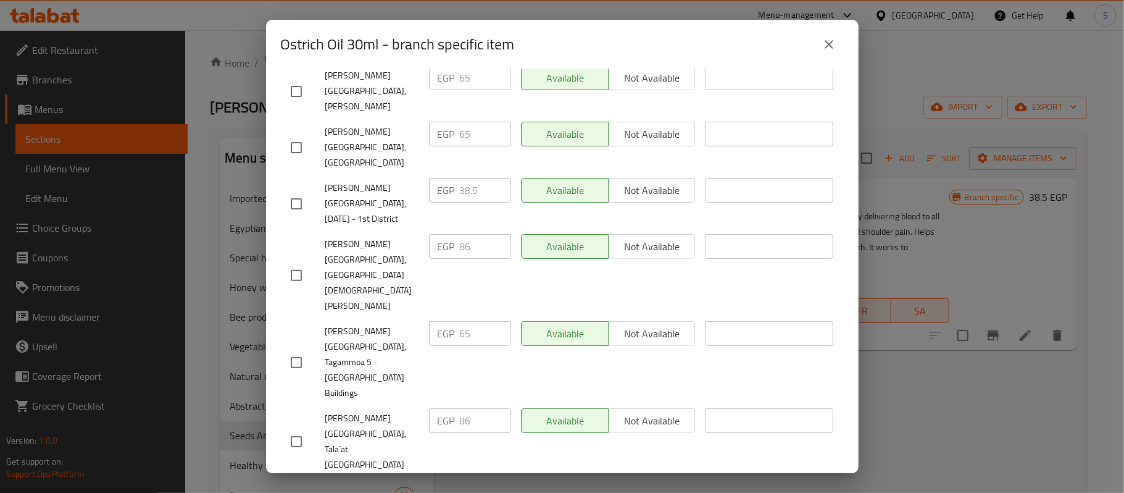
click at [826, 40] on icon "close" at bounding box center [829, 44] width 9 height 9
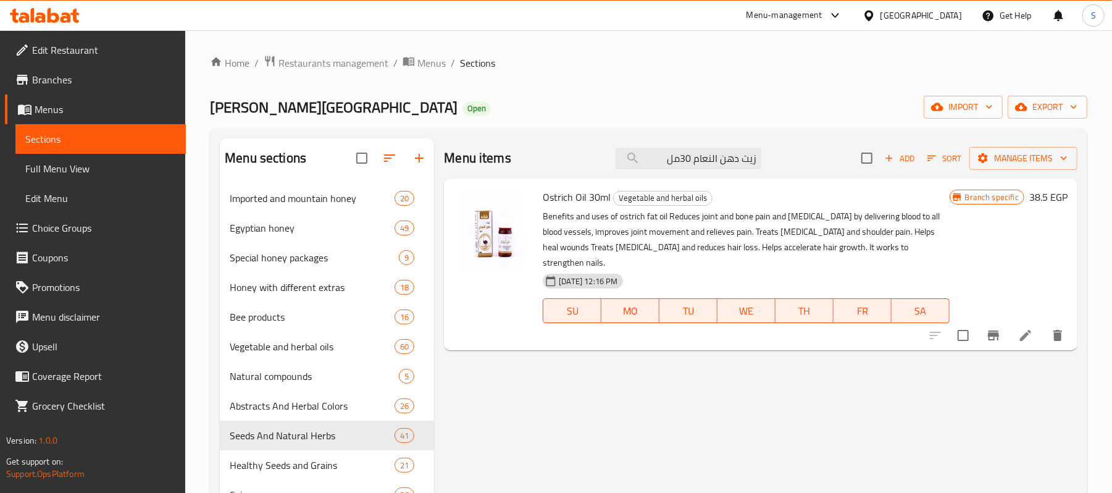
click at [705, 186] on div "Ostrich Oil 30ml Vegetable and herbal oils Benefits and uses of ostrich fat oil…" at bounding box center [746, 264] width 416 height 162
click at [707, 161] on input "زيت دهن النعام 30مل" at bounding box center [689, 159] width 146 height 22
paste input "لنيم 30"
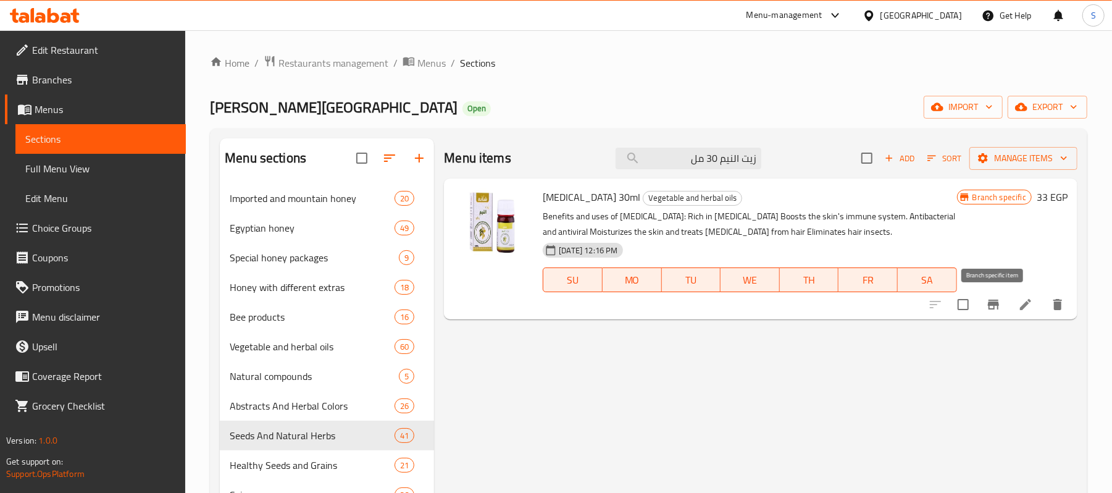
click at [999, 306] on icon "Branch-specific-item" at bounding box center [993, 304] width 15 height 15
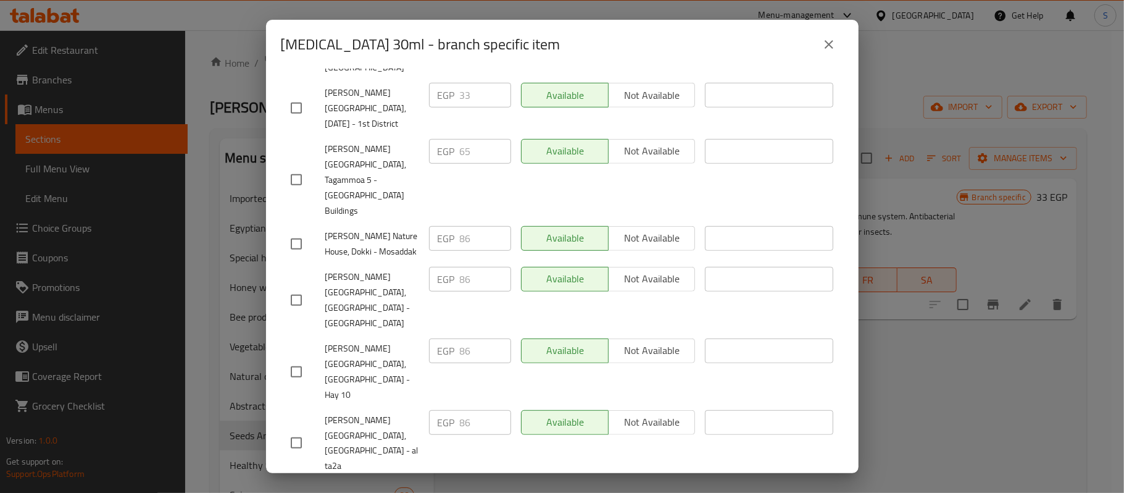
scroll to position [500, 0]
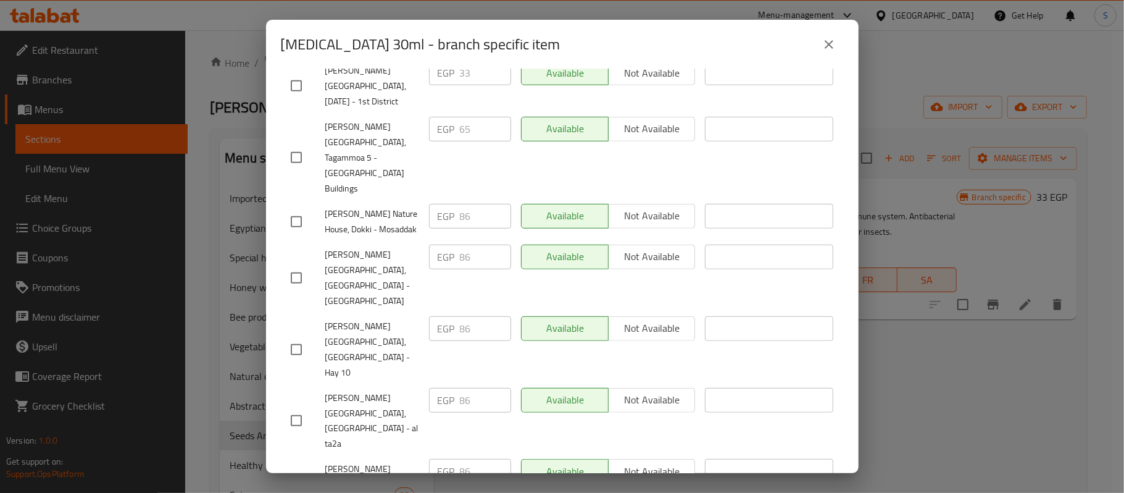
click at [829, 44] on icon "close" at bounding box center [829, 44] width 9 height 9
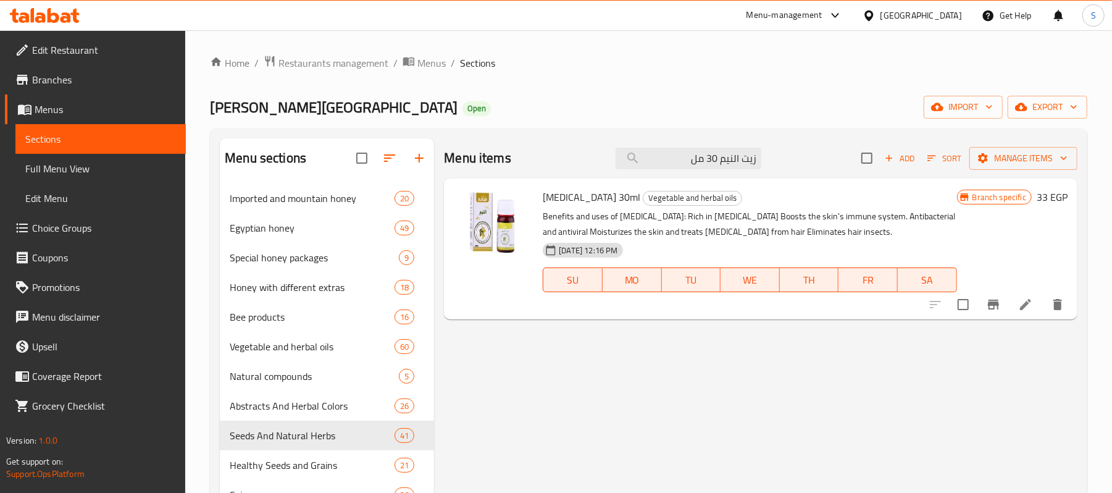
click at [721, 176] on div "Menu items زيت النيم 30 مل Add Sort Manage items" at bounding box center [761, 158] width 634 height 40
click at [727, 156] on input "زيت النيم 30 مل" at bounding box center [689, 159] width 146 height 22
paste input "كبد الحوت30"
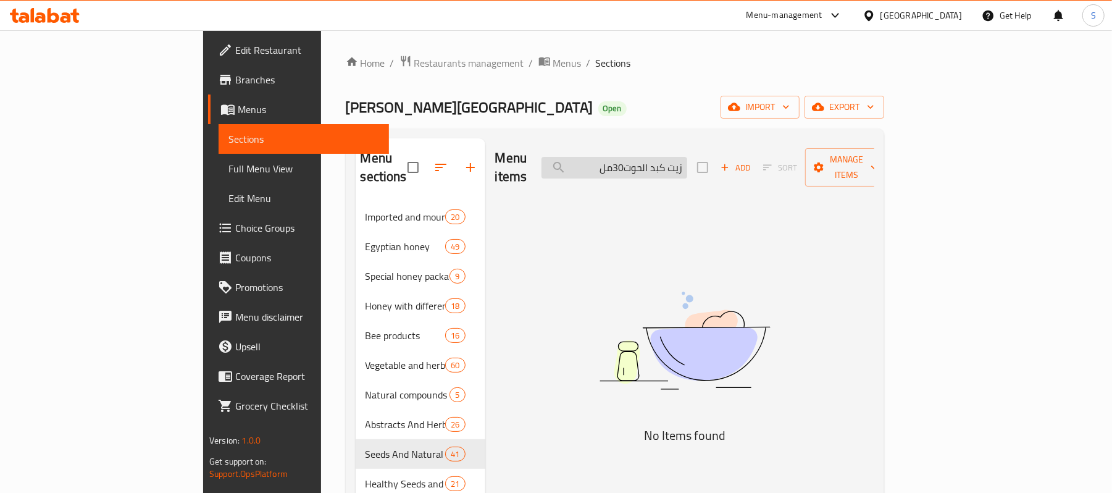
click at [687, 158] on input "زيت كبد الحوت30مل" at bounding box center [615, 168] width 146 height 22
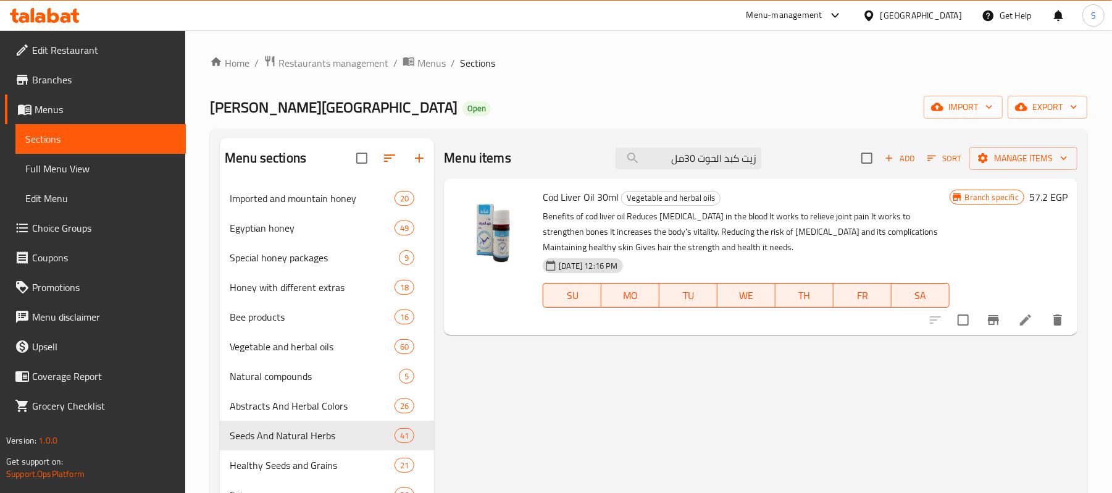
type input "زيت كبد الحوت 30مل"
click at [989, 325] on icon "Branch-specific-item" at bounding box center [993, 320] width 11 height 10
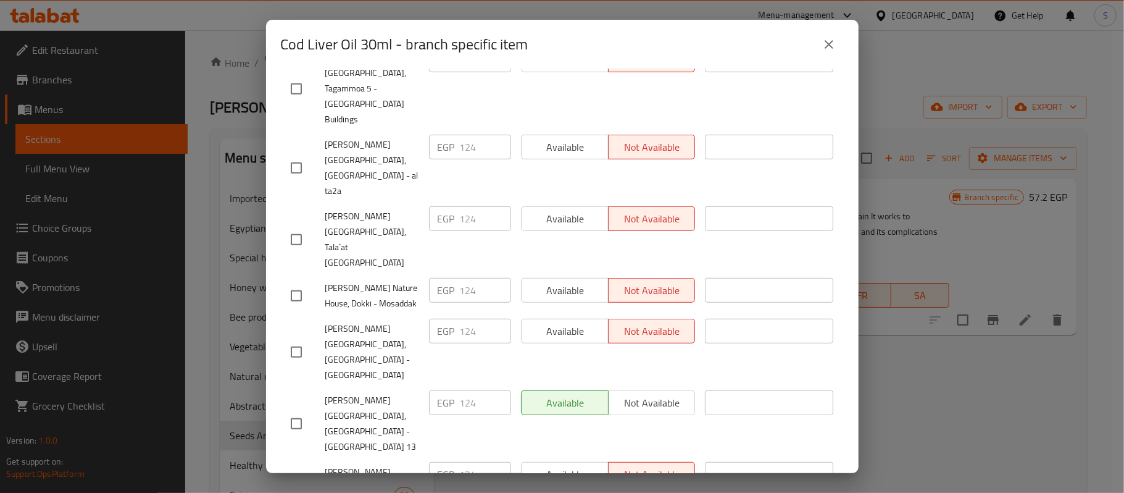
scroll to position [508, 0]
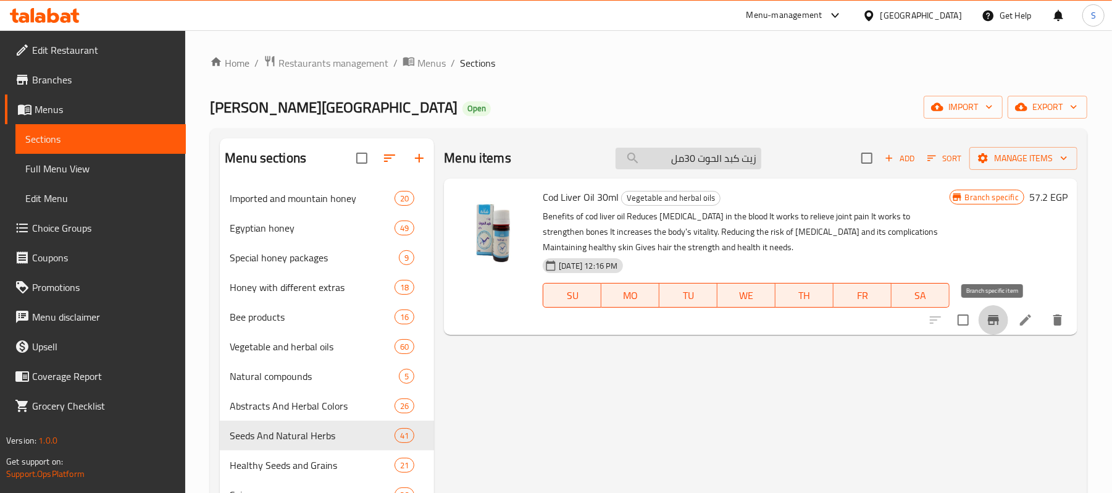
click at [718, 156] on input "زيت كبد الحوت 30مل" at bounding box center [689, 159] width 146 height 22
paste input "البرافين 10"
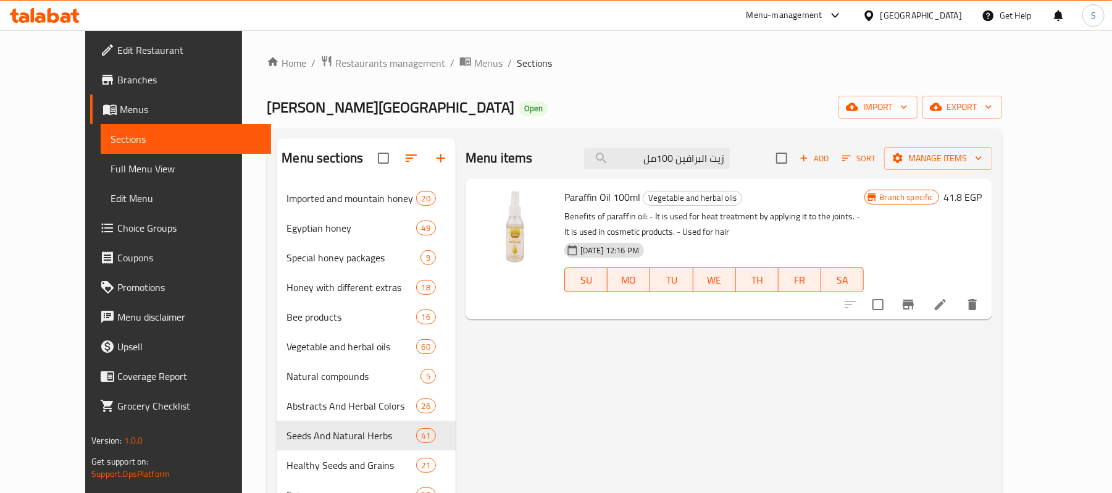
click at [914, 306] on icon "Branch-specific-item" at bounding box center [908, 304] width 11 height 10
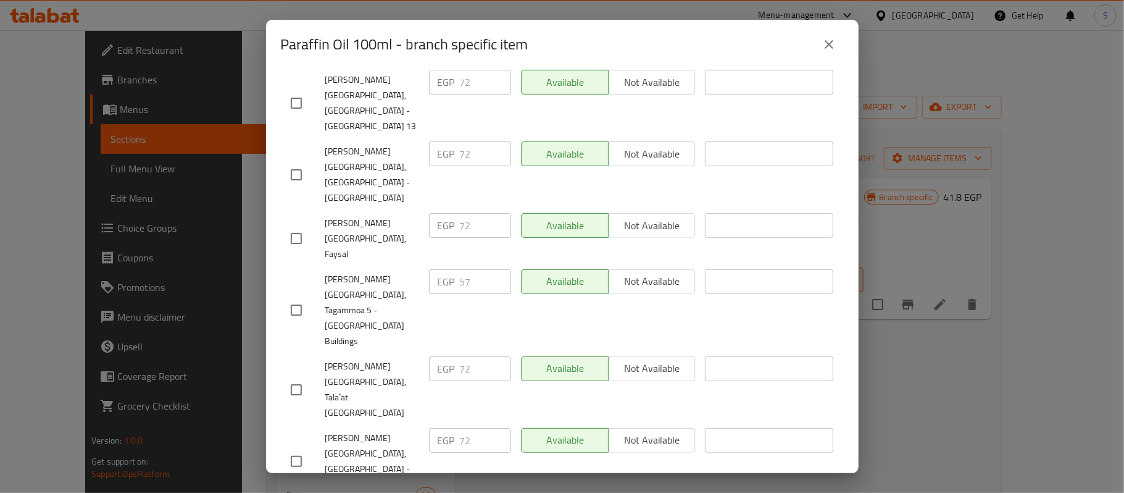
scroll to position [411, 0]
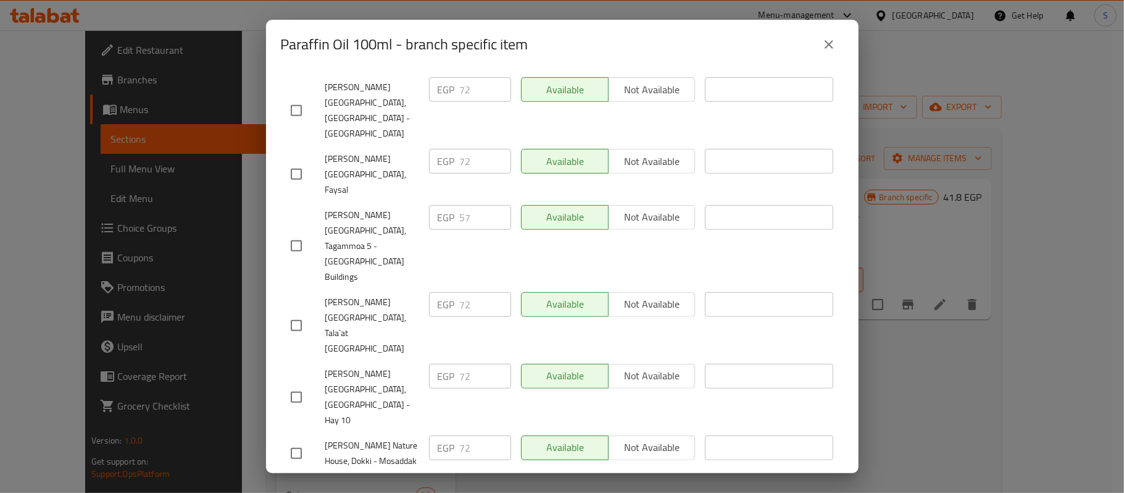
click at [815, 43] on button "close" at bounding box center [830, 45] width 30 height 30
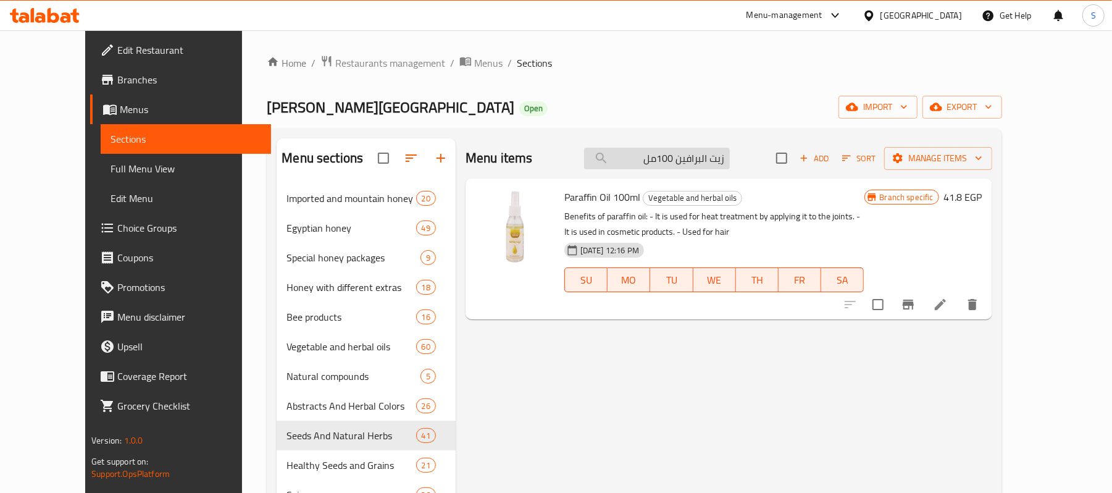
click at [697, 159] on input "زيت البرافين 100مل" at bounding box center [657, 159] width 146 height 22
paste input "رق سوس3"
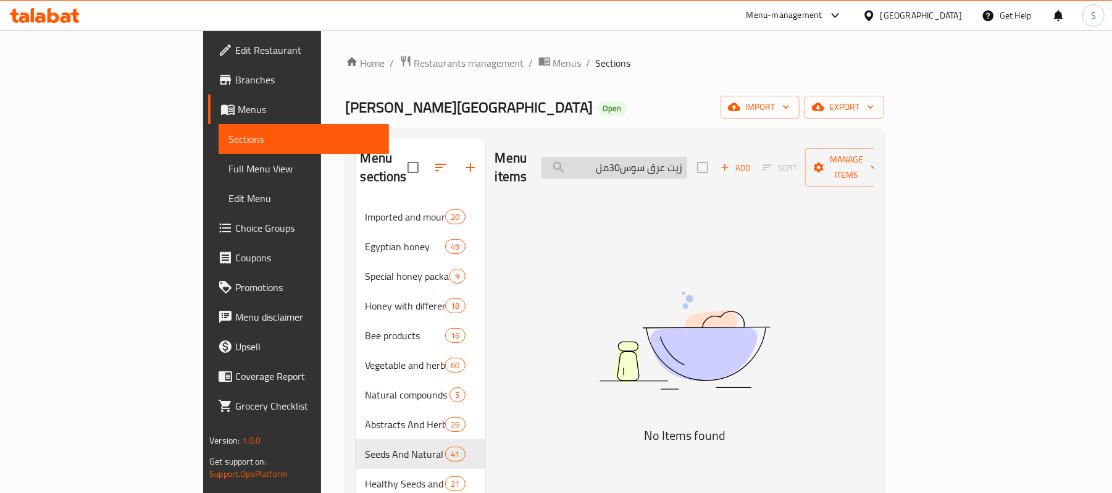
click at [687, 162] on input "زيت عرق سوس30مل" at bounding box center [615, 168] width 146 height 22
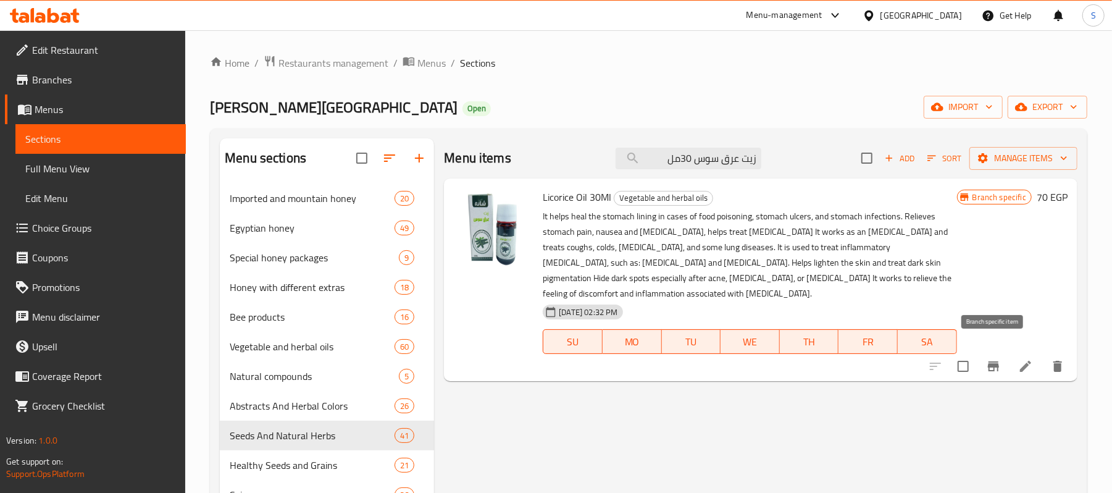
type input "زيت عرق سوس 30مل"
click at [994, 359] on icon "Branch-specific-item" at bounding box center [993, 366] width 15 height 15
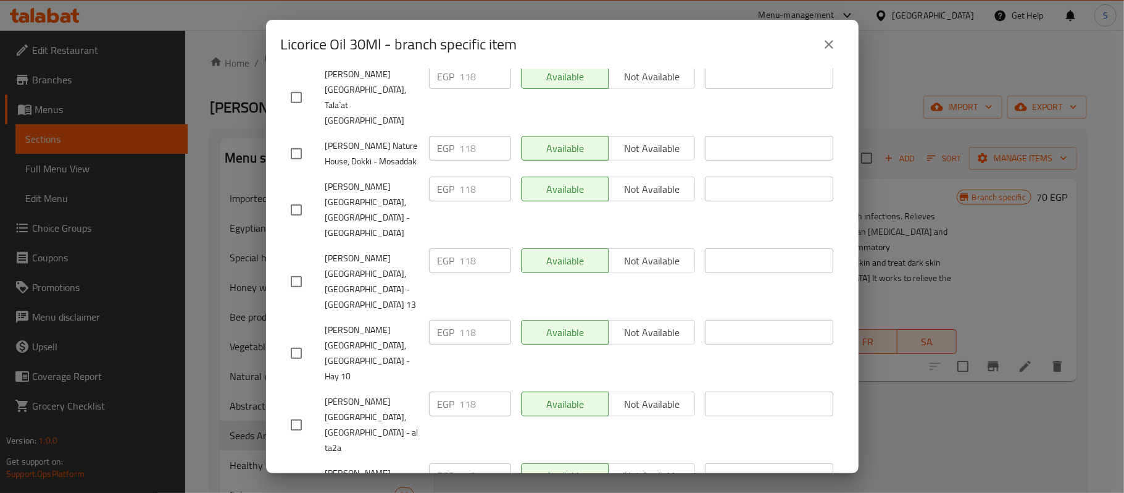
scroll to position [539, 0]
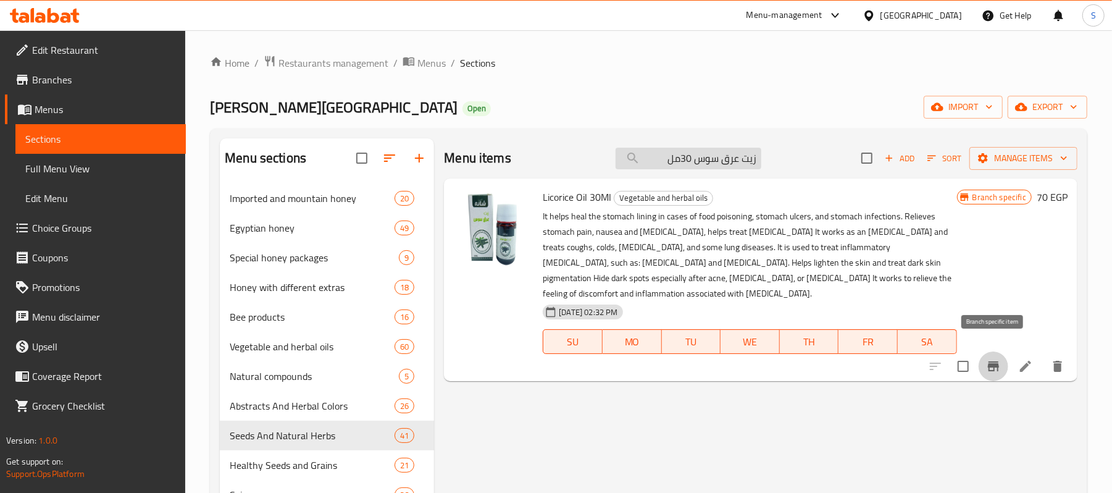
click at [700, 154] on input "زيت عرق سوس 30مل" at bounding box center [689, 159] width 146 height 22
paste input "ذريون(كالنديولا)"
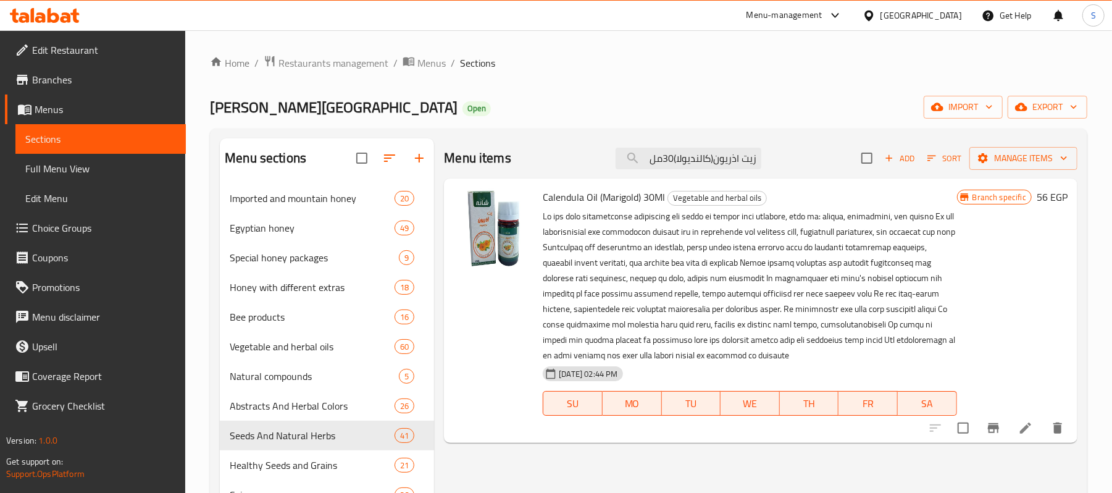
type input "زيت اذريون(كالنديولا)30مل"
click at [994, 426] on icon "Branch-specific-item" at bounding box center [993, 428] width 15 height 15
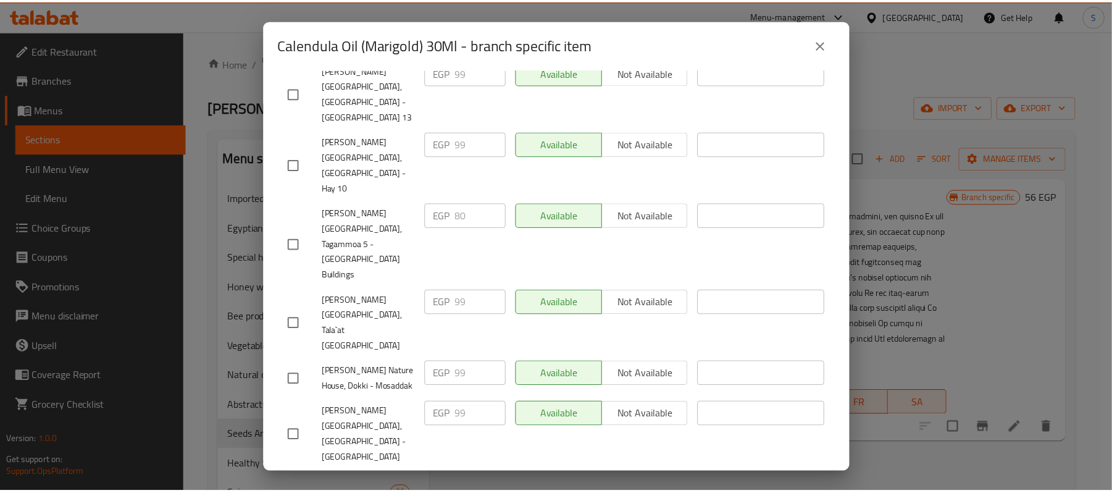
scroll to position [494, 0]
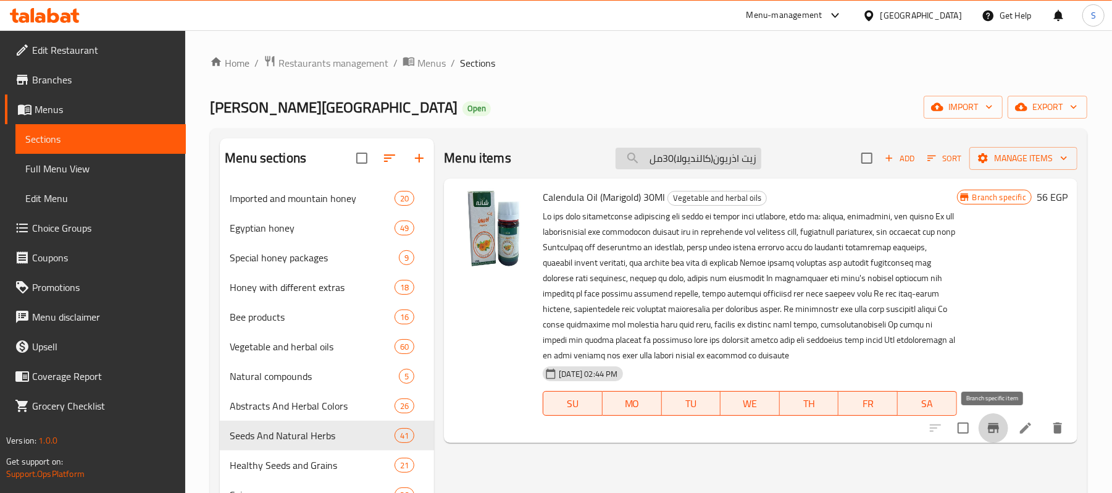
click at [680, 163] on input "زيت اذريون(كالنديولا)30مل" at bounding box center [689, 159] width 146 height 22
paste input "عشاب الجينسينج ( مطحون ) 5جم"
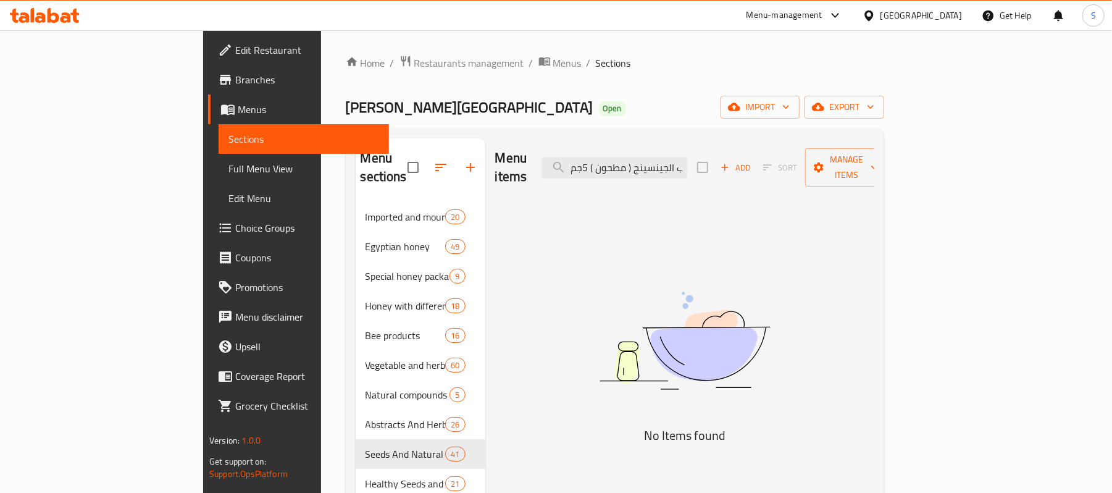
scroll to position [0, 1]
drag, startPoint x: 732, startPoint y: 161, endPoint x: 889, endPoint y: 154, distance: 157.6
click at [874, 154] on div "Menu items أعشاب الجينسينج ( مطحون ) 5جم Add Sort Manage items" at bounding box center [684, 167] width 379 height 59
click at [687, 166] on input "أعشاب الجينسينج ( مطحون ) 5جم" at bounding box center [615, 168] width 146 height 22
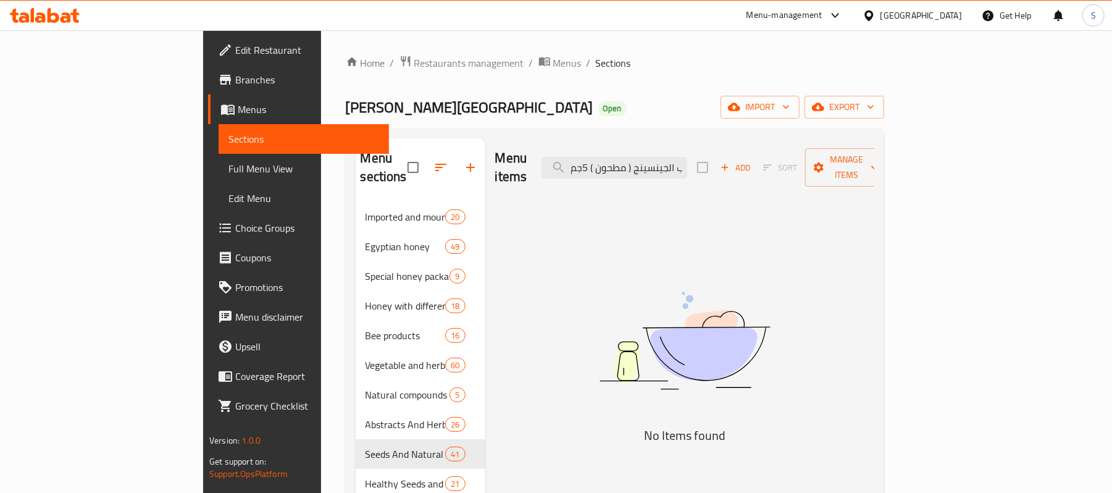
drag, startPoint x: 683, startPoint y: 161, endPoint x: 581, endPoint y: 154, distance: 102.2
click at [581, 154] on div "Menu items أعشاب الجينسينج ( مطحون ) 5جم Add Sort Manage items" at bounding box center [684, 167] width 379 height 59
click at [674, 162] on input "أعشاب الجينسينج ( مطحون ) 5جم" at bounding box center [615, 168] width 146 height 22
drag, startPoint x: 669, startPoint y: 162, endPoint x: 697, endPoint y: 162, distance: 27.8
click at [687, 162] on input "أعشاب الجينسينج ( مطحون ) 5جم" at bounding box center [615, 168] width 146 height 22
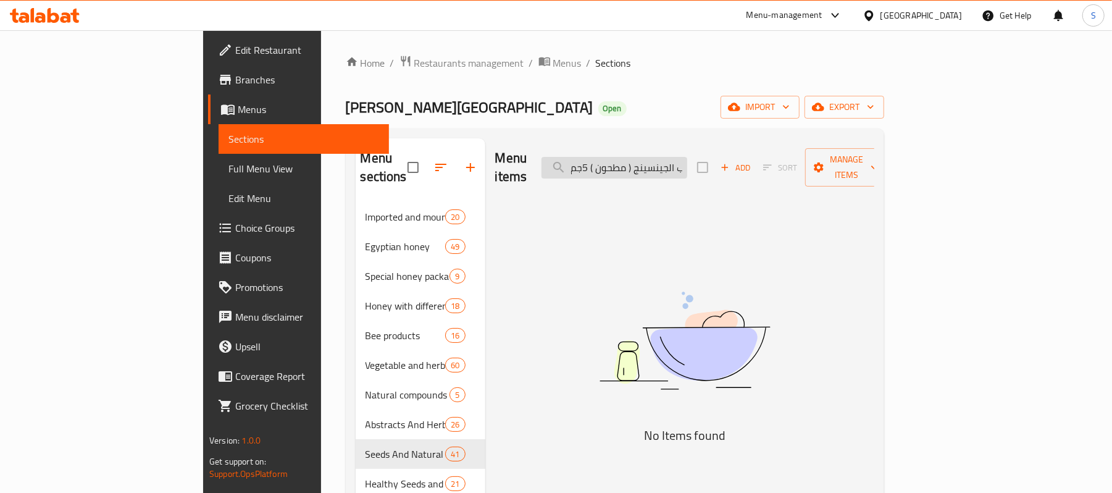
click at [658, 157] on input "أعشاب الجينسينج ( مطحون ) 5جم" at bounding box center [615, 168] width 146 height 22
click at [671, 161] on input "أعشاب الجينسينج ( مطحون ) 5 جم" at bounding box center [615, 168] width 146 height 22
paste input "مطحون"
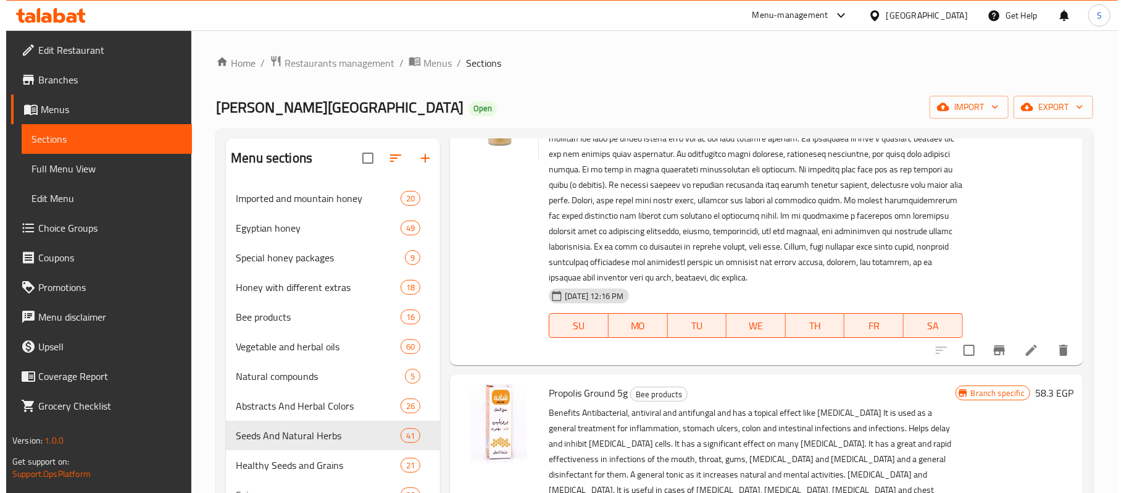
scroll to position [576, 0]
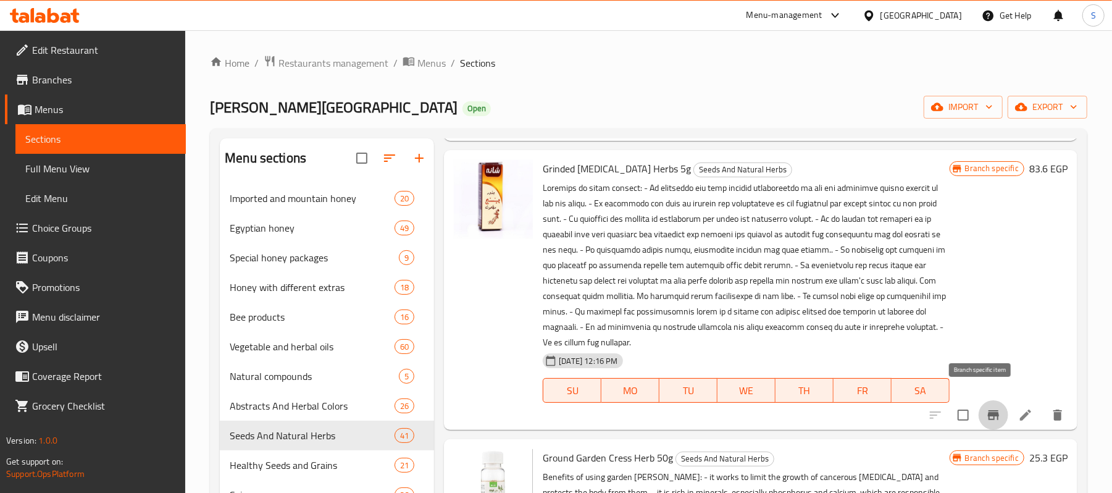
click at [988, 404] on button "Branch-specific-item" at bounding box center [994, 415] width 30 height 30
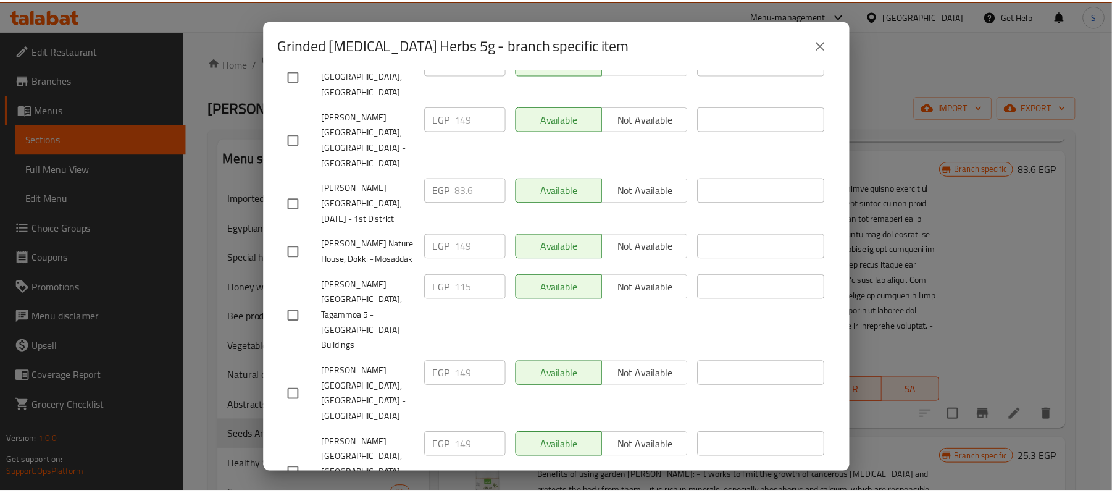
scroll to position [616, 0]
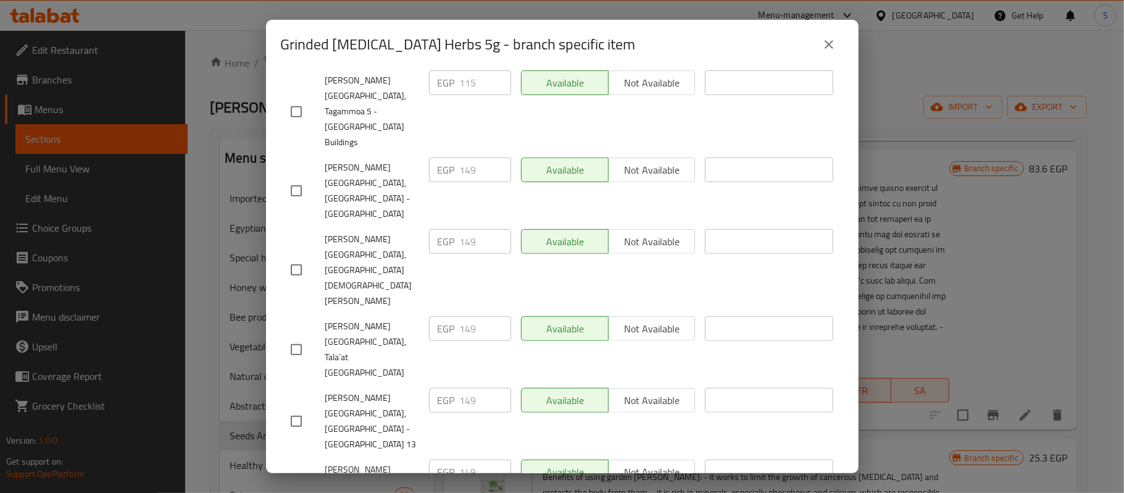
click at [837, 51] on button "close" at bounding box center [830, 45] width 30 height 30
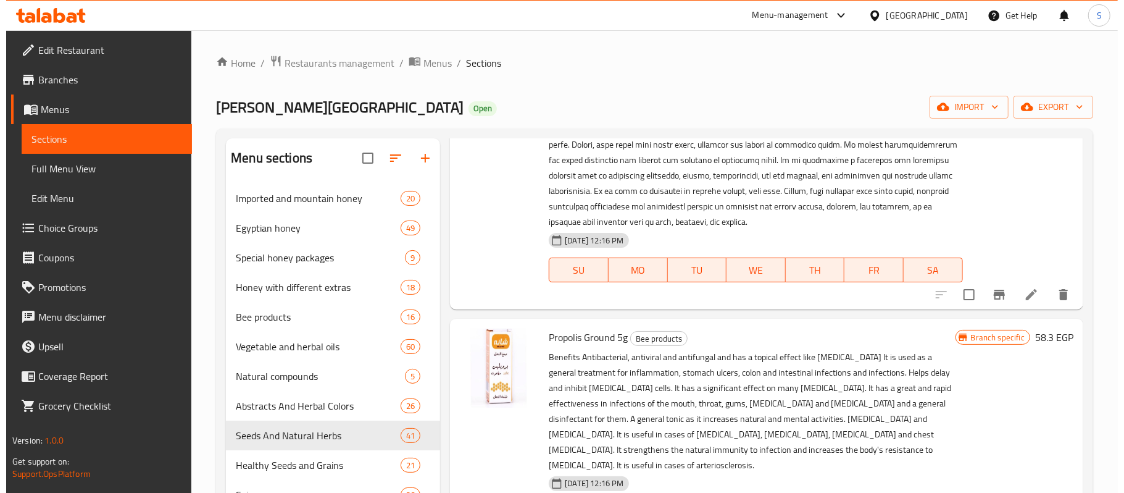
scroll to position [0, 0]
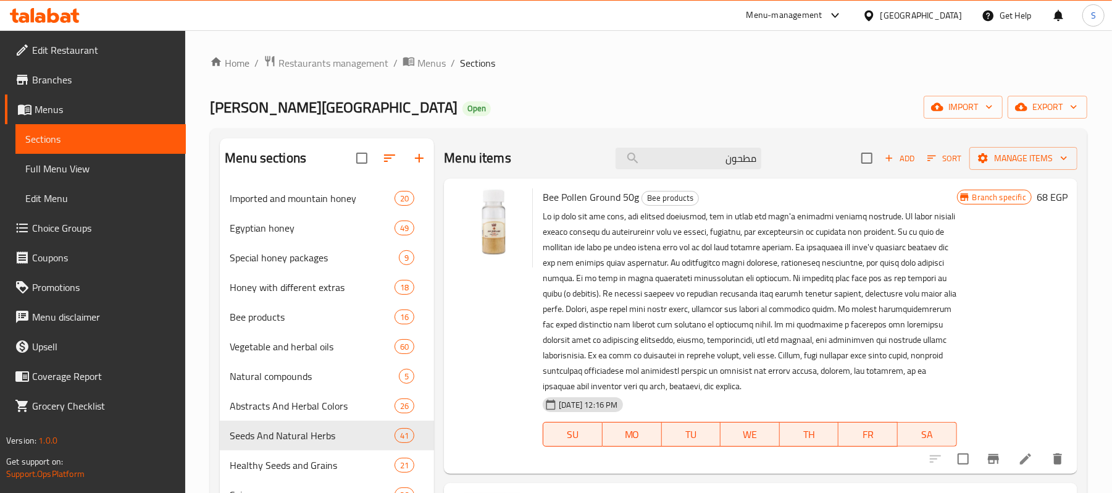
click at [680, 147] on div "Menu items مطحون Add Sort Manage items" at bounding box center [761, 158] width 634 height 40
click at [683, 157] on input "مطحون" at bounding box center [689, 159] width 146 height 22
click at [683, 158] on input "مطحون" at bounding box center [689, 159] width 146 height 22
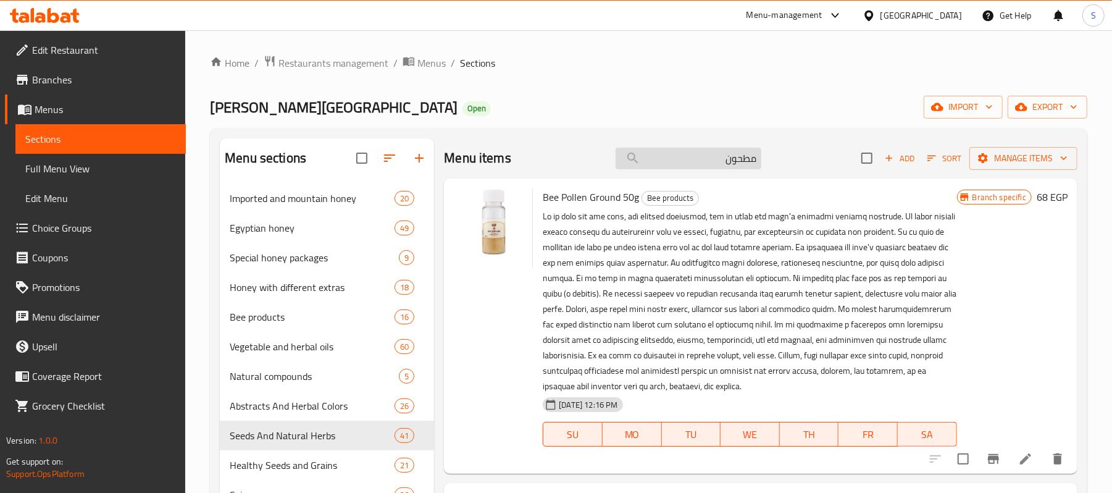
paste input "عشب رجل الاسد 35 جم"
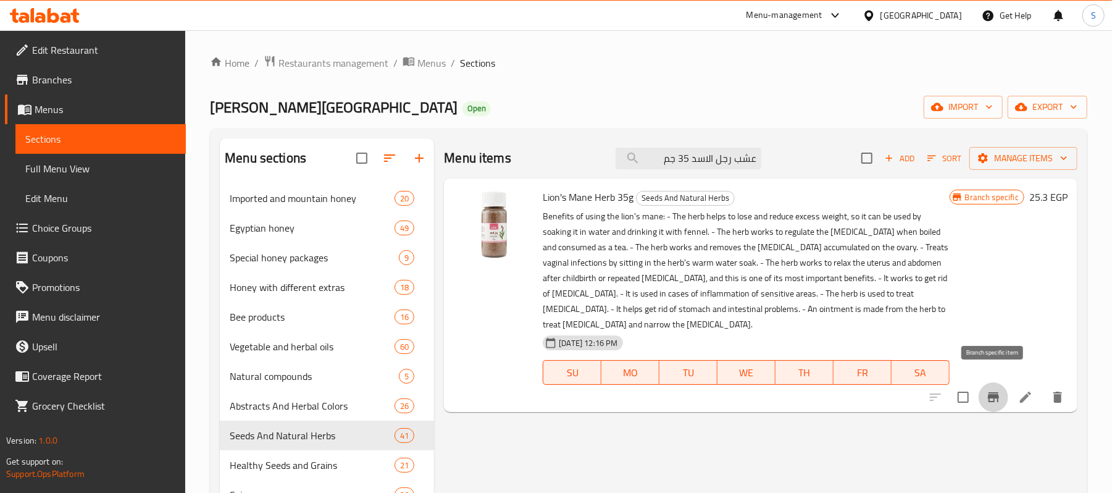
click at [989, 390] on icon "Branch-specific-item" at bounding box center [993, 397] width 15 height 15
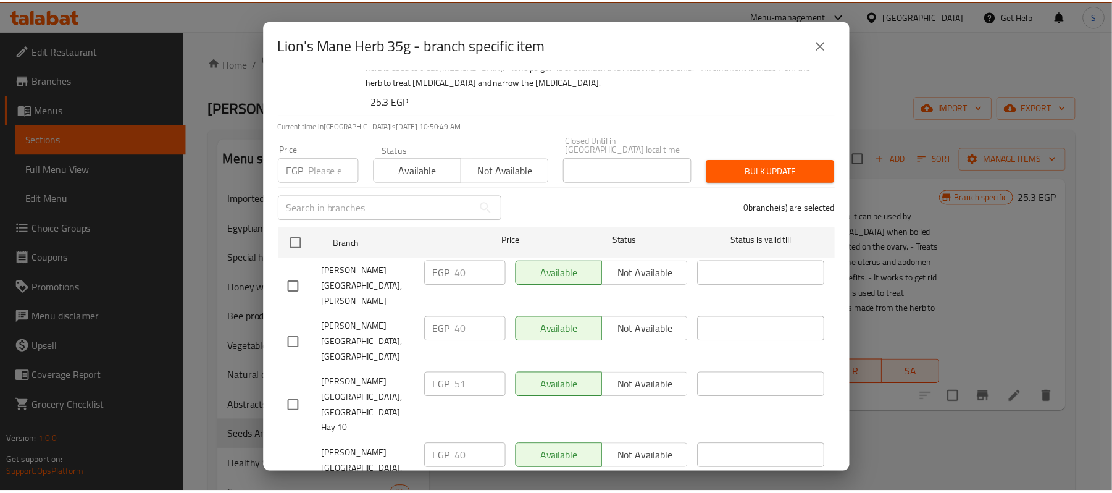
scroll to position [494, 0]
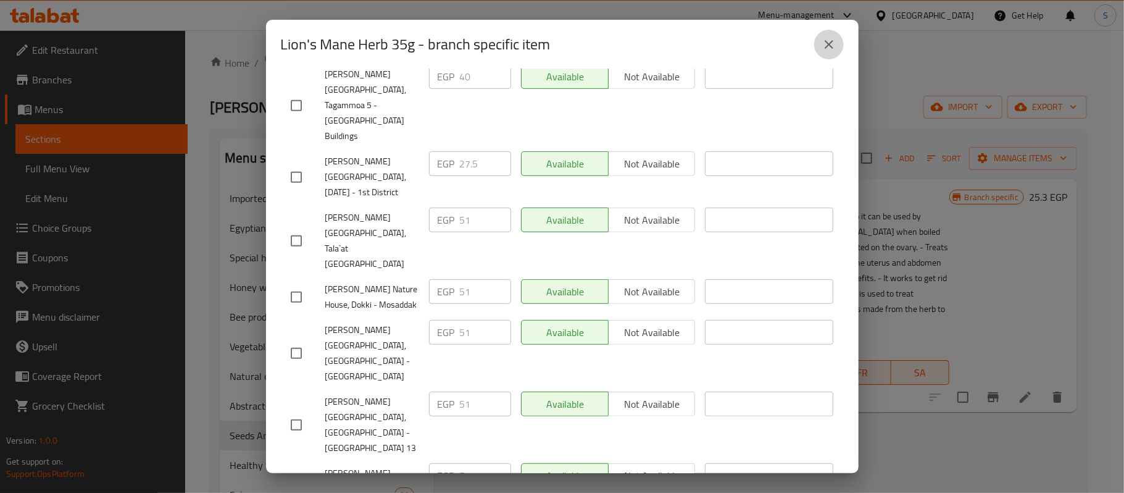
click at [840, 49] on button "close" at bounding box center [830, 45] width 30 height 30
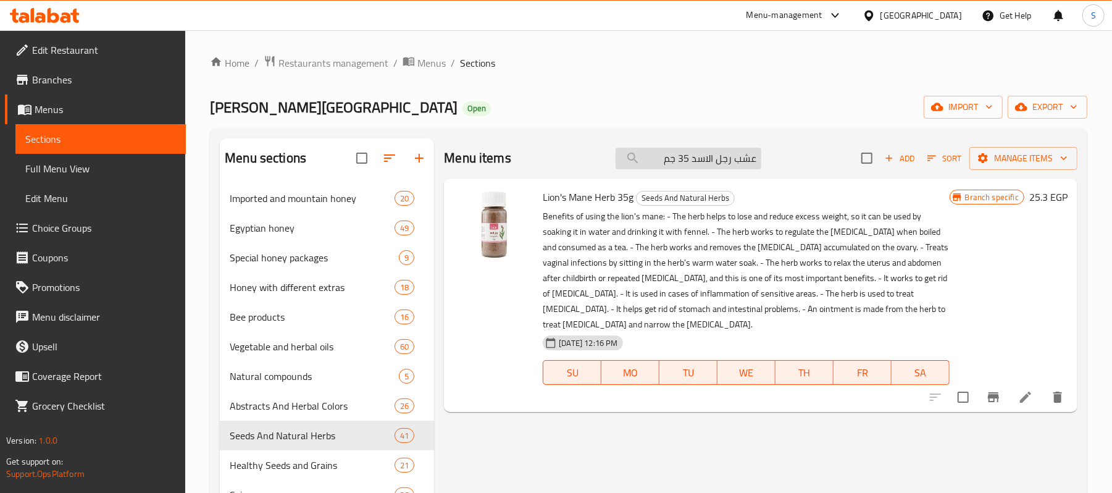
click at [714, 159] on input "عشب رجل الاسد 35 جم" at bounding box center [689, 159] width 146 height 22
paste input "لقسط الهندى 50"
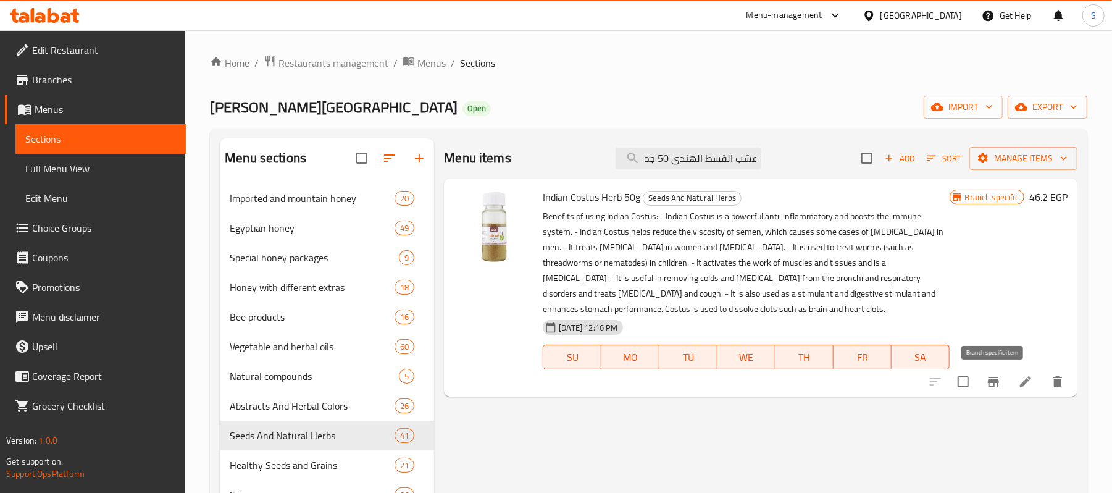
click at [997, 385] on icon "Branch-specific-item" at bounding box center [993, 381] width 15 height 15
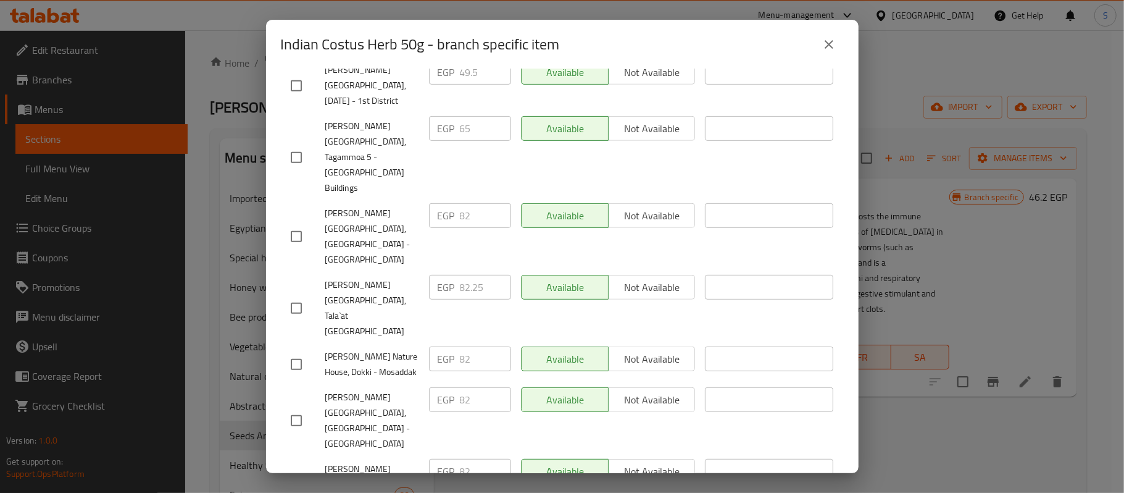
scroll to position [554, 0]
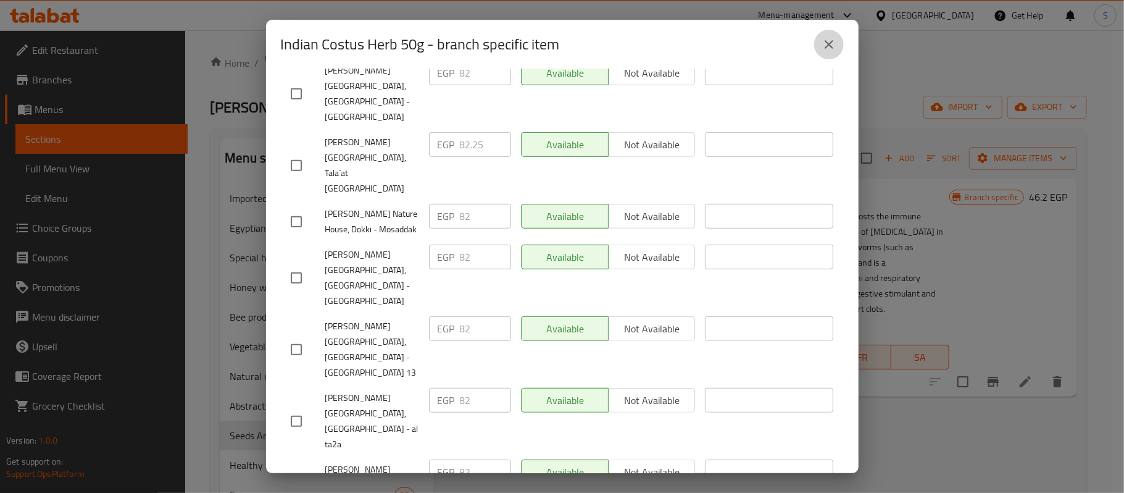
click at [823, 40] on icon "close" at bounding box center [829, 44] width 15 height 15
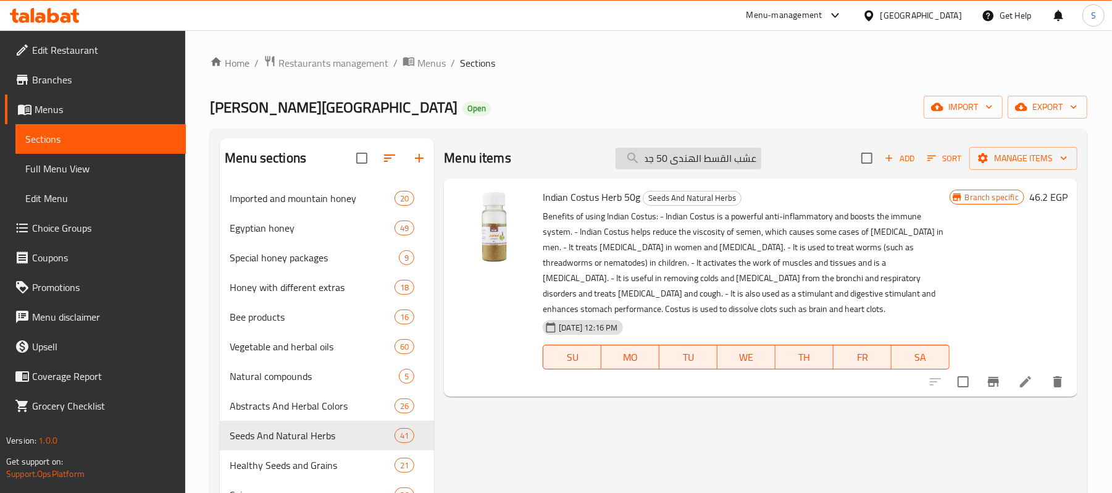
click at [690, 164] on input "عشب القسط الهندى 50 جم" at bounding box center [689, 159] width 146 height 22
paste input "[DEMOGRAPHIC_DATA][PERSON_NAME]"
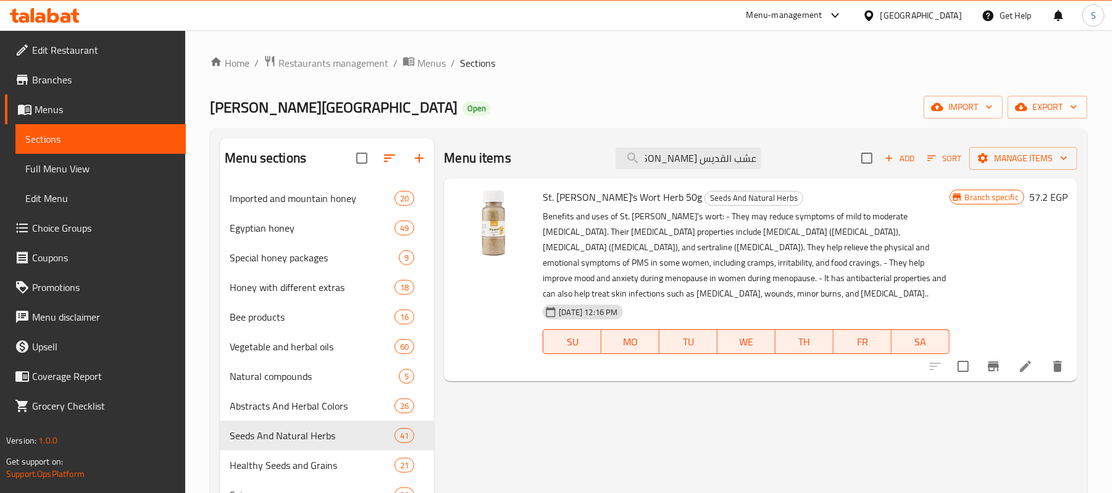
click at [993, 375] on button "Branch-specific-item" at bounding box center [994, 366] width 30 height 30
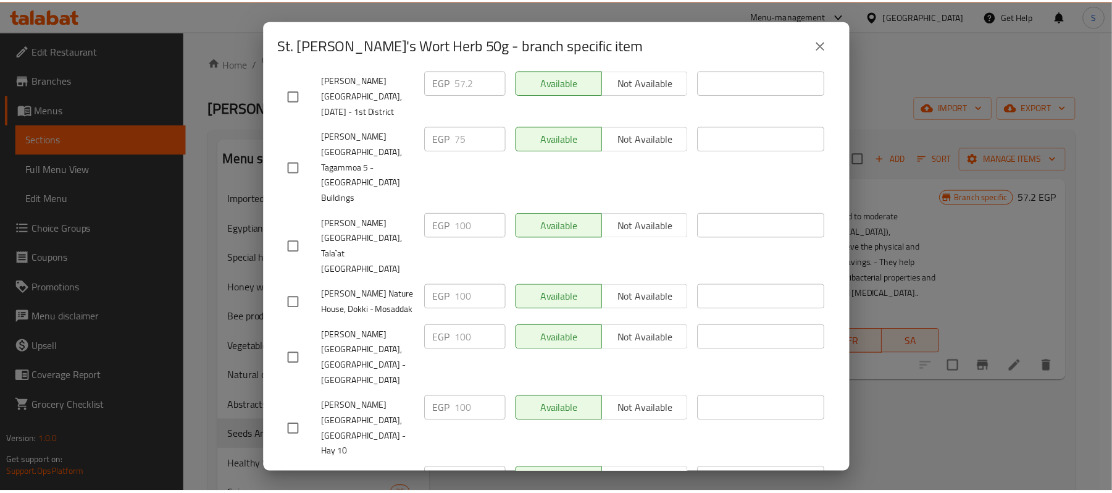
scroll to position [539, 0]
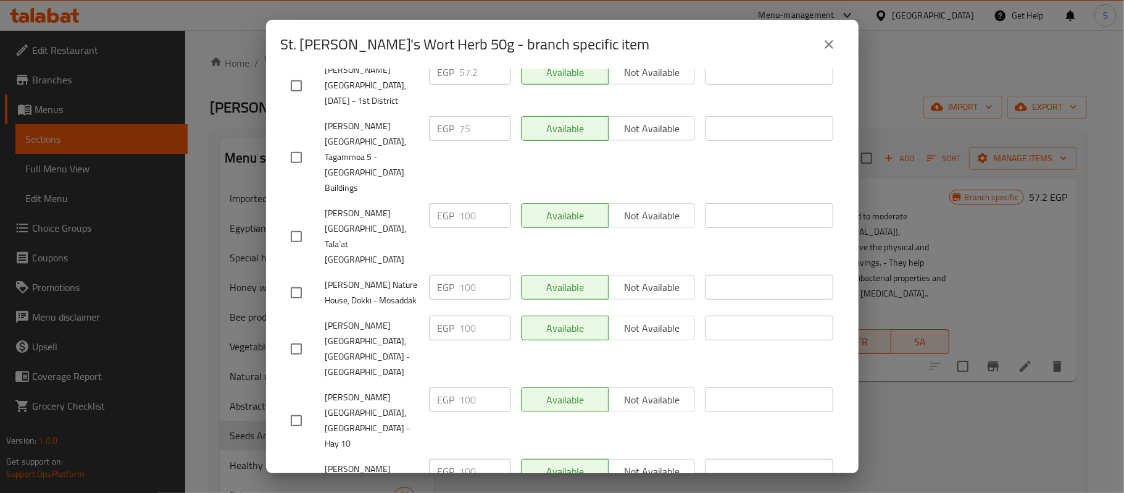
click at [836, 40] on button "close" at bounding box center [830, 45] width 30 height 30
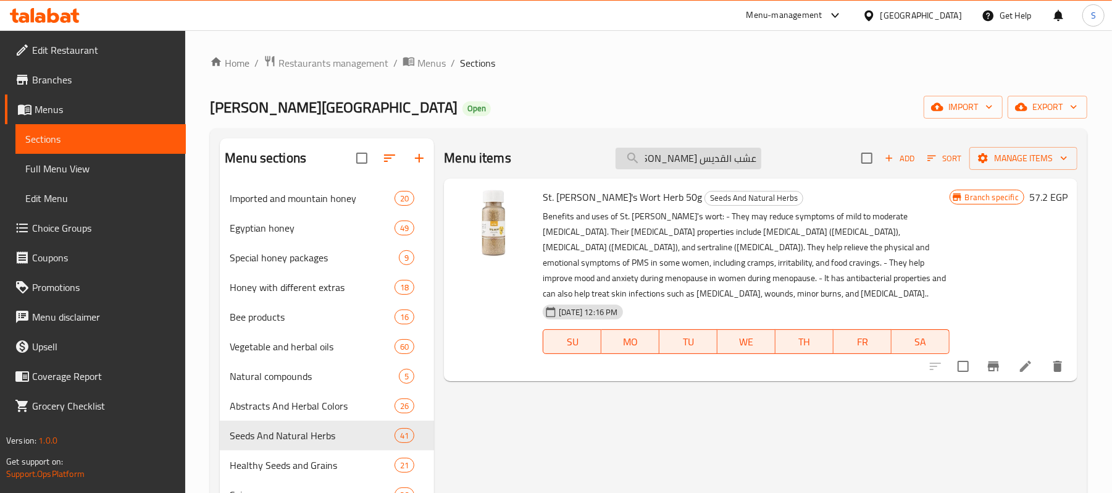
click at [718, 159] on input "عشب القديس [PERSON_NAME] 50 جم" at bounding box center [689, 159] width 146 height 22
paste input "لع النخل"
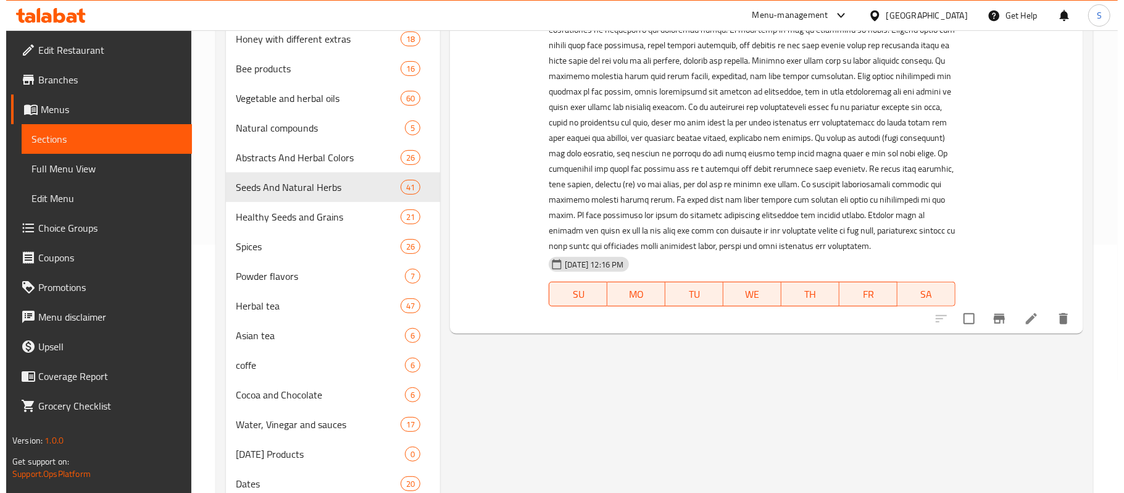
scroll to position [247, 0]
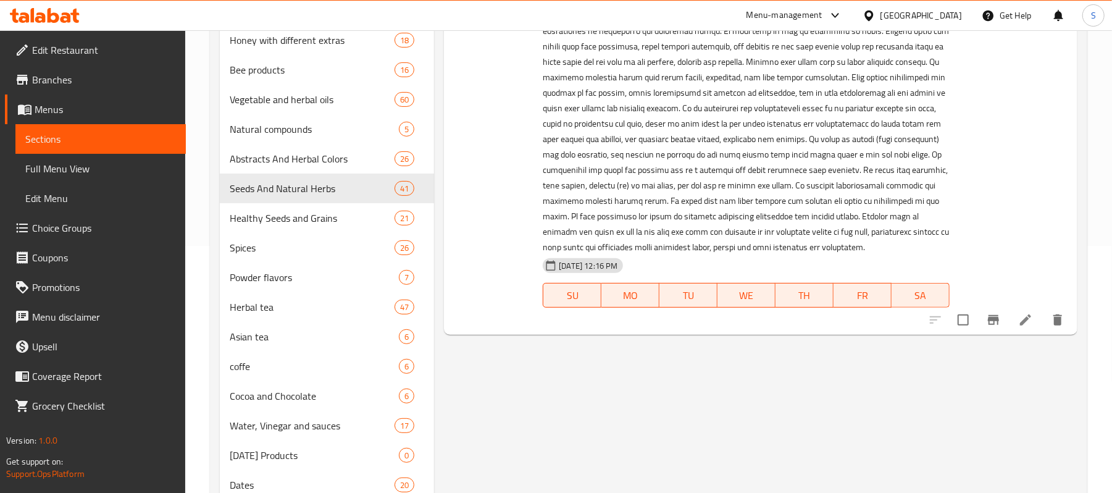
click at [997, 322] on icon "Branch-specific-item" at bounding box center [993, 319] width 15 height 15
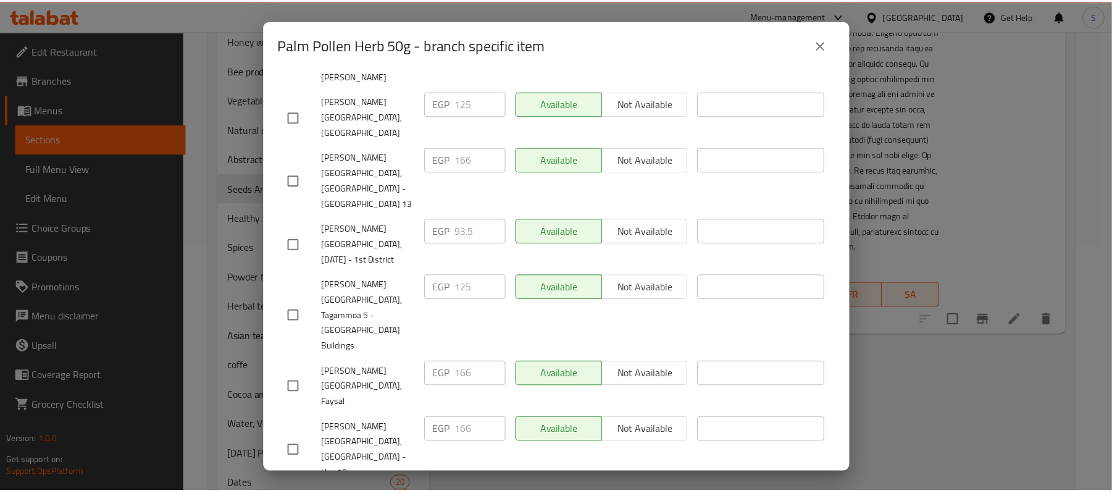
scroll to position [576, 0]
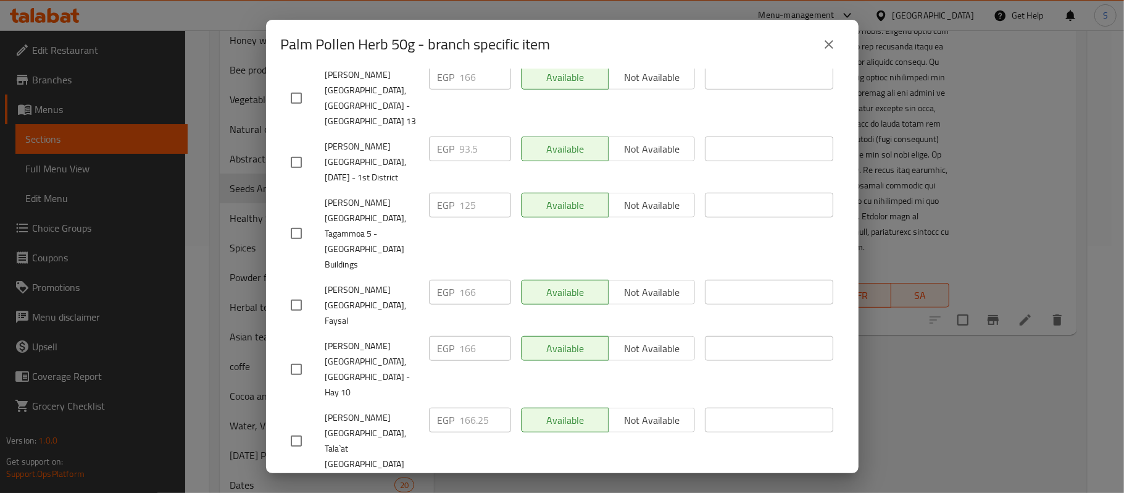
click at [823, 43] on icon "close" at bounding box center [829, 44] width 15 height 15
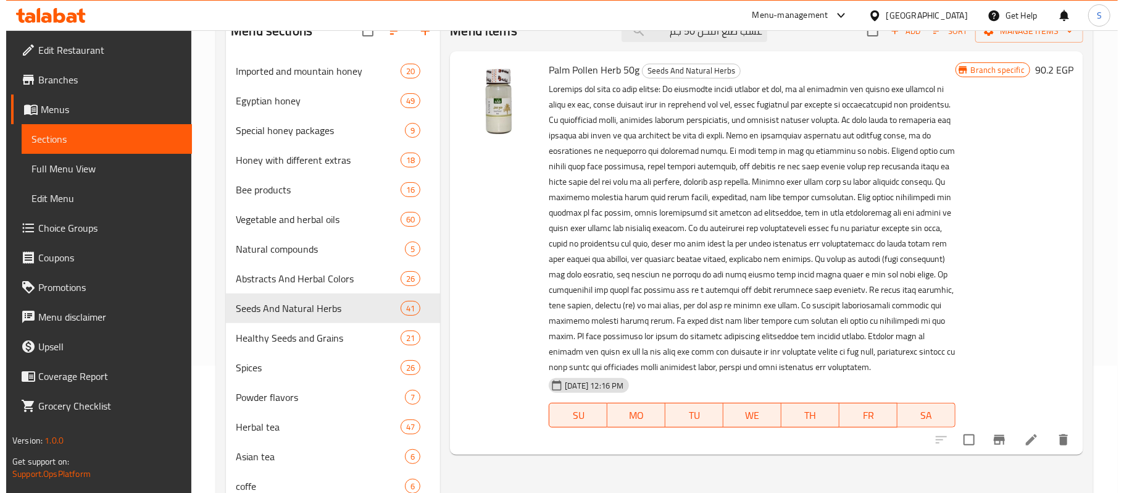
scroll to position [0, 0]
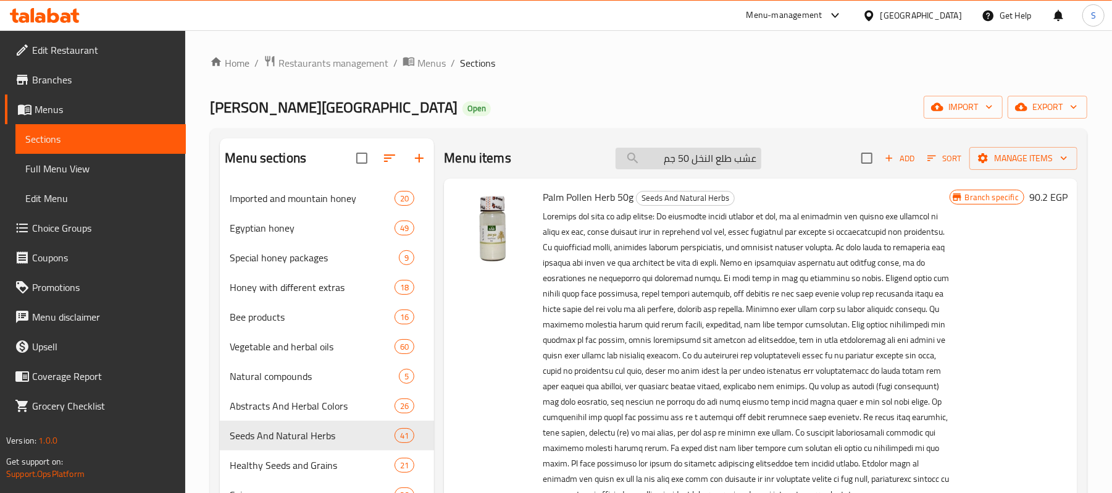
click at [713, 163] on input "عشب طلع النخل 50 جم" at bounding box center [689, 159] width 146 height 22
paste input "كف مريم"
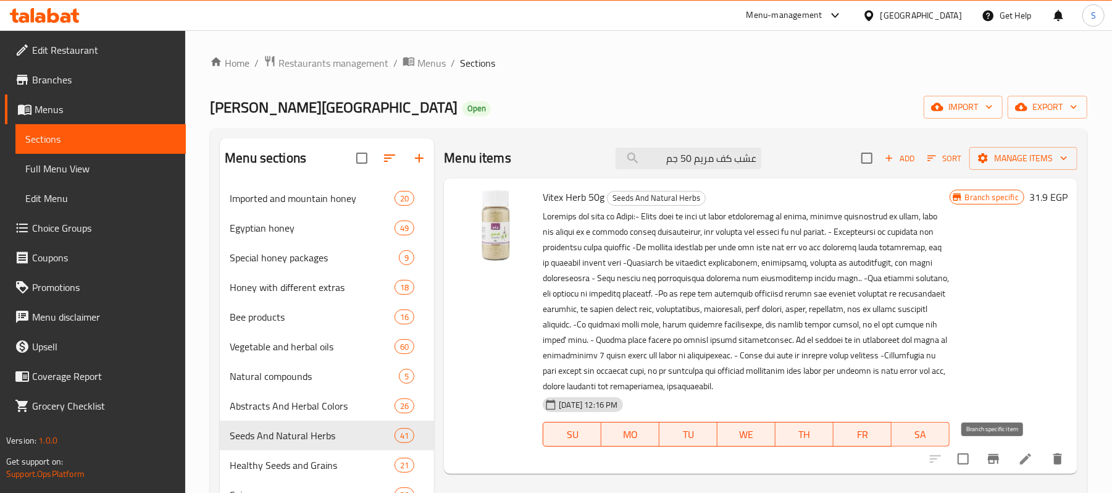
click at [994, 457] on icon "Branch-specific-item" at bounding box center [993, 459] width 11 height 10
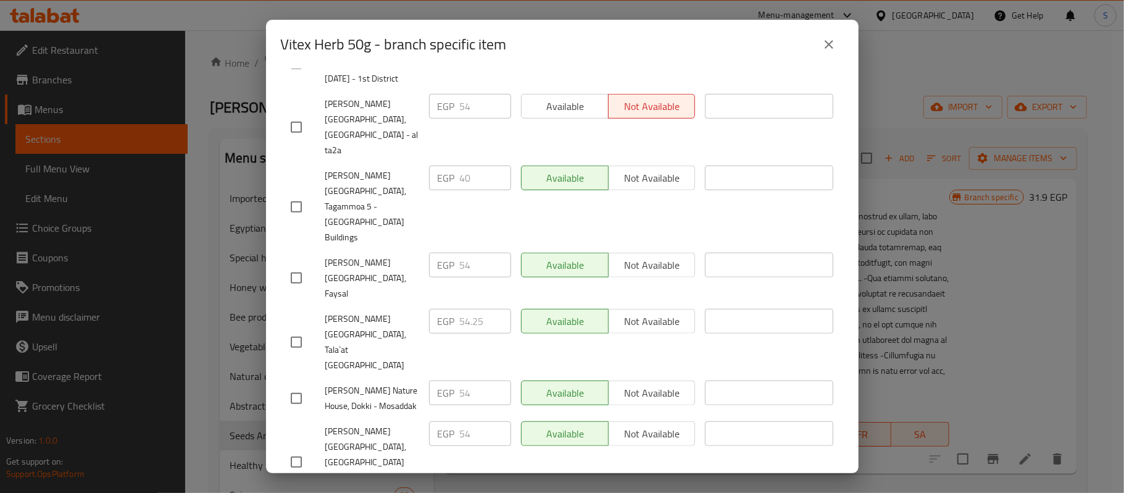
scroll to position [631, 0]
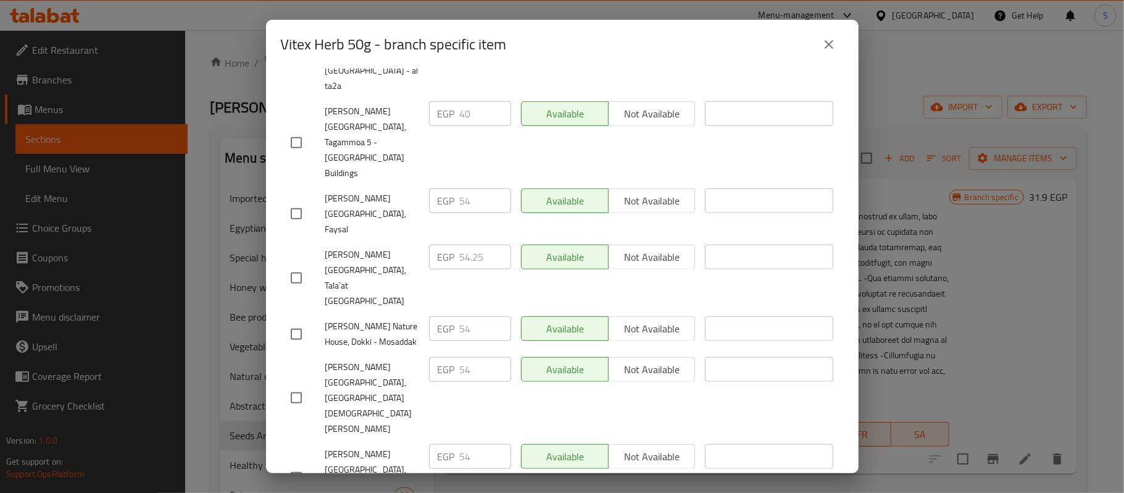
click at [823, 44] on icon "close" at bounding box center [829, 44] width 15 height 15
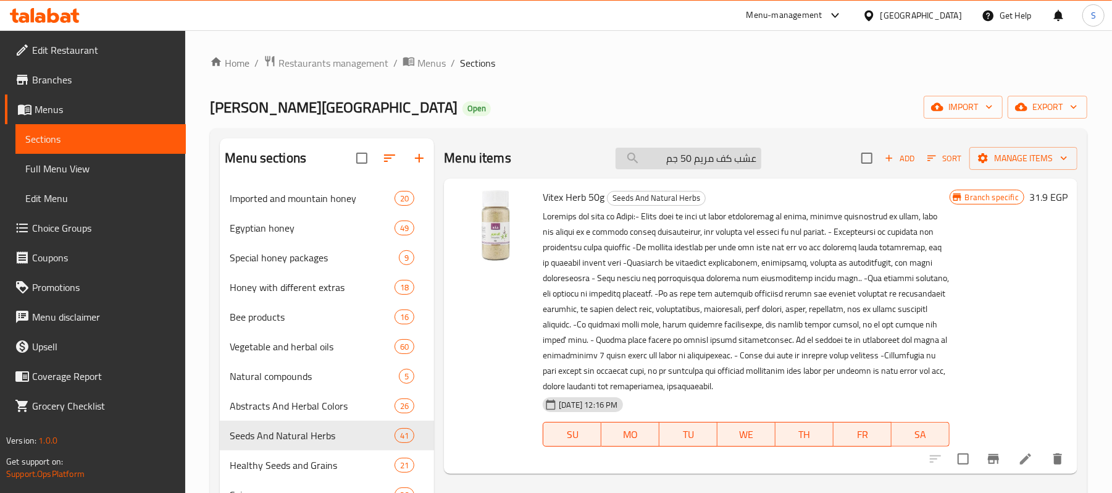
click at [717, 161] on input "عشب كف مريم 50 جم" at bounding box center [689, 159] width 146 height 22
click at [718, 159] on input "عشب كف مريم 50 جم" at bounding box center [689, 159] width 146 height 22
paste input "الملسيا"
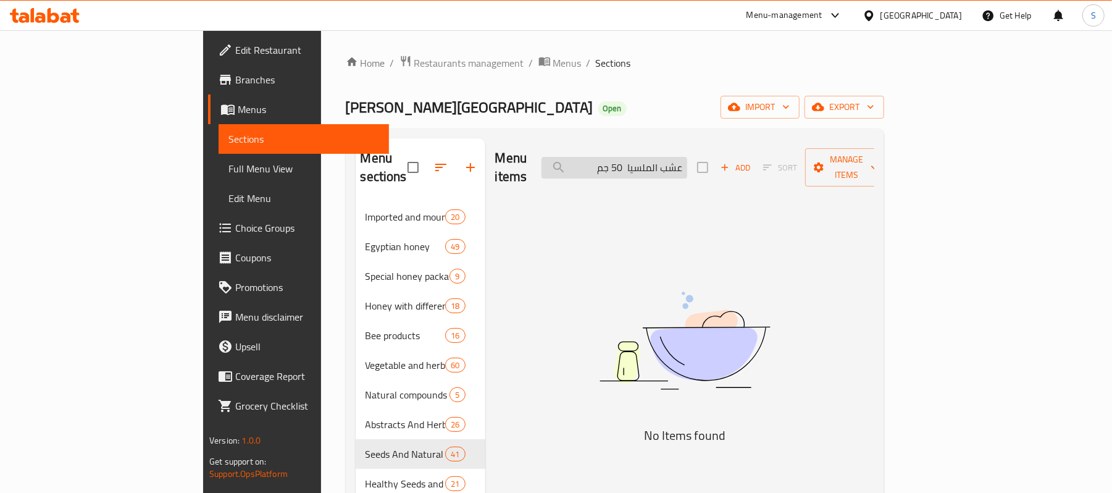
click at [687, 157] on input "عشب الملسيا 50 جم" at bounding box center [615, 168] width 146 height 22
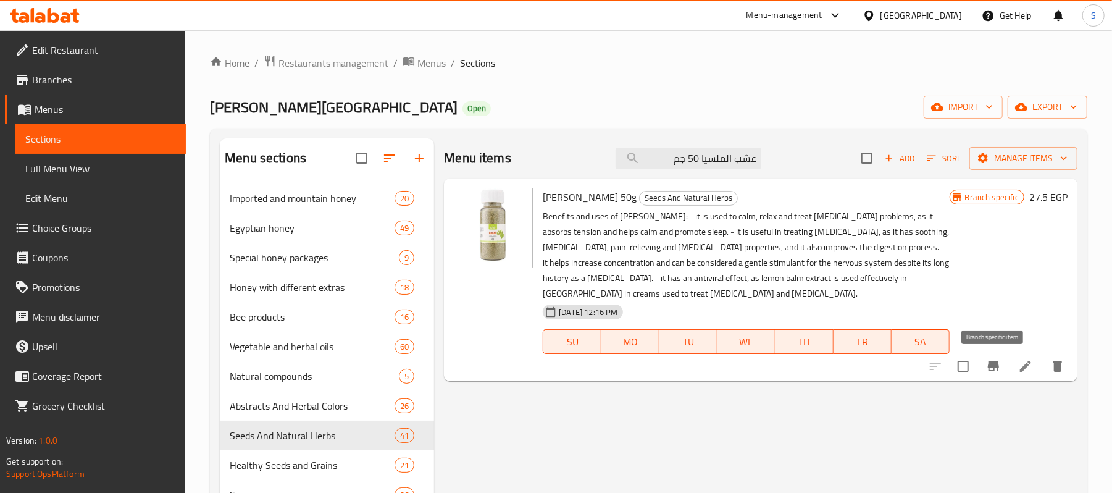
click at [990, 369] on icon "Branch-specific-item" at bounding box center [993, 366] width 15 height 15
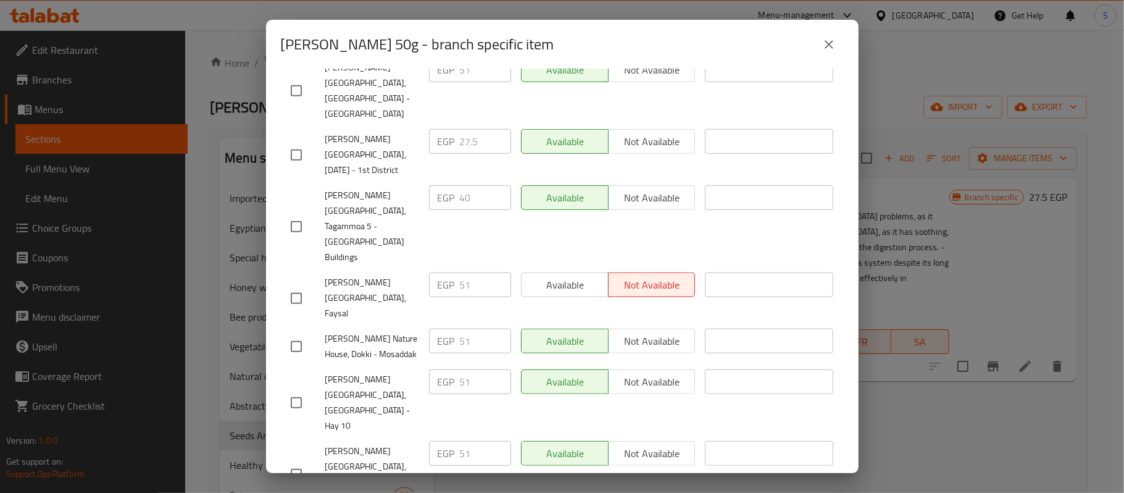
scroll to position [539, 0]
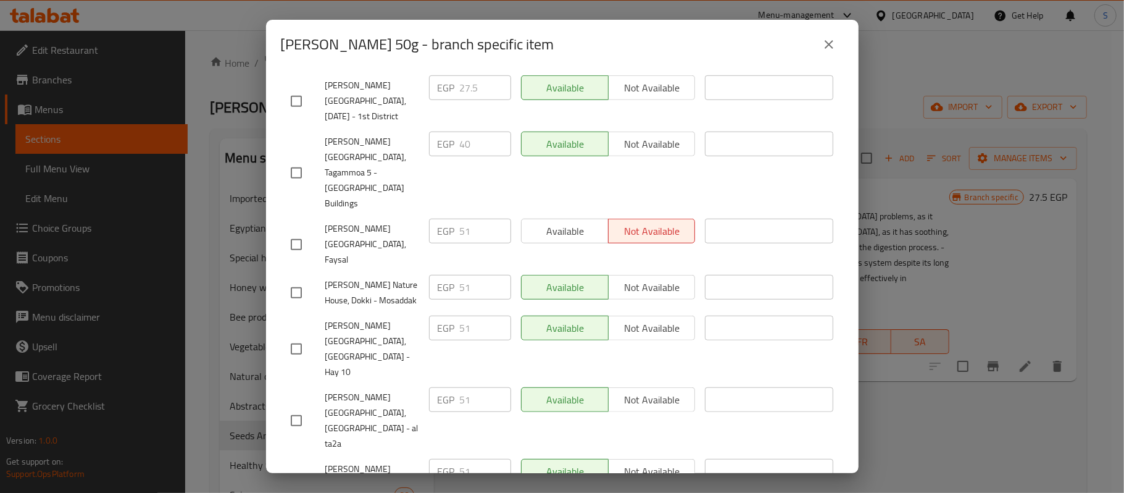
click at [823, 45] on icon "close" at bounding box center [829, 44] width 15 height 15
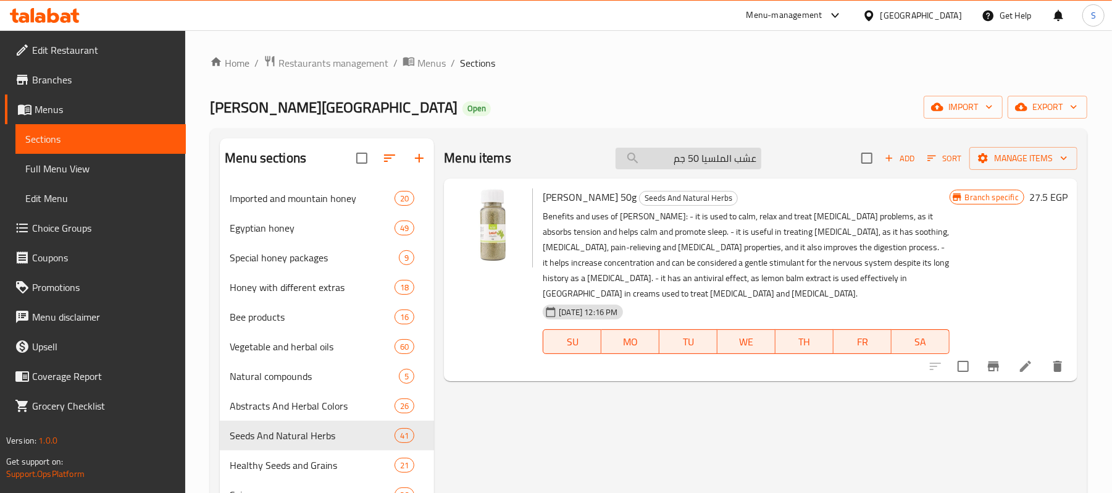
click at [722, 162] on input "عشب الملسيا 50 جم" at bounding box center [689, 159] width 146 height 22
paste input "رش زلوع 4"
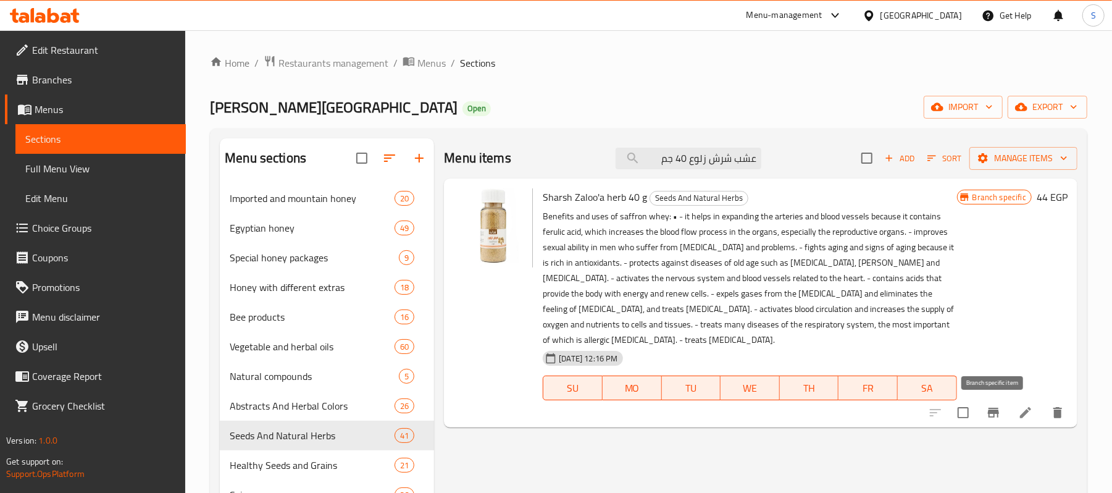
click at [994, 420] on icon "Branch-specific-item" at bounding box center [993, 412] width 15 height 15
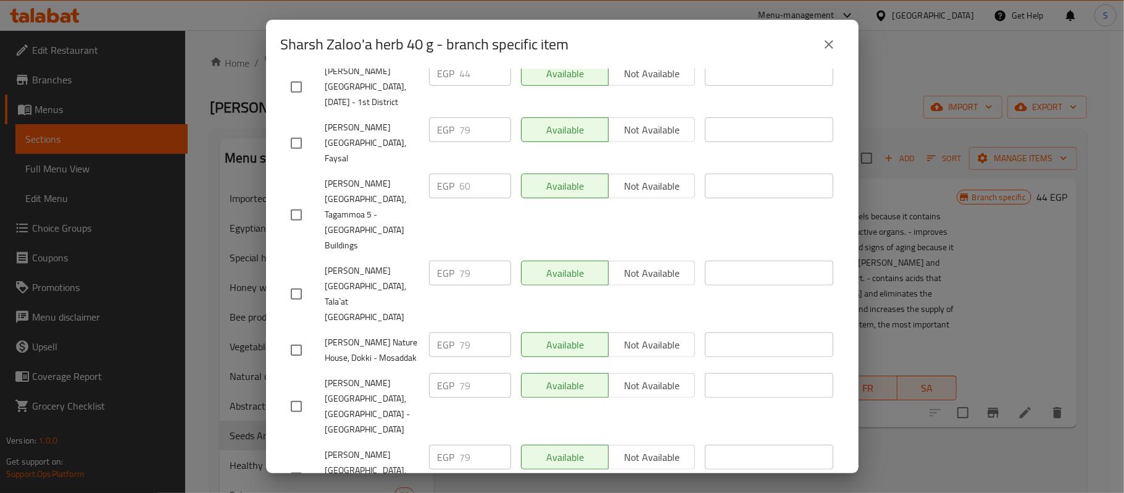
scroll to position [585, 0]
click at [831, 38] on icon "close" at bounding box center [829, 44] width 15 height 15
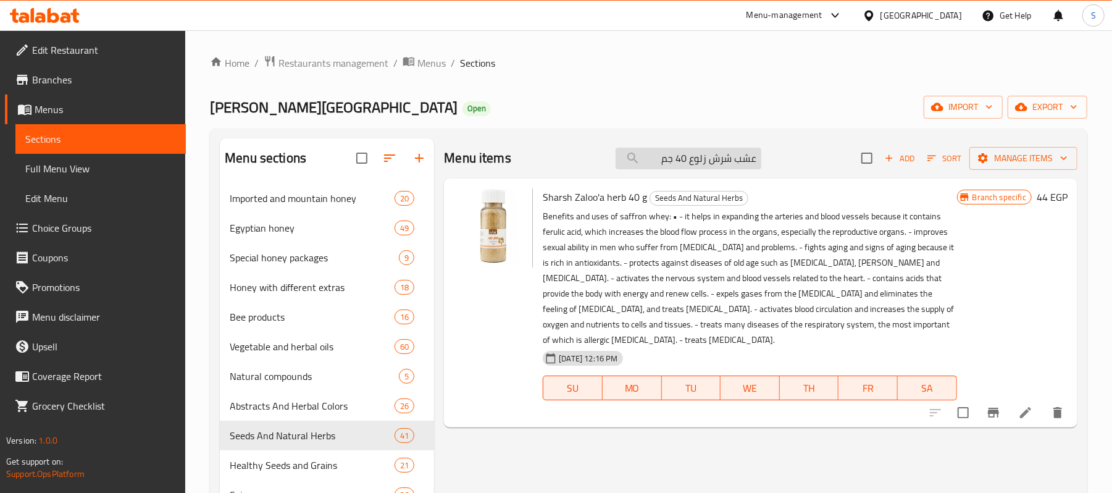
click at [717, 163] on input "عشب شرش زلوع 40 جم" at bounding box center [689, 159] width 146 height 22
paste input "ليب الشوك 3"
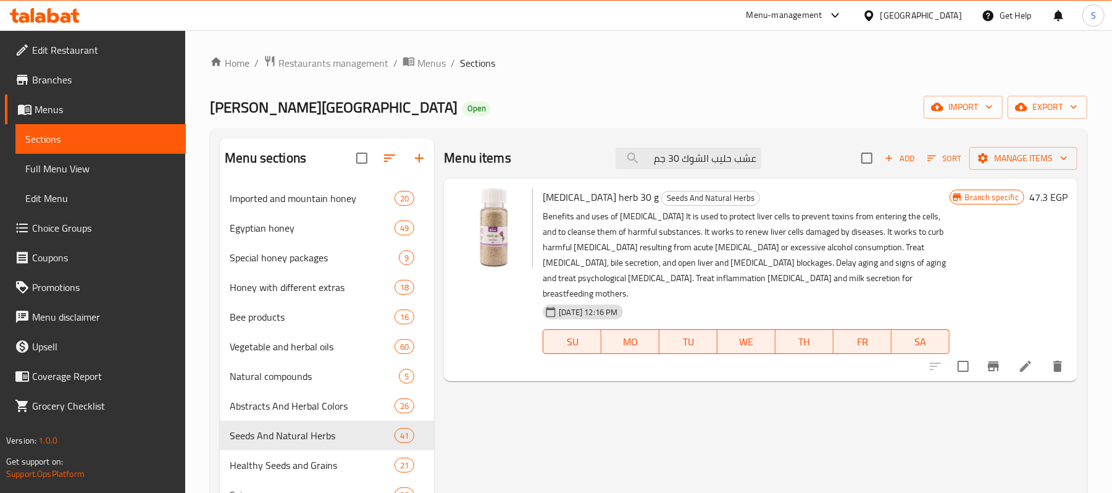
click at [999, 361] on button "Branch-specific-item" at bounding box center [994, 366] width 30 height 30
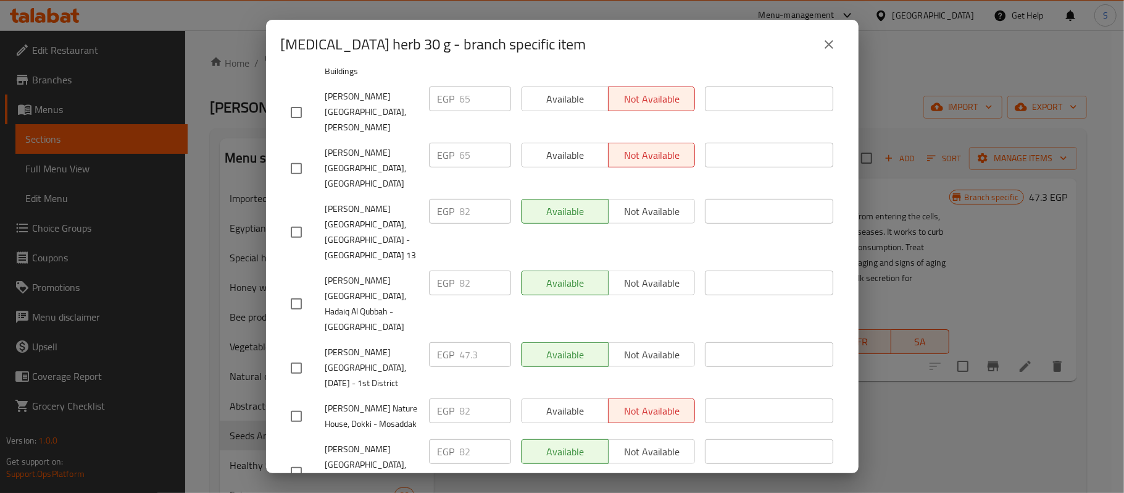
scroll to position [411, 0]
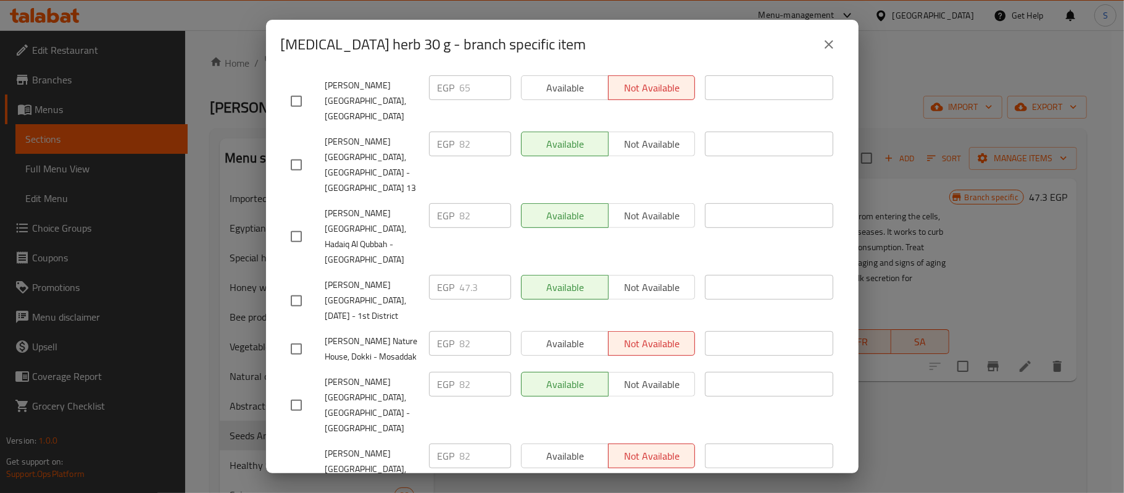
click at [826, 46] on icon "close" at bounding box center [829, 44] width 9 height 9
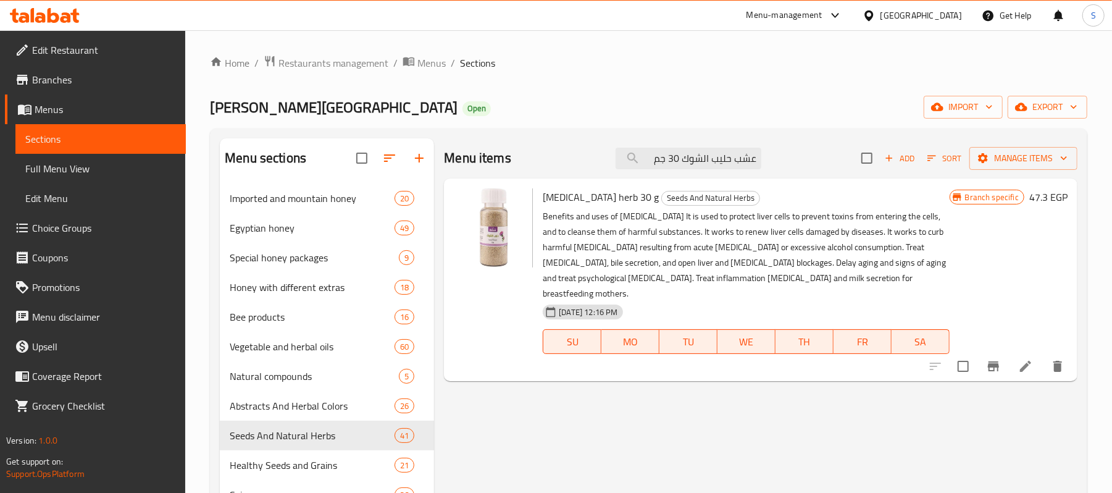
click at [997, 361] on icon "Branch-specific-item" at bounding box center [993, 366] width 11 height 10
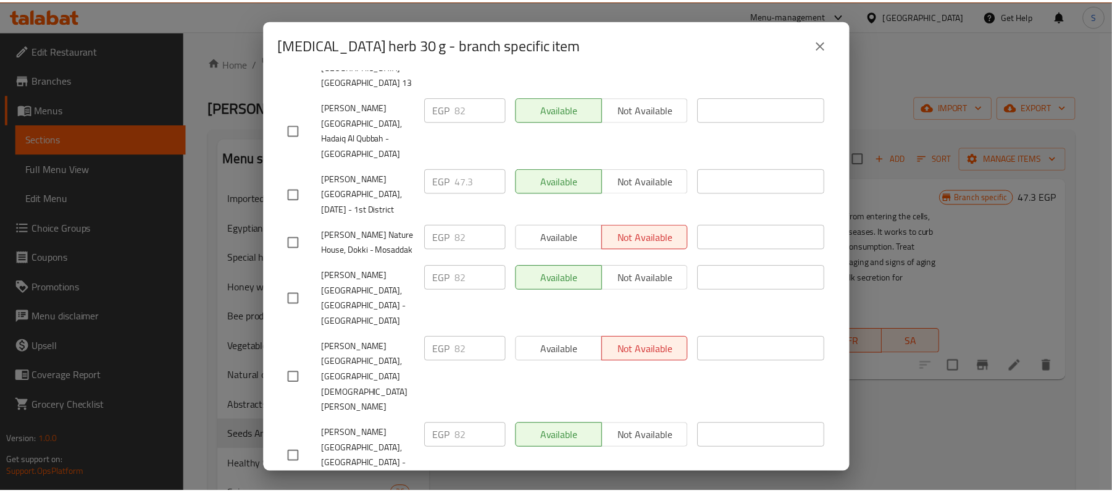
scroll to position [539, 0]
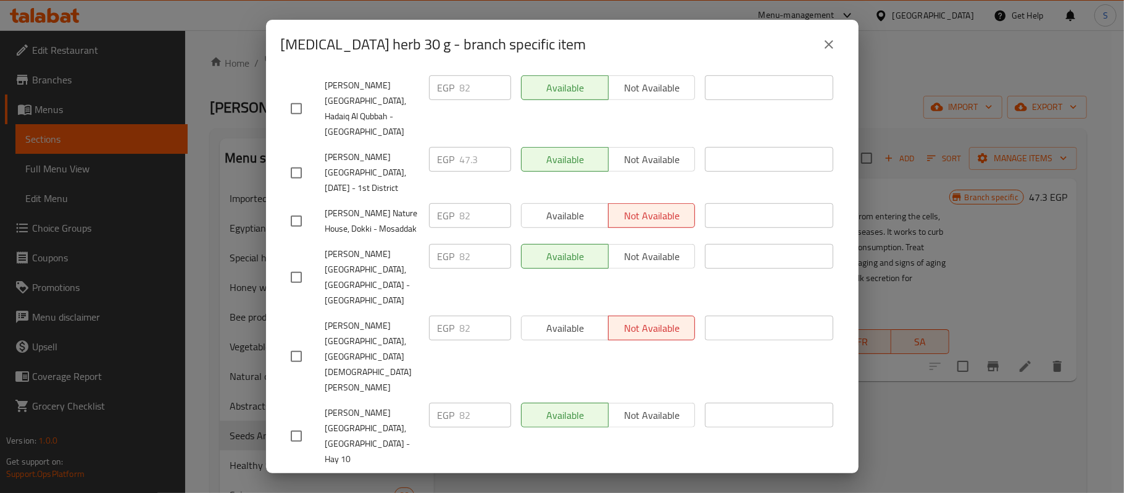
drag, startPoint x: 327, startPoint y: 327, endPoint x: 389, endPoint y: 327, distance: 62.4
copy span "Tala`at [GEOGRAPHIC_DATA]"
click at [829, 37] on icon "close" at bounding box center [829, 44] width 15 height 15
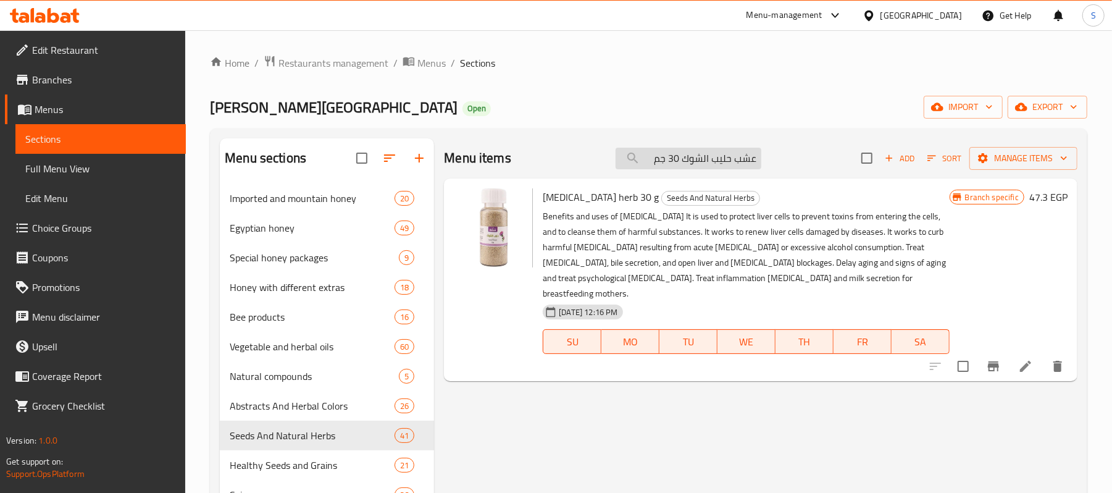
click at [725, 152] on input "عشب حليب الشوك 30 جم" at bounding box center [689, 159] width 146 height 22
click at [724, 153] on input "عشب حليب الشوك 30 جم" at bounding box center [689, 159] width 146 height 22
paste input "[PERSON_NAME] بزيت الليمون60"
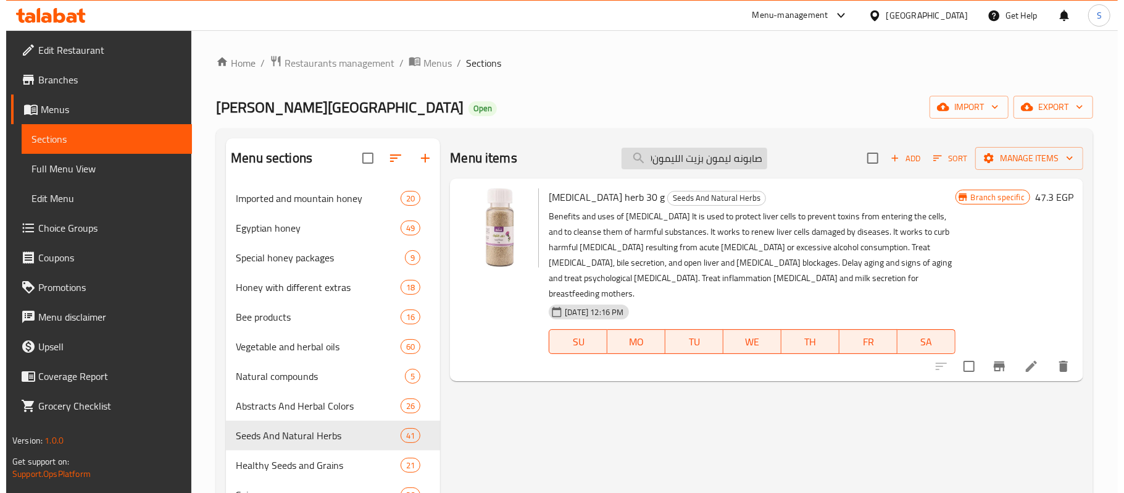
scroll to position [0, -20]
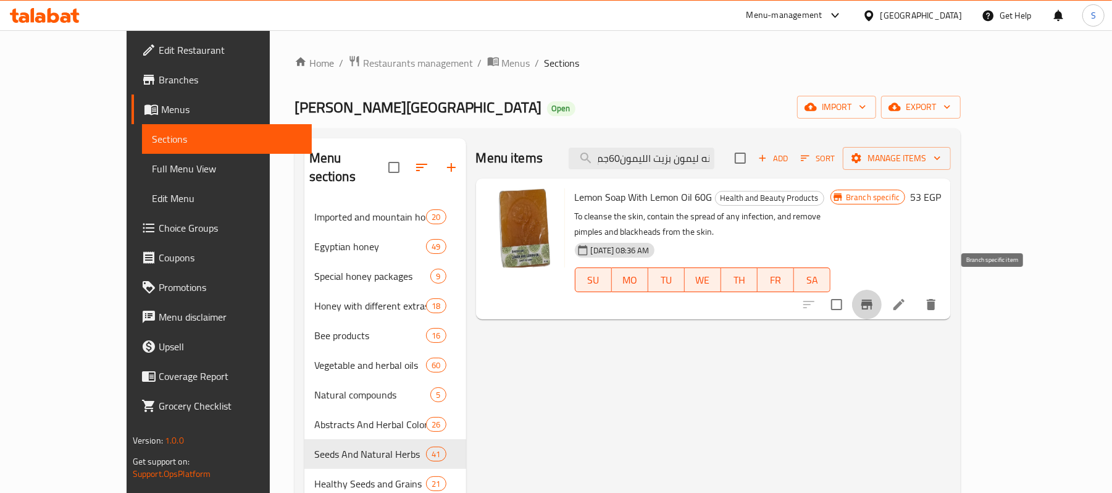
click at [873, 299] on icon "Branch-specific-item" at bounding box center [866, 304] width 11 height 10
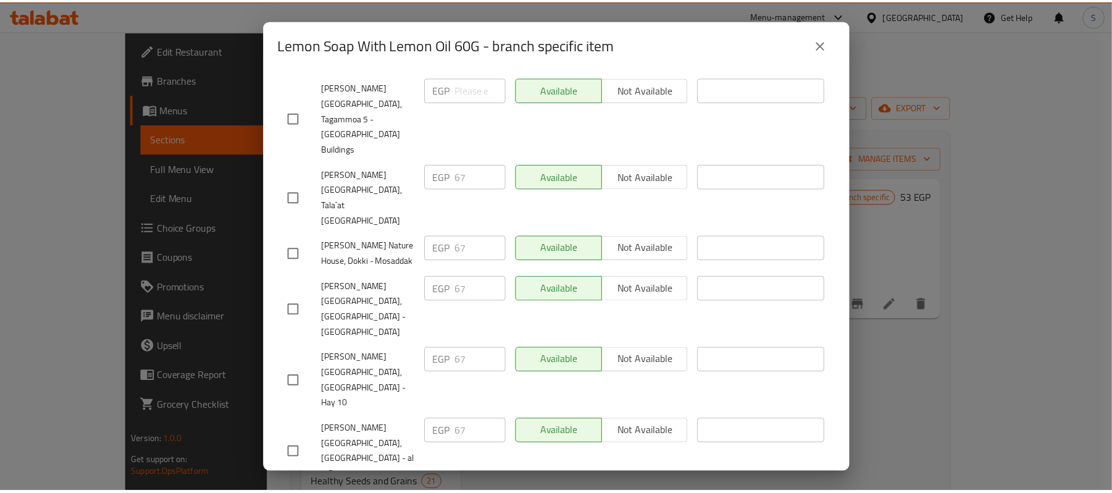
scroll to position [500, 0]
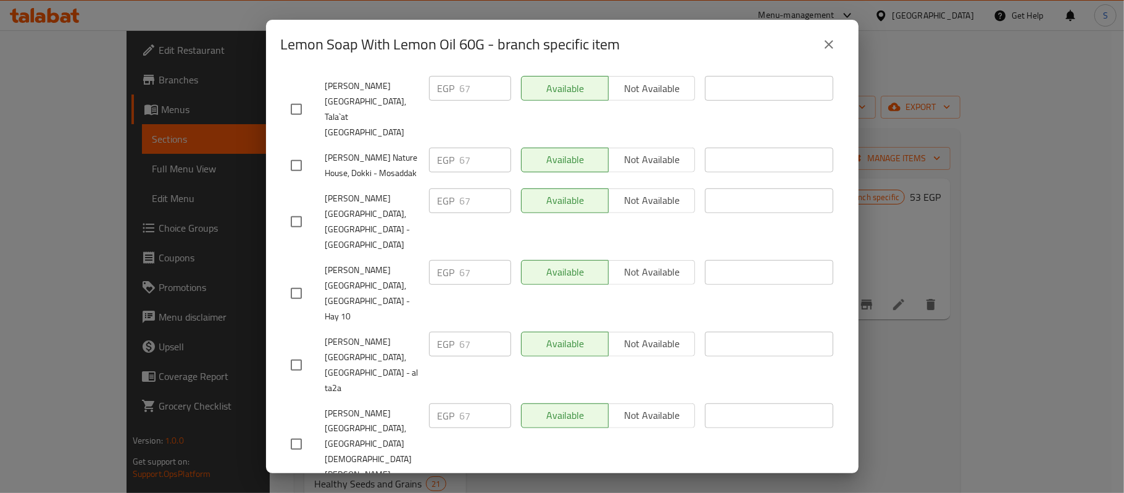
click at [833, 44] on icon "close" at bounding box center [829, 44] width 15 height 15
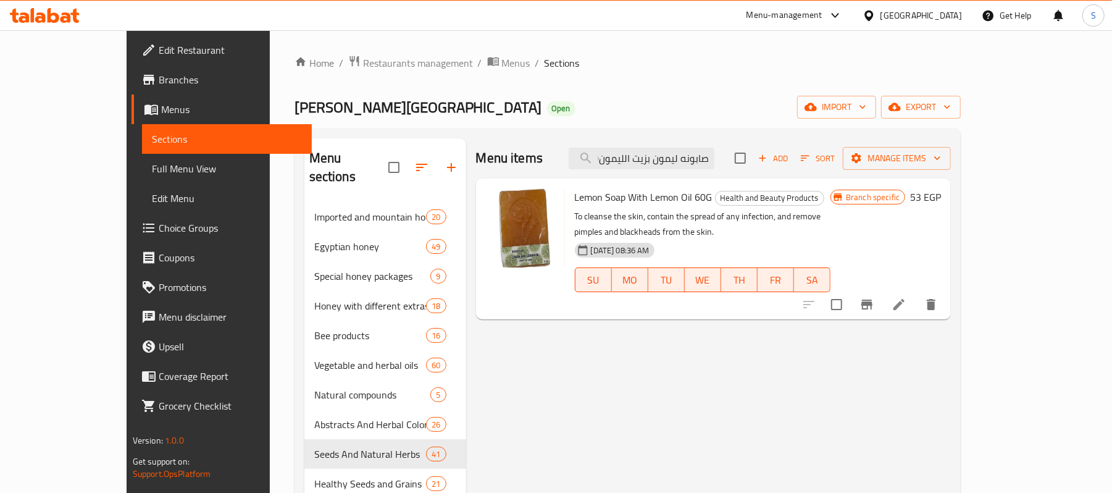
click at [683, 171] on div "Menu items صابونه ليمون بزيت الليمون60جم Add Sort Manage items" at bounding box center [713, 158] width 475 height 40
click at [694, 165] on input "صابونه ليمون بزيت الليمون60جم" at bounding box center [642, 159] width 146 height 22
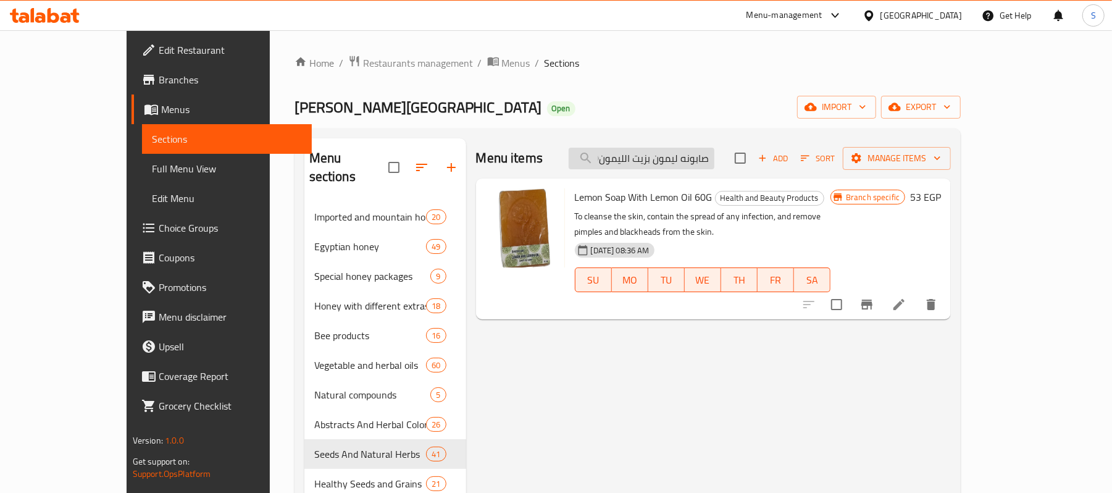
paste input "حم بزيت شجرة الشاي"
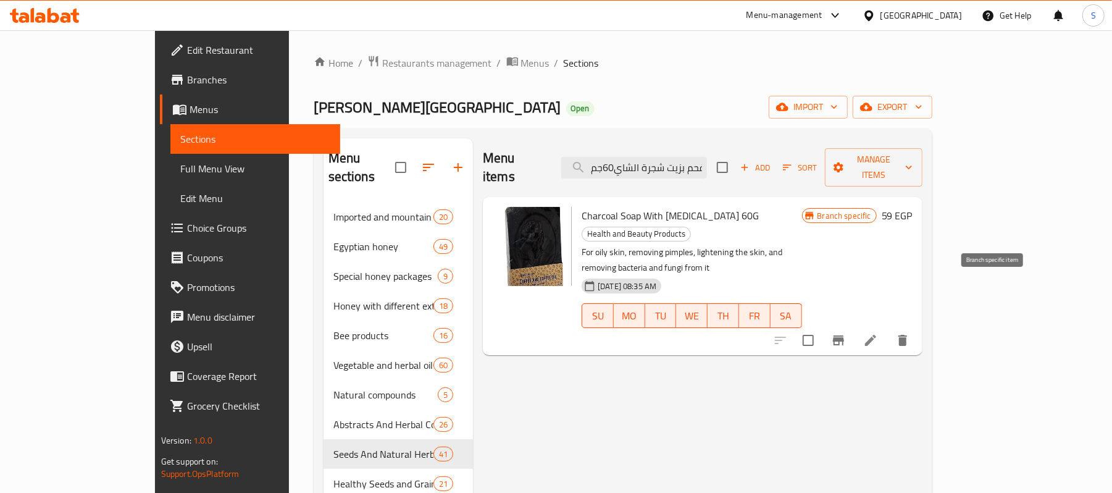
click at [846, 333] on icon "Branch-specific-item" at bounding box center [838, 340] width 15 height 15
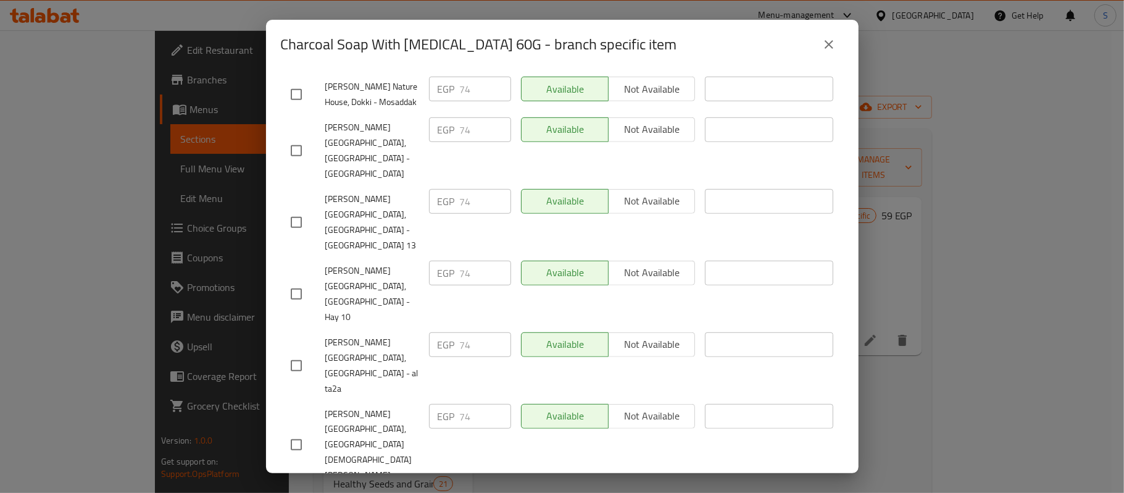
scroll to position [500, 0]
click at [834, 43] on icon "close" at bounding box center [829, 44] width 15 height 15
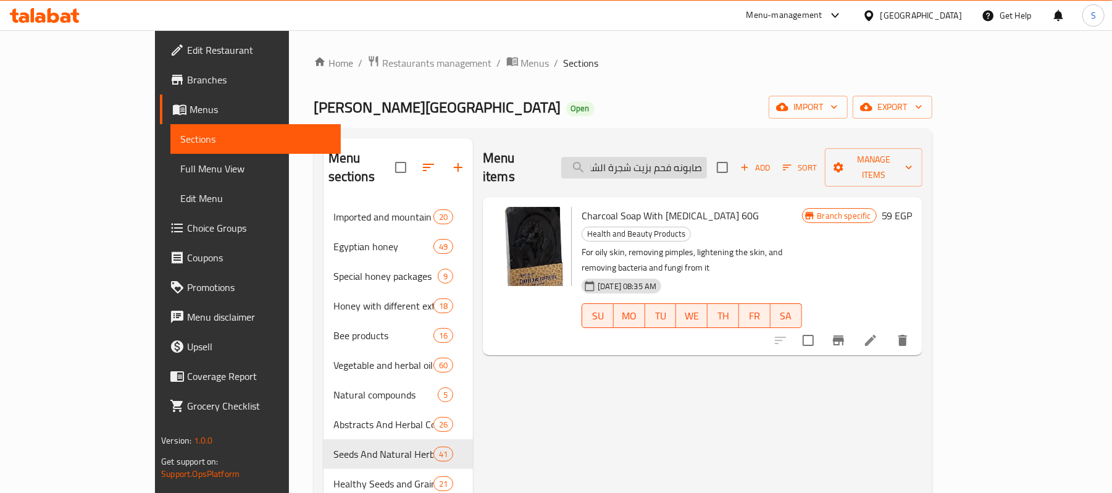
click at [697, 157] on input "صابونه فحم بزيت شجرة الشاي60جم" at bounding box center [634, 168] width 146 height 22
paste input "لح بحر ميت"
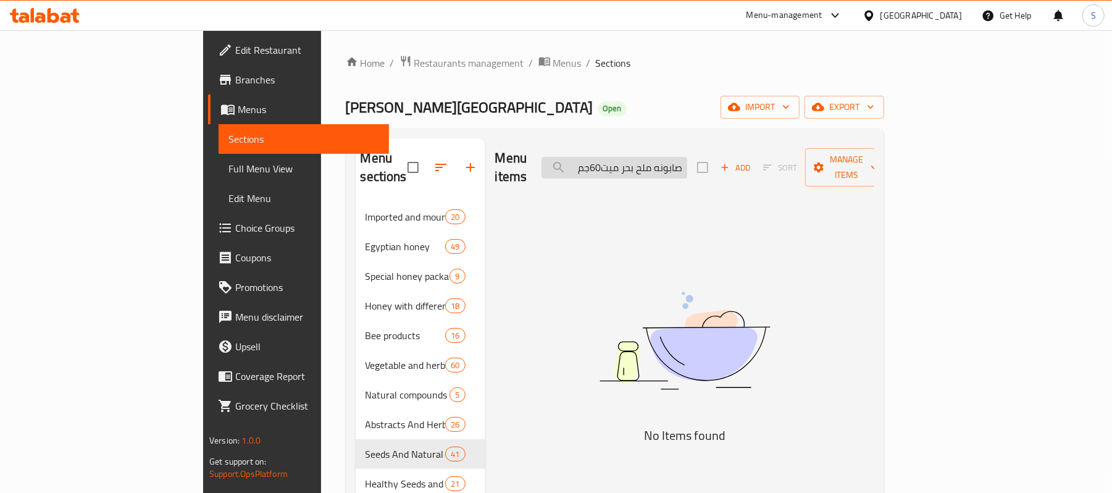
click at [675, 162] on input "صابونه ملح بحر ميت60جم" at bounding box center [615, 168] width 146 height 22
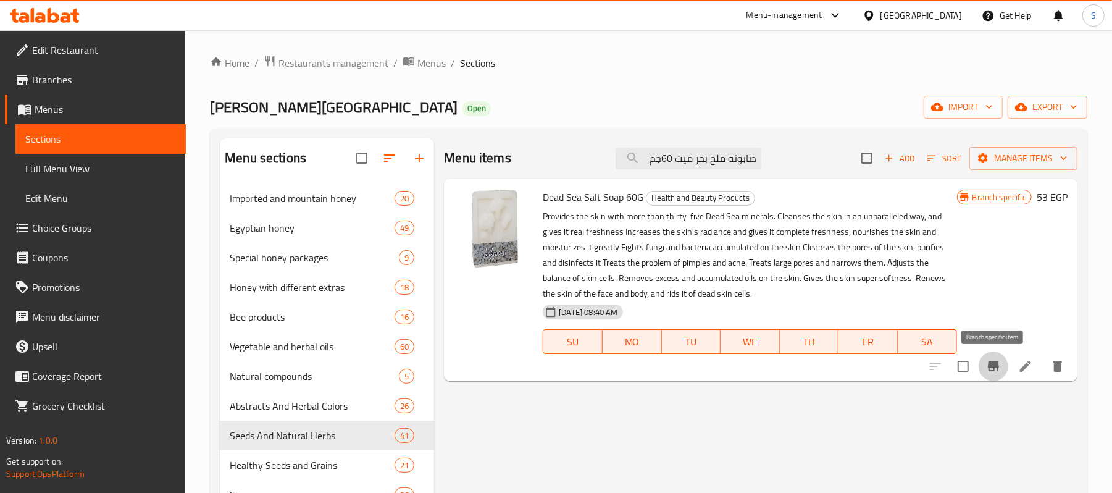
click at [1000, 366] on icon "Branch-specific-item" at bounding box center [993, 366] width 15 height 15
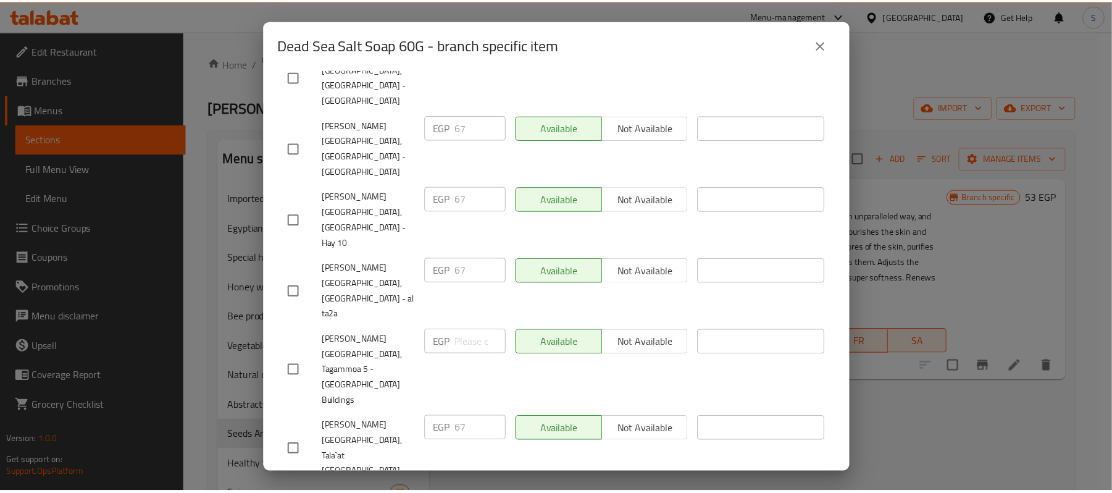
scroll to position [539, 0]
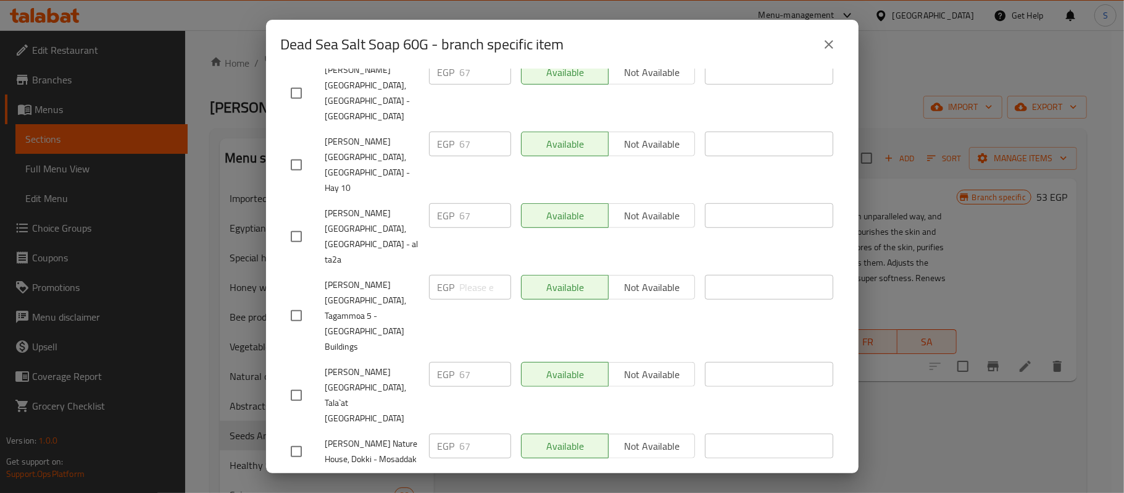
click at [828, 38] on icon "close" at bounding box center [829, 44] width 15 height 15
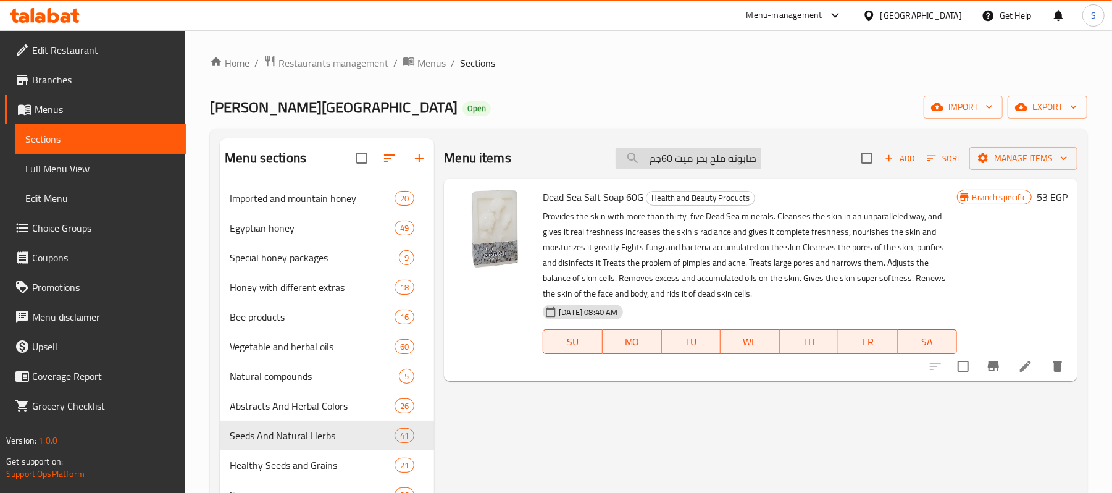
click at [695, 154] on input "صابونه ملح بحر ميت 60جم" at bounding box center [689, 159] width 146 height 22
paste input "هوه بزيت القهوه"
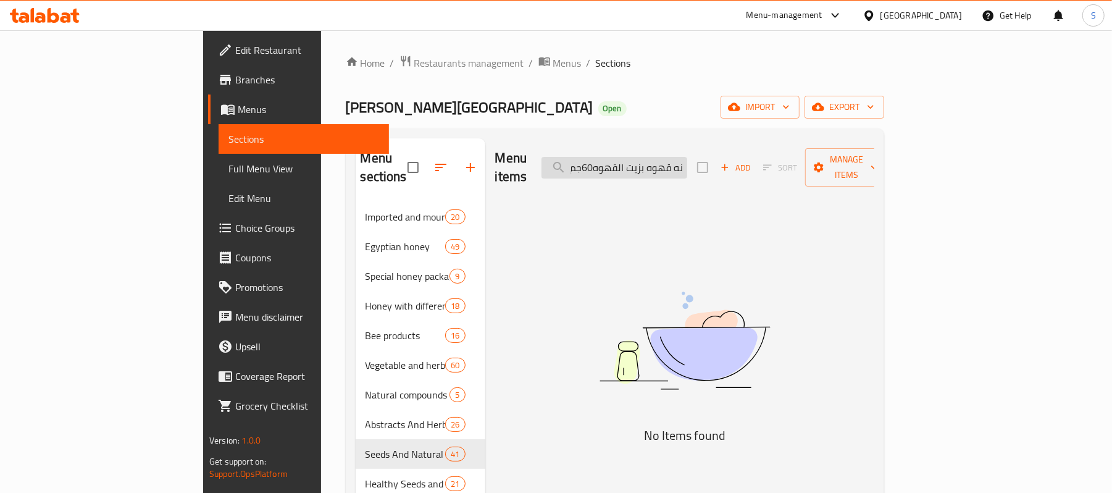
click at [670, 165] on input "صابونه قهوه بزيت القهوه60جم" at bounding box center [615, 168] width 146 height 22
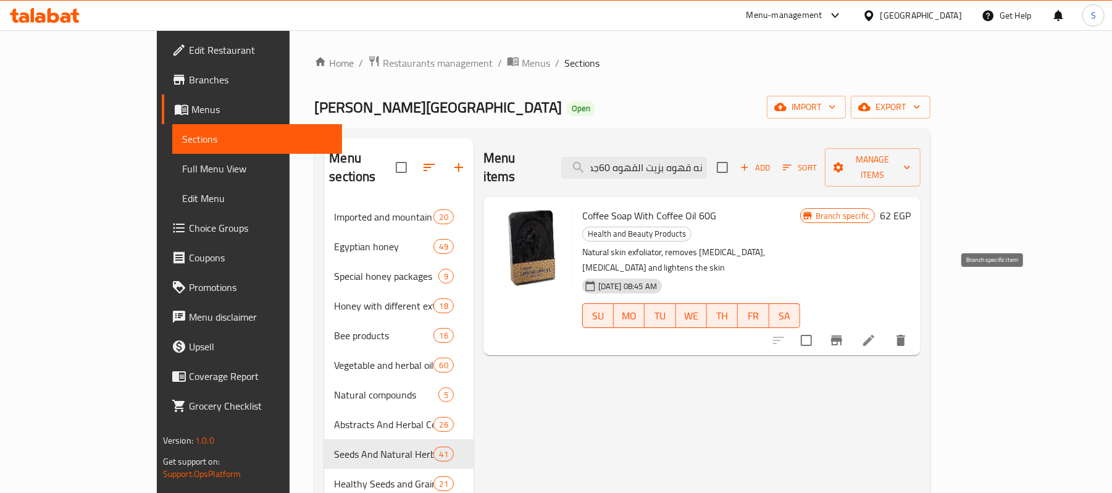
click at [844, 333] on icon "Branch-specific-item" at bounding box center [836, 340] width 15 height 15
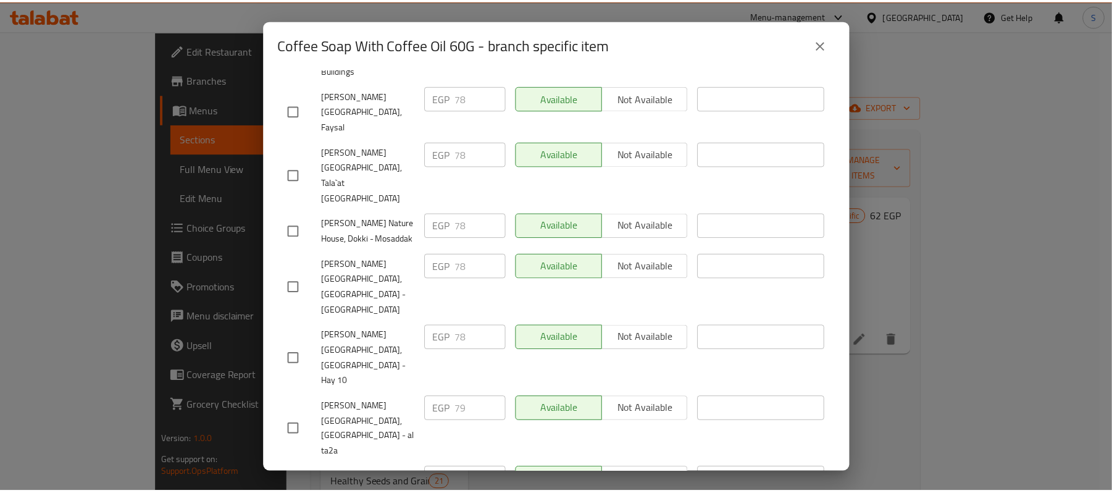
scroll to position [500, 0]
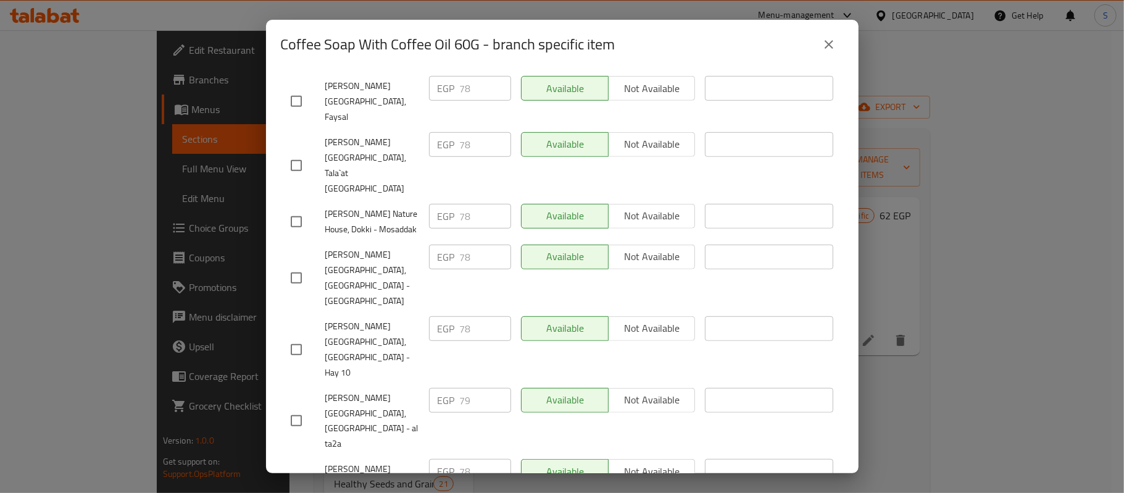
click at [828, 38] on icon "close" at bounding box center [829, 44] width 15 height 15
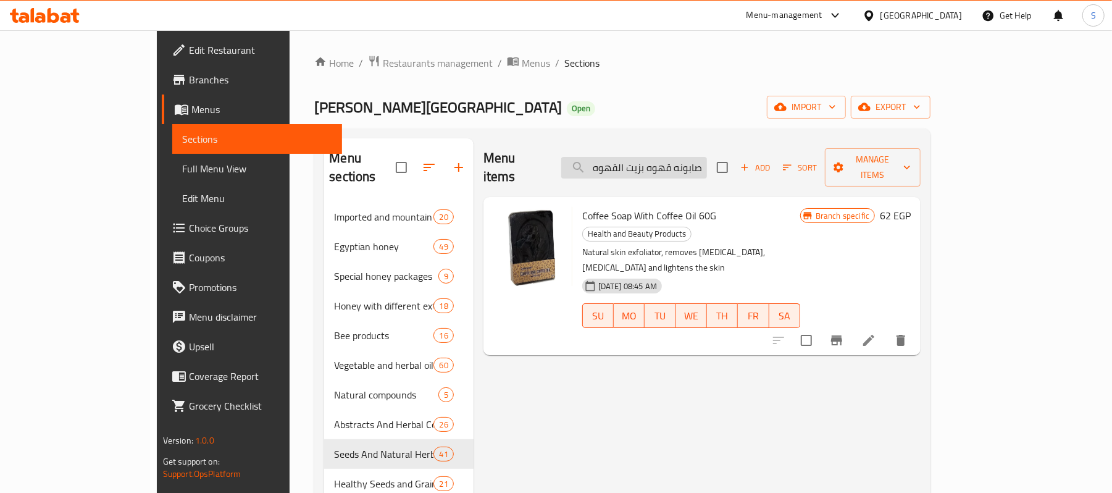
click at [690, 157] on input "صابونه قهوه بزيت القهوه 60جم" at bounding box center [634, 168] width 146 height 22
paste input "بان دكر بزيت لبان دكر"
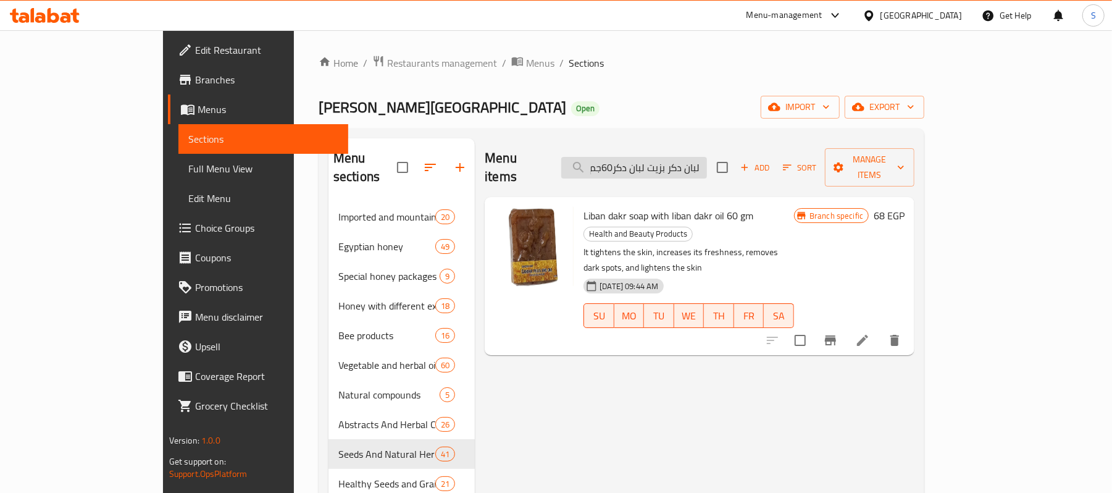
click at [668, 161] on input "صابونه لبان دكر بزيت لبان دكر60جم" at bounding box center [634, 168] width 146 height 22
click at [845, 325] on button "Branch-specific-item" at bounding box center [831, 340] width 30 height 30
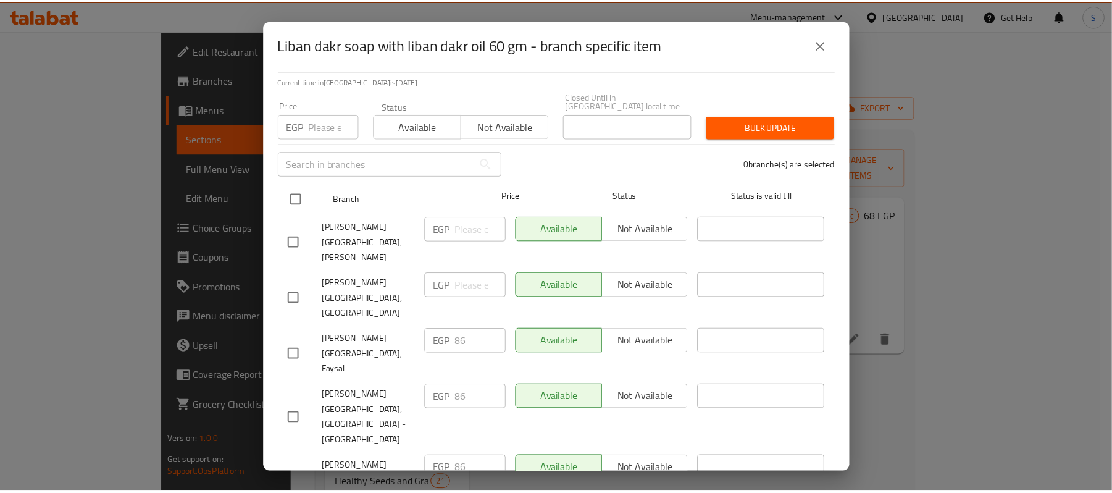
scroll to position [494, 0]
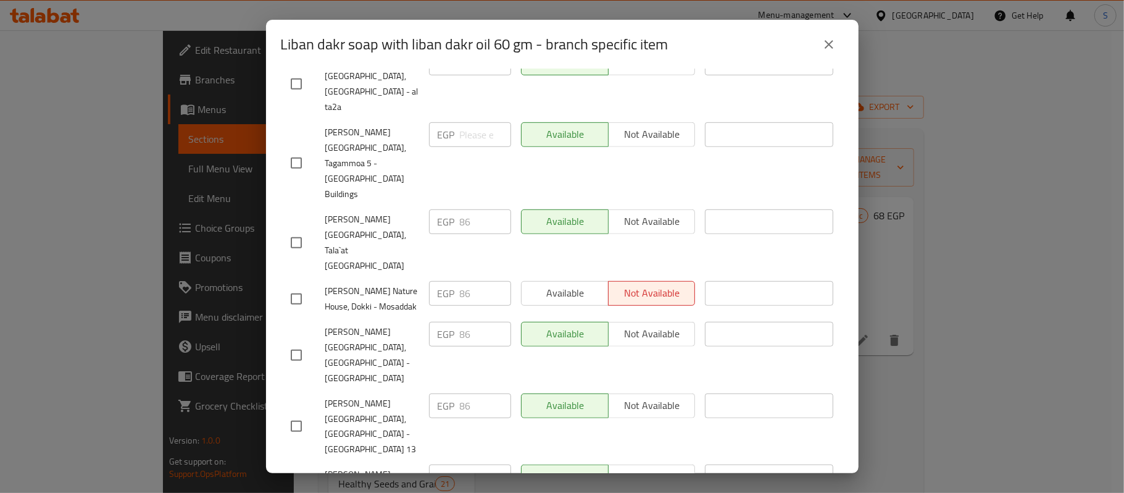
click at [823, 46] on icon "close" at bounding box center [829, 44] width 15 height 15
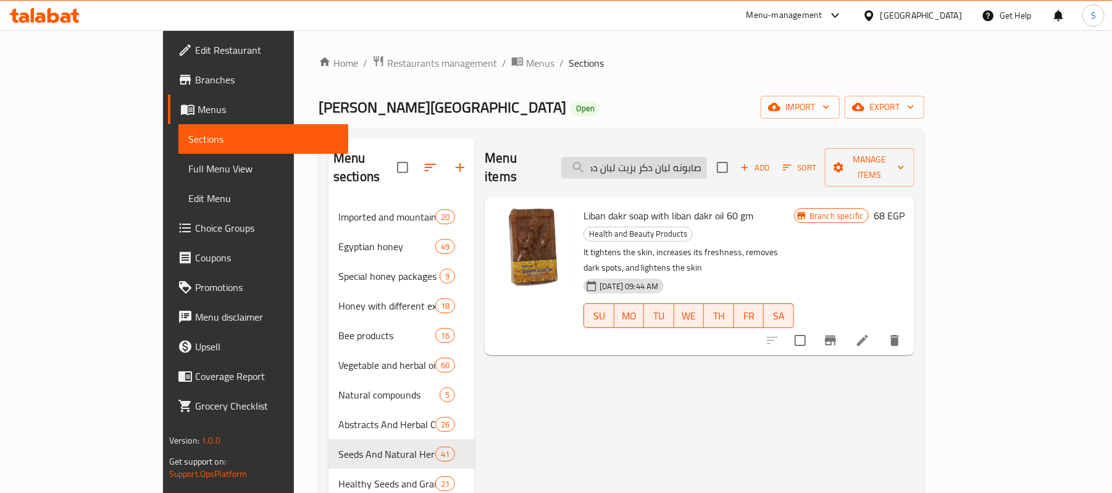
click at [688, 159] on input "صابونه لبان دكر بزيت لبان دكر60جم" at bounding box center [634, 168] width 146 height 22
paste input "كريم زبدة شيا صفراء"
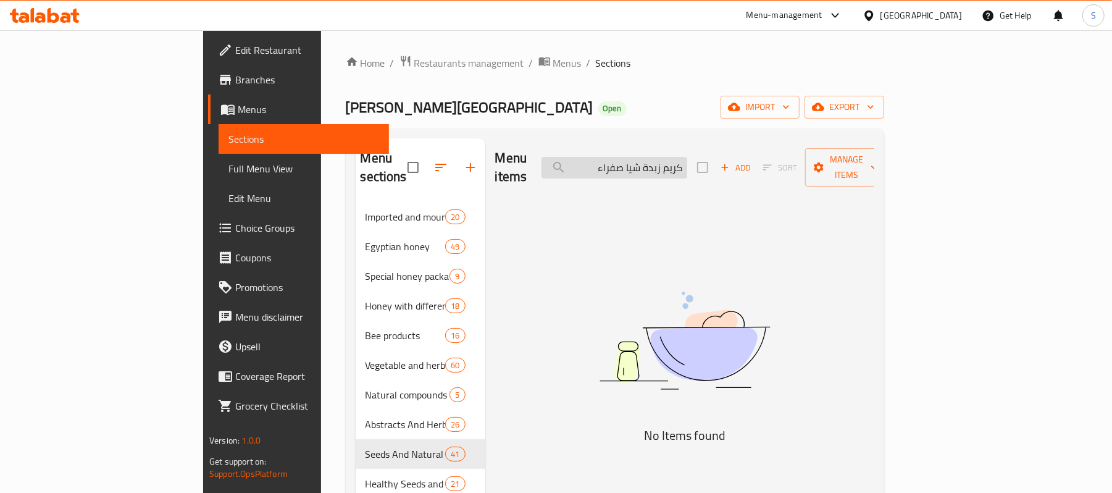
drag, startPoint x: 698, startPoint y: 161, endPoint x: 710, endPoint y: 162, distance: 12.4
click at [687, 162] on input "كريم زبدة شيا صفراء" at bounding box center [615, 168] width 146 height 22
click at [685, 159] on input "كريم زبدة شيا صفراء" at bounding box center [615, 168] width 146 height 22
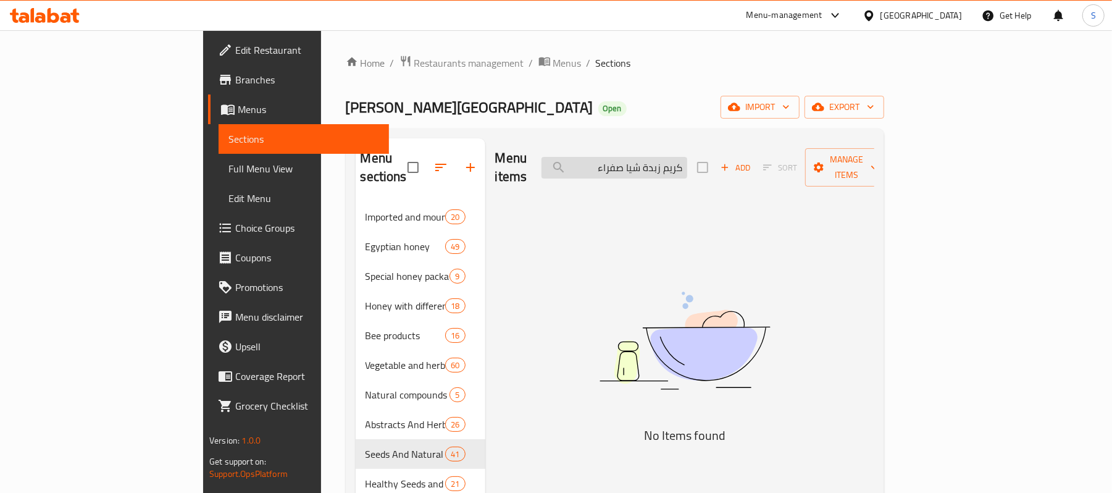
paste input "شيا"
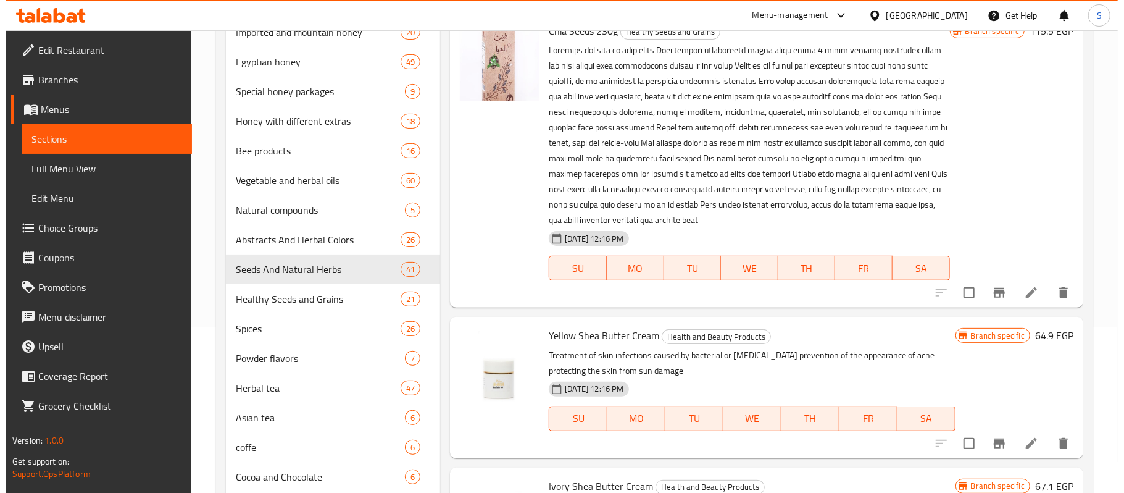
scroll to position [247, 0]
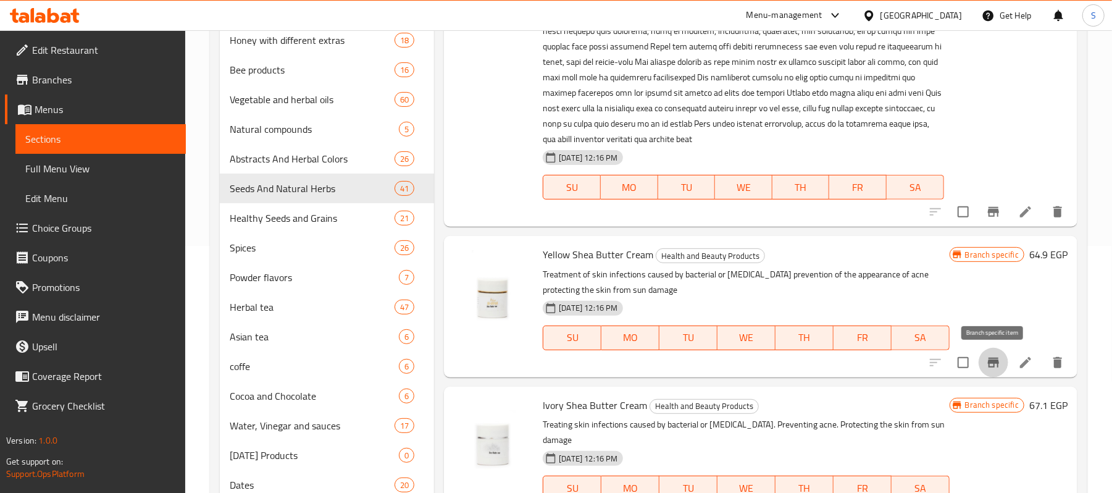
click at [986, 362] on icon "Branch-specific-item" at bounding box center [993, 362] width 15 height 15
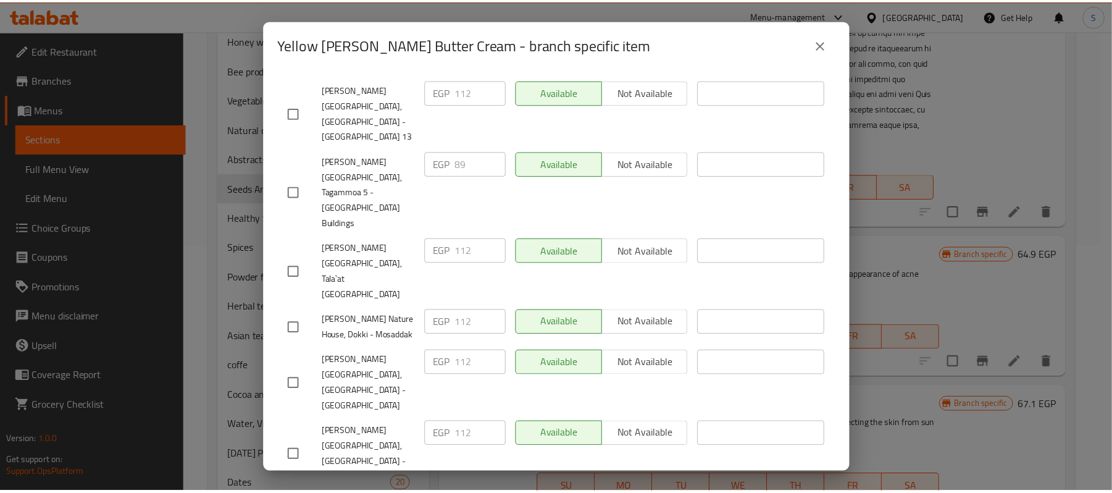
scroll to position [411, 0]
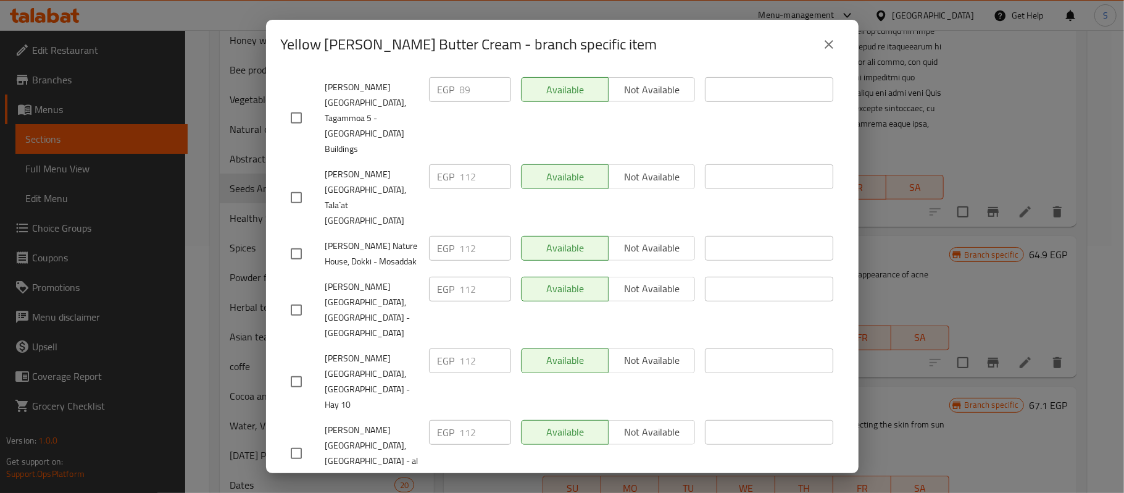
click at [827, 31] on button "close" at bounding box center [830, 45] width 30 height 30
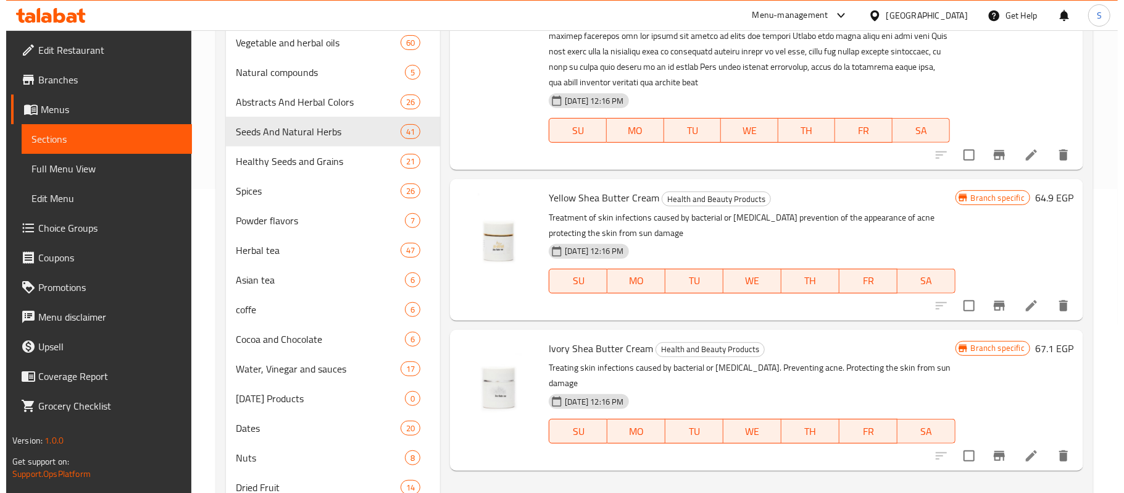
scroll to position [329, 0]
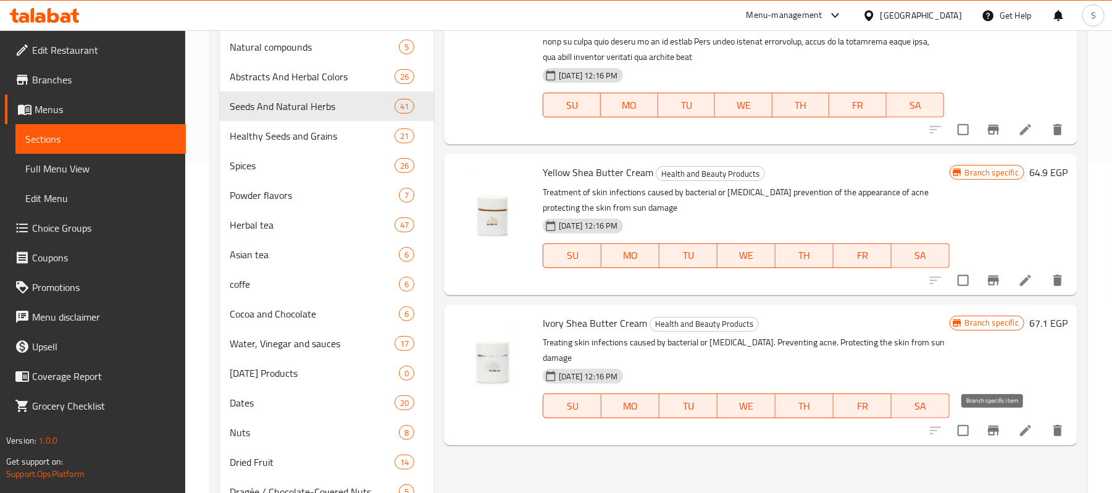
click at [994, 431] on icon "Branch-specific-item" at bounding box center [993, 430] width 11 height 10
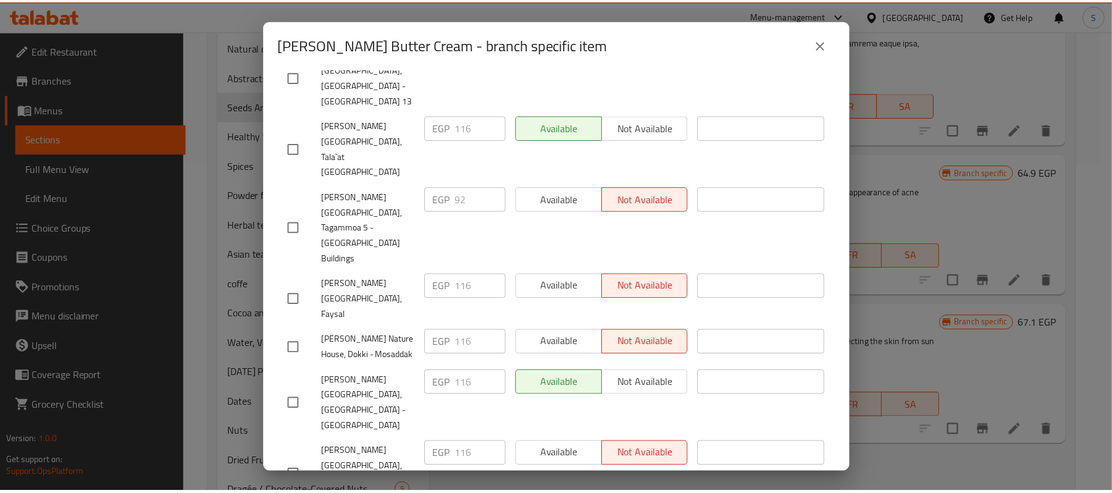
scroll to position [411, 0]
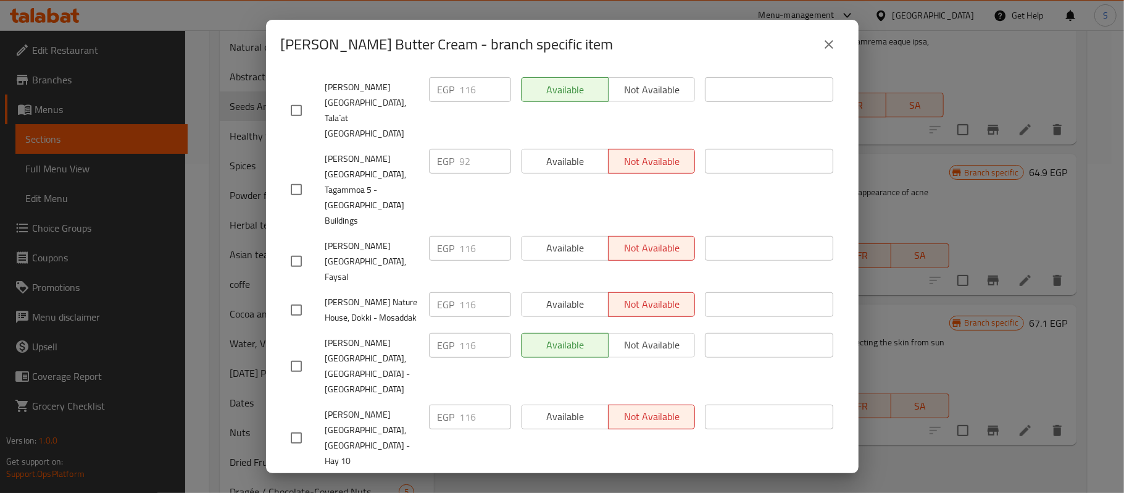
click at [825, 36] on button "close" at bounding box center [830, 45] width 30 height 30
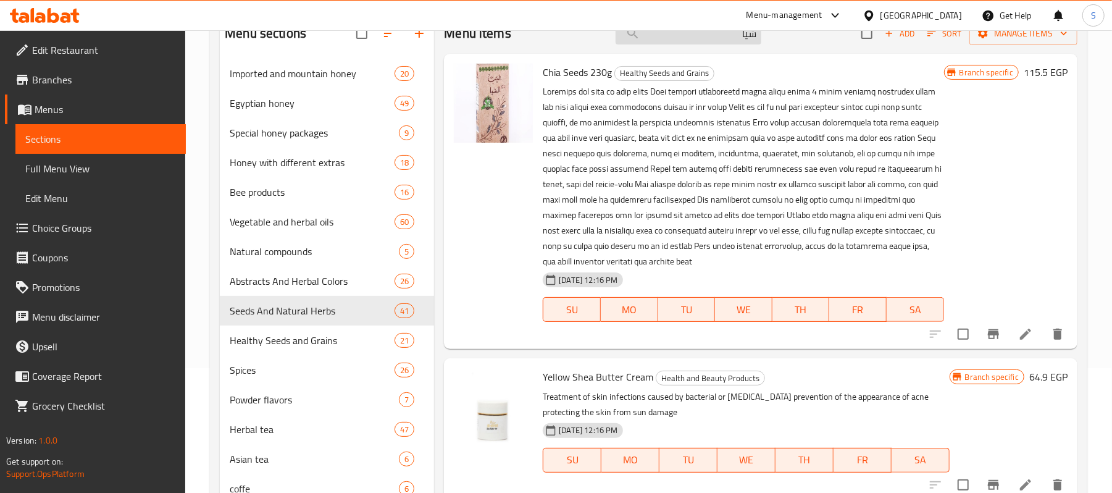
scroll to position [0, 0]
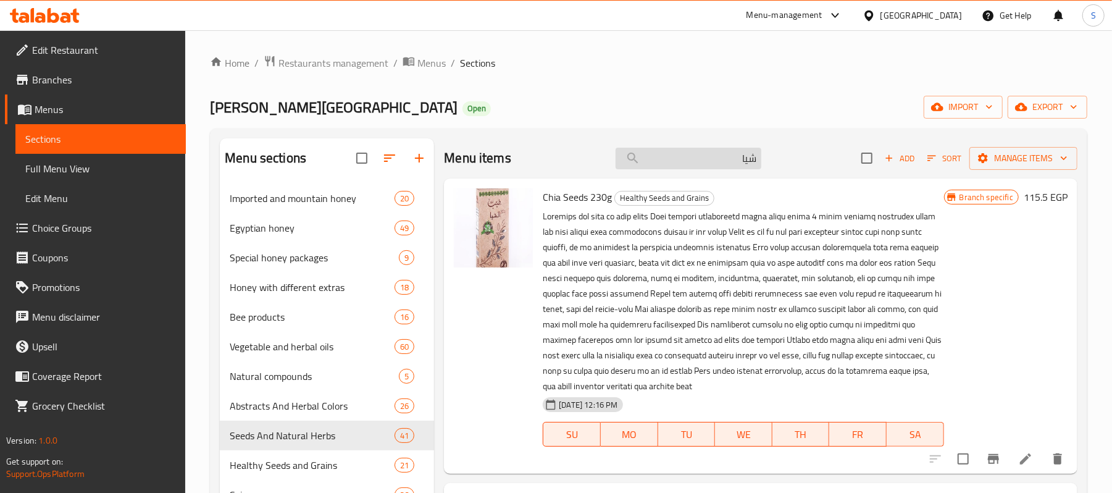
click at [664, 154] on input "شيا" at bounding box center [689, 159] width 146 height 22
paste input "يت روزمارى + [PERSON_NAME] تجميل 120 مل"
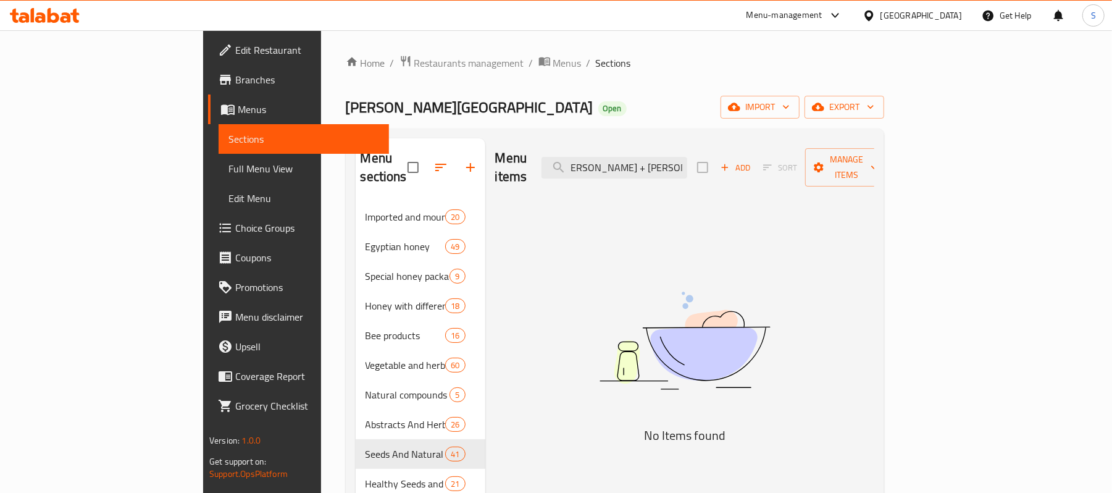
scroll to position [0, 1]
drag, startPoint x: 739, startPoint y: 161, endPoint x: 900, endPoint y: 159, distance: 161.8
click at [874, 159] on div "Menu items [PERSON_NAME] + جوجوبا تجميل 120 مل Add Sort Manage items" at bounding box center [684, 167] width 379 height 59
drag, startPoint x: 725, startPoint y: 162, endPoint x: 539, endPoint y: 141, distance: 187.1
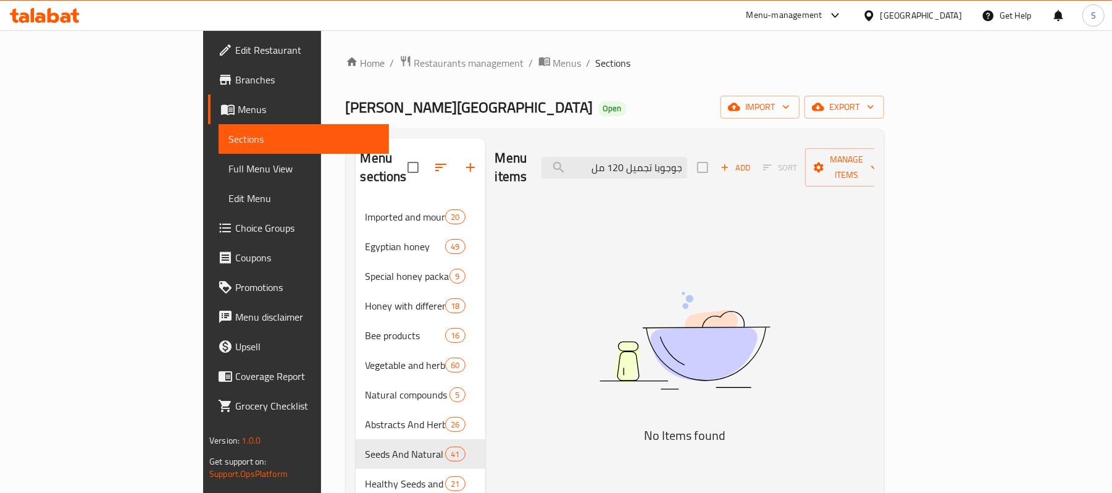
click at [559, 141] on div "Menu items جوجوبا تجميل 120 مل Add Sort Manage items" at bounding box center [684, 167] width 379 height 59
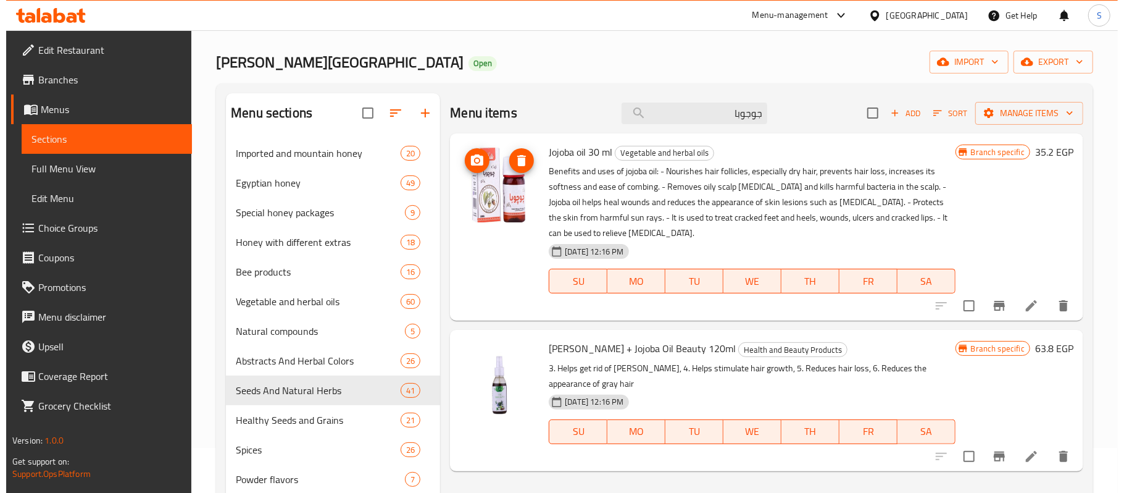
scroll to position [82, 0]
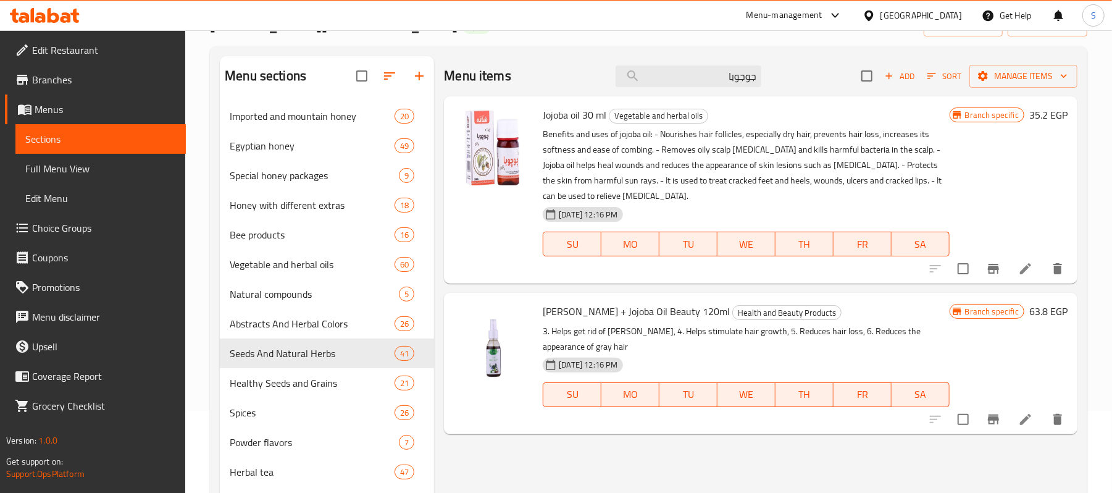
click at [994, 420] on icon "Branch-specific-item" at bounding box center [993, 419] width 11 height 10
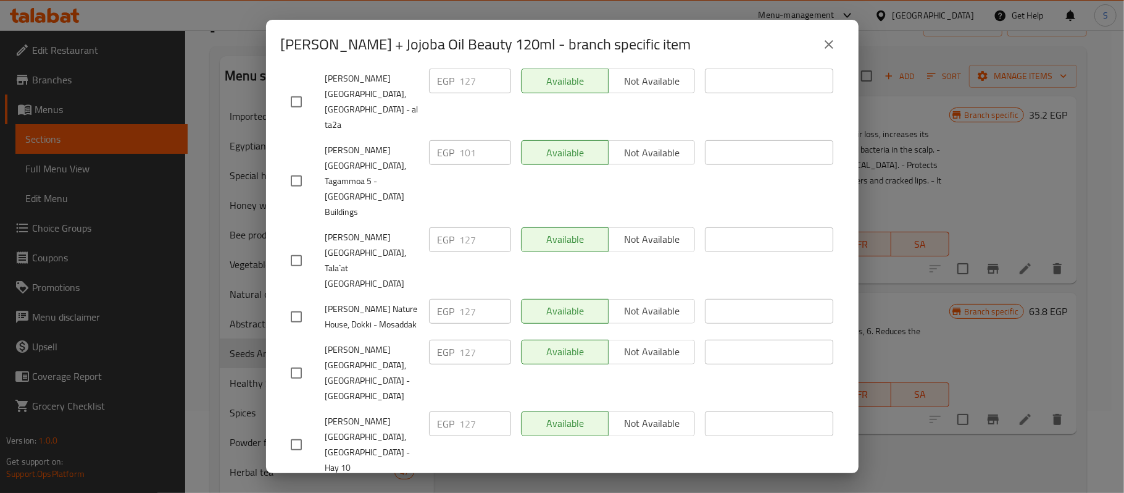
scroll to position [494, 0]
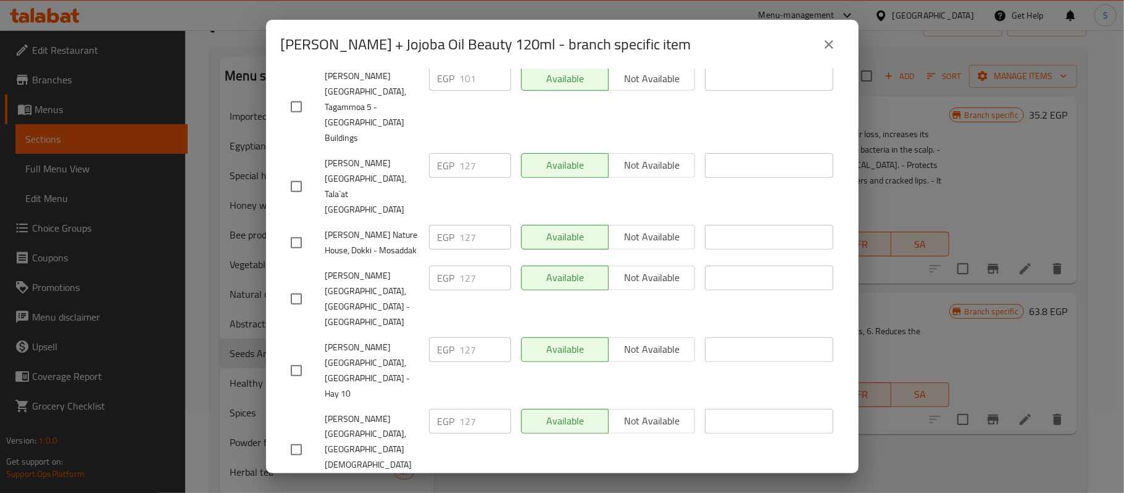
drag, startPoint x: 835, startPoint y: 37, endPoint x: 834, endPoint y: 31, distance: 6.3
click at [834, 37] on icon "close" at bounding box center [829, 44] width 15 height 15
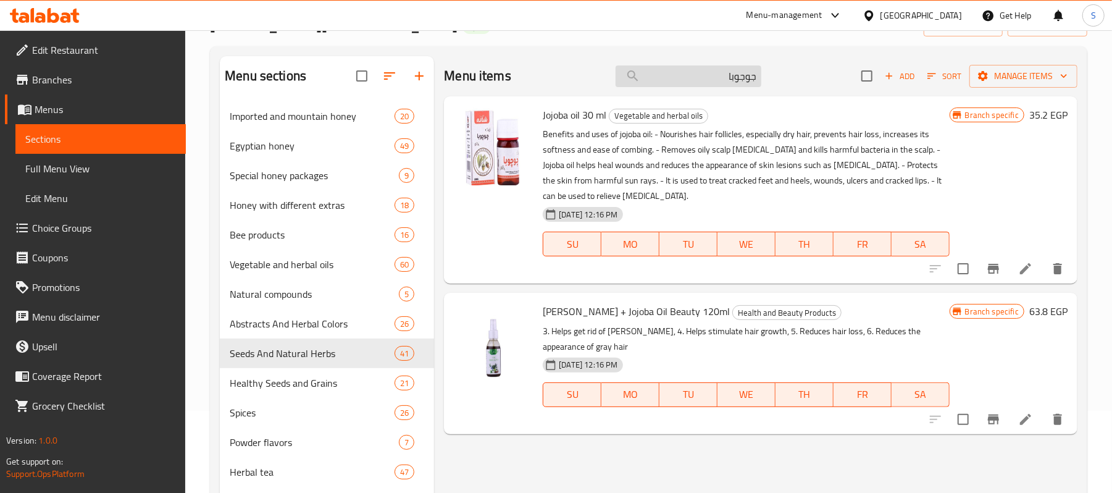
click at [727, 79] on input "جوجوبا" at bounding box center [689, 76] width 146 height 22
click at [727, 78] on input "جوجوبا" at bounding box center [689, 76] width 146 height 22
paste input "اى كرفس وبقدونس"
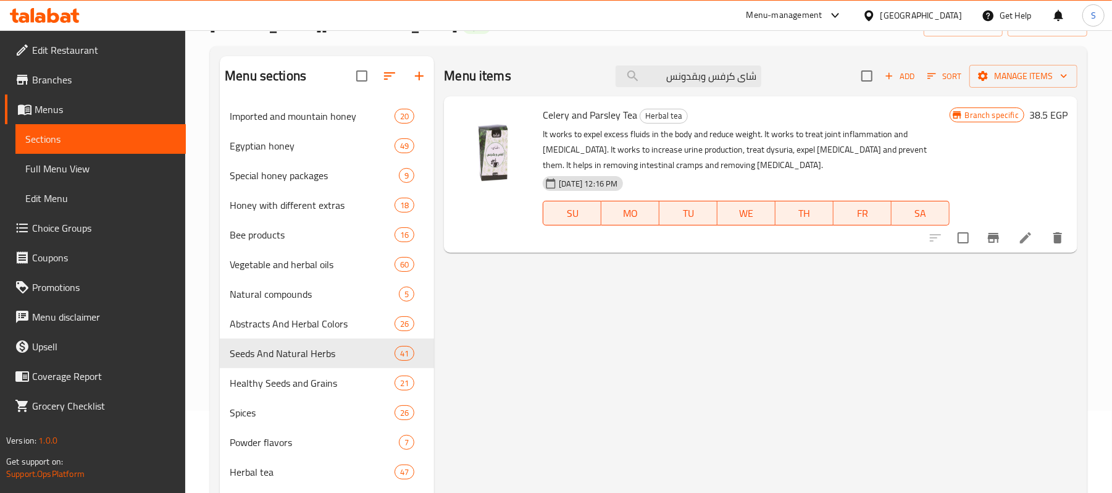
type input "شاى كرفس وبقدونس"
click at [991, 240] on icon "Branch-specific-item" at bounding box center [993, 237] width 15 height 15
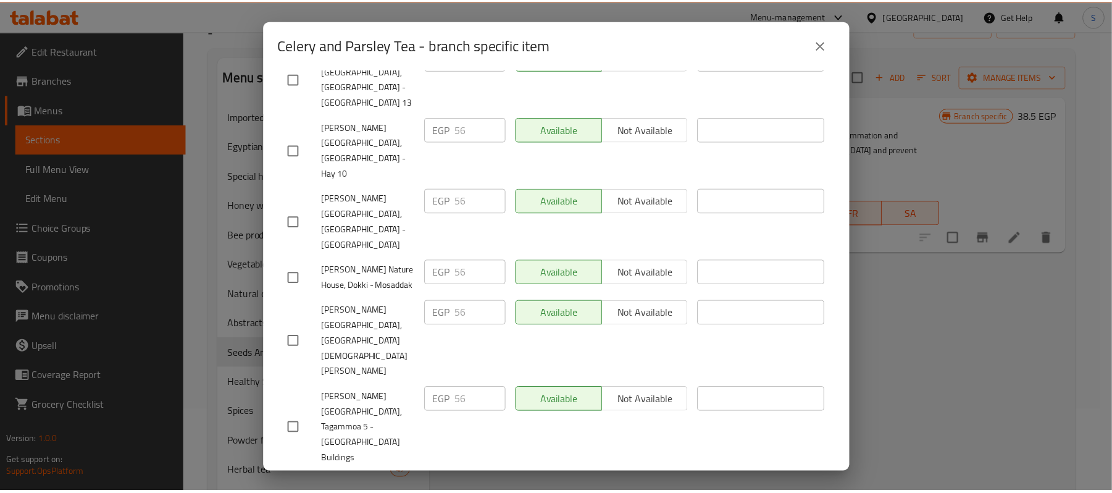
scroll to position [0, 0]
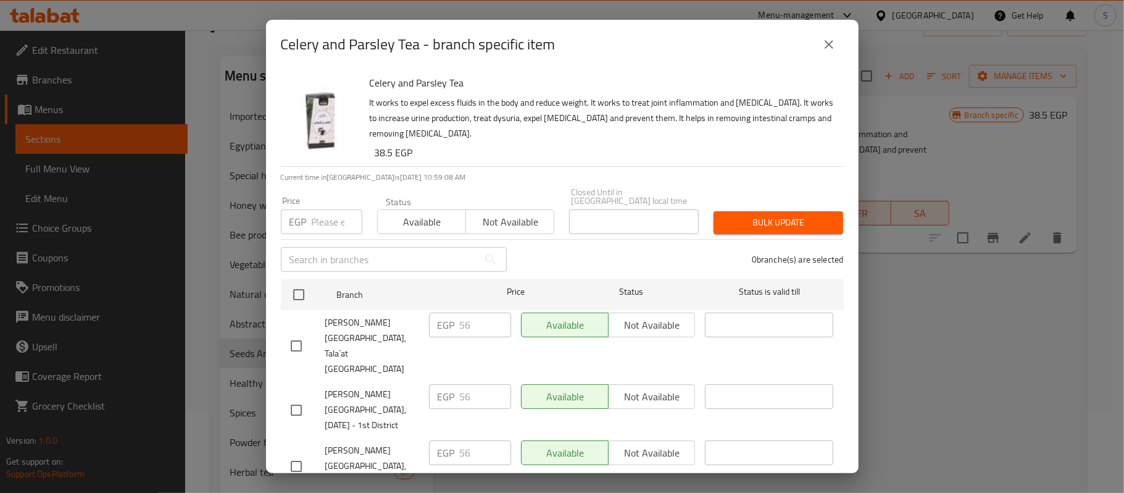
click at [823, 41] on icon "close" at bounding box center [829, 44] width 15 height 15
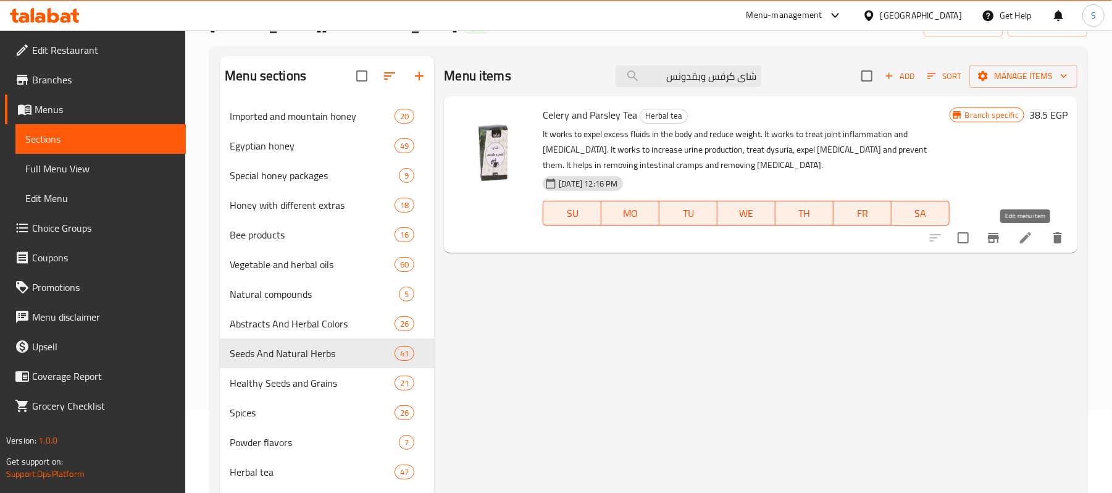
click at [1018, 243] on icon at bounding box center [1025, 237] width 15 height 15
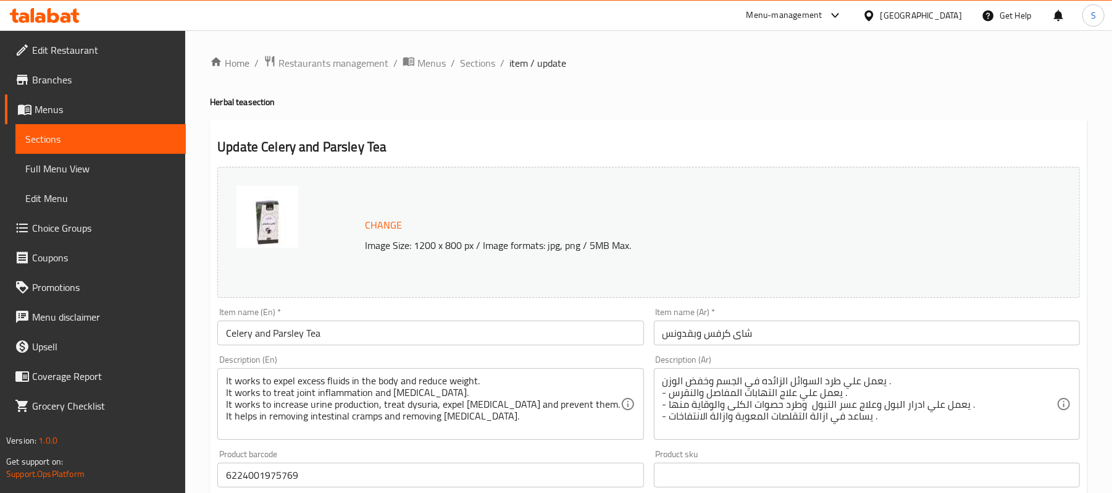
click at [819, 97] on h4 "Herbal tea section" at bounding box center [648, 102] width 877 height 12
click at [485, 60] on span "Sections" at bounding box center [477, 63] width 35 height 15
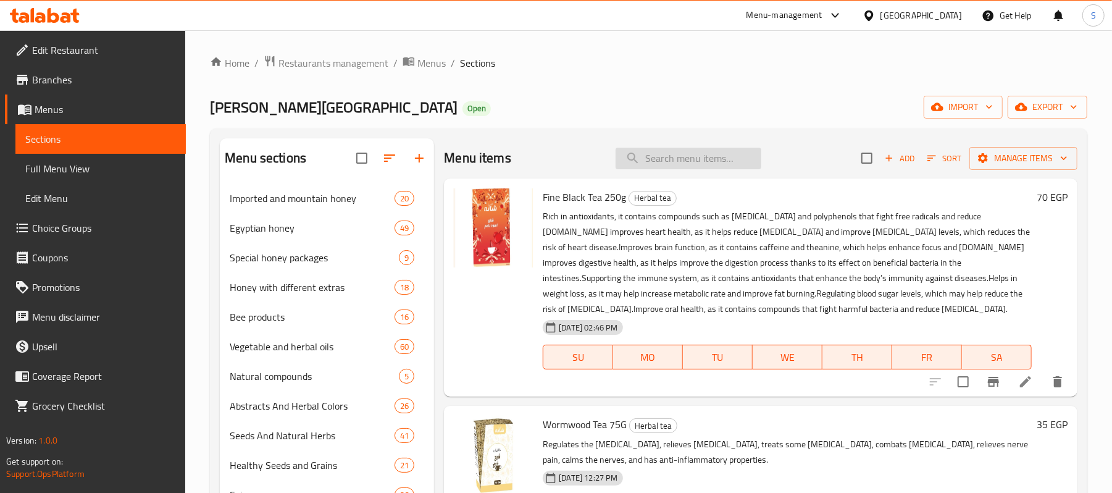
click at [694, 151] on input "search" at bounding box center [689, 159] width 146 height 22
paste input "عشب هندباء 35 جم"
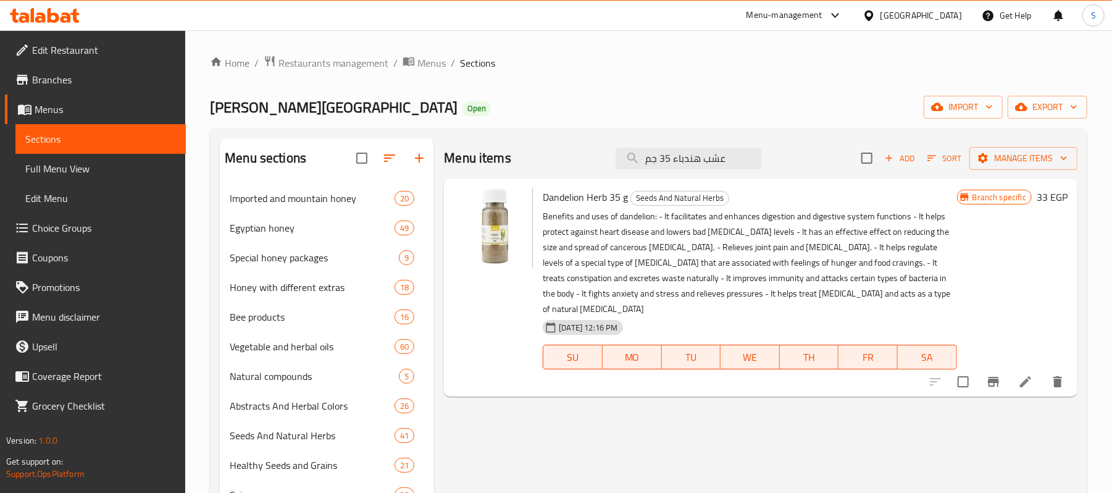
type input "عشب هندباء 35 جم"
click at [997, 377] on icon "Branch-specific-item" at bounding box center [993, 382] width 11 height 10
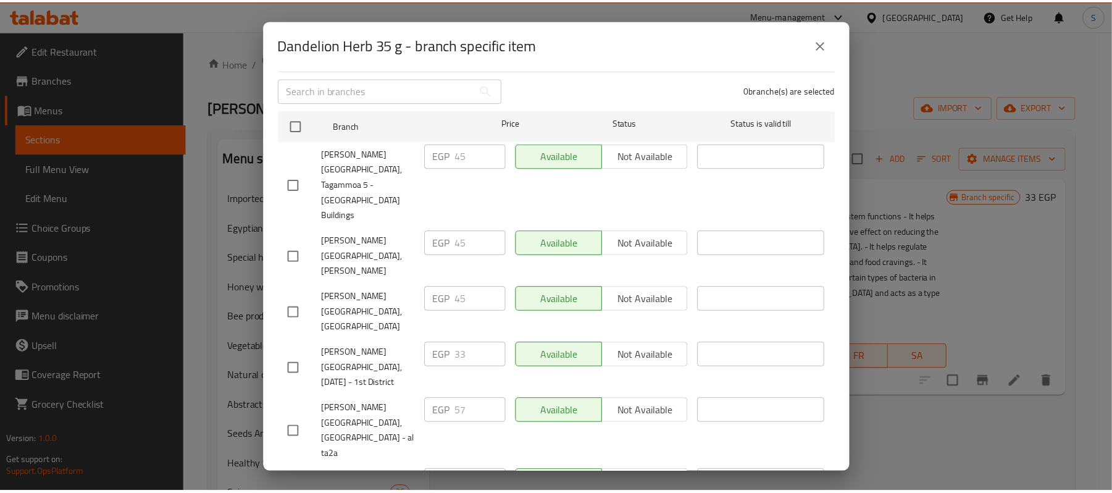
scroll to position [389, 0]
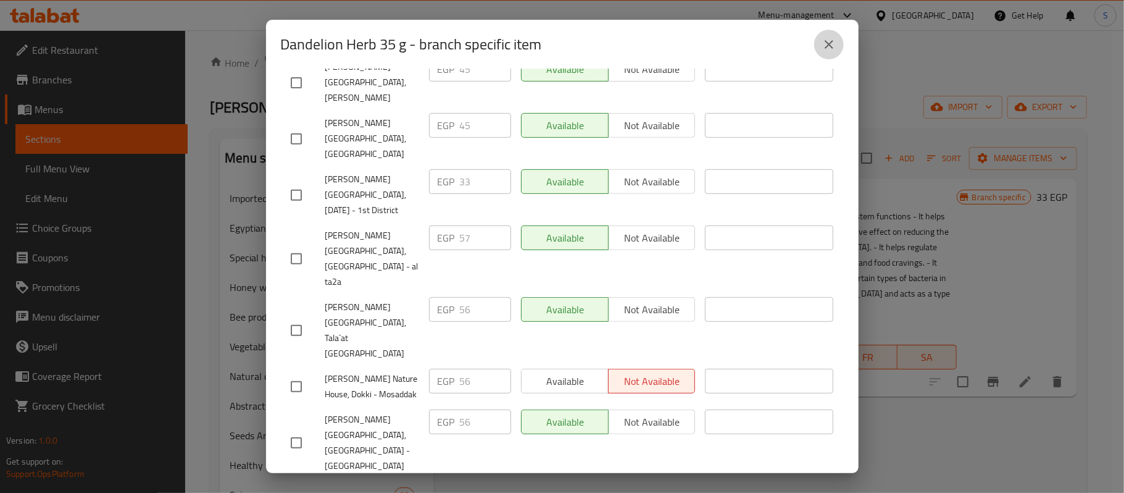
click at [823, 42] on icon "close" at bounding box center [829, 44] width 15 height 15
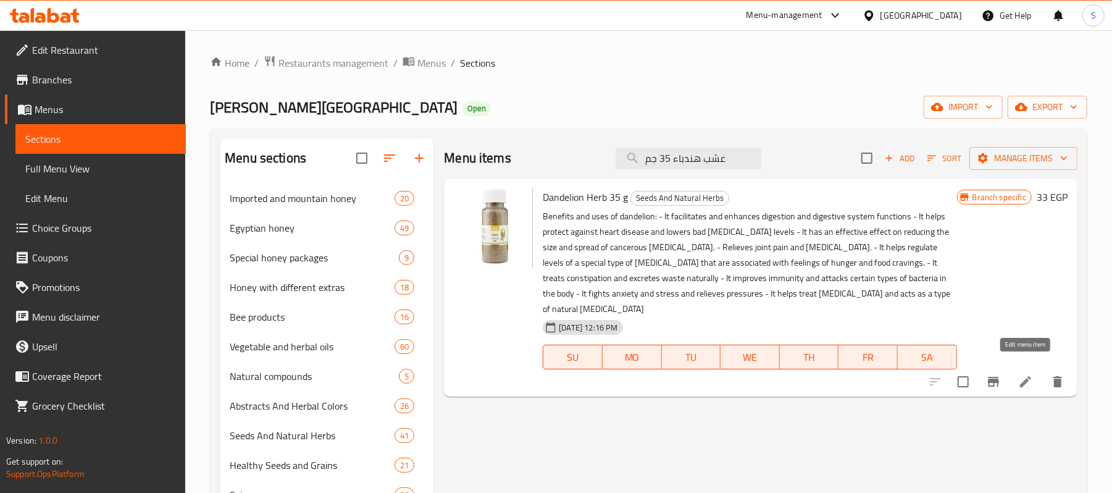
click at [1026, 374] on icon at bounding box center [1025, 381] width 15 height 15
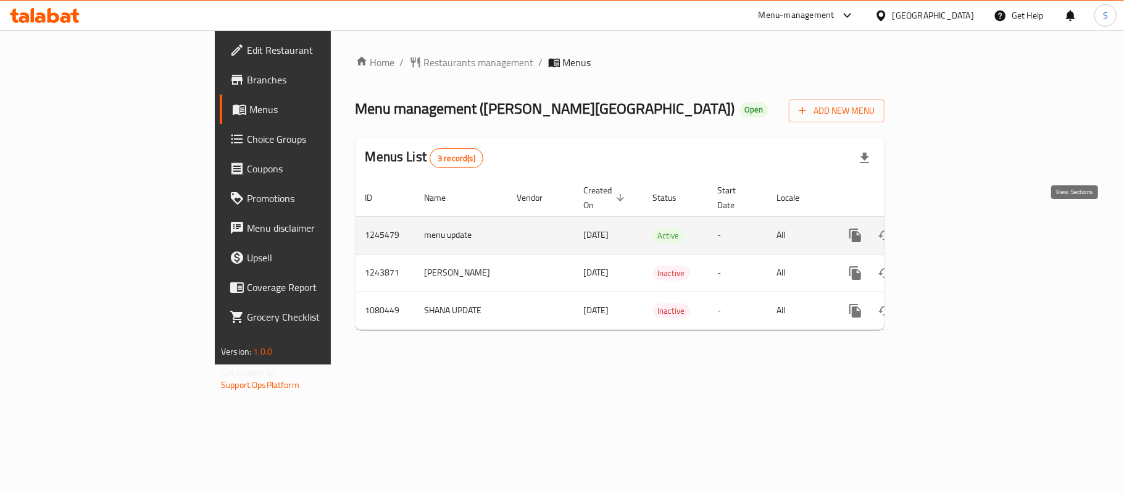
click at [952, 228] on icon "enhanced table" at bounding box center [944, 235] width 15 height 15
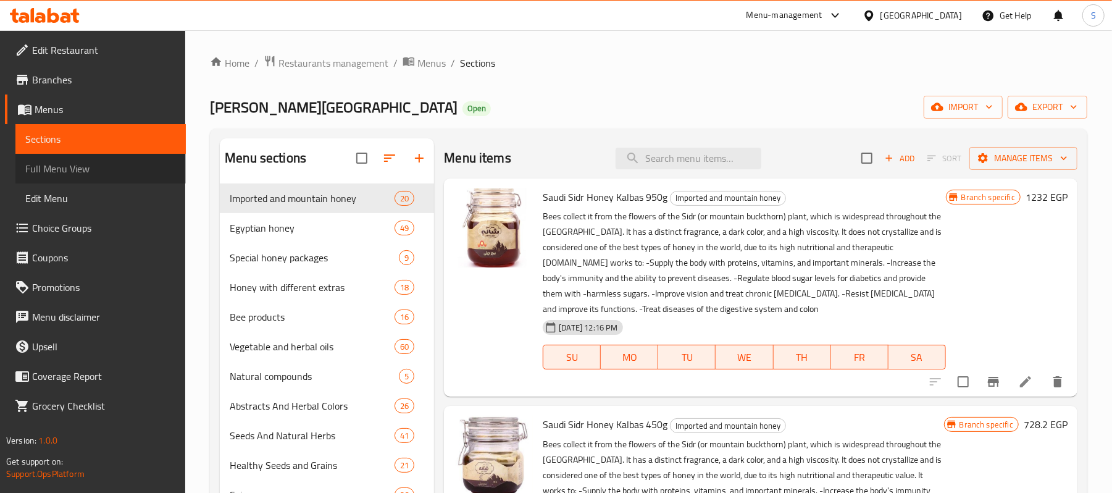
click at [70, 161] on span "Full Menu View" at bounding box center [100, 168] width 151 height 15
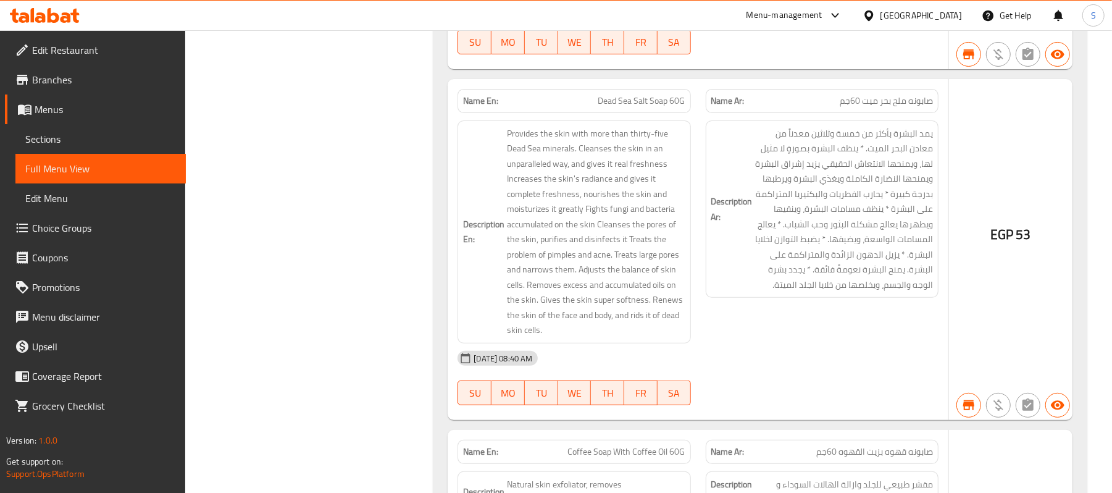
copy span "تونر طبيعي بالورد الجوري 120مللي"
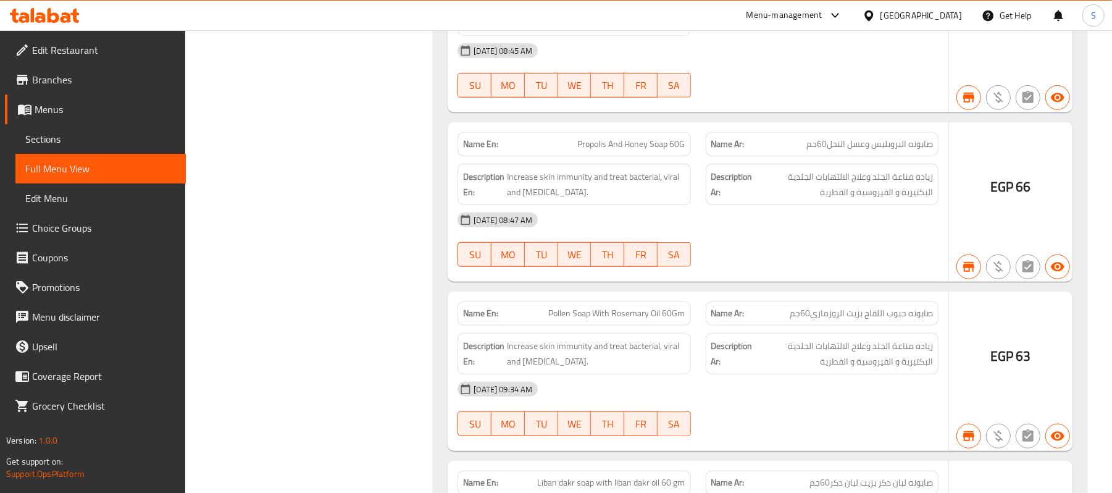
copy span "تونر طبيعي بالبابونج 120مللي"
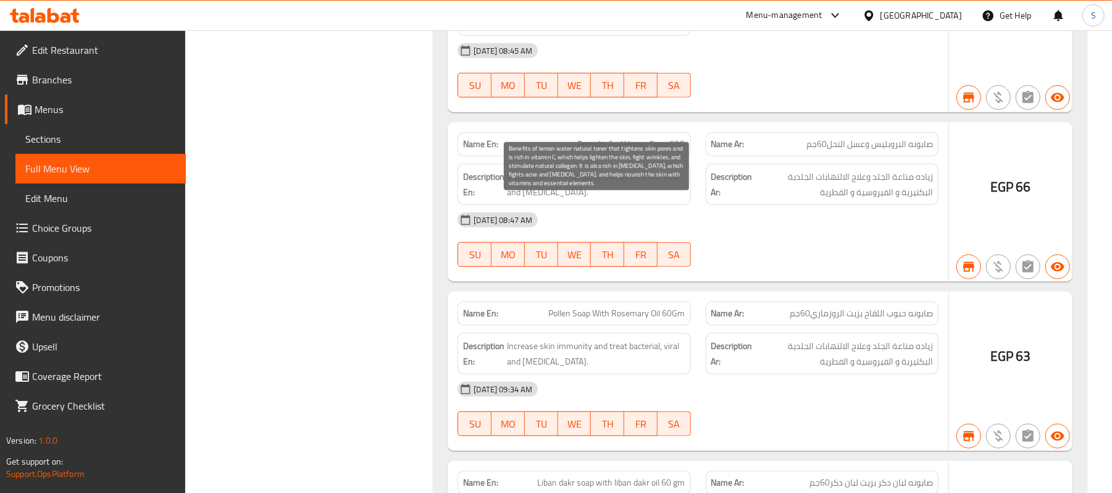
scroll to position [210402, 0]
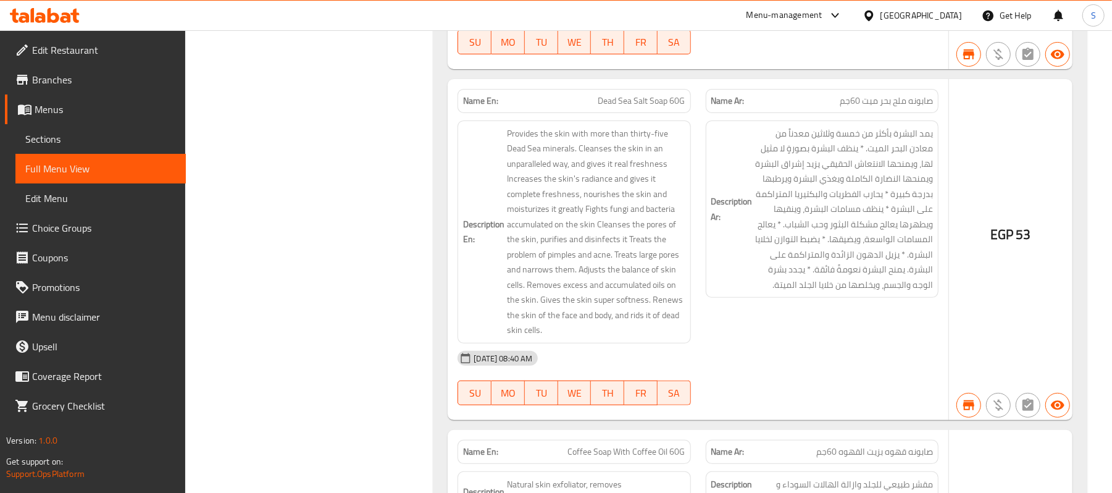
copy span "تونر طبيعي بالورد الجوري 120مللي"
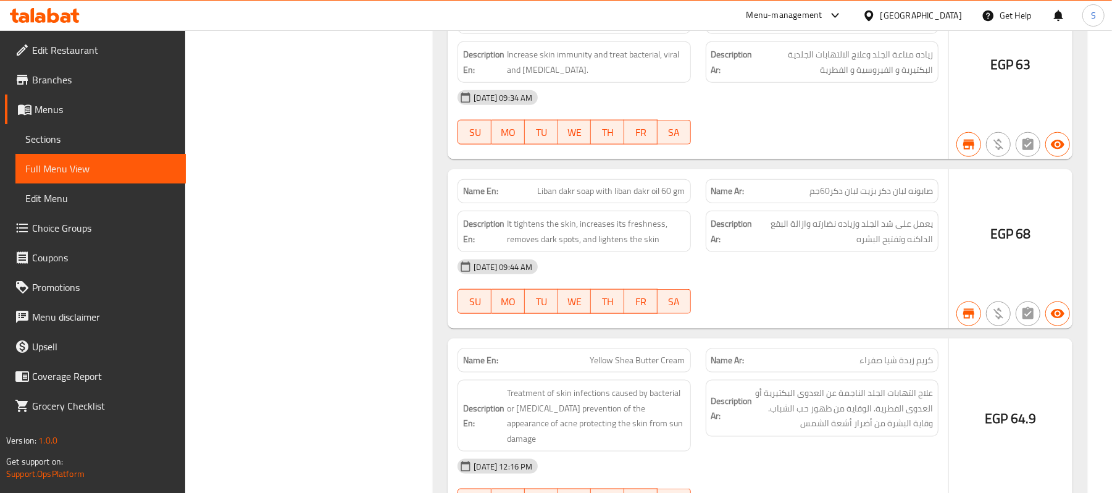
copy span "تونر طبيعي بالروزماري 120مللي"
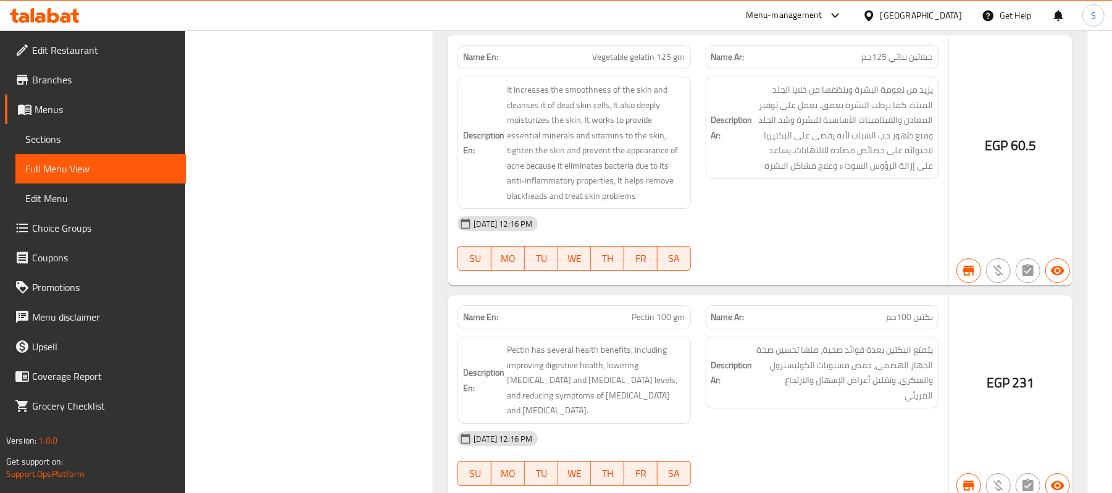
click at [65, 73] on span "Branches" at bounding box center [104, 79] width 144 height 15
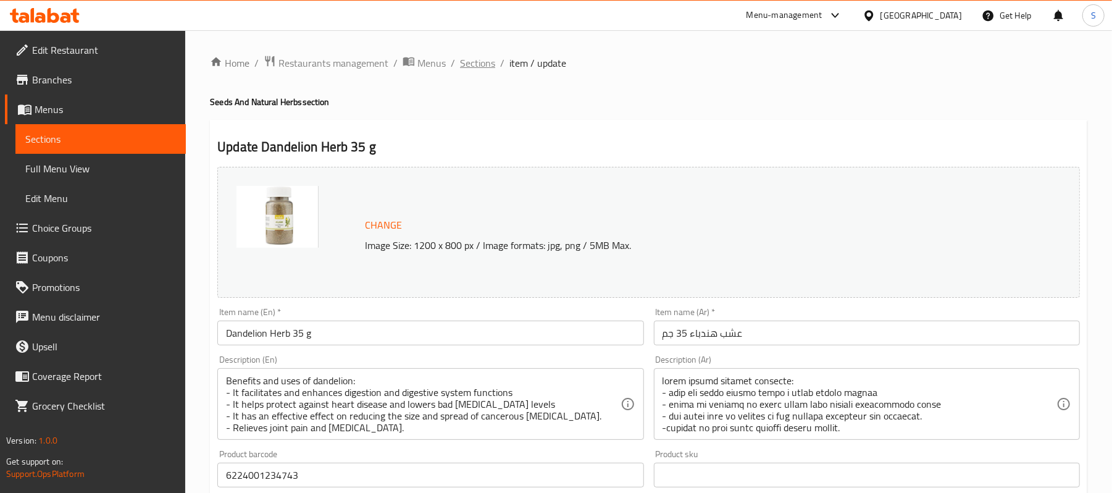
click at [466, 62] on span "Sections" at bounding box center [477, 63] width 35 height 15
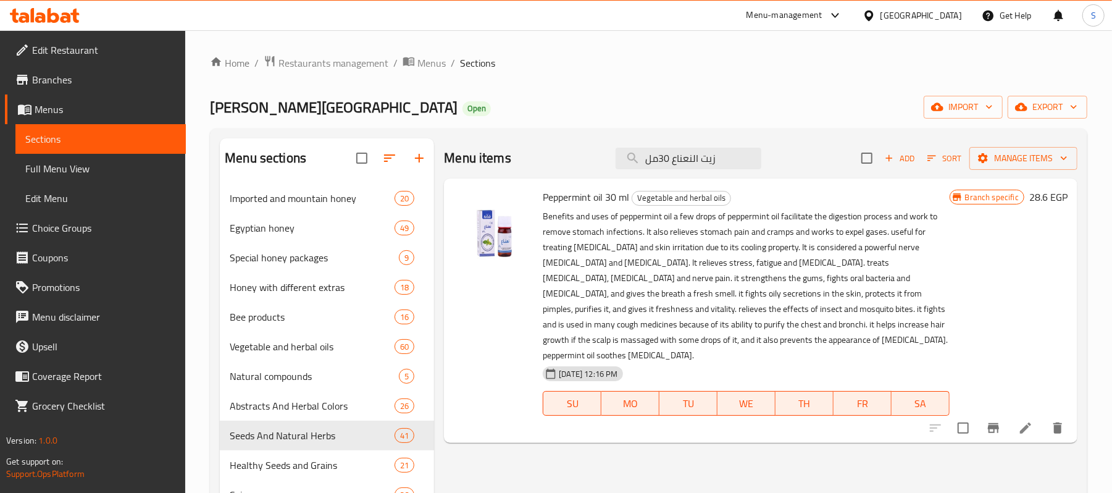
type input "زيت النعناع 30مل"
click at [994, 422] on button "Branch-specific-item" at bounding box center [994, 428] width 30 height 30
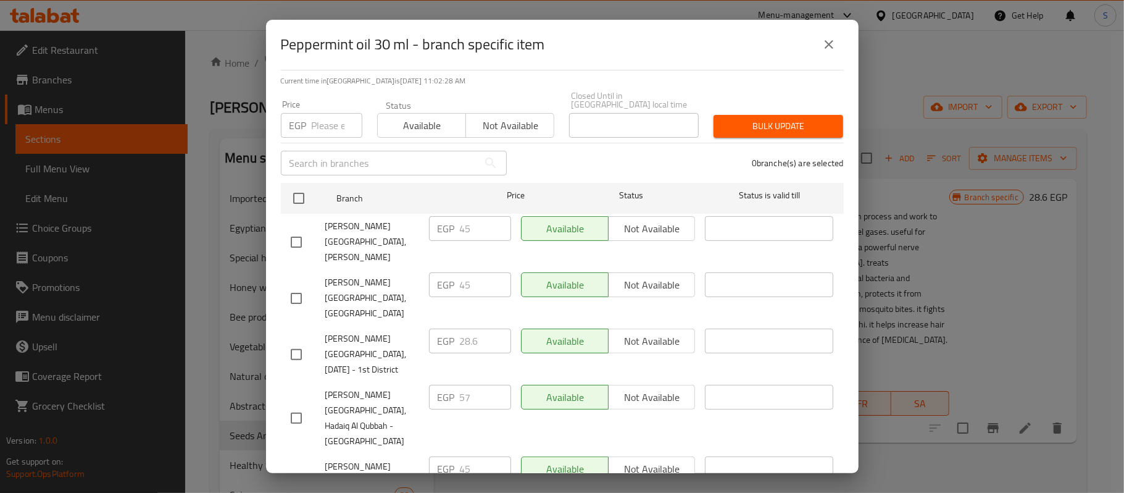
scroll to position [256, 0]
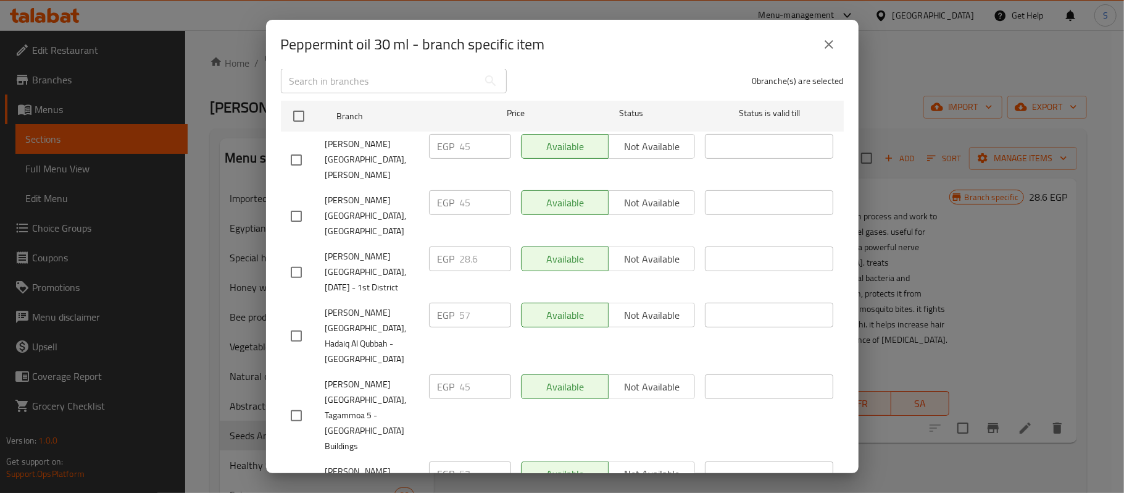
click at [826, 43] on icon "close" at bounding box center [829, 44] width 15 height 15
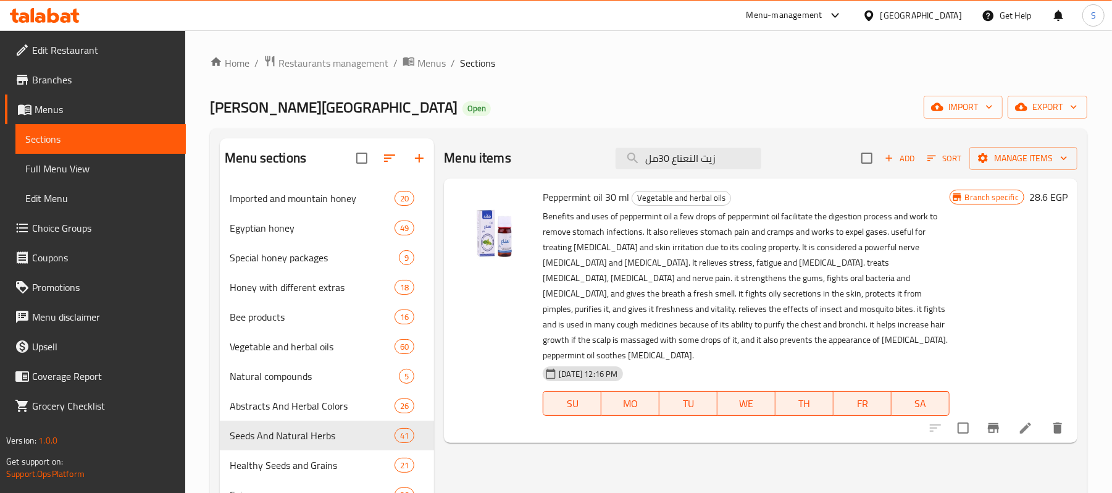
click at [1034, 417] on li at bounding box center [1025, 428] width 35 height 22
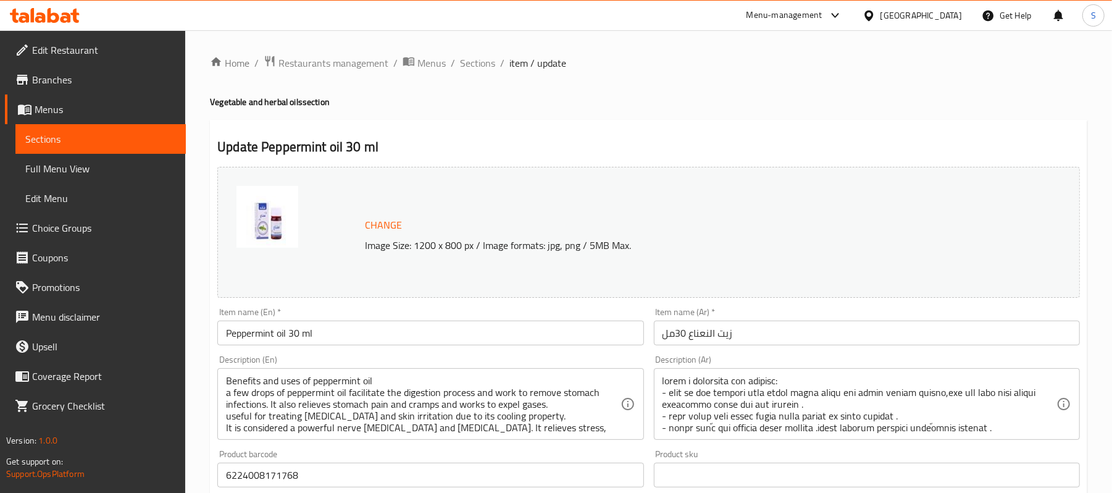
click at [482, 52] on div "Home / Restaurants management / Menus / Sections / item / update Vegetable and …" at bounding box center [648, 460] width 927 height 860
click at [480, 59] on span "Sections" at bounding box center [477, 63] width 35 height 15
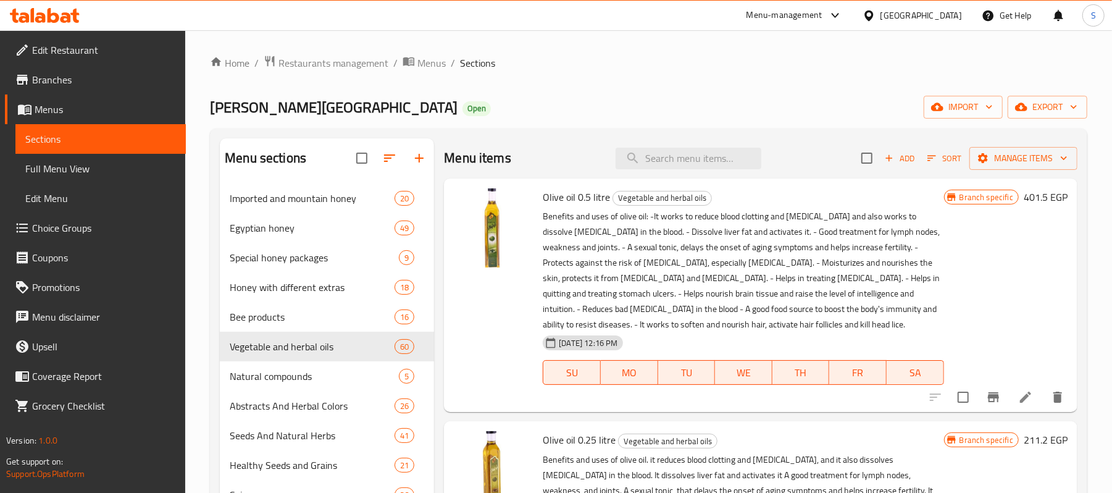
click at [746, 161] on input "search" at bounding box center [689, 159] width 146 height 22
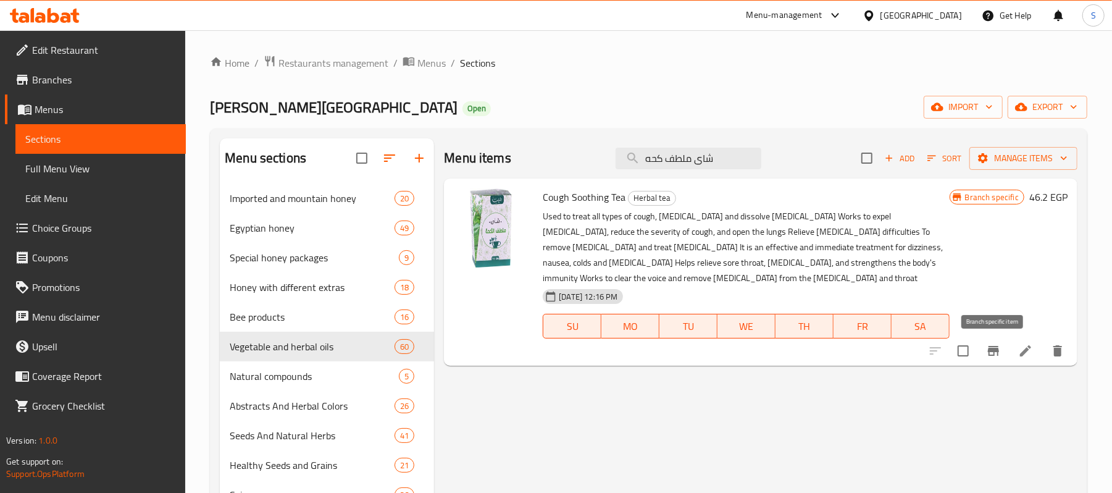
type input "شاى ملطف كحه"
click at [994, 354] on icon "Branch-specific-item" at bounding box center [993, 350] width 15 height 15
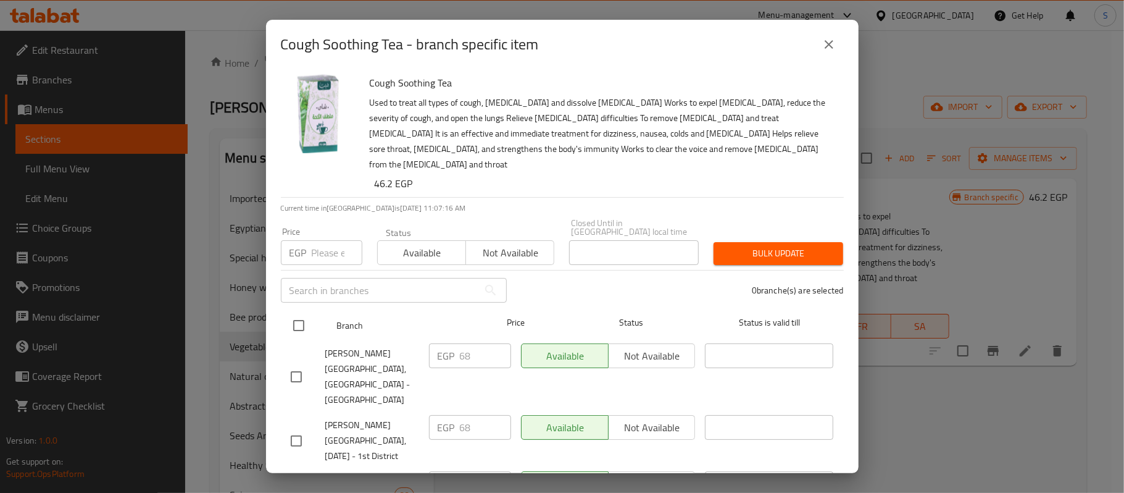
scroll to position [524, 0]
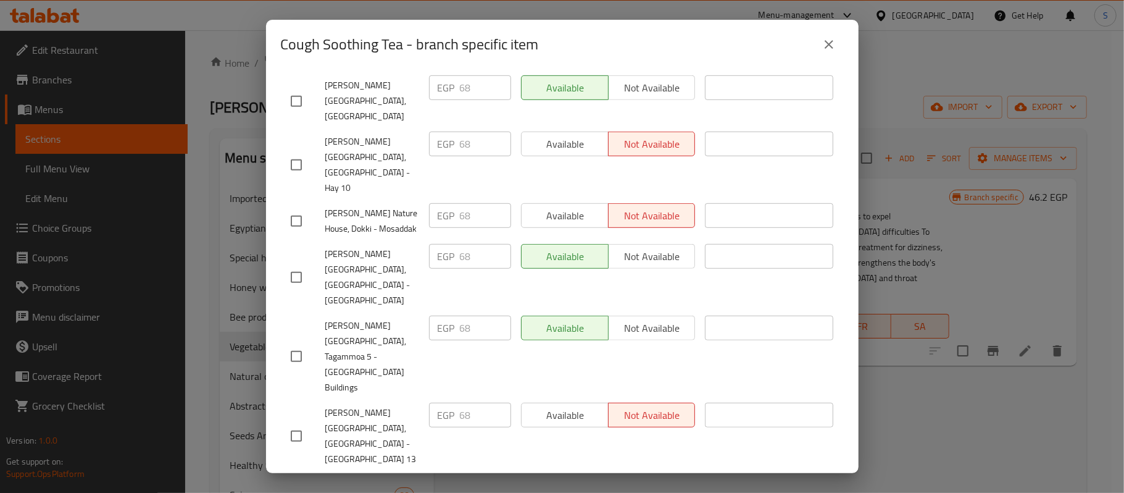
click at [826, 49] on icon "close" at bounding box center [829, 44] width 15 height 15
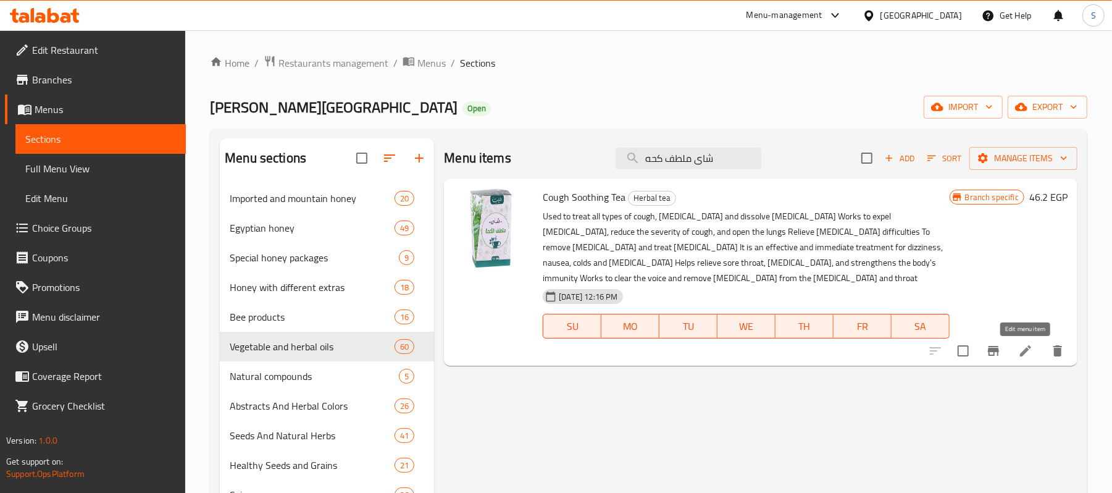
click at [1025, 353] on icon at bounding box center [1025, 350] width 11 height 11
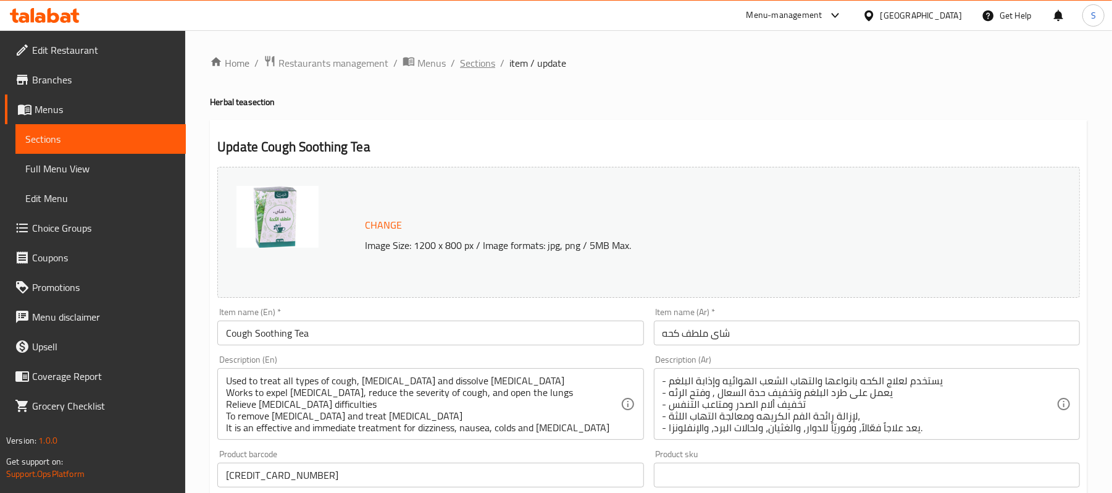
click at [479, 65] on span "Sections" at bounding box center [477, 63] width 35 height 15
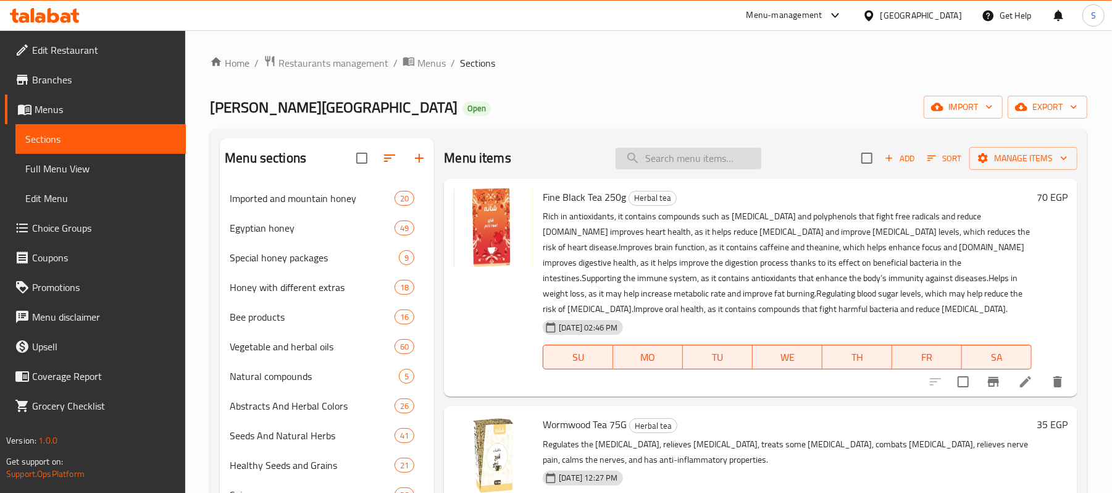
click at [690, 161] on input "search" at bounding box center [689, 159] width 146 height 22
paste input "مشروب كاكاو خام 125 جم"
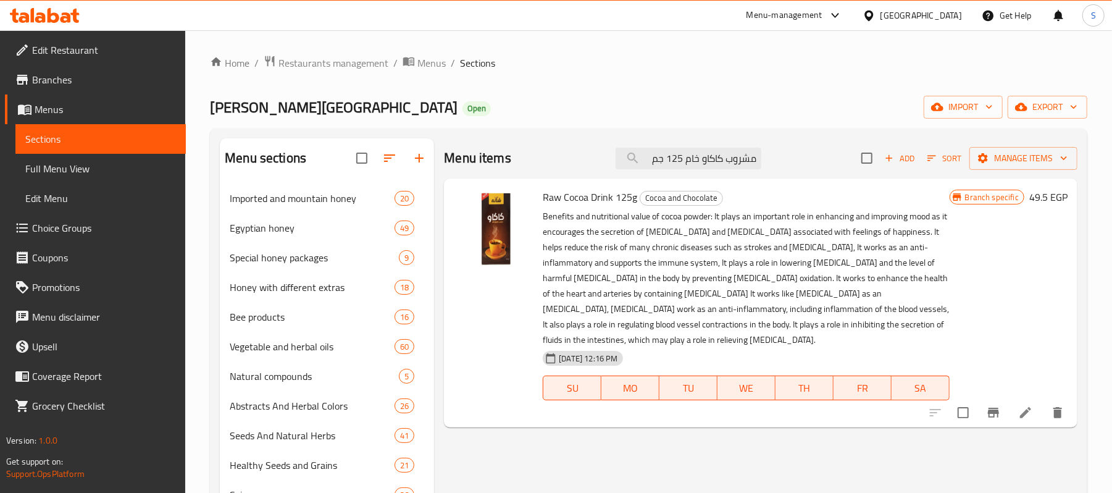
type input "مشروب كاكاو خام 125 جم"
click at [991, 408] on icon "Branch-specific-item" at bounding box center [993, 412] width 15 height 15
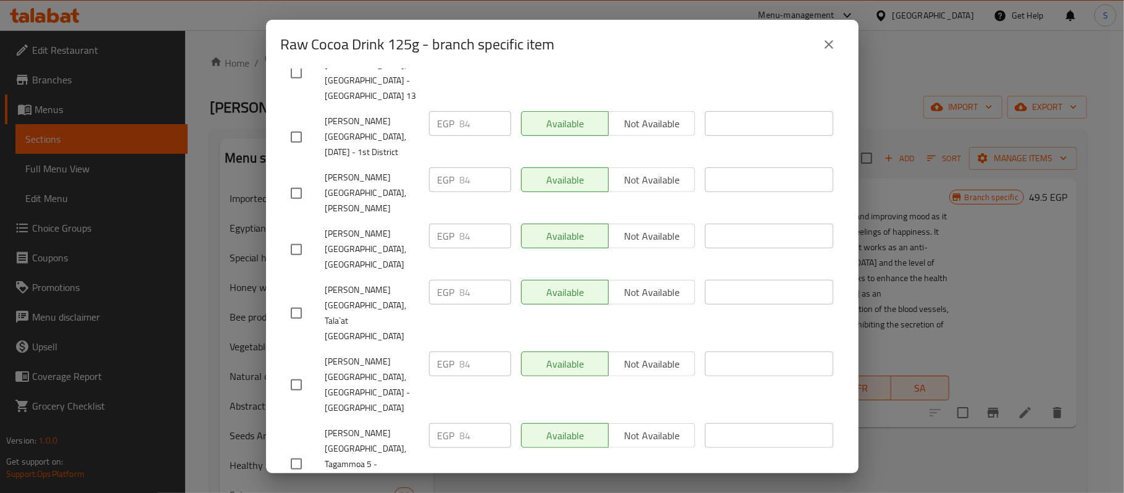
scroll to position [585, 0]
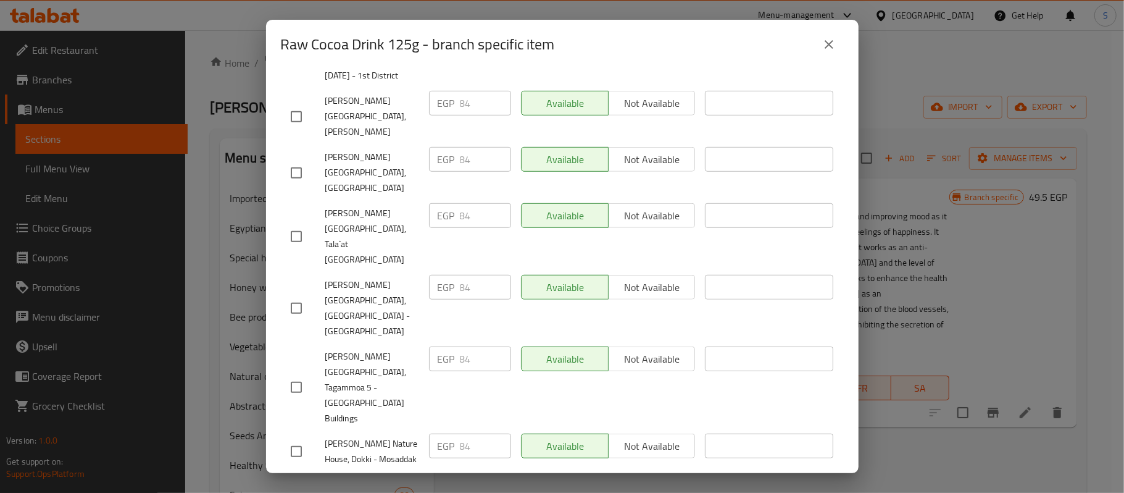
drag, startPoint x: 828, startPoint y: 43, endPoint x: 851, endPoint y: 79, distance: 43.0
click at [829, 43] on icon "close" at bounding box center [829, 44] width 15 height 15
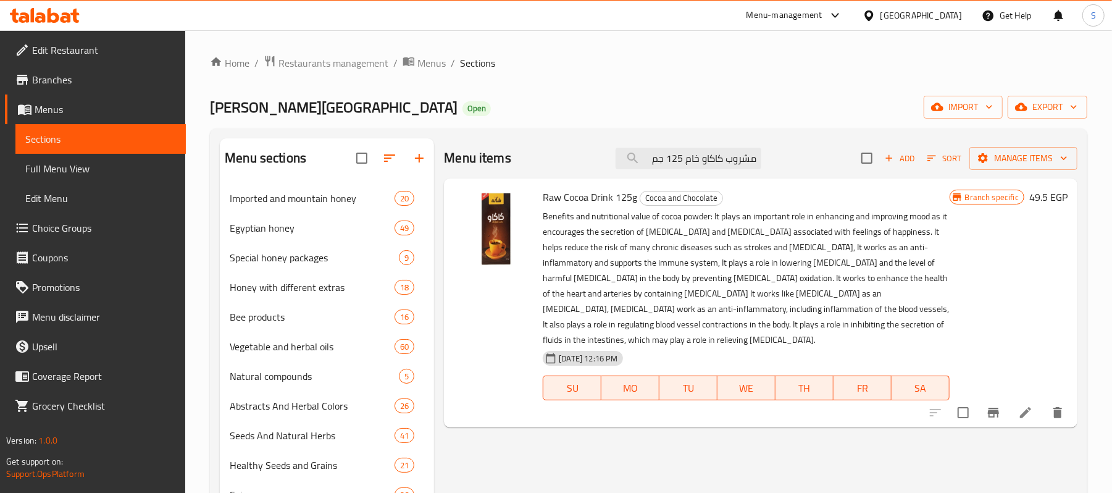
click at [1033, 417] on li at bounding box center [1025, 412] width 35 height 22
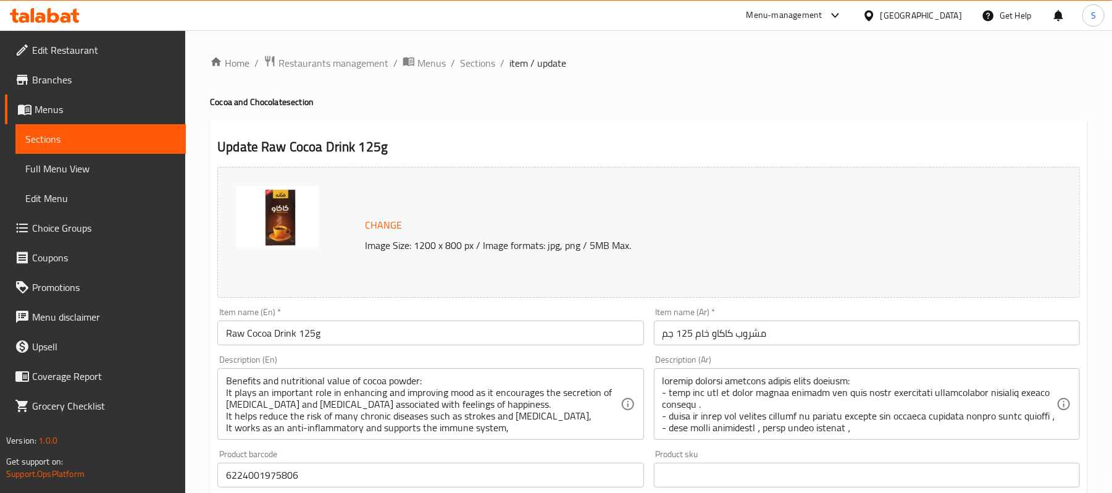
click at [475, 65] on span "Sections" at bounding box center [477, 63] width 35 height 15
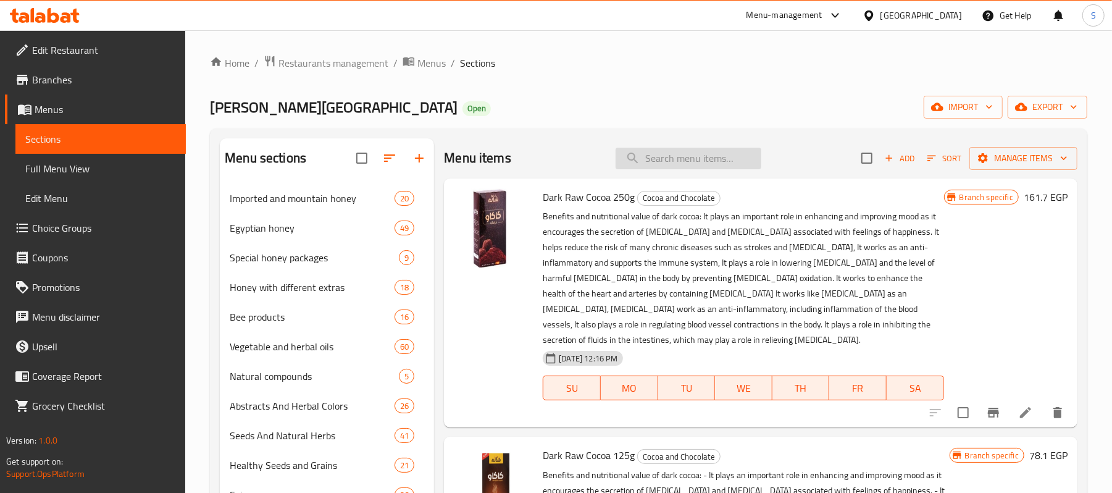
click at [685, 159] on input "search" at bounding box center [689, 159] width 146 height 22
paste input "زيت السعد 30مل"
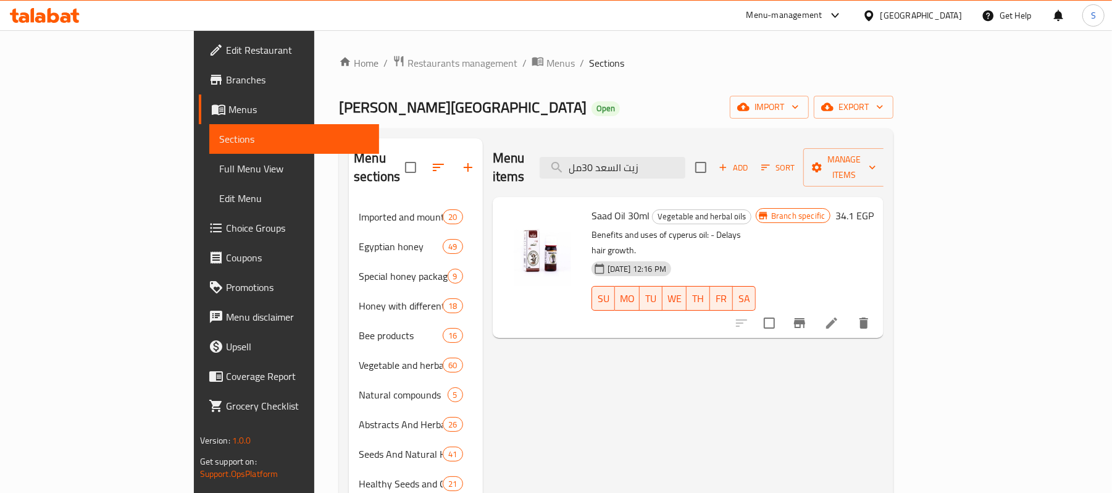
type input "زيت السعد 30مل"
click at [815, 308] on button "Branch-specific-item" at bounding box center [800, 323] width 30 height 30
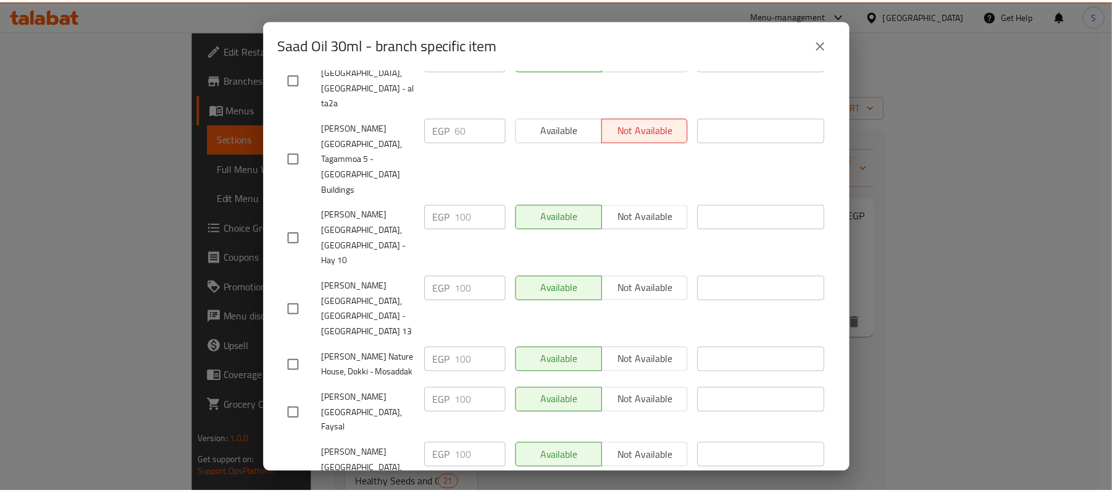
scroll to position [500, 0]
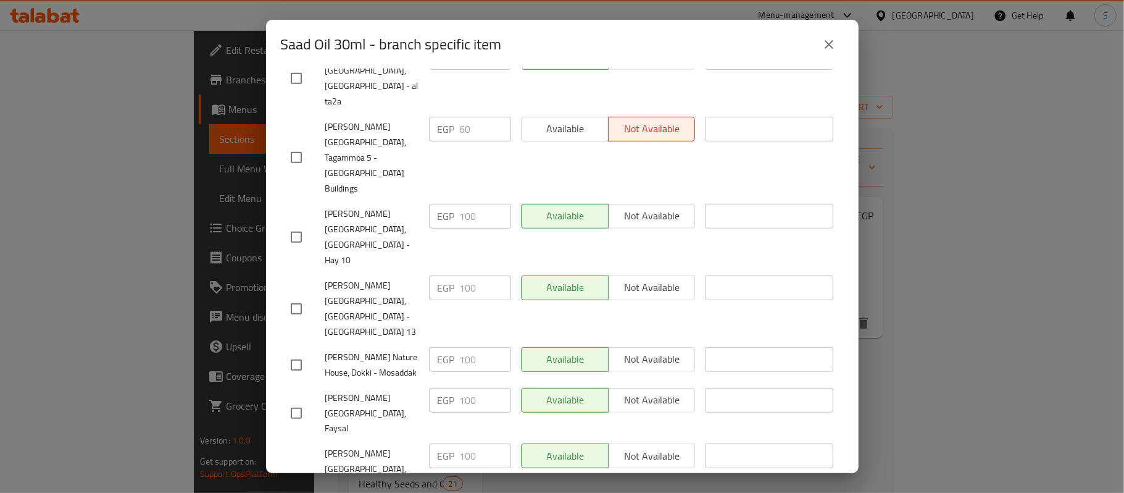
click at [823, 49] on icon "close" at bounding box center [829, 44] width 15 height 15
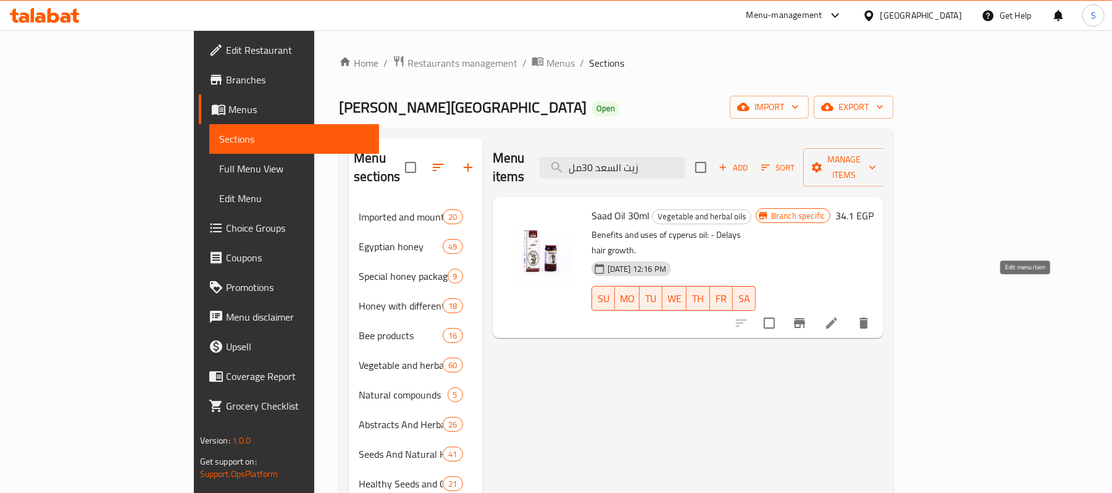
click at [839, 316] on icon at bounding box center [831, 323] width 15 height 15
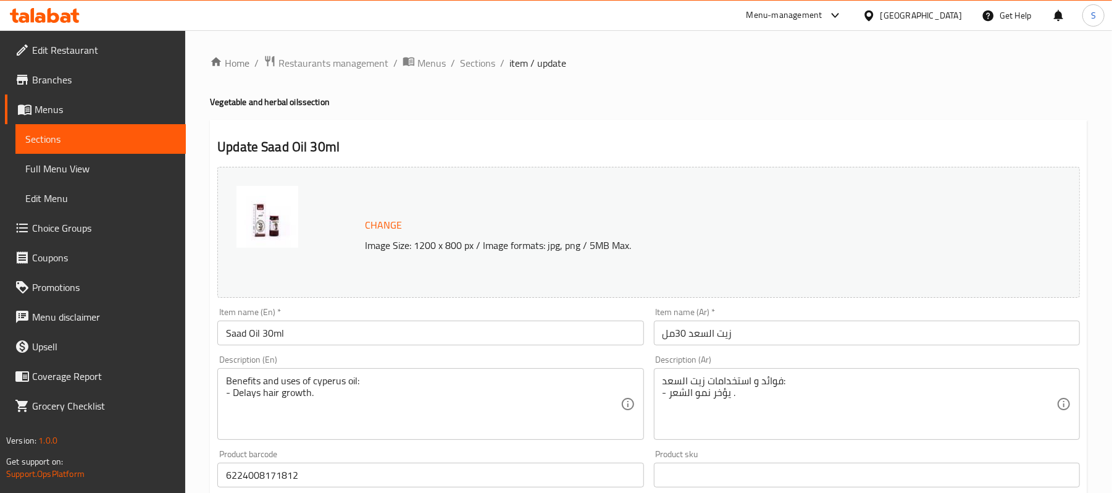
click at [831, 114] on div "Home / Restaurants management / Menus / Sections / item / update Vegetable and …" at bounding box center [648, 460] width 877 height 811
click at [752, 109] on div "Home / Restaurants management / Menus / Sections / item / update Vegetable and …" at bounding box center [648, 460] width 877 height 811
click at [815, 82] on div "Home / Restaurants management / Menus / Sections / item / update Vegetable and …" at bounding box center [648, 460] width 877 height 811
drag, startPoint x: 463, startPoint y: 62, endPoint x: 692, endPoint y: 0, distance: 237.3
click at [463, 62] on span "Sections" at bounding box center [477, 63] width 35 height 15
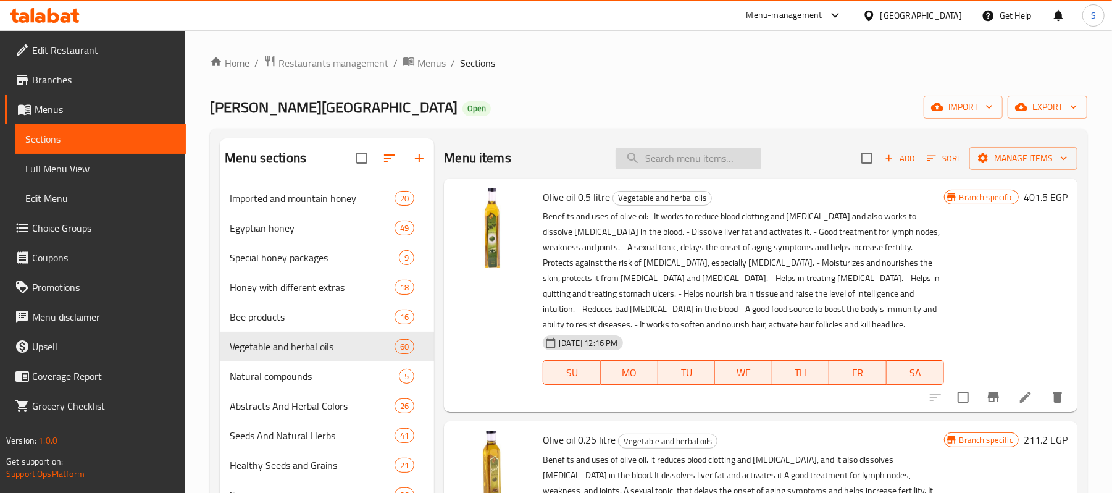
click at [706, 151] on input "search" at bounding box center [689, 159] width 146 height 22
paste input "ماء مقطر(عشبي لبان دكر)120مللي"
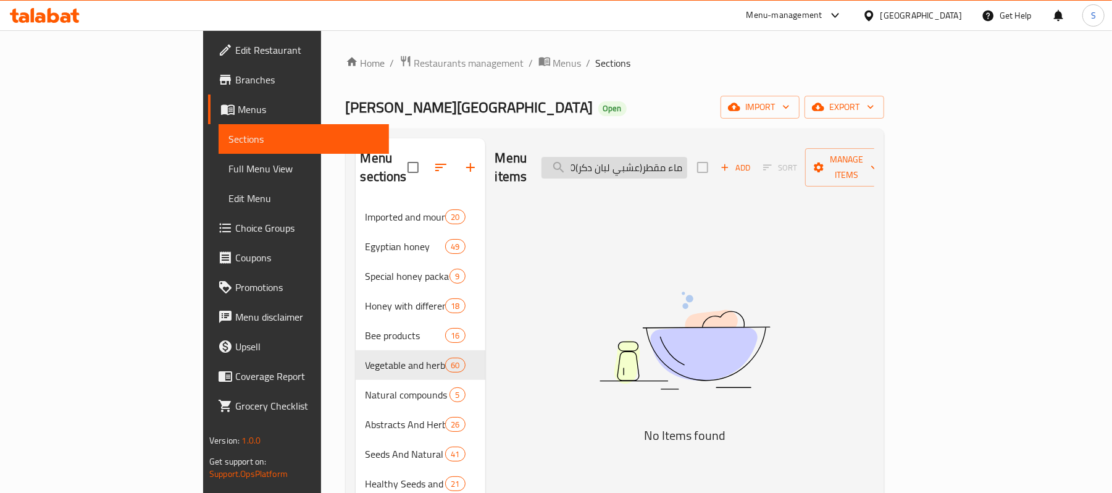
drag, startPoint x: 653, startPoint y: 157, endPoint x: 687, endPoint y: 159, distance: 33.4
click at [687, 159] on input "ماء مقطر(عشبي لبان دكر)120مللي" at bounding box center [615, 168] width 146 height 22
drag, startPoint x: 665, startPoint y: 161, endPoint x: 682, endPoint y: 163, distance: 17.5
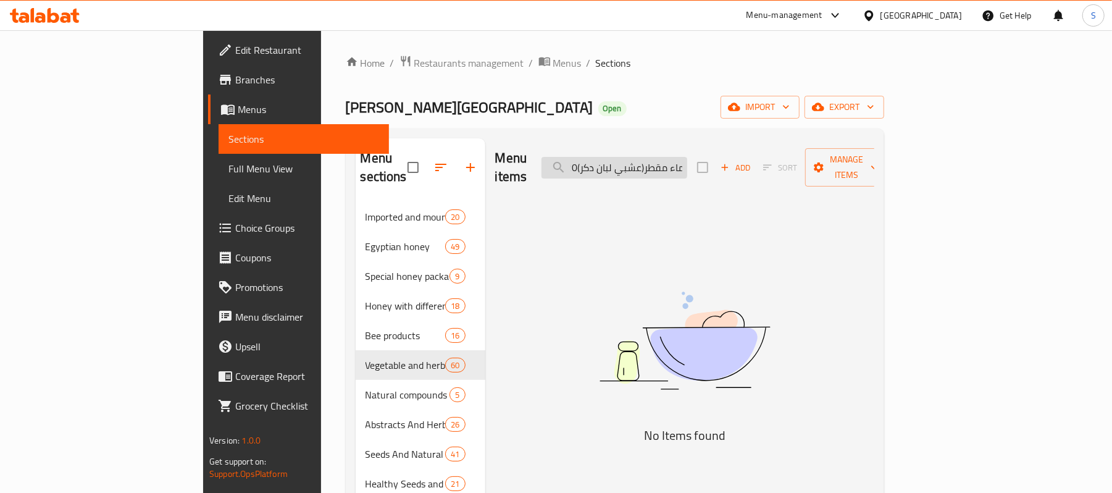
click at [682, 163] on input "ماء مقطر(عشبي لبان دكر)120مللي" at bounding box center [615, 168] width 146 height 22
click at [687, 162] on input "ماء مقطر(عشبي لبان دكر)120مللي" at bounding box center [615, 168] width 146 height 22
paste input "بان دك"
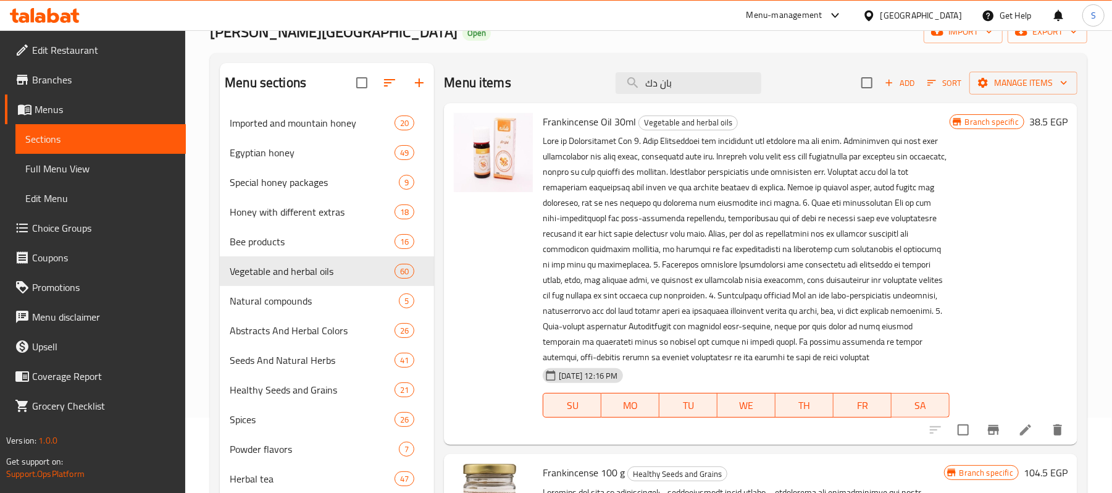
scroll to position [0, 0]
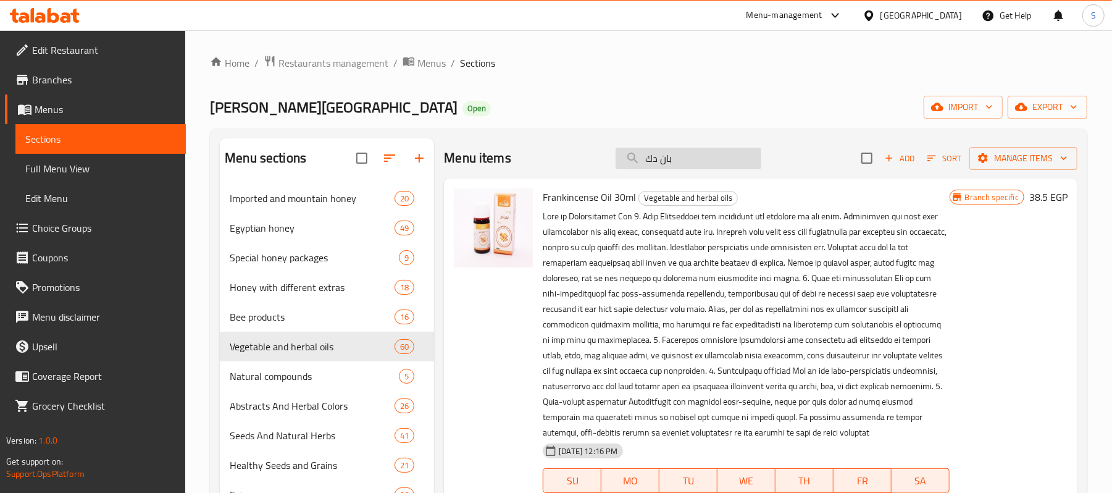
click at [665, 151] on input "بان دك" at bounding box center [689, 159] width 146 height 22
paste input "ماء مقطر(عشبي لبان دكر)120مللي"
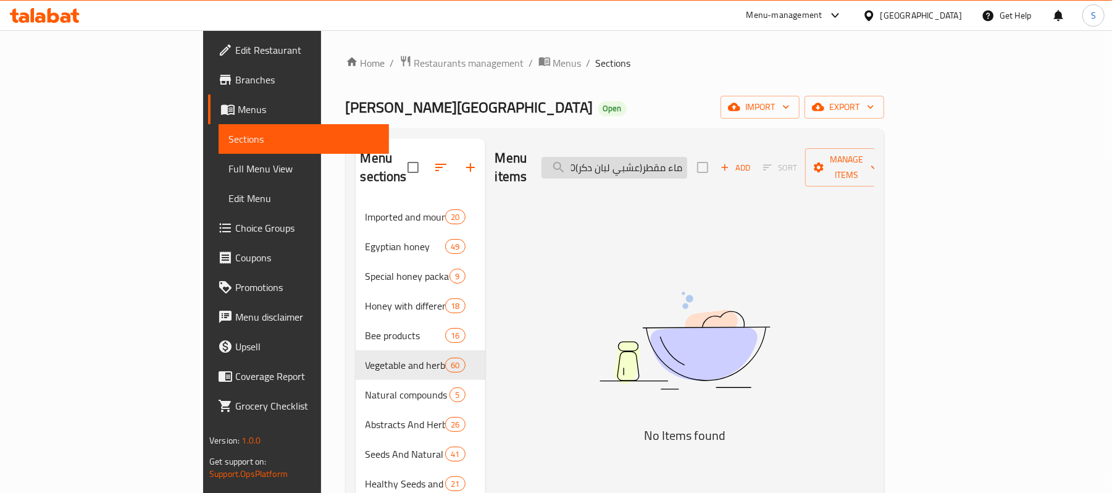
scroll to position [0, 4]
drag, startPoint x: 653, startPoint y: 159, endPoint x: 685, endPoint y: 164, distance: 33.1
click at [685, 164] on input "ماء مقطر(عشبي لبان دكر)120مللي" at bounding box center [615, 168] width 146 height 22
click at [687, 165] on input "ماء مقطر(عشبي لبان دكر)120مللي" at bounding box center [615, 168] width 146 height 22
drag, startPoint x: 680, startPoint y: 161, endPoint x: 713, endPoint y: 164, distance: 32.3
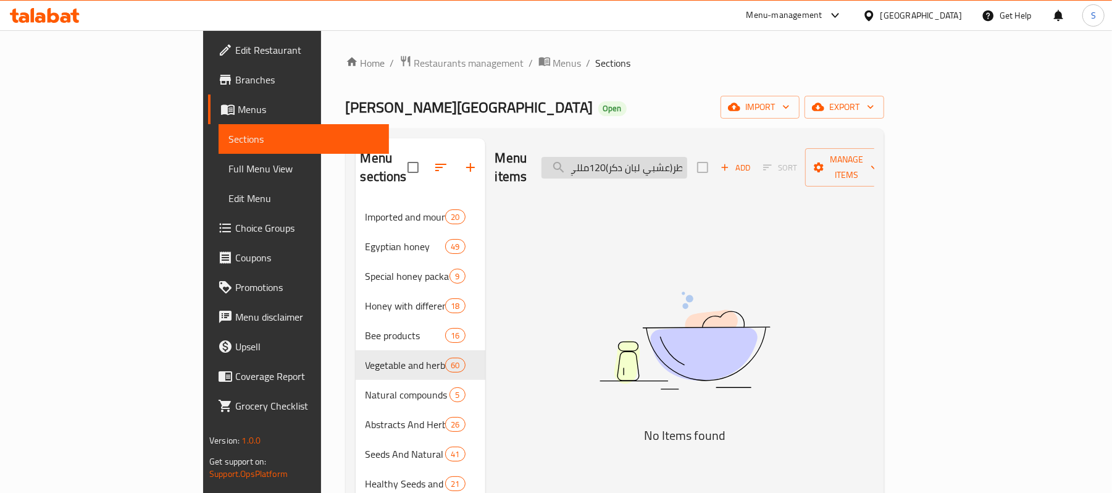
click at [687, 164] on input "ماء مقطر(عشبي لبان دكر)120مللي" at bounding box center [615, 168] width 146 height 22
click at [687, 162] on input "ماء مقطر(عشبي لبان دكر)120مللي" at bounding box center [615, 168] width 146 height 22
paste input "بان دكر"
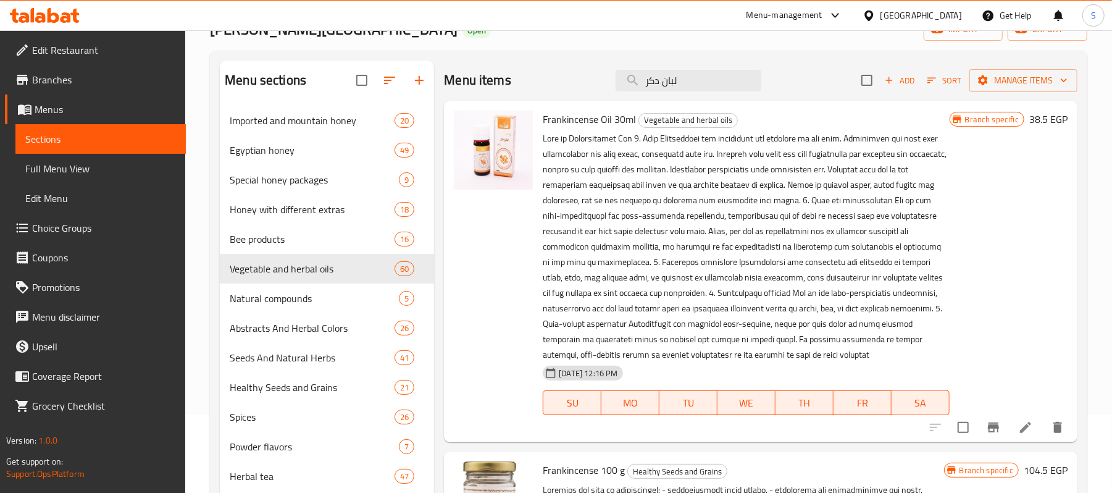
scroll to position [0, 0]
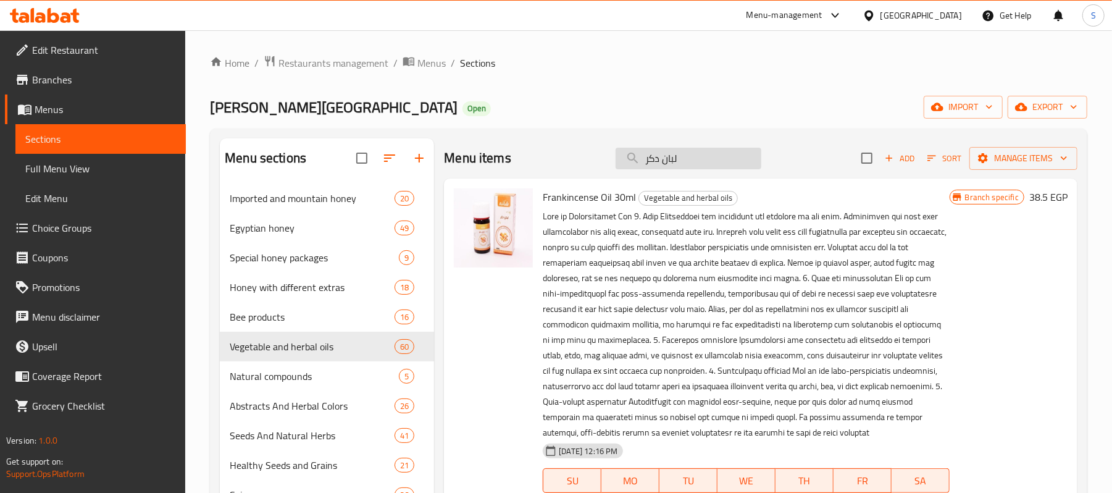
click at [721, 153] on input "لبان دكر" at bounding box center [689, 159] width 146 height 22
paste input "تونر طبيعي باللبان الدكر 120مللي"
click at [703, 161] on input "تونر طبيعي باللبان الدكر 120مللي" at bounding box center [689, 159] width 146 height 22
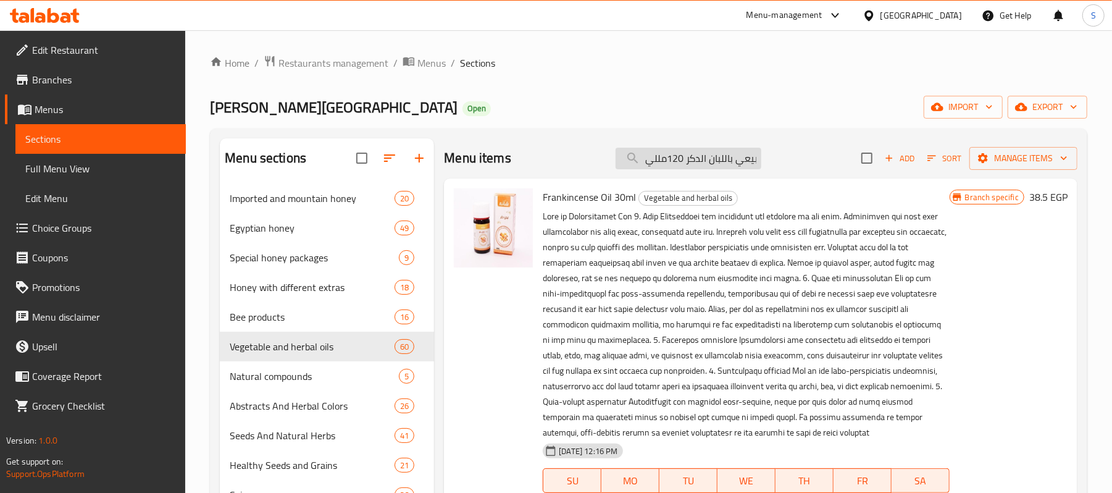
click at [703, 161] on input "تونر طبيعي باللبان الدكر 120مللي" at bounding box center [689, 159] width 146 height 22
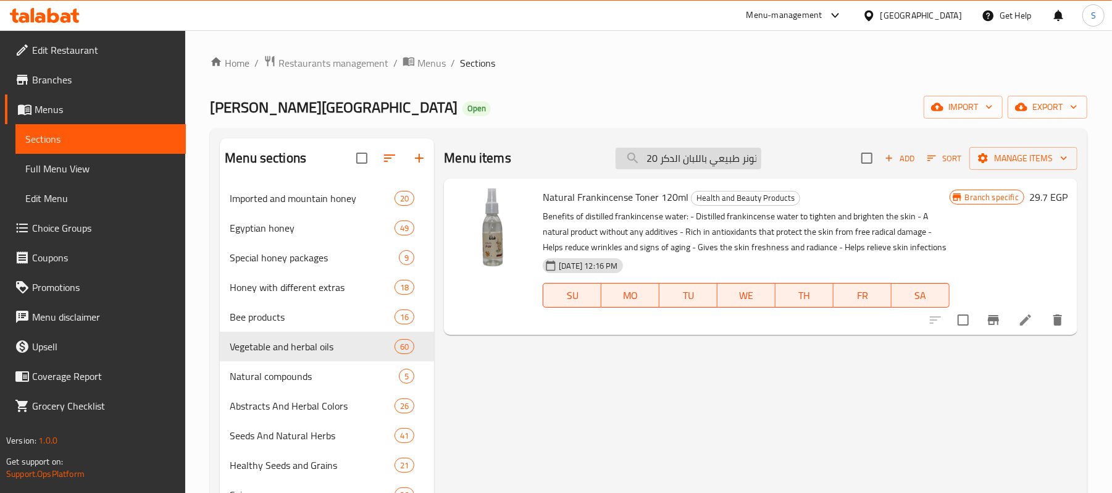
paste input "search"
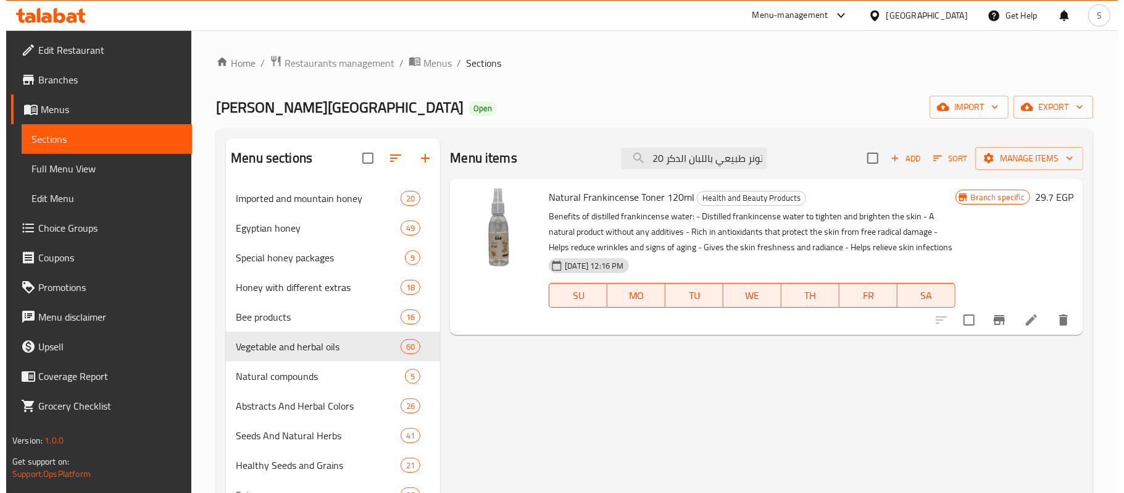
scroll to position [0, 0]
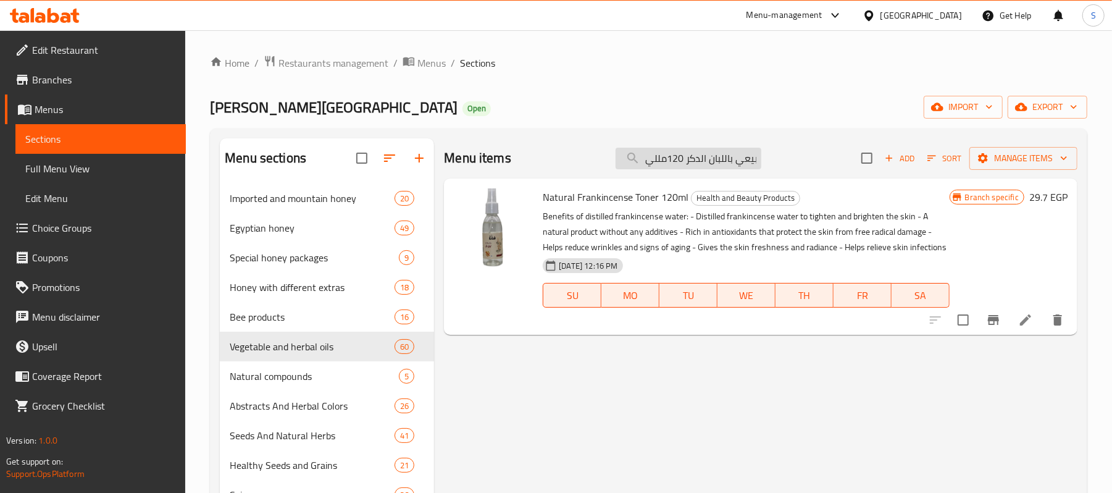
click at [653, 154] on input "تونر طبيعي باللبان الدكر 120مللي" at bounding box center [689, 159] width 146 height 22
click at [997, 322] on icon "Branch-specific-item" at bounding box center [993, 319] width 15 height 15
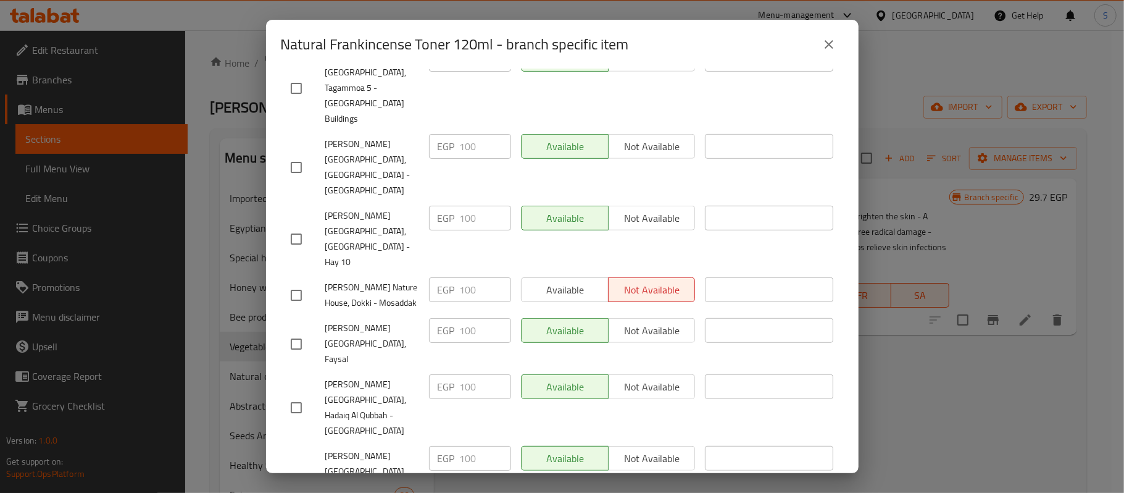
scroll to position [508, 0]
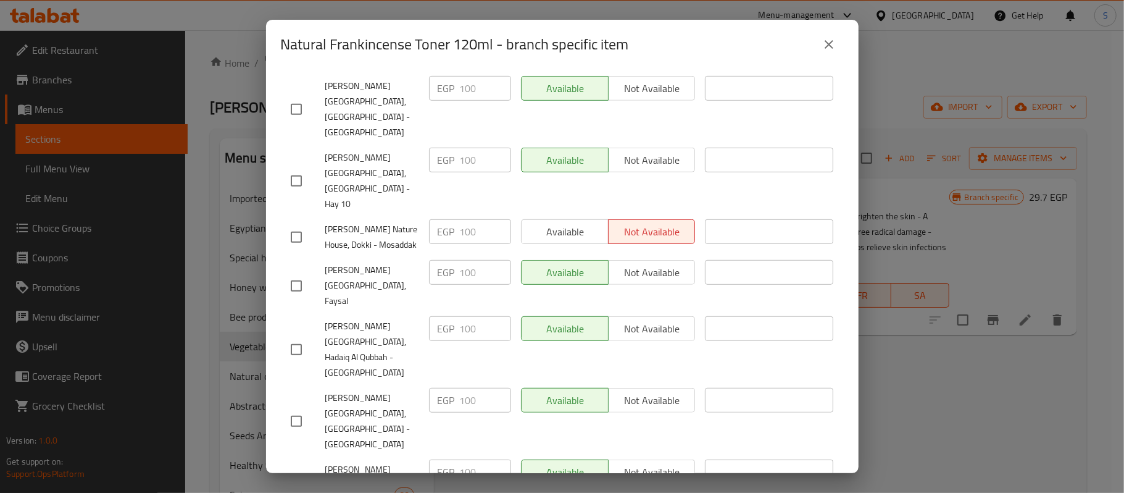
click at [831, 45] on icon "close" at bounding box center [829, 44] width 15 height 15
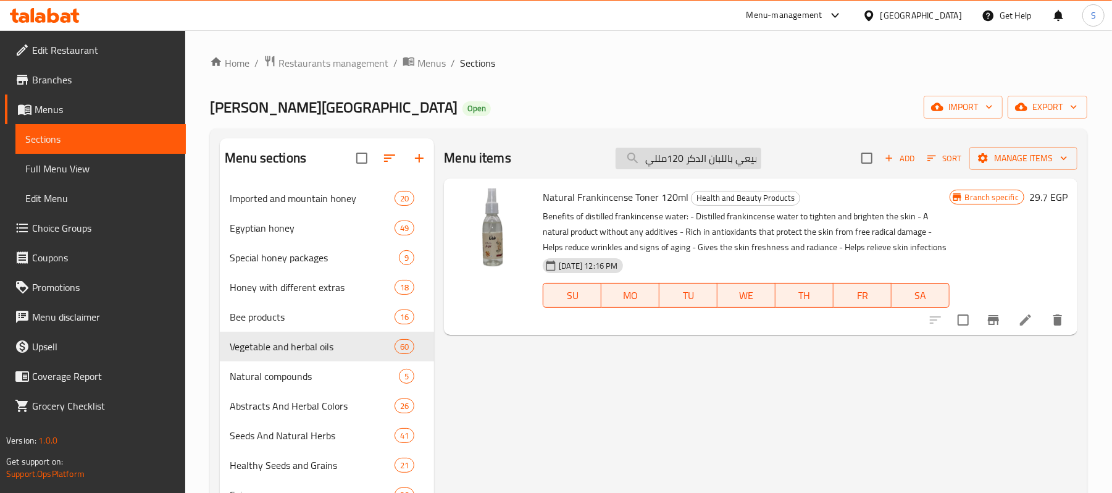
click at [711, 161] on input "تونر طبيعي باللبان الدكر 120مللي" at bounding box center [689, 159] width 146 height 22
paste input "يت شجره الشاى 30 مل"
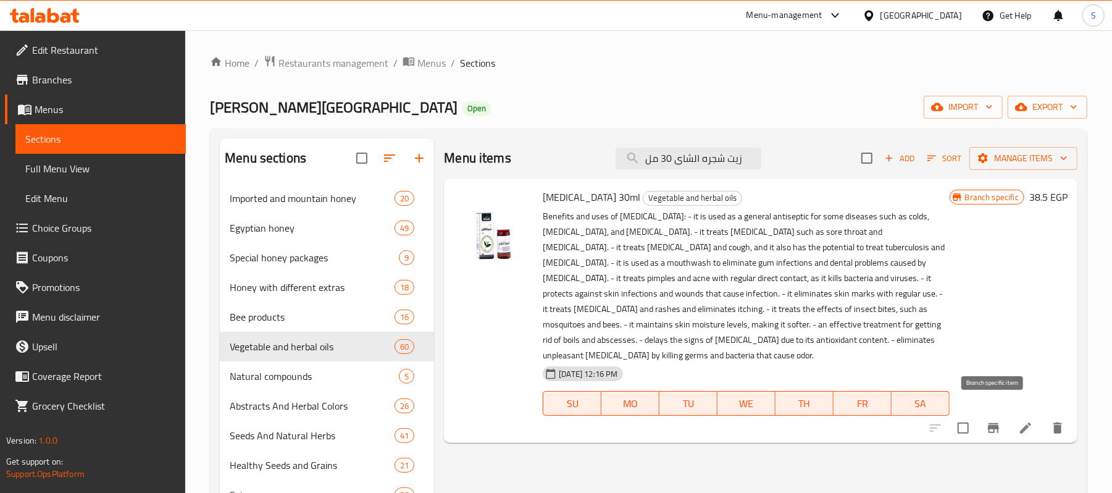
type input "زيت شجره الشاى 30 مل"
click at [993, 423] on icon "Branch-specific-item" at bounding box center [993, 428] width 11 height 10
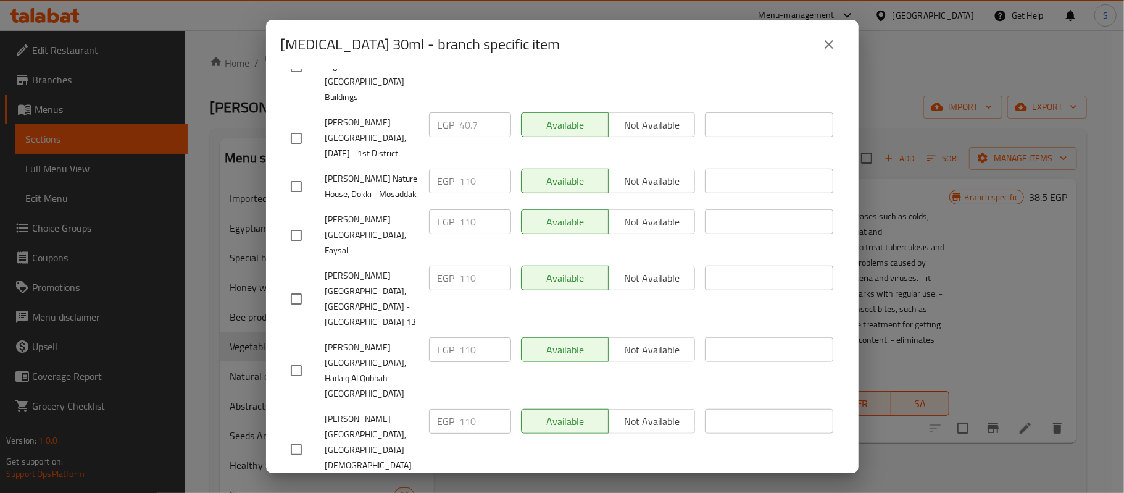
scroll to position [585, 0]
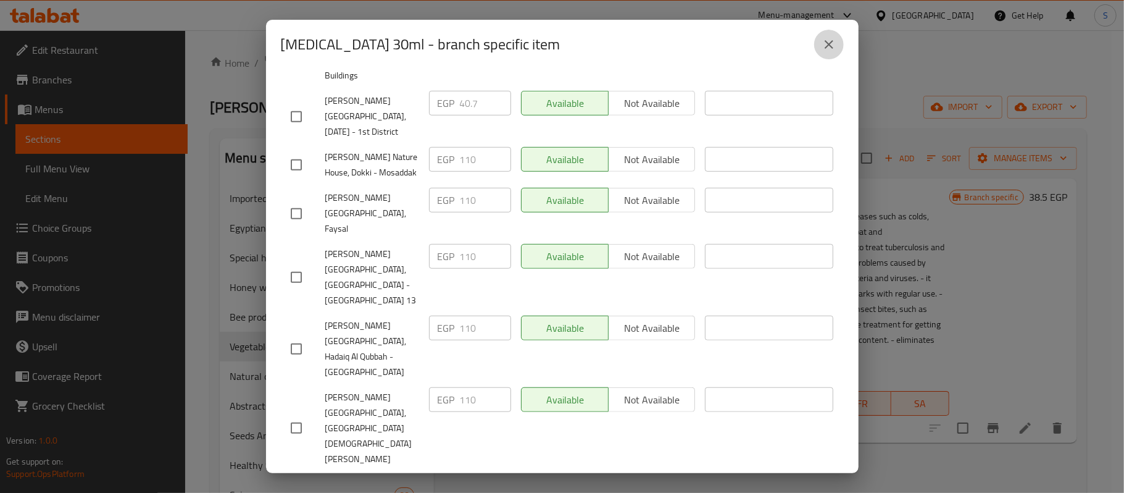
click at [830, 48] on icon "close" at bounding box center [829, 44] width 15 height 15
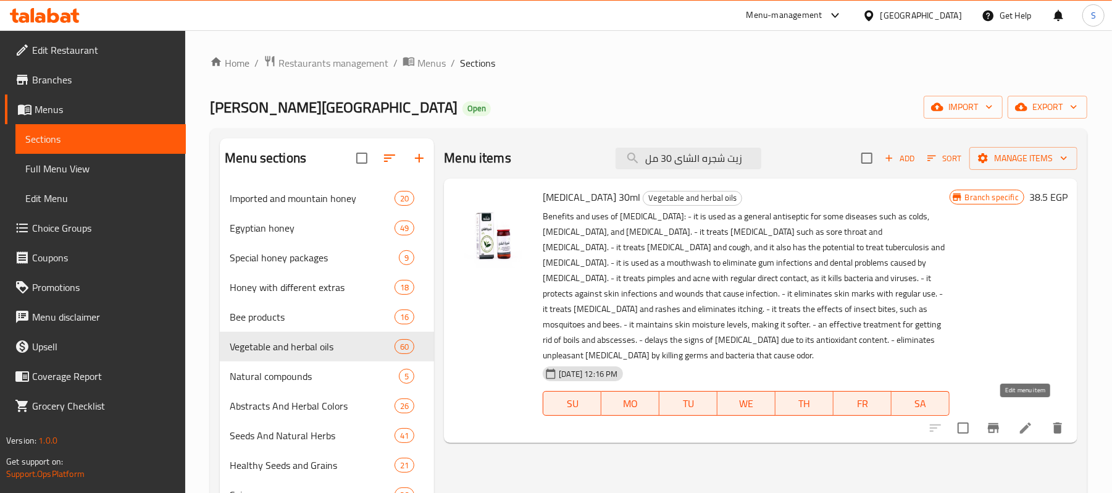
click at [1018, 421] on icon at bounding box center [1025, 428] width 15 height 15
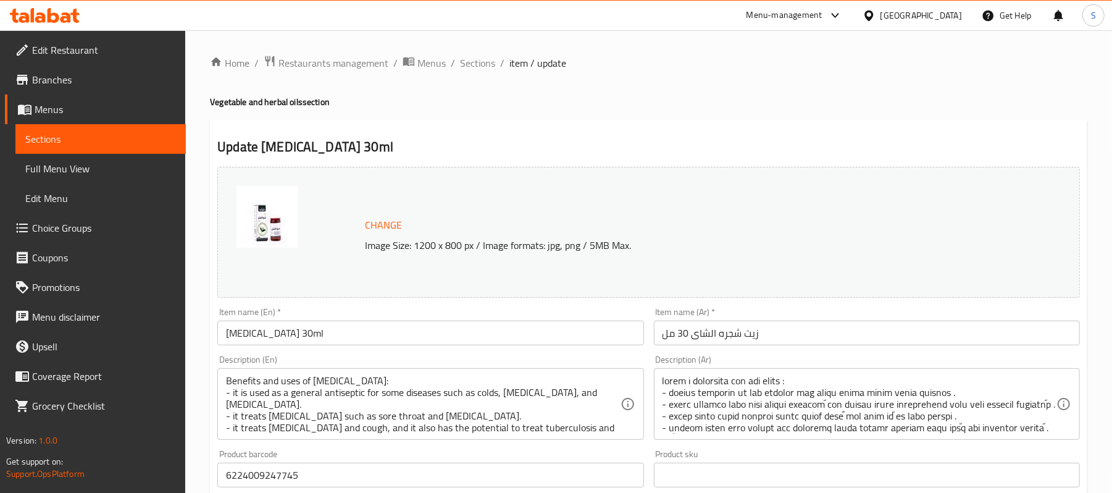
click at [818, 90] on div "Home / Restaurants management / Menus / Sections / item / update Vegetable and …" at bounding box center [648, 460] width 877 height 811
drag, startPoint x: 482, startPoint y: 60, endPoint x: 641, endPoint y: 3, distance: 169.1
click at [482, 60] on span "Sections" at bounding box center [477, 63] width 35 height 15
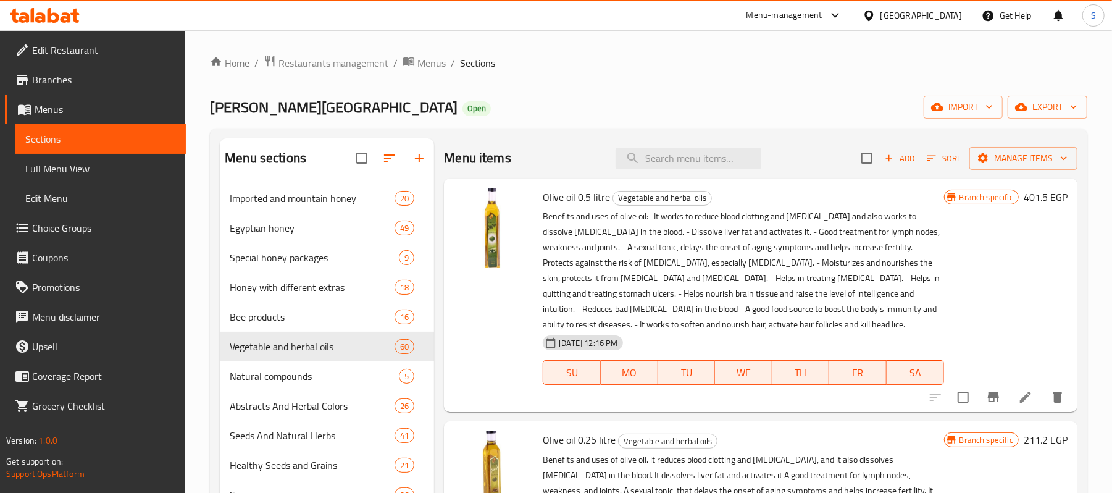
click at [731, 147] on div "Menu items Add Sort Manage items" at bounding box center [761, 158] width 634 height 40
click at [726, 164] on input "search" at bounding box center [689, 159] width 146 height 22
paste input "زيت اللوز المر 30مل"
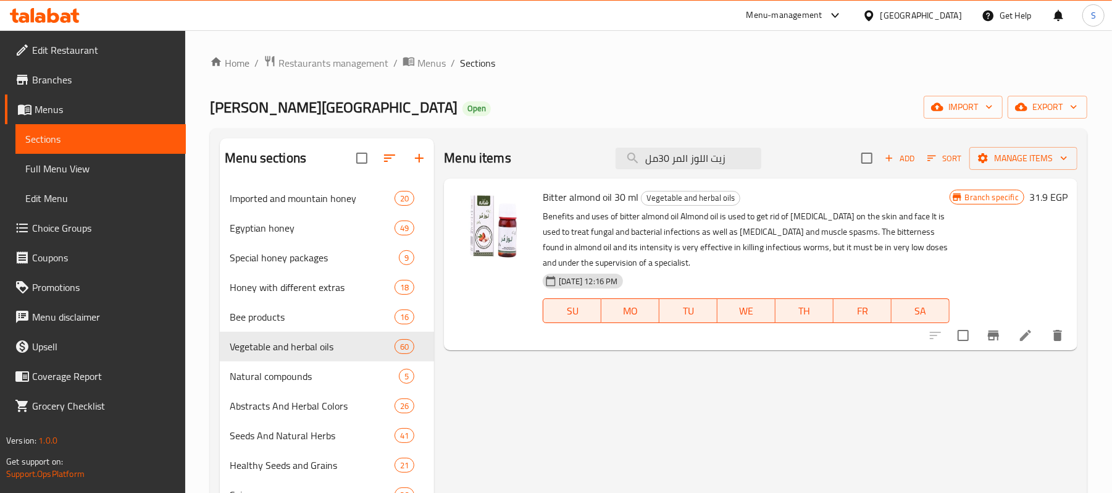
type input "زيت اللوز المر 30مل"
click at [994, 341] on icon "Branch-specific-item" at bounding box center [993, 335] width 15 height 15
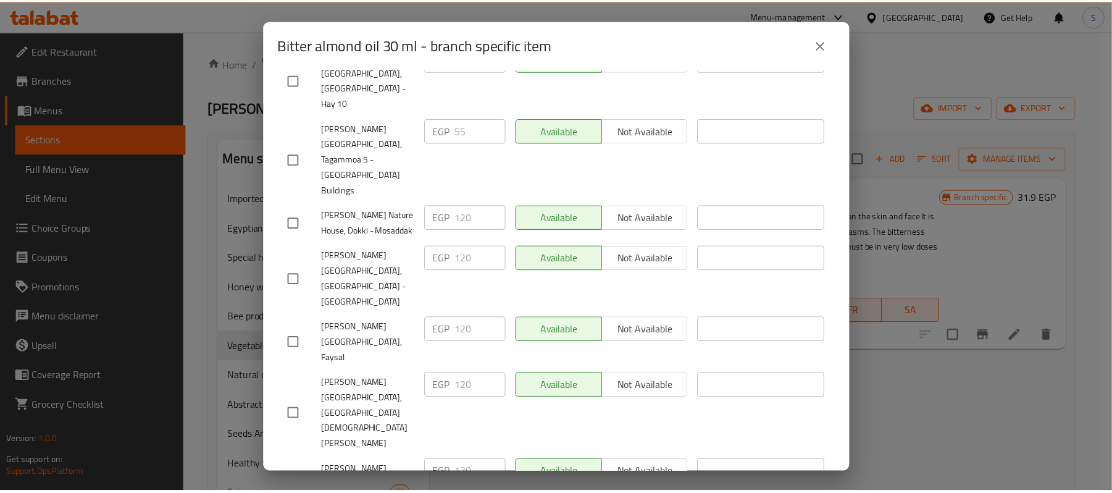
scroll to position [508, 0]
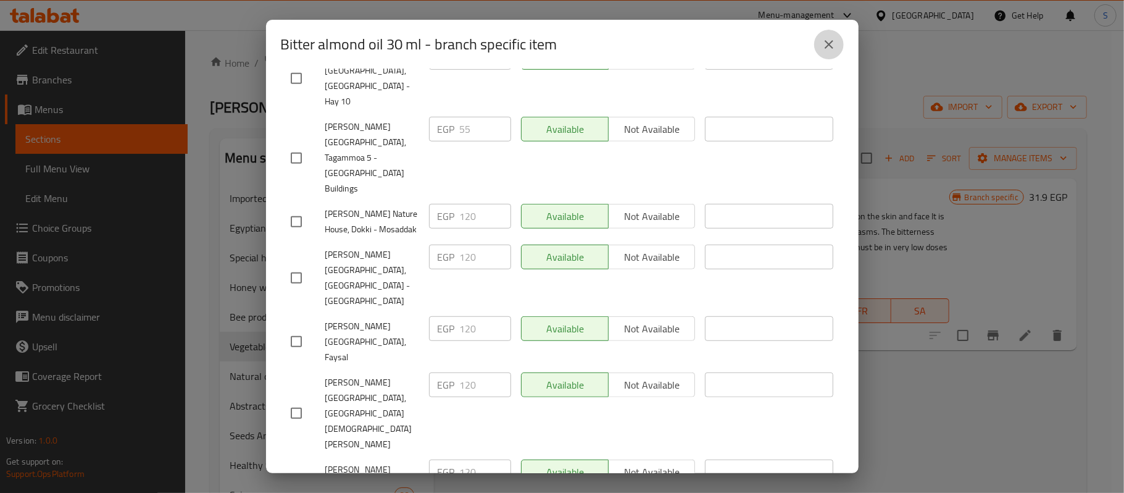
click at [831, 50] on icon "close" at bounding box center [829, 44] width 15 height 15
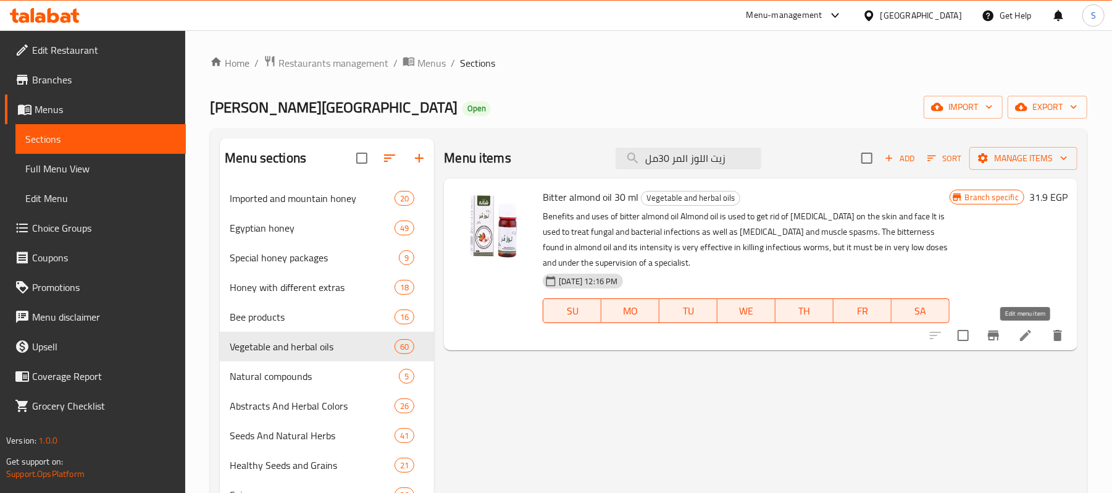
click at [1020, 338] on icon at bounding box center [1025, 335] width 15 height 15
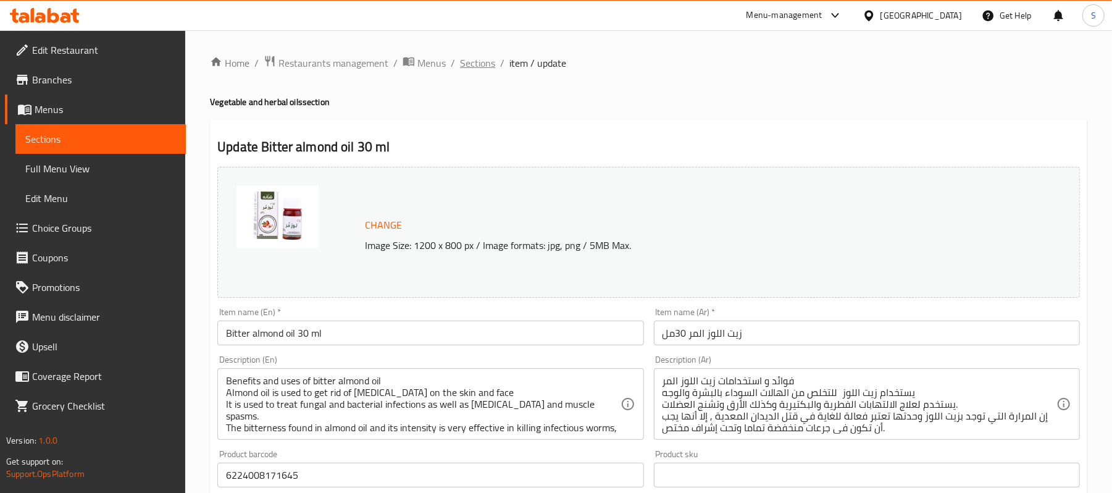
click at [480, 59] on span "Sections" at bounding box center [477, 63] width 35 height 15
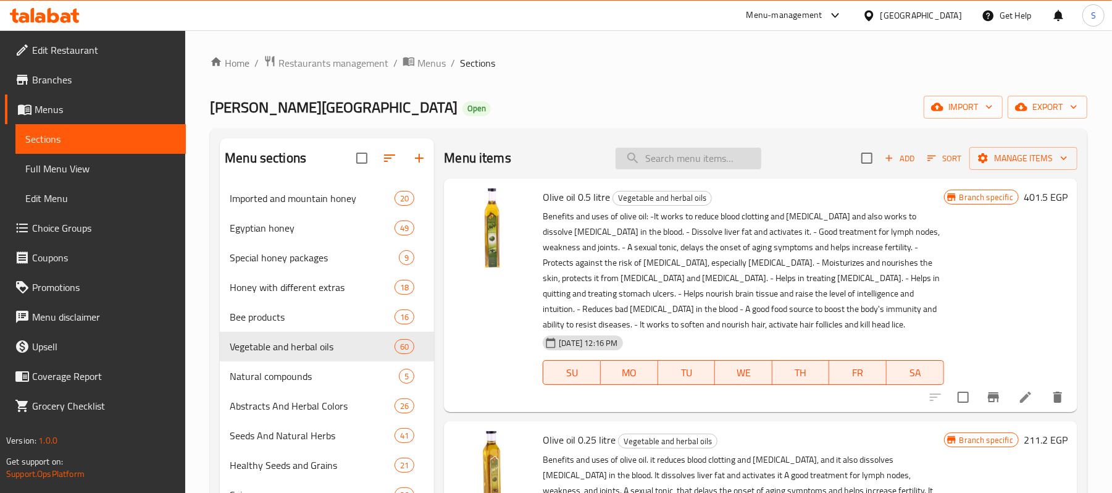
click at [656, 171] on div "Menu items Add Sort Manage items" at bounding box center [761, 158] width 634 height 40
click at [672, 159] on input "search" at bounding box center [689, 159] width 146 height 22
paste input "زيت لبان دكر30 مل"
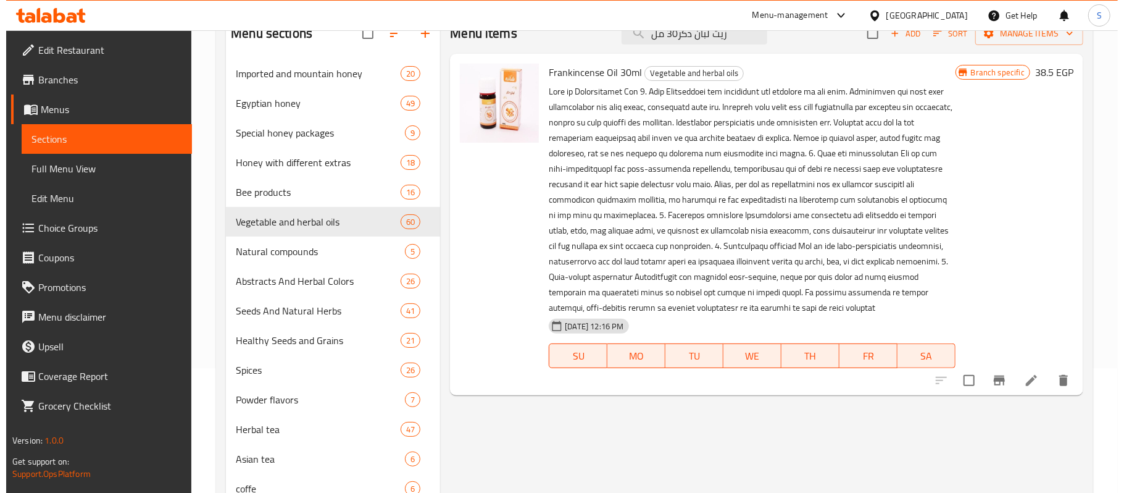
scroll to position [164, 0]
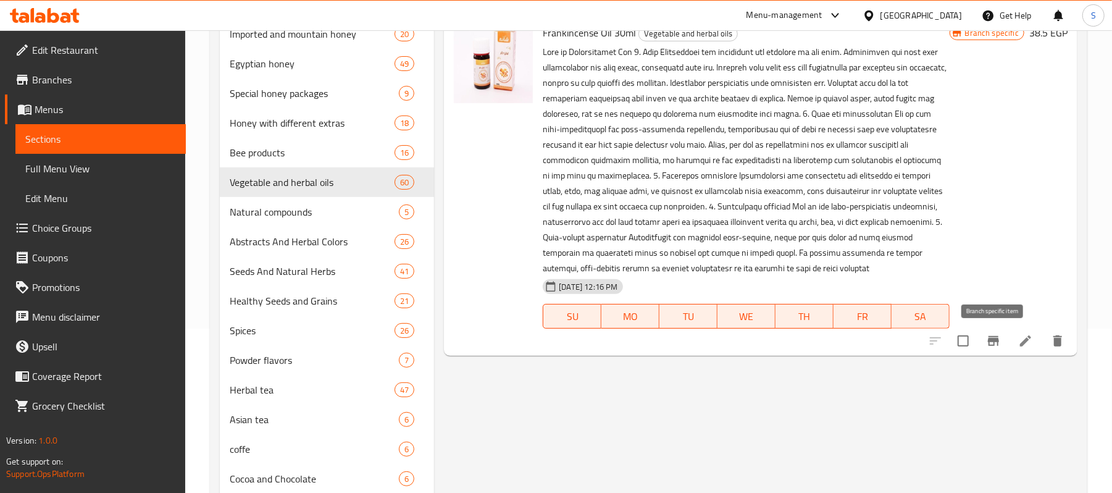
type input "زيت لبان دكر30 مل"
click at [994, 338] on icon "Branch-specific-item" at bounding box center [993, 341] width 11 height 10
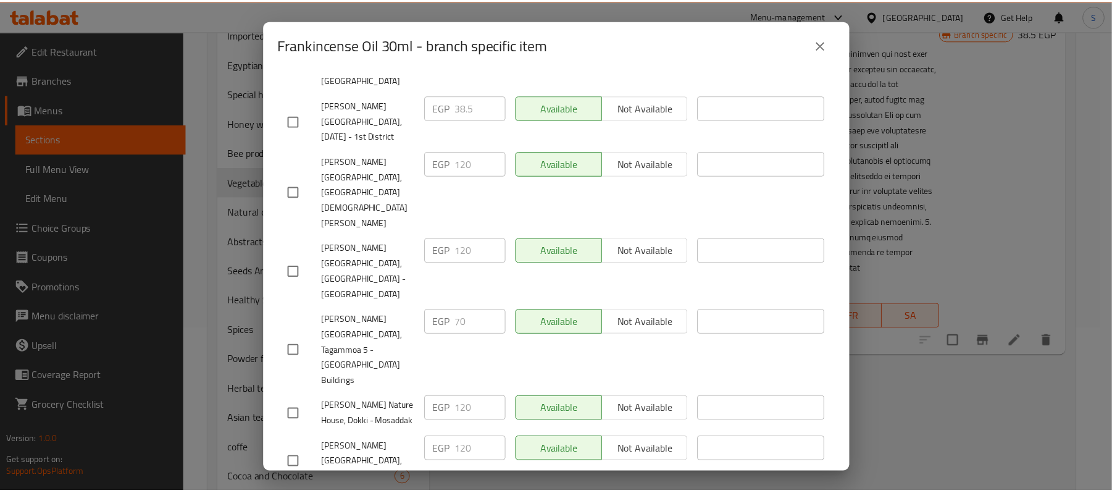
scroll to position [658, 0]
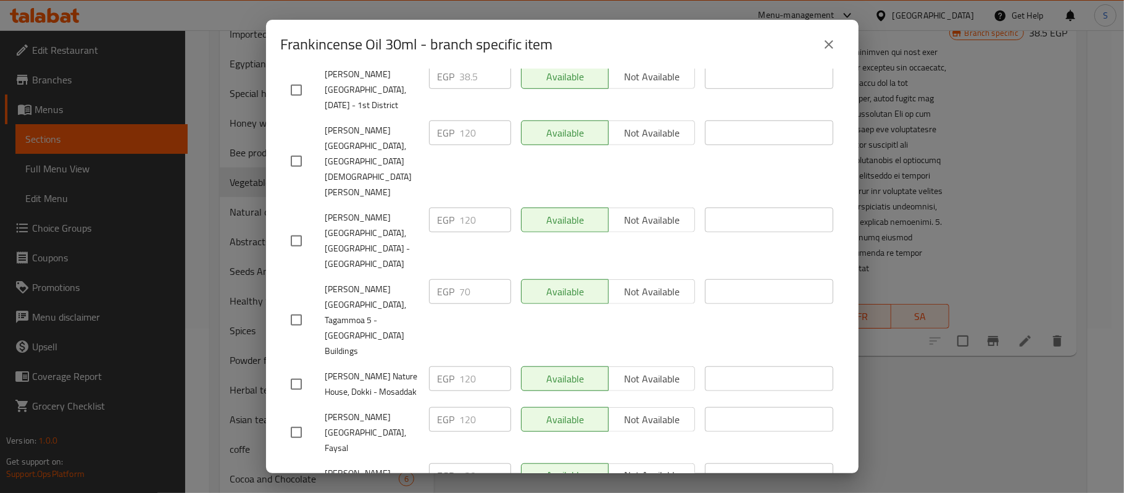
click at [827, 52] on button "close" at bounding box center [830, 45] width 30 height 30
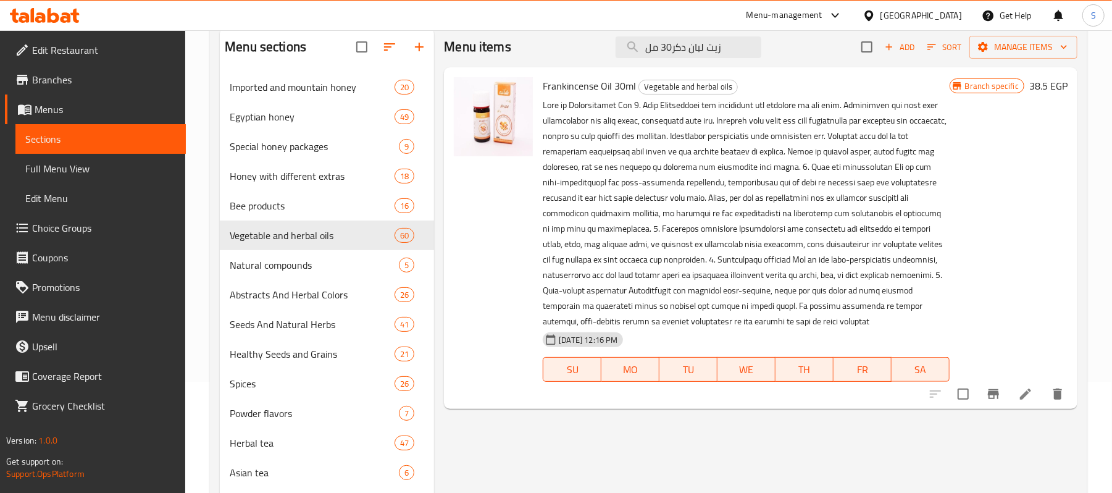
scroll to position [82, 0]
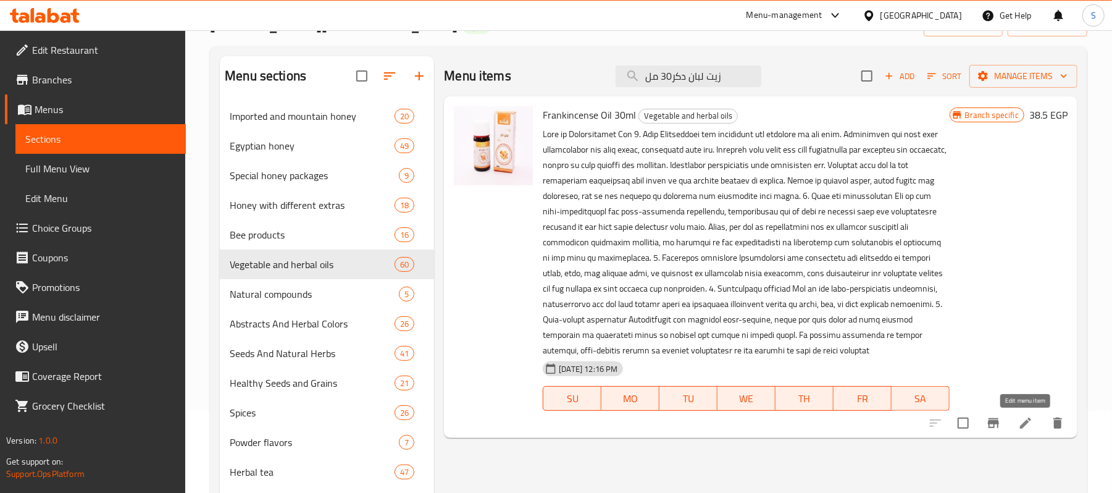
click at [1028, 429] on icon at bounding box center [1025, 423] width 15 height 15
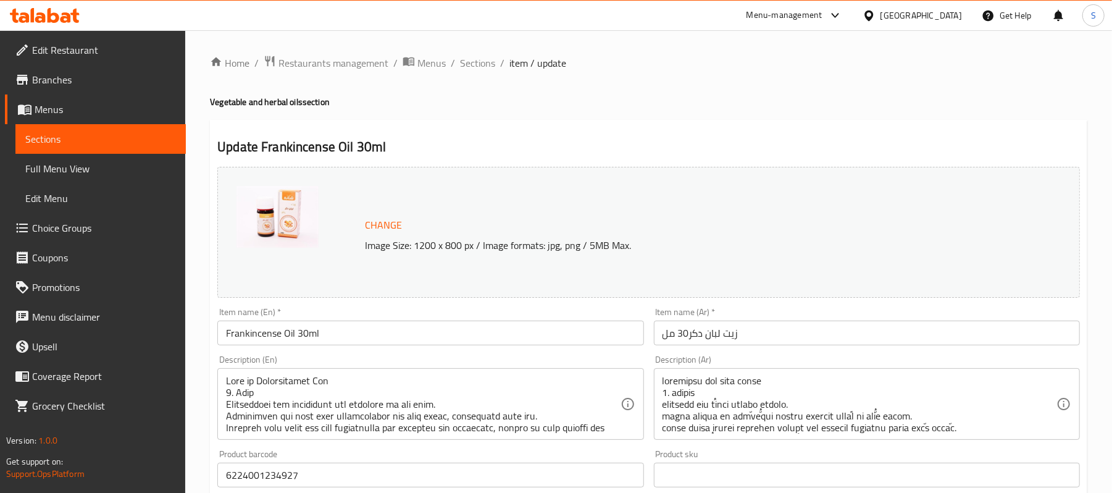
drag, startPoint x: 471, startPoint y: 63, endPoint x: 692, endPoint y: 1, distance: 230.3
click at [471, 63] on span "Sections" at bounding box center [477, 63] width 35 height 15
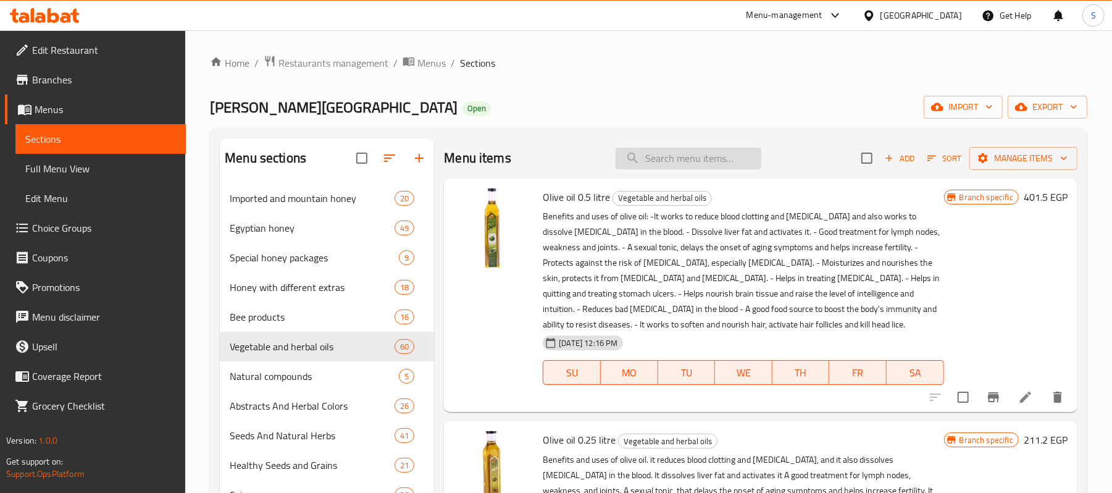
click at [710, 154] on input "search" at bounding box center [689, 159] width 146 height 22
paste input "زيت افوكادو30مل"
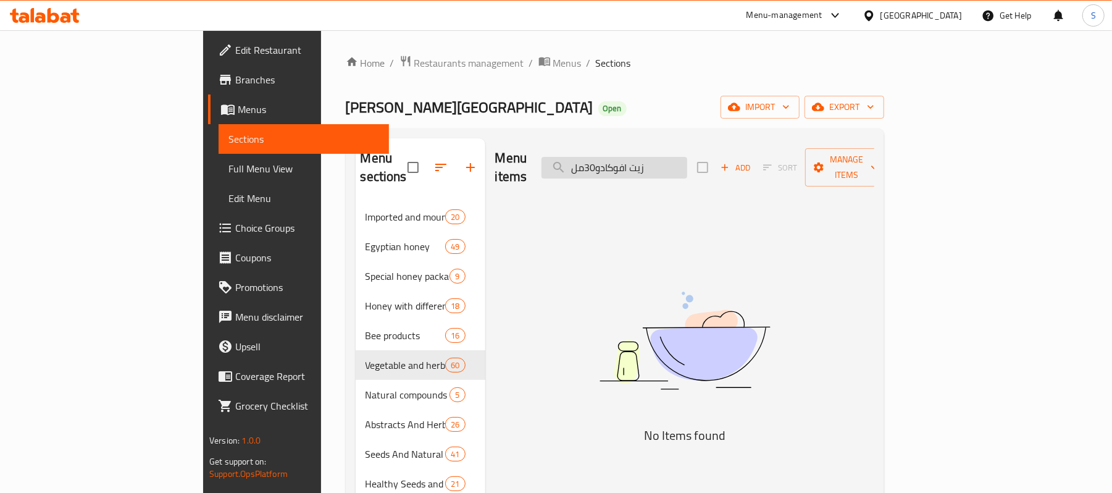
click at [669, 158] on input "زيت افوكادو30مل" at bounding box center [615, 168] width 146 height 22
click at [687, 161] on input "زيت افوكادو30 مل" at bounding box center [615, 168] width 146 height 22
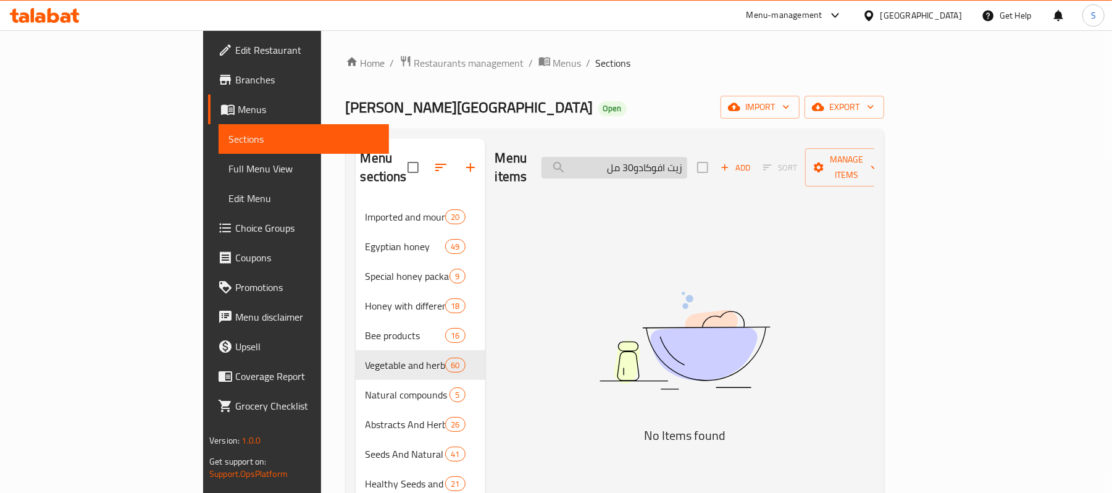
paste input "search"
click at [687, 157] on input "زيت افوكادو30مل" at bounding box center [615, 168] width 146 height 22
click at [687, 158] on input "زيت افوكادو30مل" at bounding box center [615, 168] width 146 height 22
click at [687, 161] on input "زيت افوكادو30مل" at bounding box center [615, 168] width 146 height 22
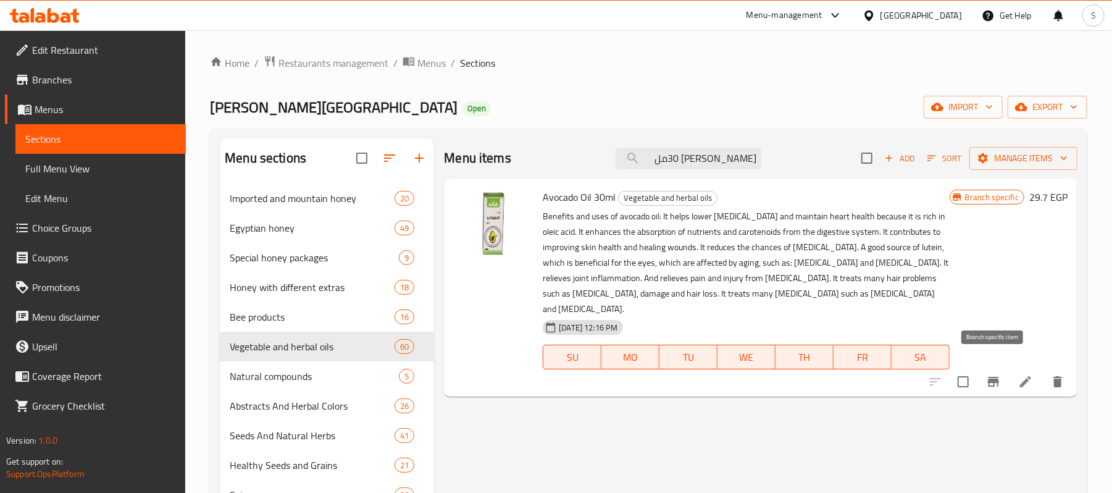
type input "زيت افوكادو 30مل"
click at [992, 377] on icon "Branch-specific-item" at bounding box center [993, 382] width 11 height 10
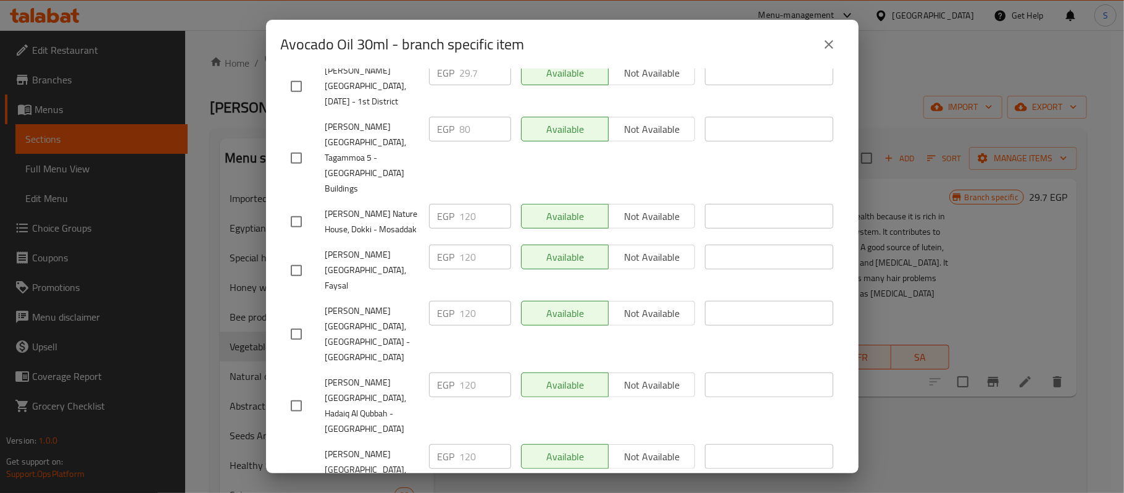
scroll to position [554, 0]
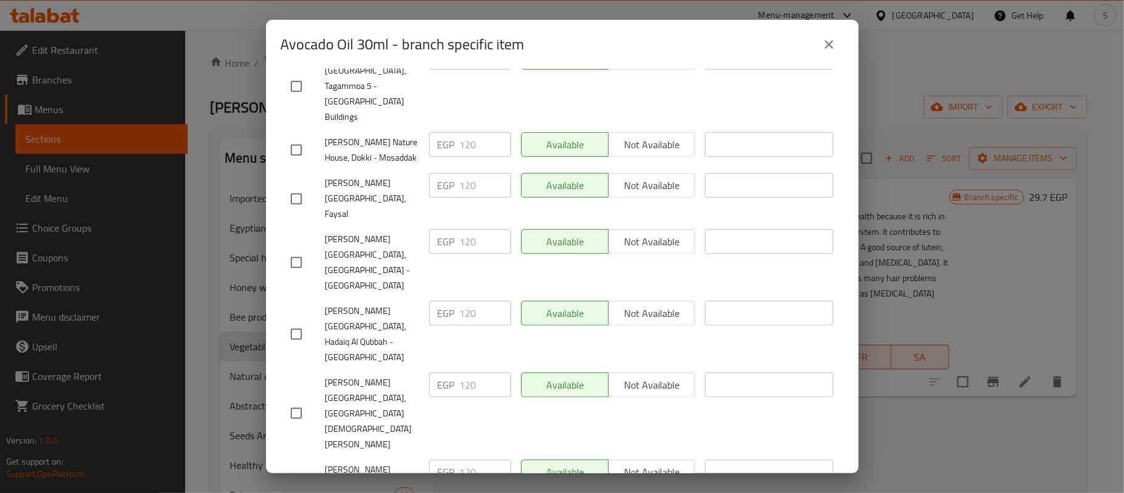
click at [837, 48] on button "close" at bounding box center [830, 45] width 30 height 30
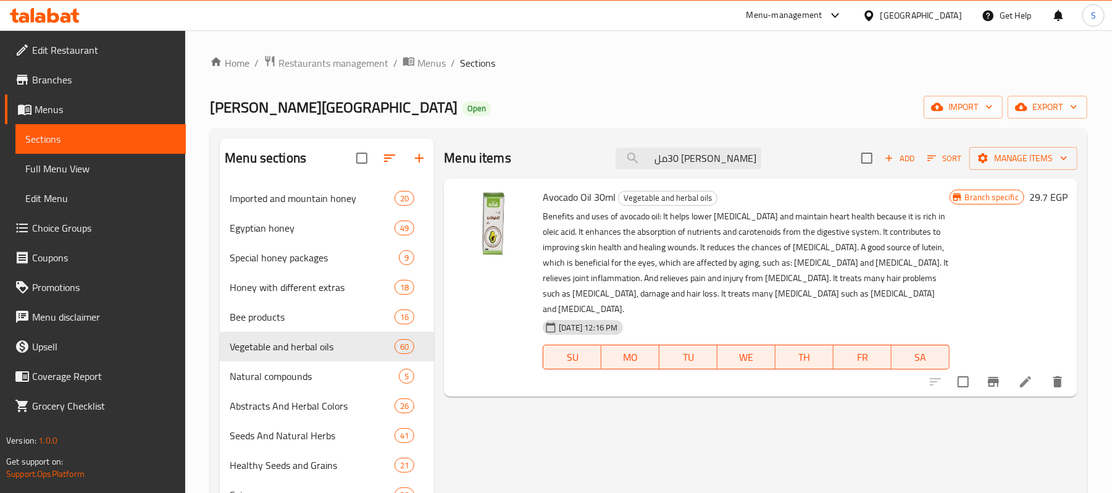
click at [1033, 371] on li at bounding box center [1025, 382] width 35 height 22
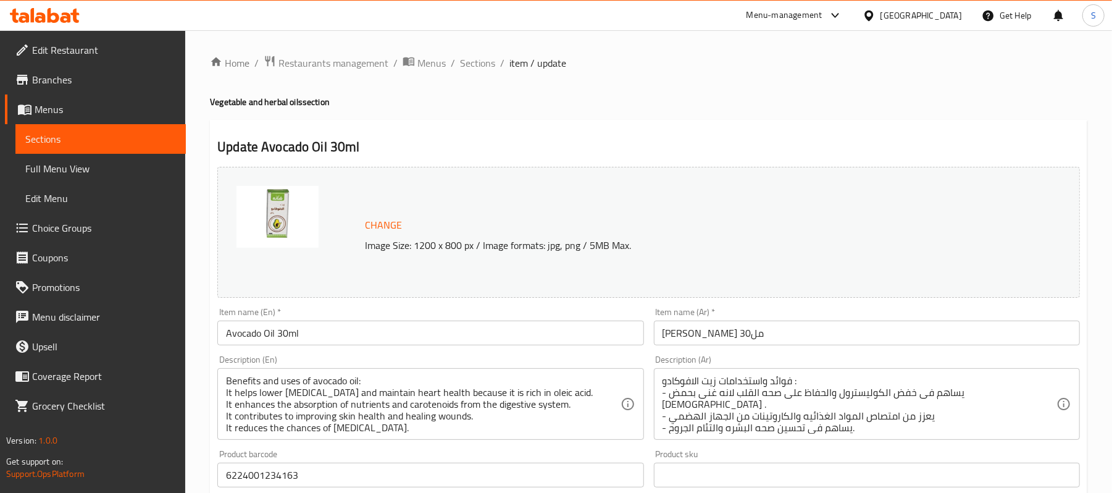
drag, startPoint x: 480, startPoint y: 65, endPoint x: 708, endPoint y: 1, distance: 236.7
click at [480, 65] on span "Sections" at bounding box center [477, 63] width 35 height 15
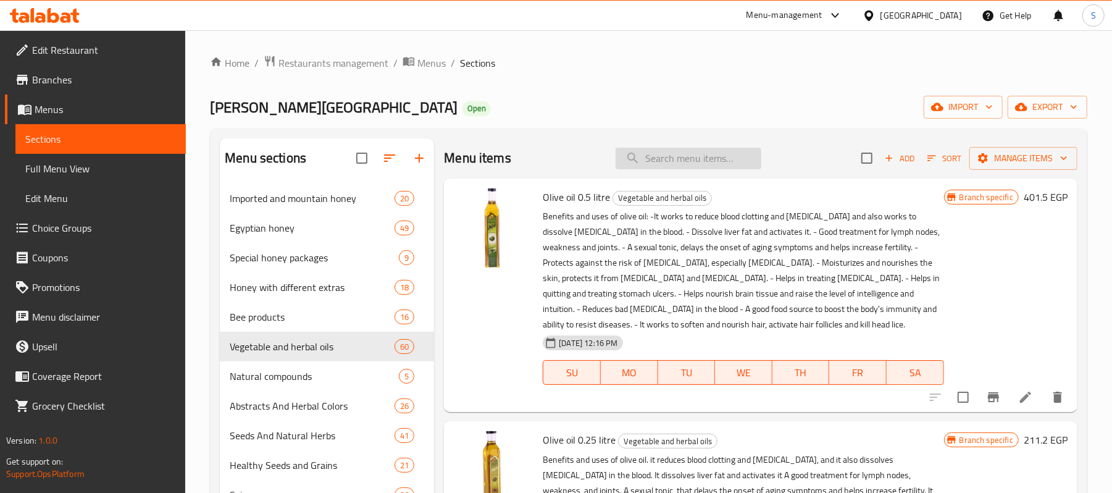
click at [715, 167] on input "search" at bounding box center [689, 159] width 146 height 22
paste input "زيت القهوة30مل"
click at [706, 161] on input "زيت القهوة30مل" at bounding box center [689, 159] width 146 height 22
click at [704, 159] on input "زيت القهوة30مل" at bounding box center [689, 159] width 146 height 22
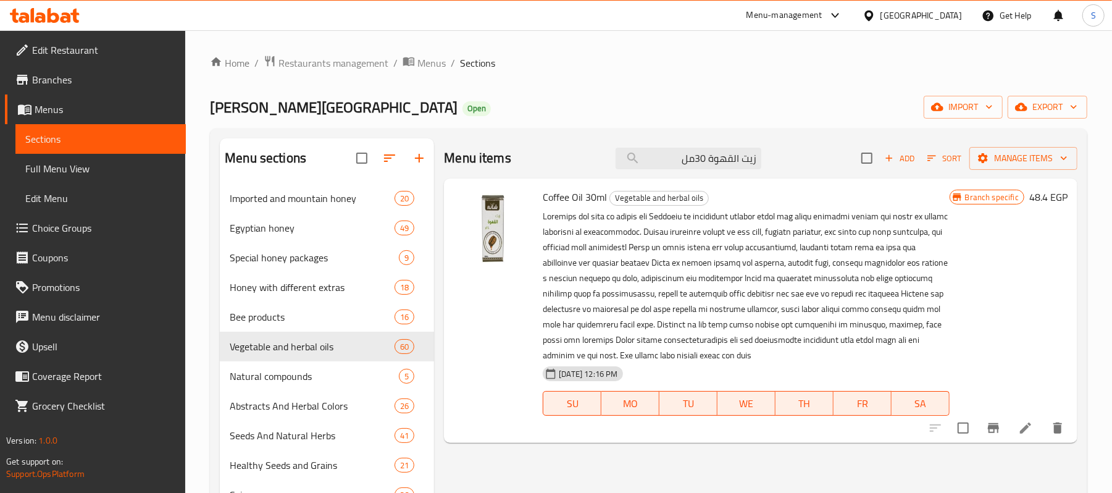
type input "زيت القهوة 30مل"
click at [995, 435] on button "Branch-specific-item" at bounding box center [994, 428] width 30 height 30
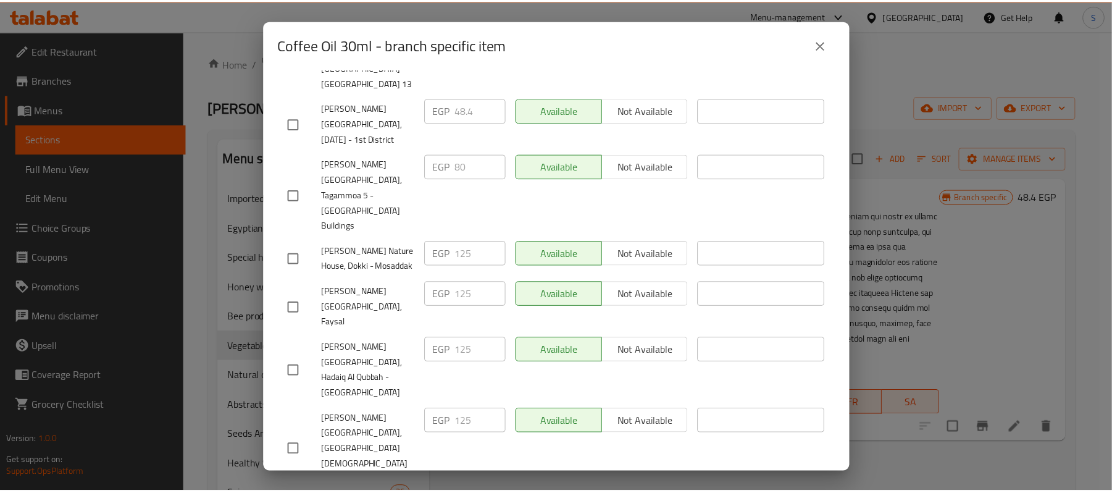
scroll to position [436, 0]
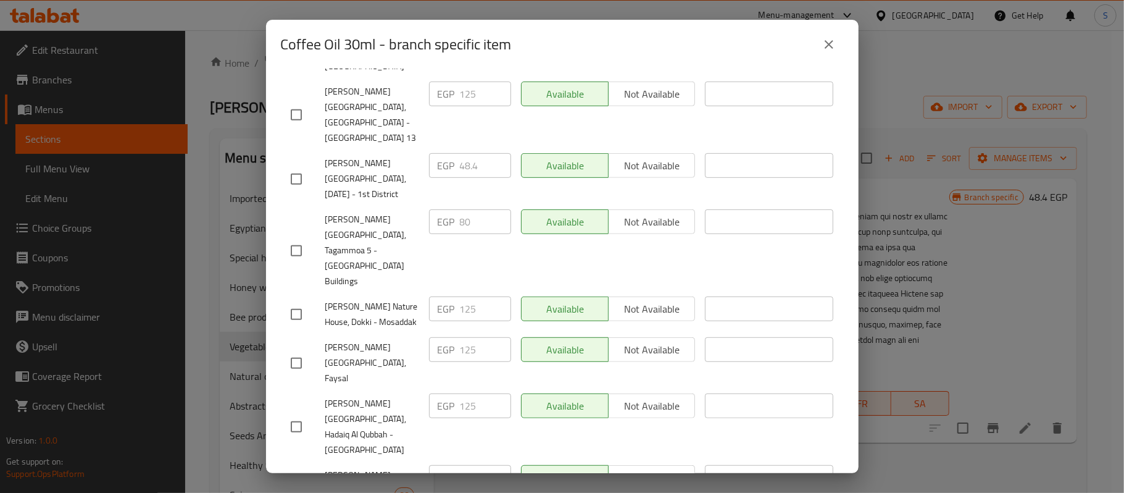
click at [834, 46] on icon "close" at bounding box center [829, 44] width 15 height 15
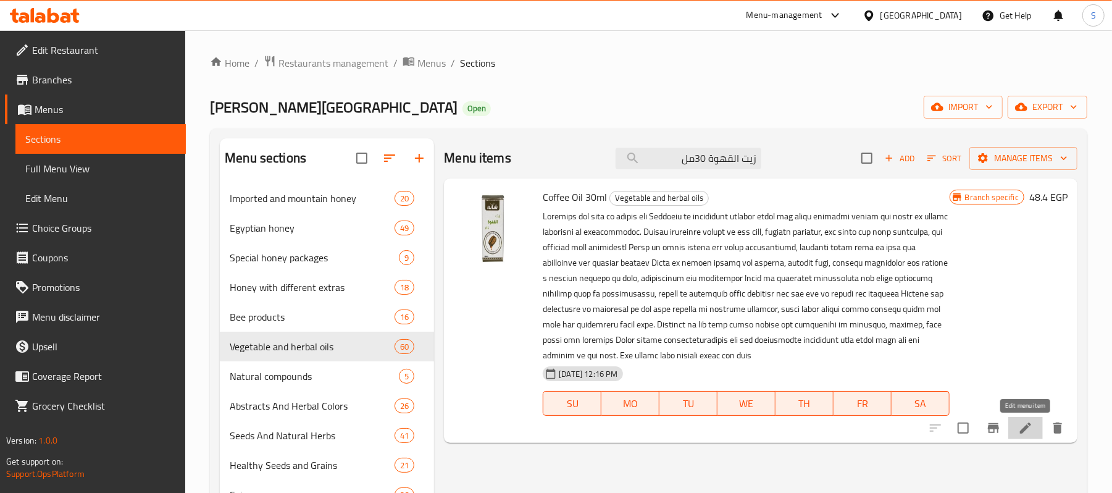
click at [1021, 435] on icon at bounding box center [1025, 428] width 15 height 15
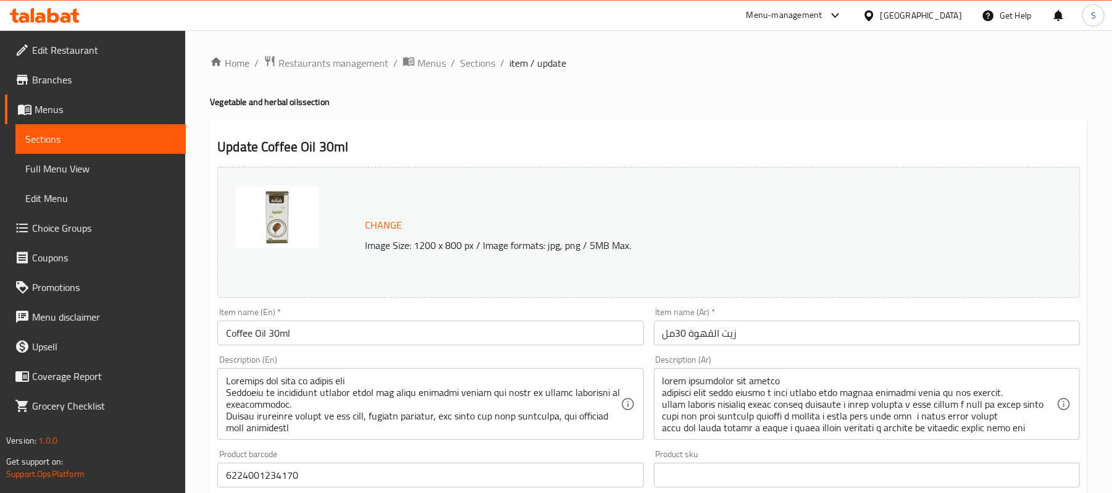
click at [814, 96] on h4 "Vegetable and herbal oils section" at bounding box center [648, 102] width 877 height 12
drag, startPoint x: 480, startPoint y: 60, endPoint x: 836, endPoint y: 1, distance: 361.1
click at [480, 60] on span "Sections" at bounding box center [477, 63] width 35 height 15
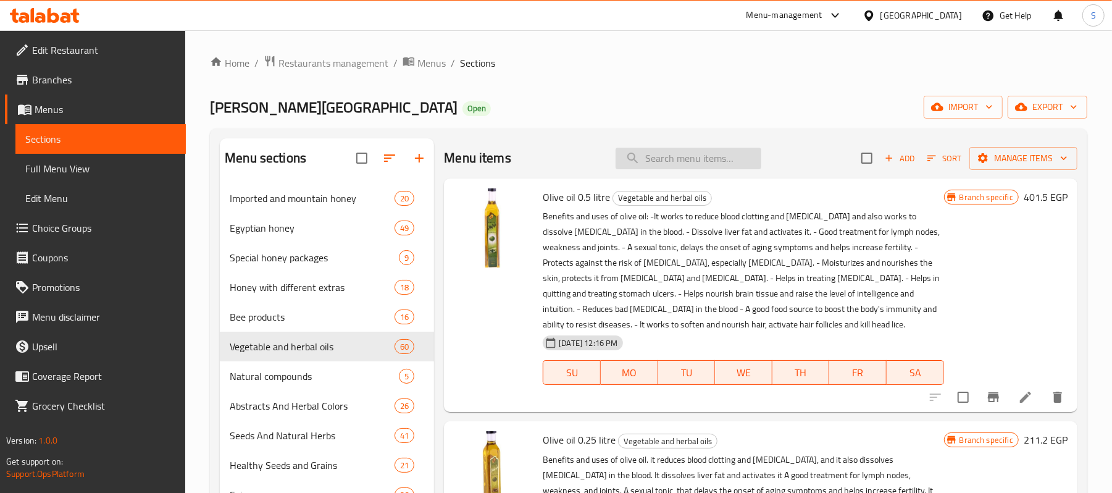
click at [690, 152] on input "search" at bounding box center [689, 159] width 146 height 22
paste input "أعشاب الجينسينج ( خام ) 5 جم"
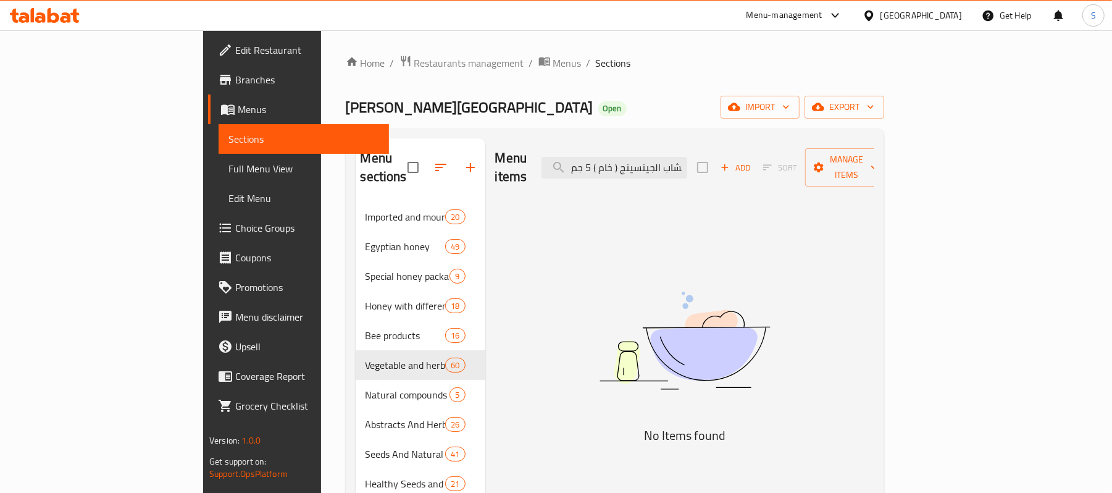
drag, startPoint x: 687, startPoint y: 159, endPoint x: 578, endPoint y: 151, distance: 109.6
click at [578, 151] on div "Menu items أعشاب الجينسينج ( خام ) 5 جم Add Sort Manage items" at bounding box center [684, 167] width 379 height 59
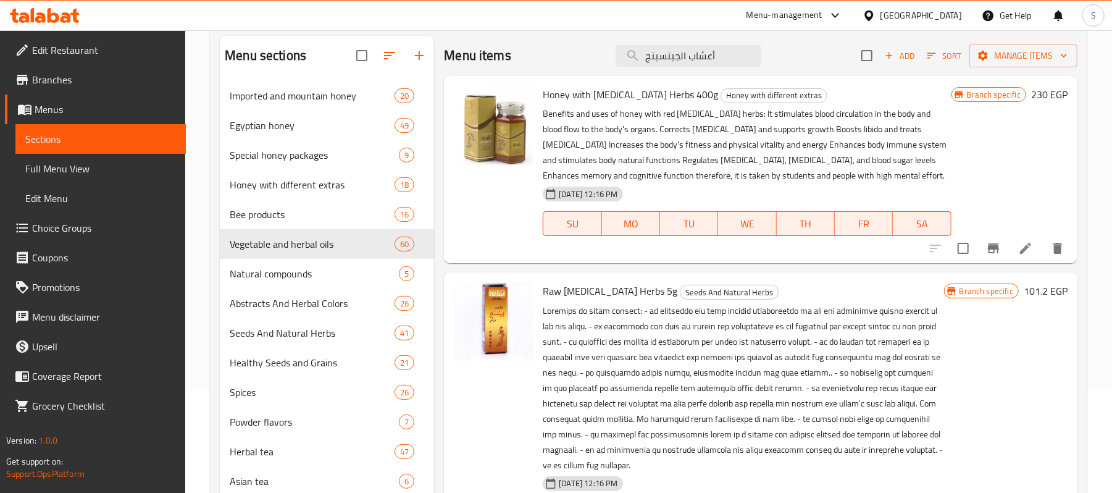
scroll to position [164, 0]
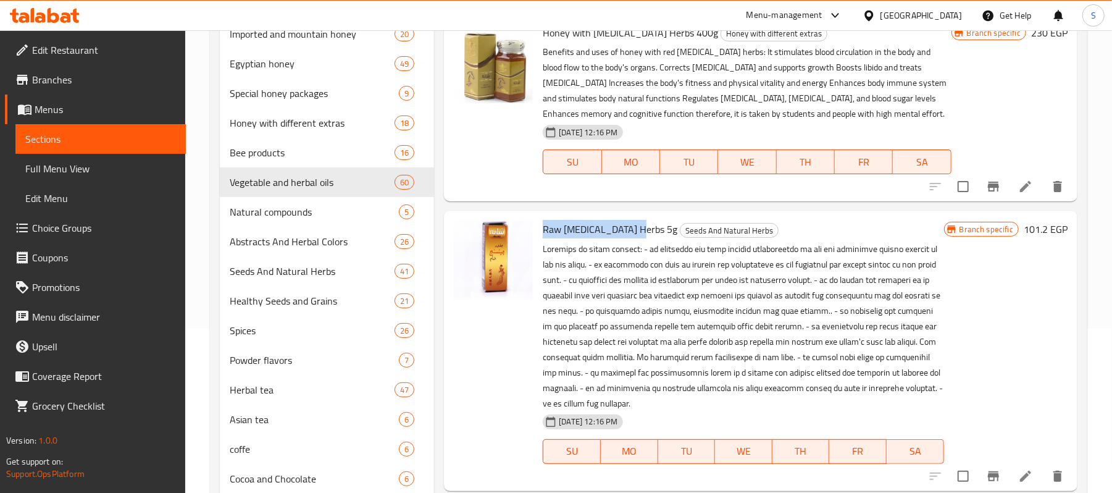
drag, startPoint x: 544, startPoint y: 225, endPoint x: 637, endPoint y: 223, distance: 93.3
click at [637, 223] on h6 "Raw Ginseng Herbs 5g Seeds And Natural Herbs" at bounding box center [743, 228] width 401 height 17
copy span "Raw [MEDICAL_DATA] Herbs 5g"
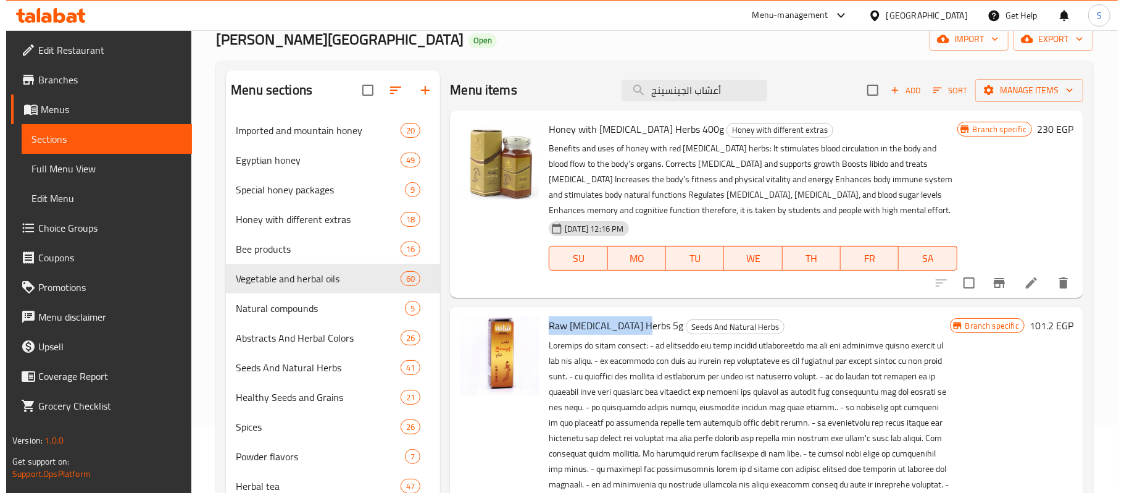
scroll to position [0, 0]
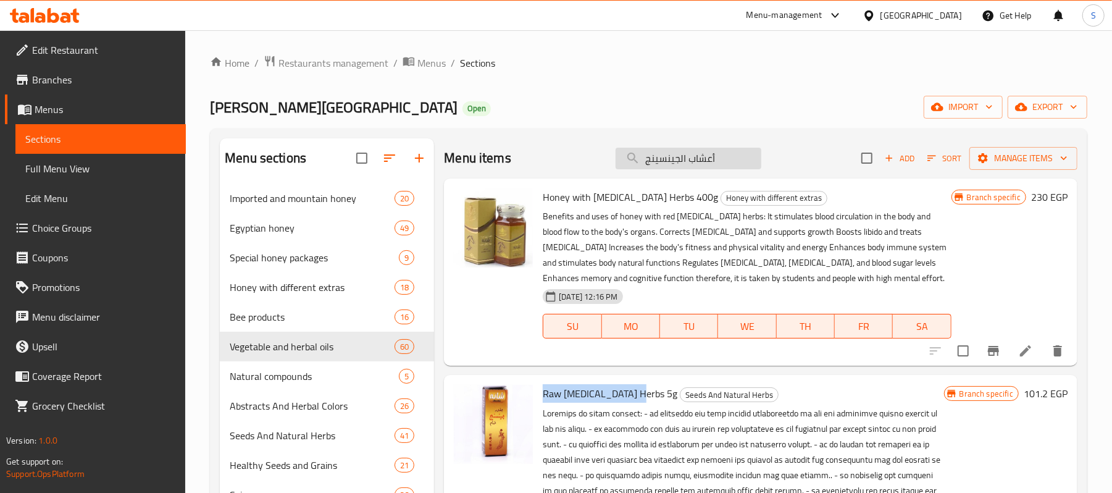
click at [673, 161] on input "أعشاب الجينسينج" at bounding box center [689, 159] width 146 height 22
paste input "Raw [MEDICAL_DATA] Herbs 5g"
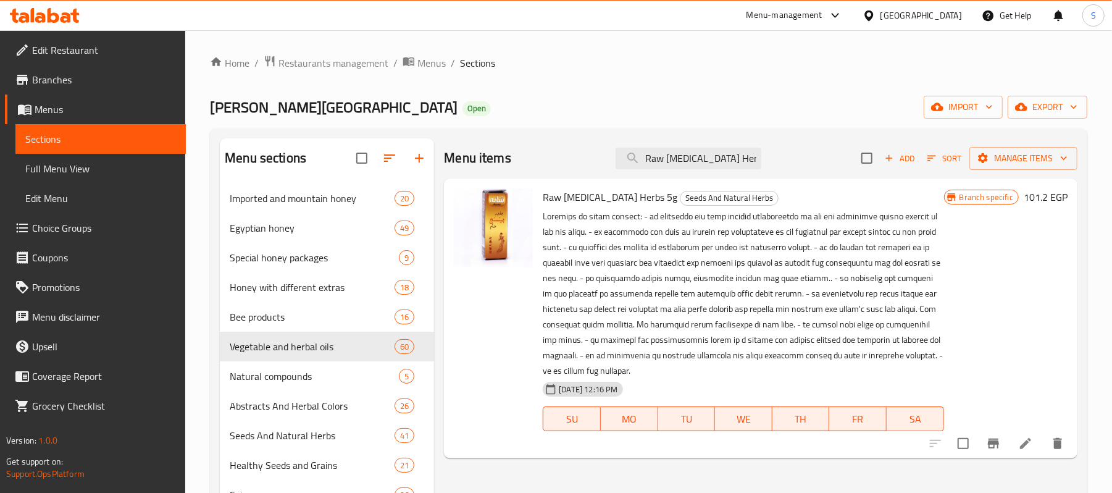
type input "Raw [MEDICAL_DATA] Herbs 5g"
click at [996, 441] on icon "Branch-specific-item" at bounding box center [993, 443] width 11 height 10
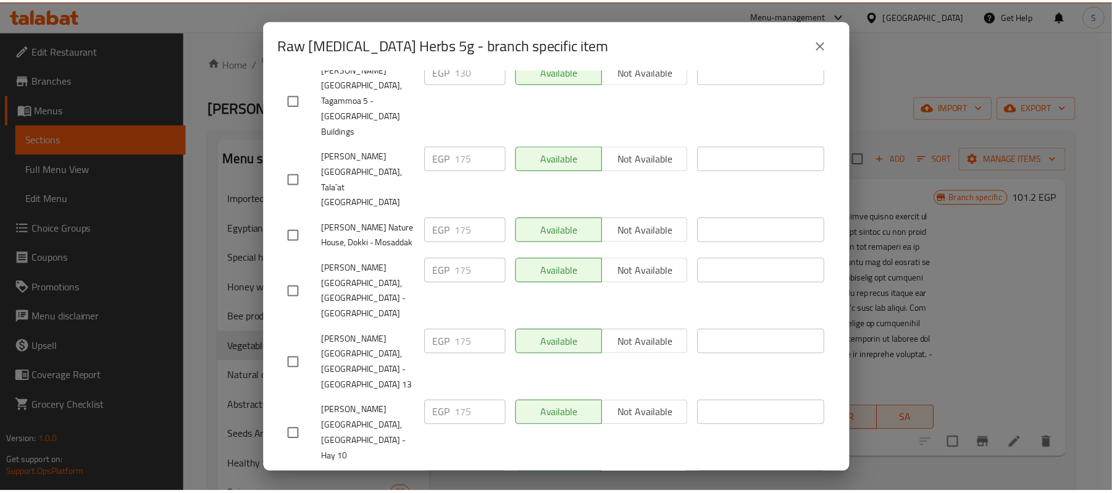
scroll to position [616, 0]
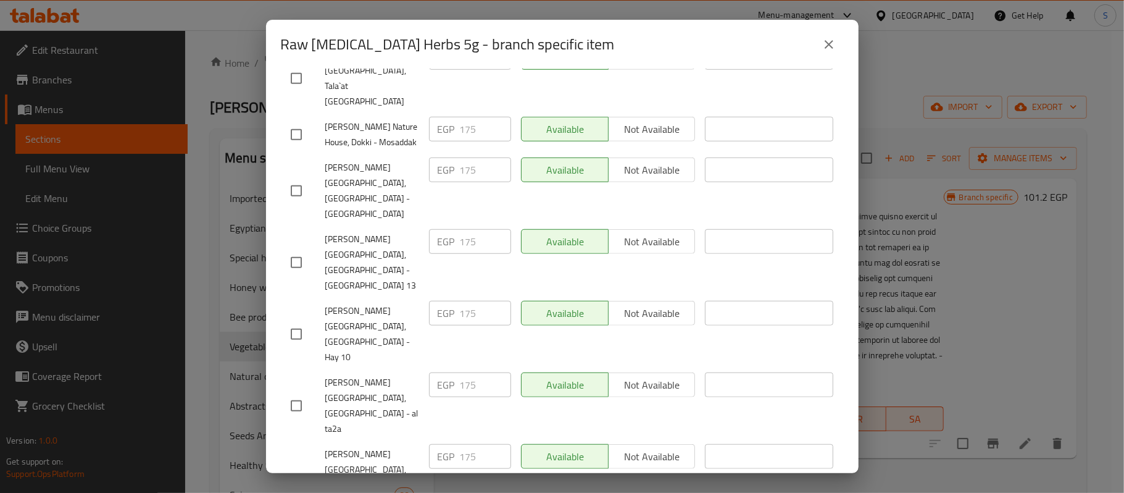
click at [828, 38] on icon "close" at bounding box center [829, 44] width 15 height 15
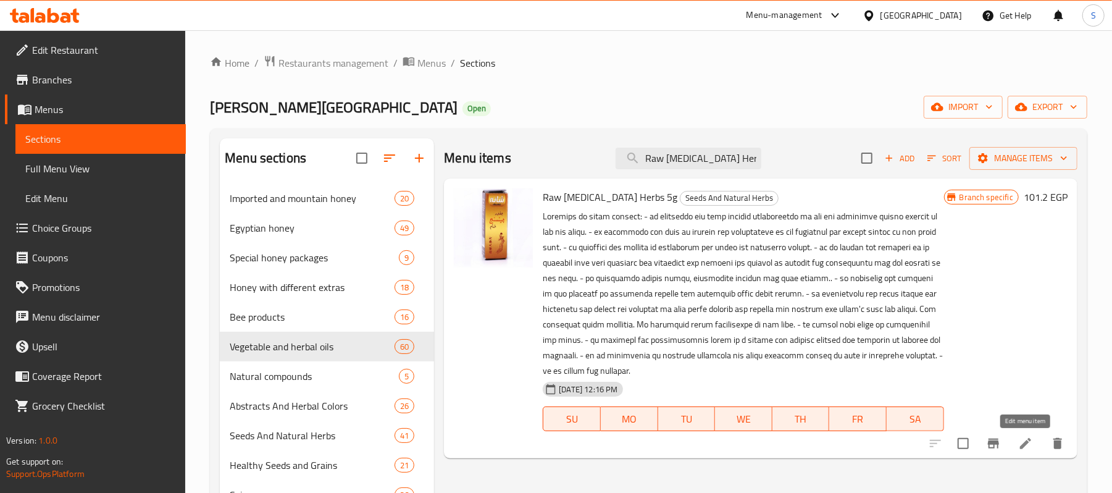
click at [1023, 443] on icon at bounding box center [1025, 443] width 15 height 15
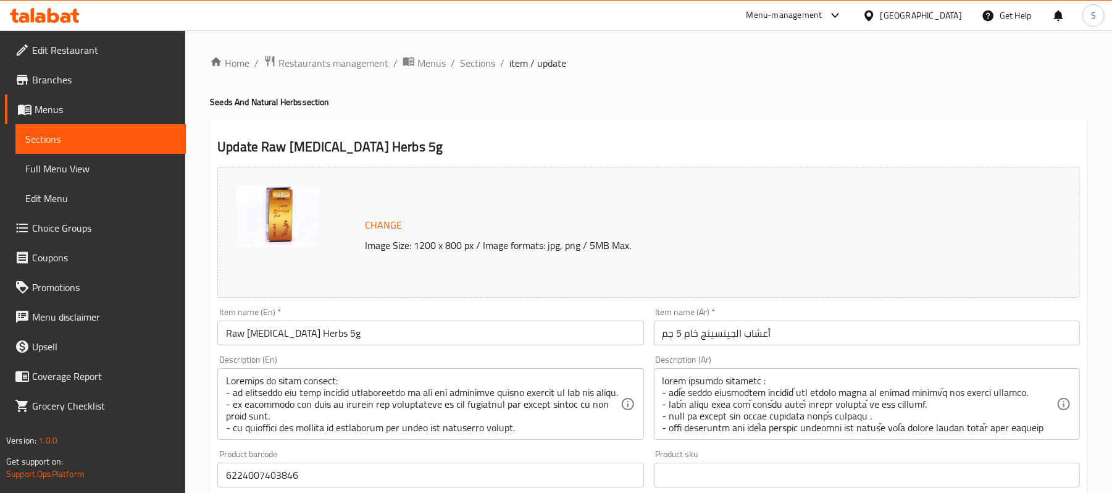
drag, startPoint x: 802, startPoint y: 107, endPoint x: 808, endPoint y: 95, distance: 13.8
click at [803, 107] on h4 "Seeds And Natural Herbs section" at bounding box center [648, 102] width 877 height 12
drag, startPoint x: 472, startPoint y: 67, endPoint x: 582, endPoint y: 1, distance: 128.0
click at [472, 67] on span "Sections" at bounding box center [477, 63] width 35 height 15
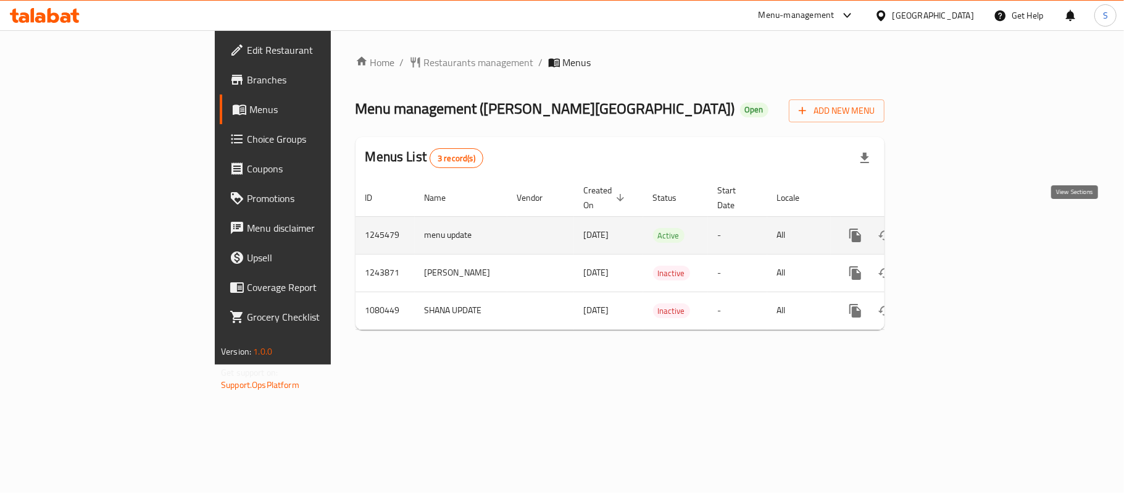
click at [952, 228] on icon "enhanced table" at bounding box center [944, 235] width 15 height 15
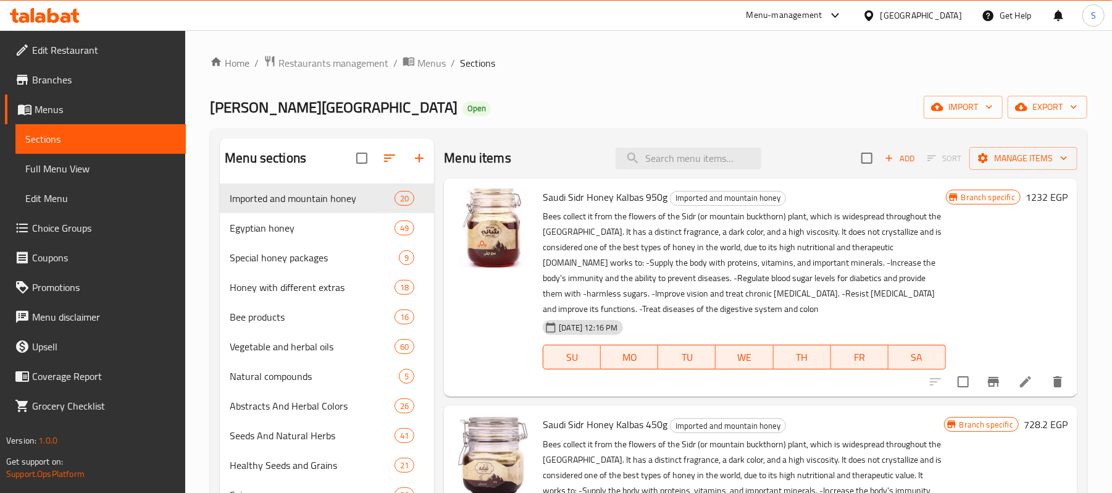
click at [56, 164] on span "Full Menu View" at bounding box center [100, 168] width 151 height 15
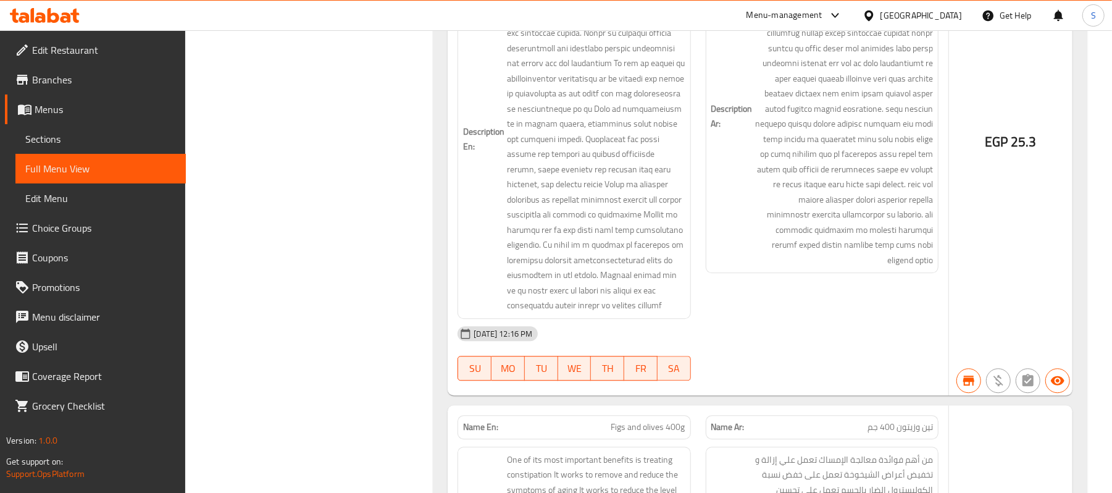
scroll to position [211371, 0]
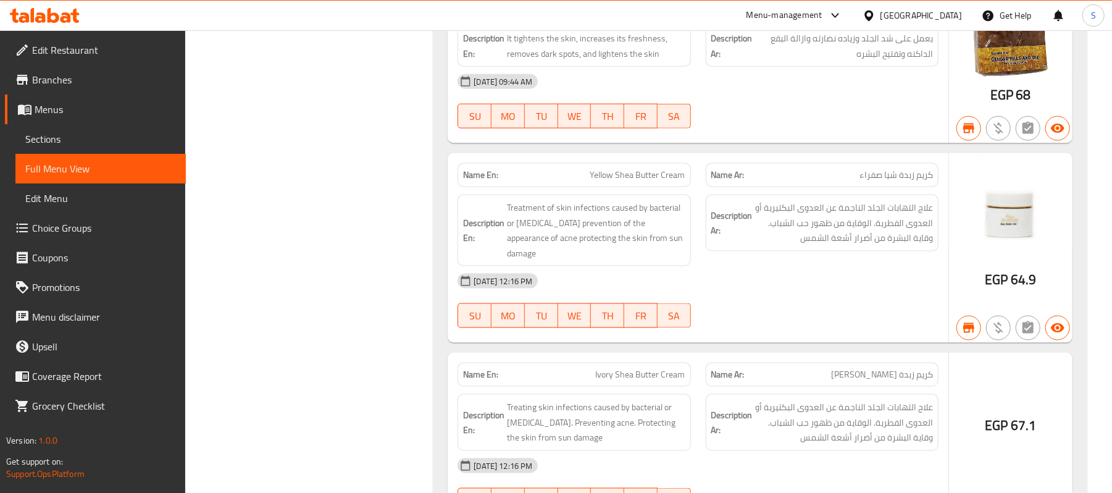
copy span "تونر طبيعي باللبان الدكر 120مللي"
click at [53, 78] on span "Branches" at bounding box center [104, 79] width 144 height 15
